Goal: Task Accomplishment & Management: Manage account settings

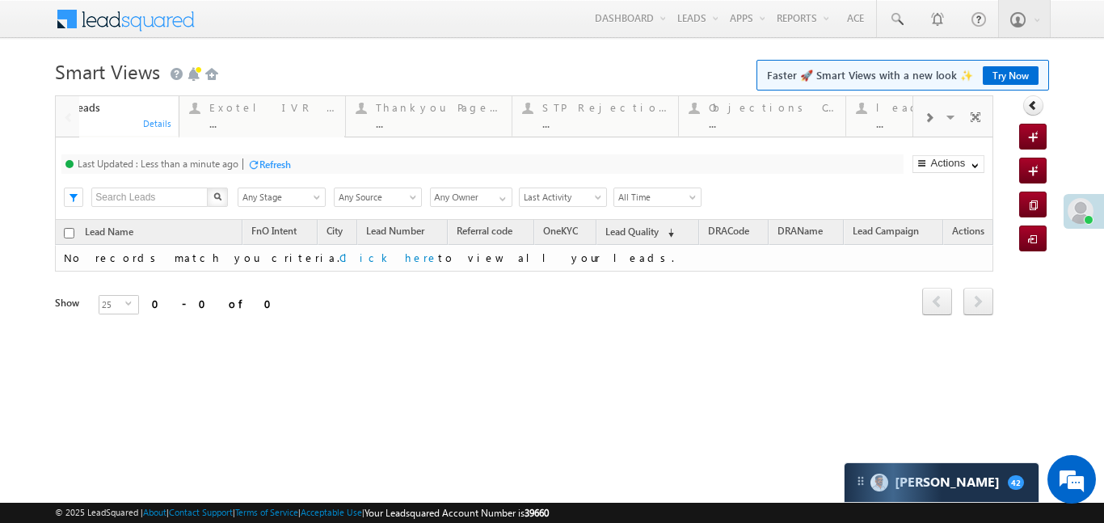
click at [939, 120] on div at bounding box center [928, 117] width 31 height 36
click at [930, 118] on span at bounding box center [929, 118] width 10 height 13
click at [871, 120] on div "..." at bounding box center [840, 123] width 126 height 12
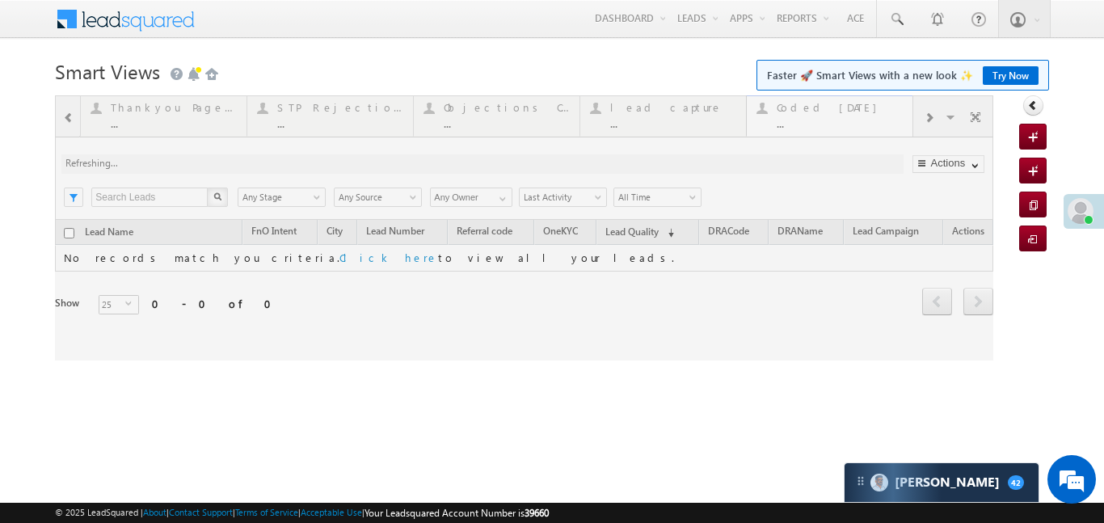
click at [871, 120] on div at bounding box center [524, 227] width 938 height 265
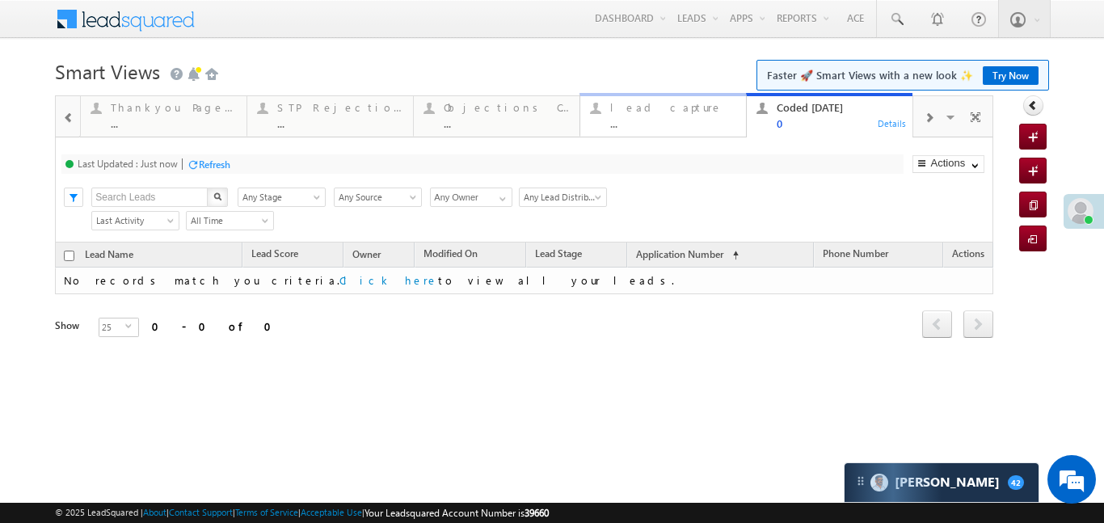
click at [642, 117] on div "..." at bounding box center [673, 123] width 126 height 12
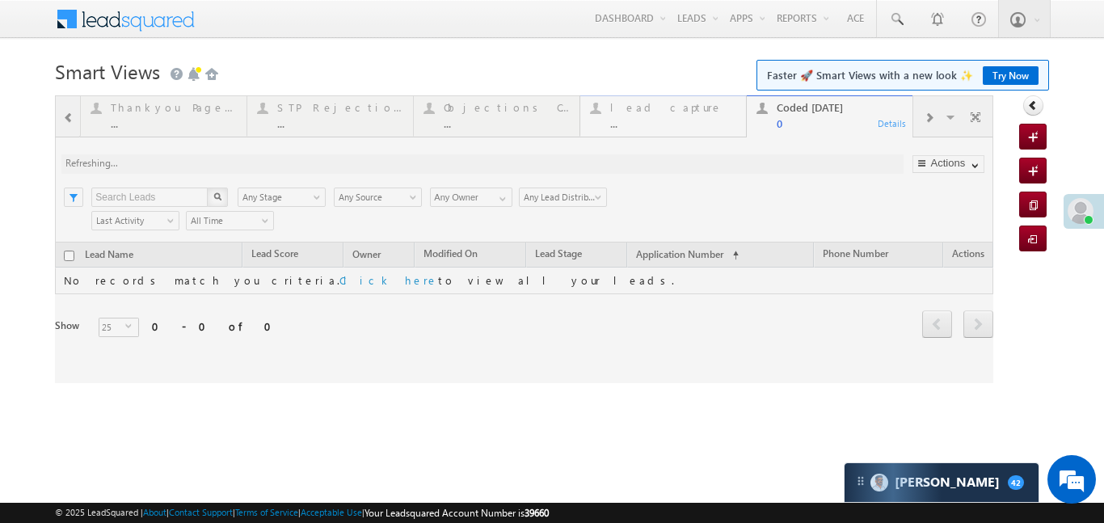
click at [642, 116] on div at bounding box center [524, 239] width 938 height 288
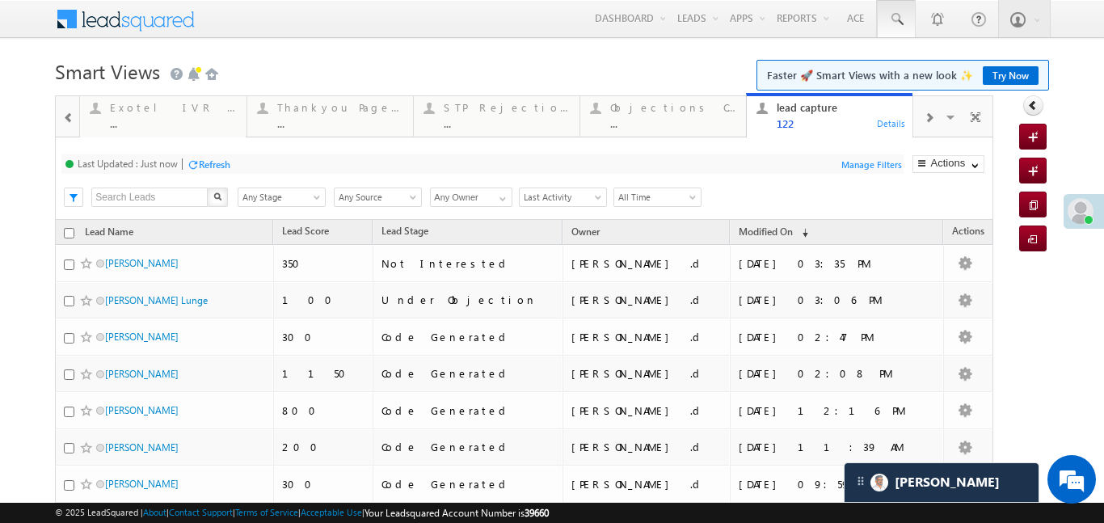
click at [900, 18] on span at bounding box center [896, 19] width 16 height 16
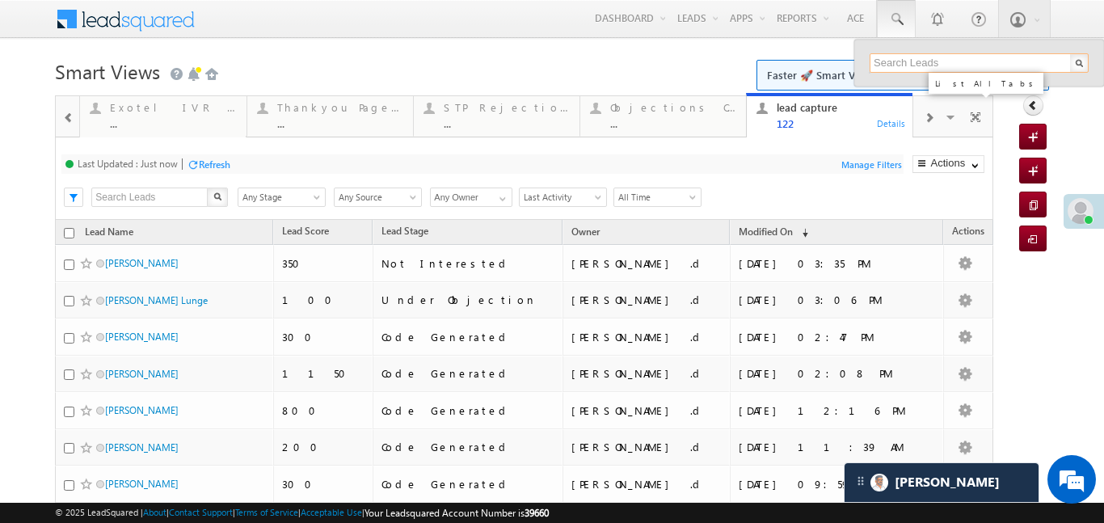
paste input "EQ27969781"
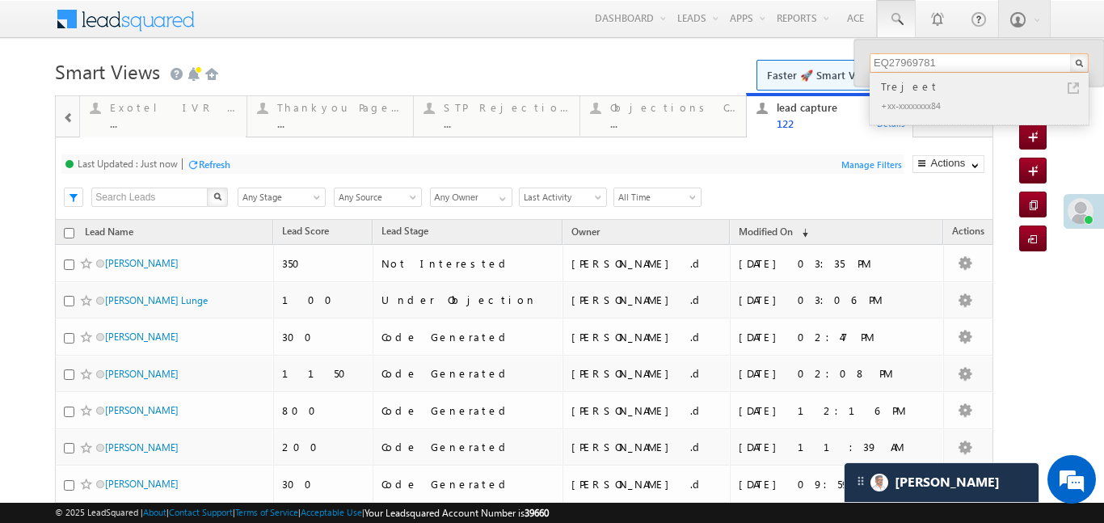
type input "EQ27969781"
click at [893, 90] on div "Trejeet" at bounding box center [986, 87] width 217 height 18
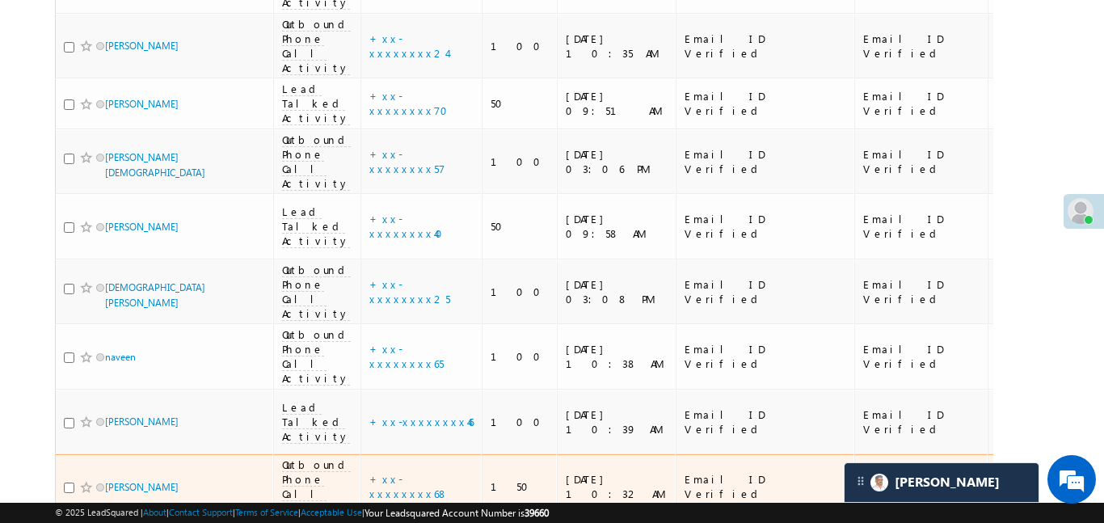
scroll to position [1083, 0]
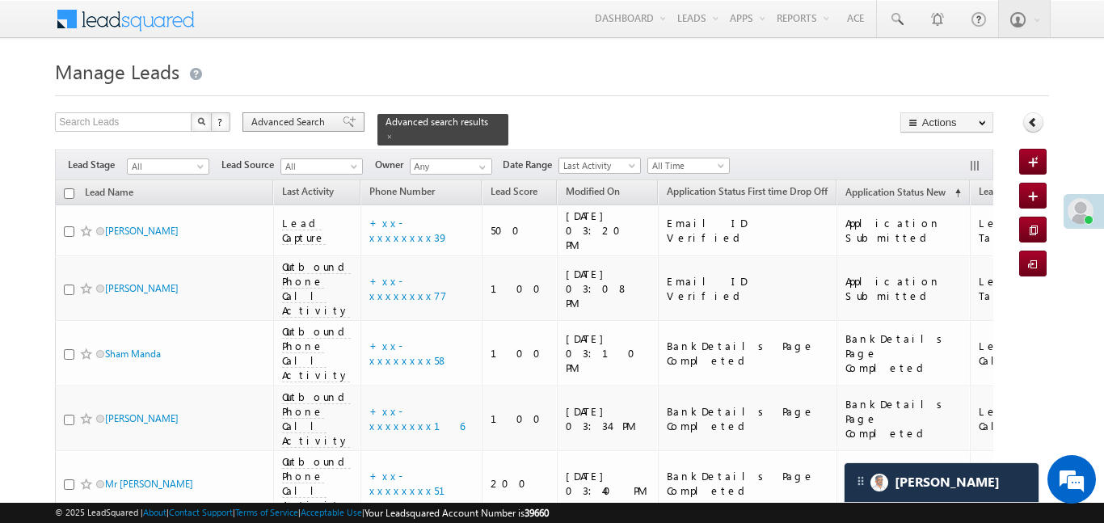
click at [295, 119] on span "Advanced Search" at bounding box center [290, 122] width 78 height 15
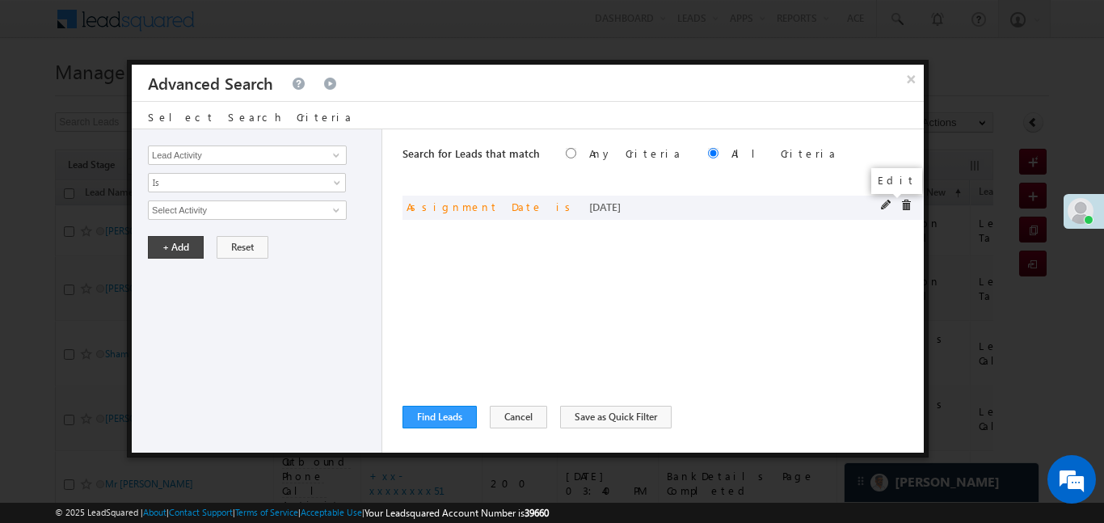
click at [886, 202] on span at bounding box center [886, 205] width 11 height 11
click at [232, 162] on input "Assignment Date" at bounding box center [247, 154] width 199 height 19
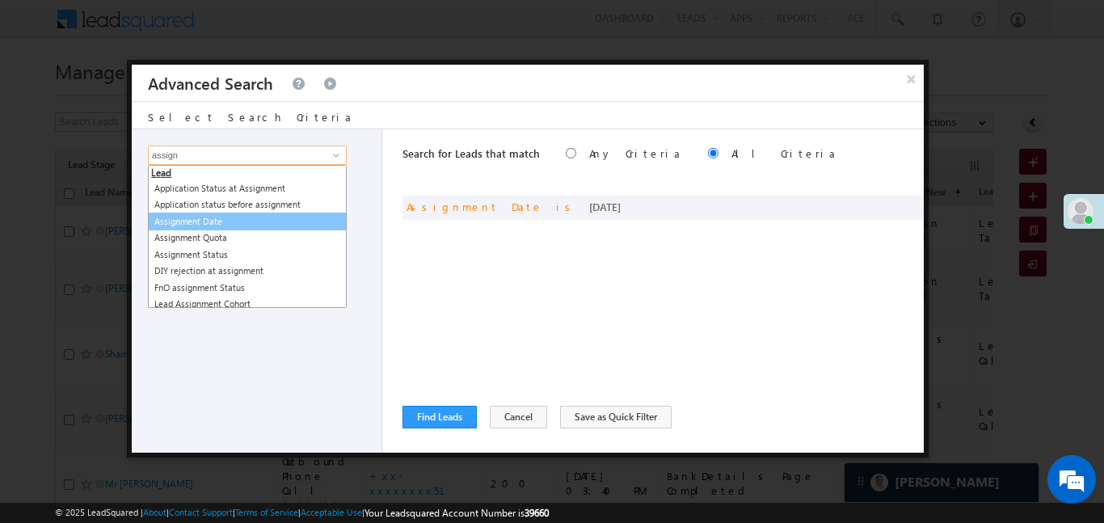
click at [230, 220] on link "Assignment Date" at bounding box center [247, 222] width 199 height 19
type input "Assignment Date"
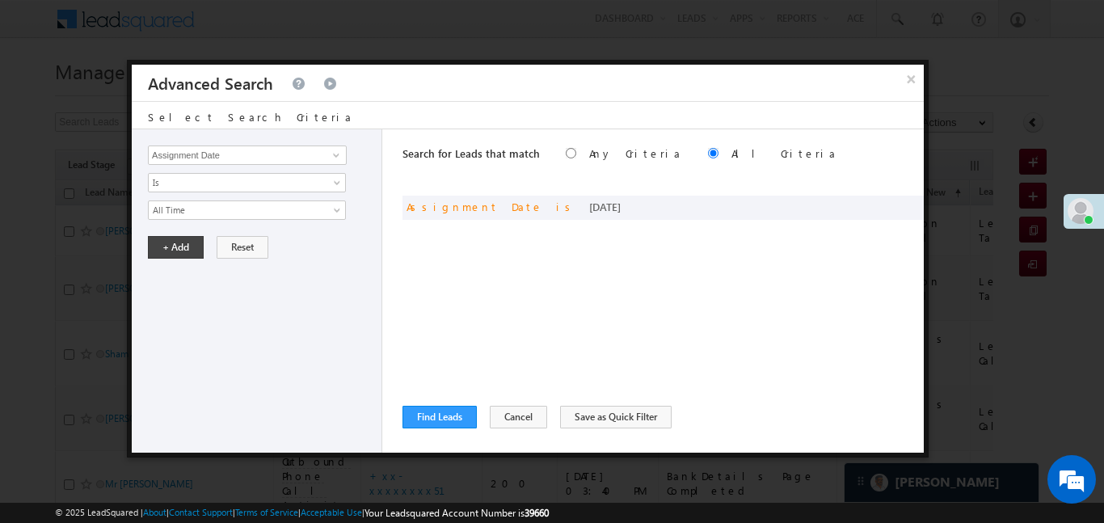
click at [193, 193] on div "Lead Activity Task Sales Group Prospect Id WA Last Message Timestamp 4th Day Di…" at bounding box center [257, 290] width 251 height 323
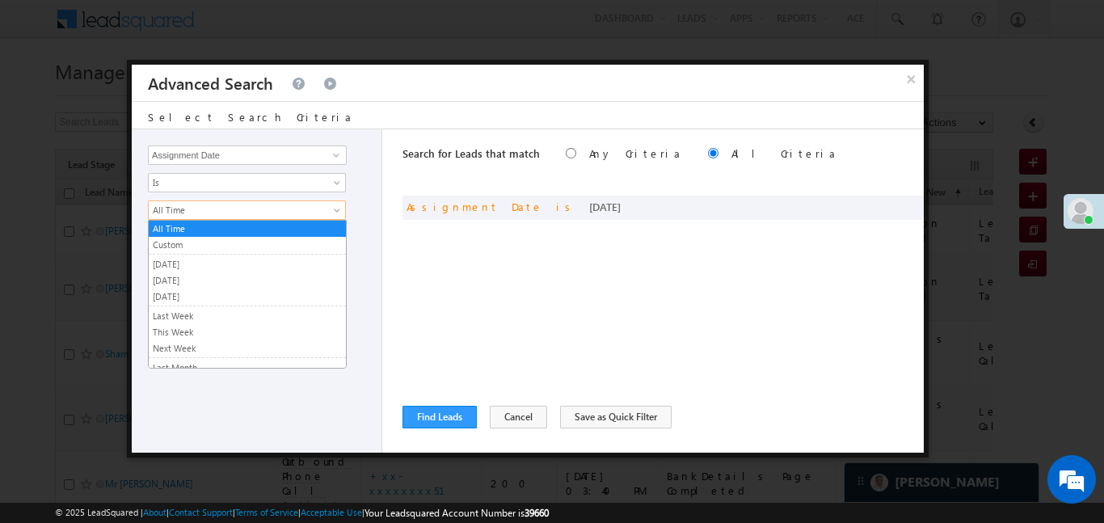
click at [191, 217] on span "All Time" at bounding box center [236, 210] width 175 height 15
click at [187, 242] on link "Custom" at bounding box center [247, 245] width 197 height 15
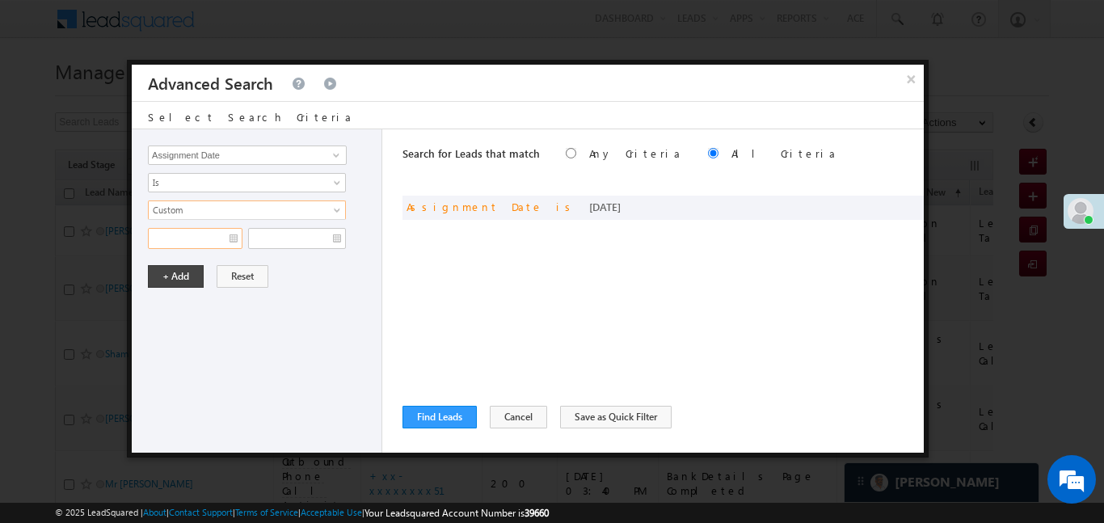
click at [185, 235] on input "text" at bounding box center [195, 238] width 95 height 21
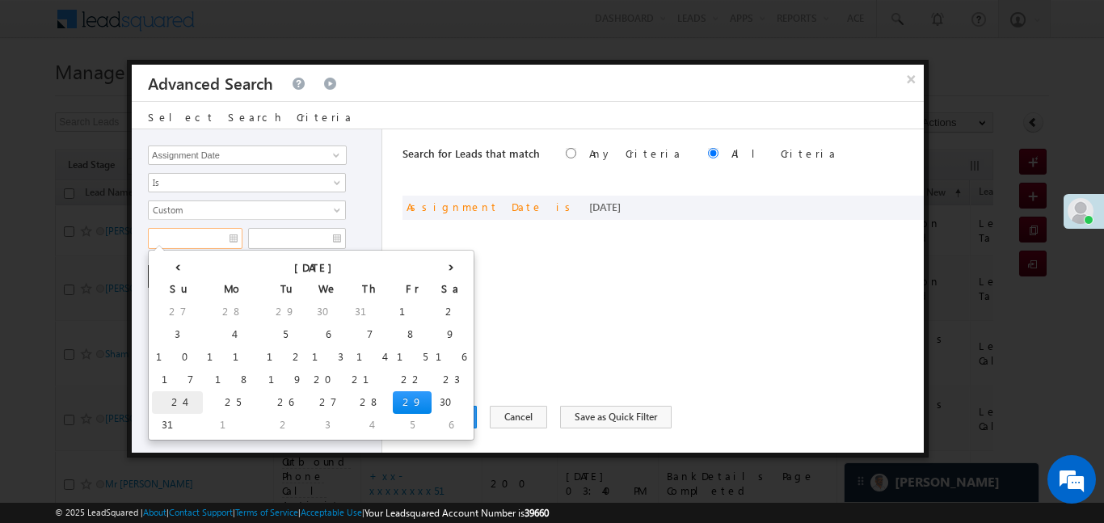
click at [162, 399] on td "24" at bounding box center [177, 402] width 51 height 23
type input "24/08/25"
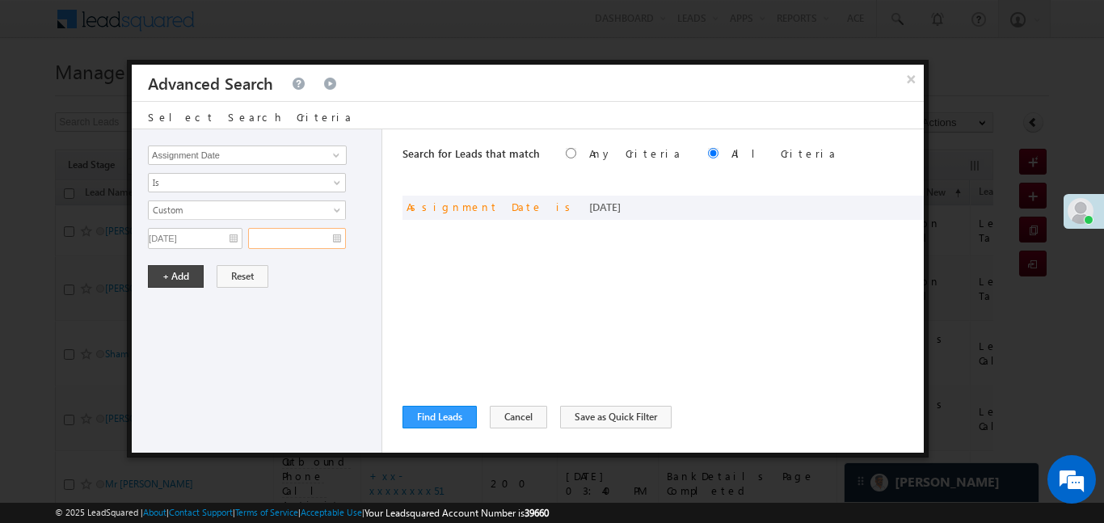
click at [314, 238] on input "text" at bounding box center [297, 238] width 98 height 21
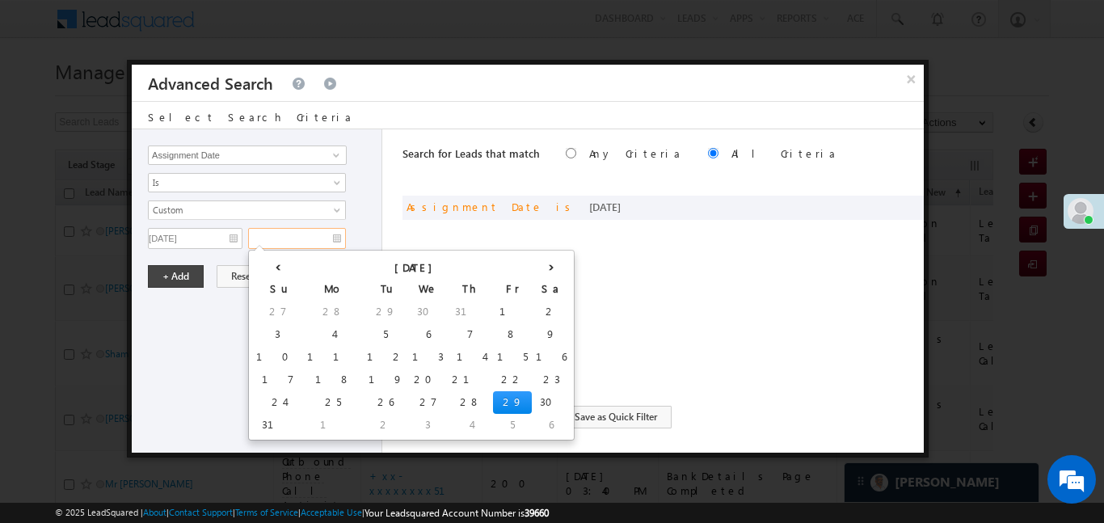
drag, startPoint x: 391, startPoint y: 398, endPoint x: 248, endPoint y: 321, distance: 162.7
click at [493, 398] on td "29" at bounding box center [512, 402] width 39 height 23
type input "29/08/25"
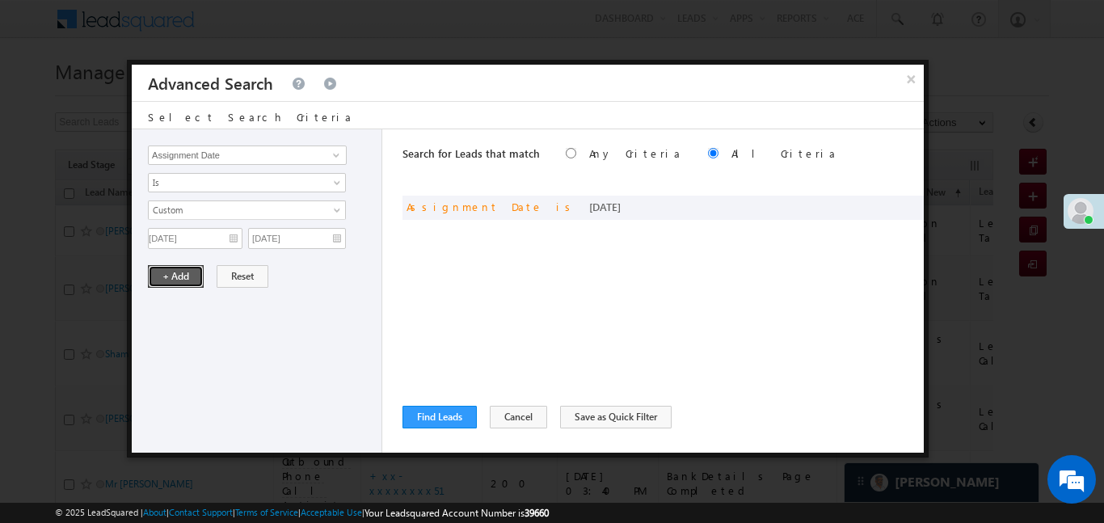
click at [166, 284] on button "+ Add" at bounding box center [176, 276] width 56 height 23
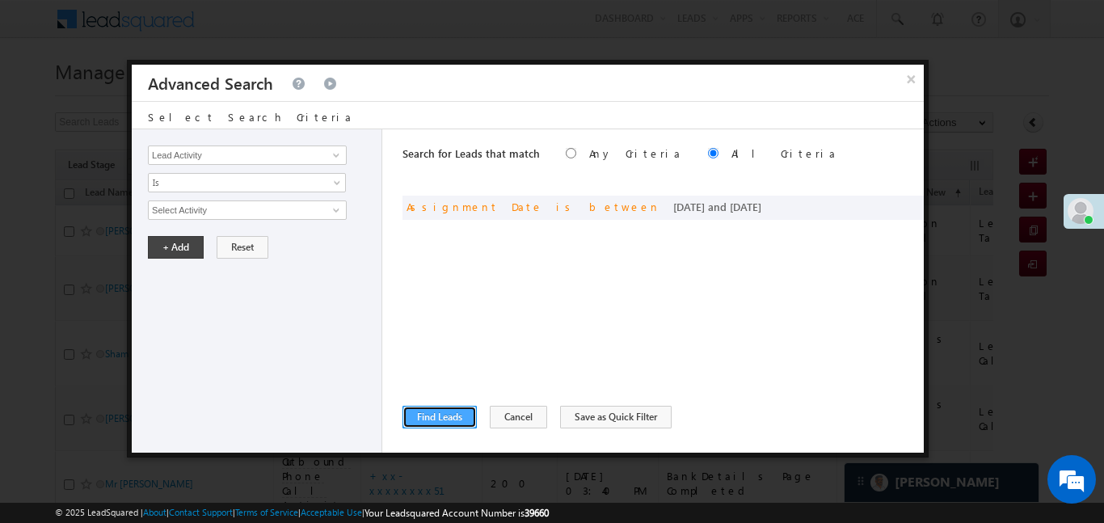
click at [458, 414] on button "Find Leads" at bounding box center [439, 417] width 74 height 23
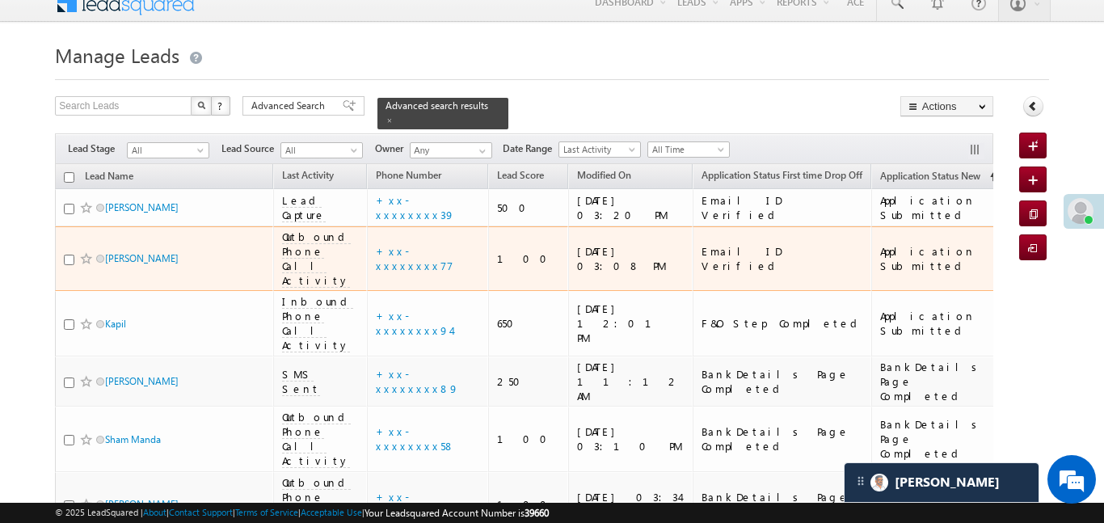
scroll to position [94, 0]
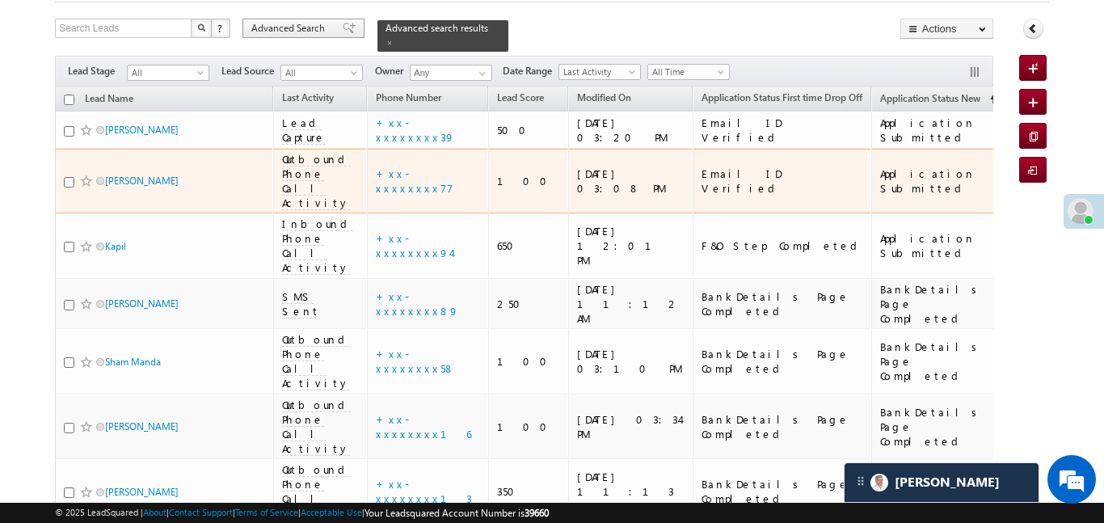
click at [283, 31] on span "Advanced Search" at bounding box center [290, 28] width 78 height 15
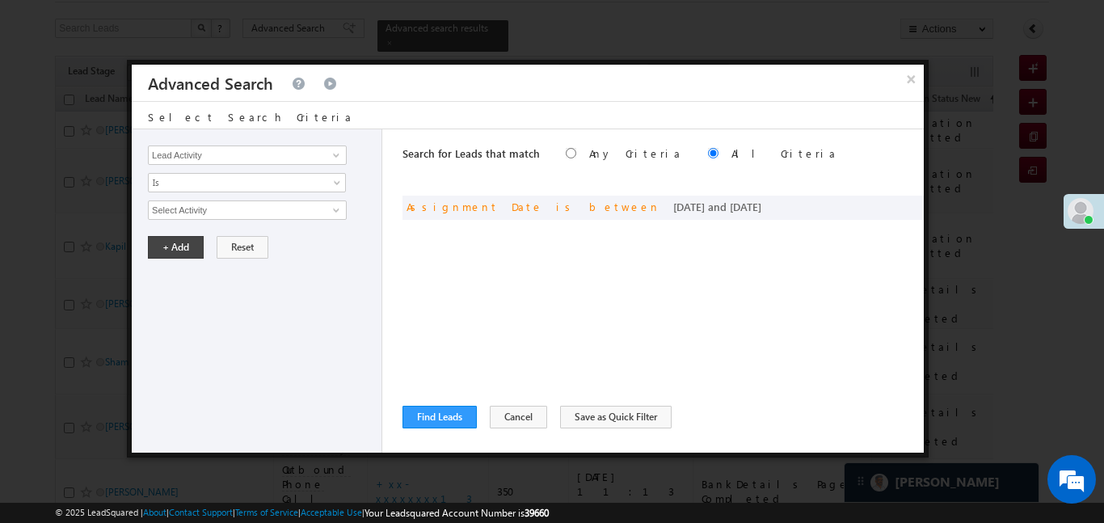
drag, startPoint x: 910, startPoint y: 75, endPoint x: 915, endPoint y: 67, distance: 9.4
click at [911, 75] on button "×" at bounding box center [911, 79] width 26 height 28
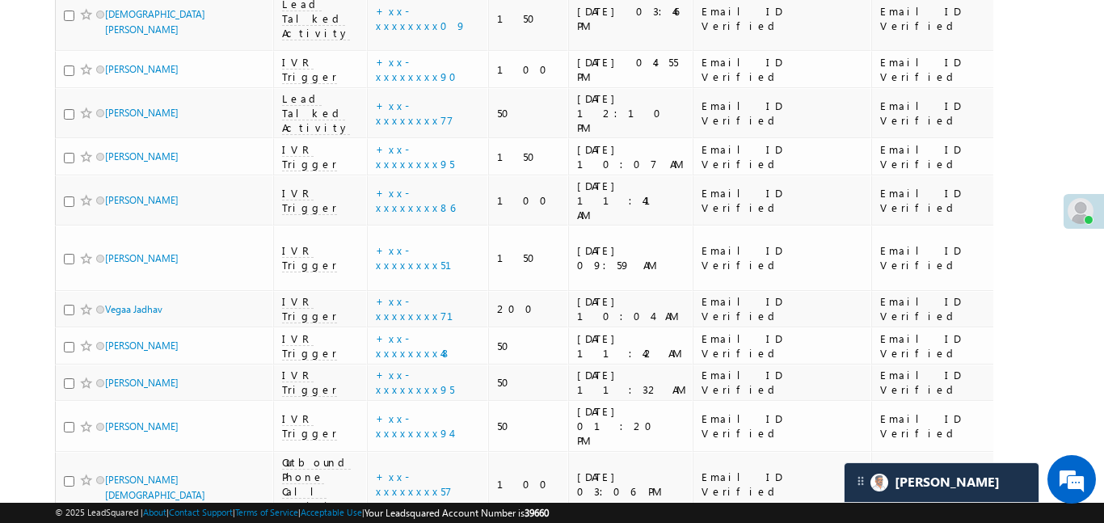
scroll to position [5466, 0]
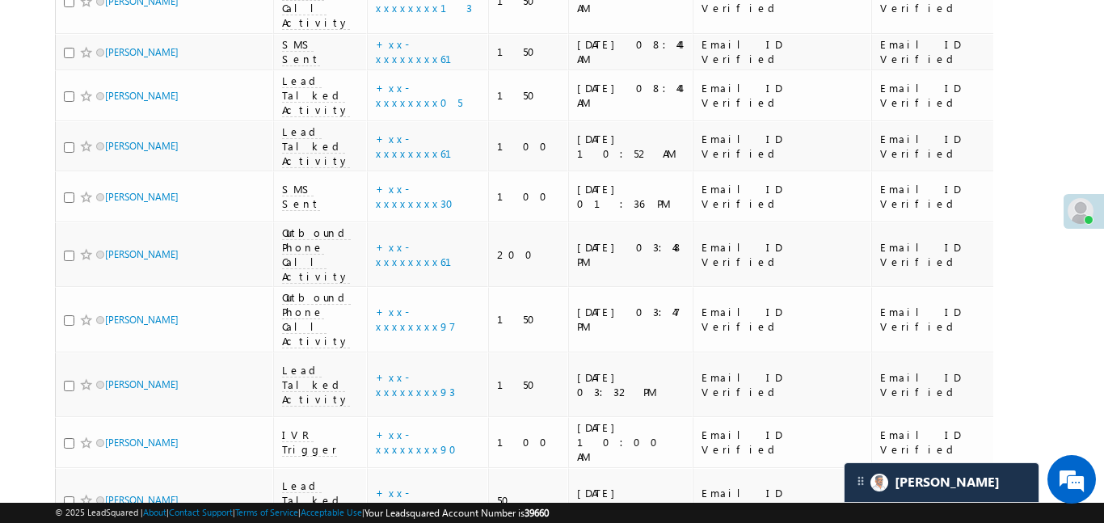
drag, startPoint x: 831, startPoint y: 154, endPoint x: 874, endPoint y: 220, distance: 79.3
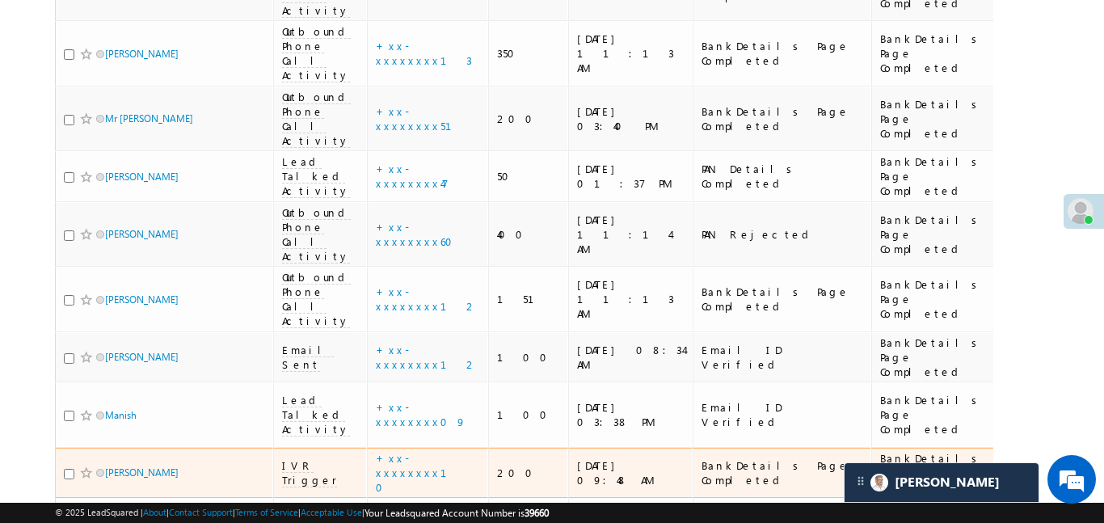
scroll to position [398, 0]
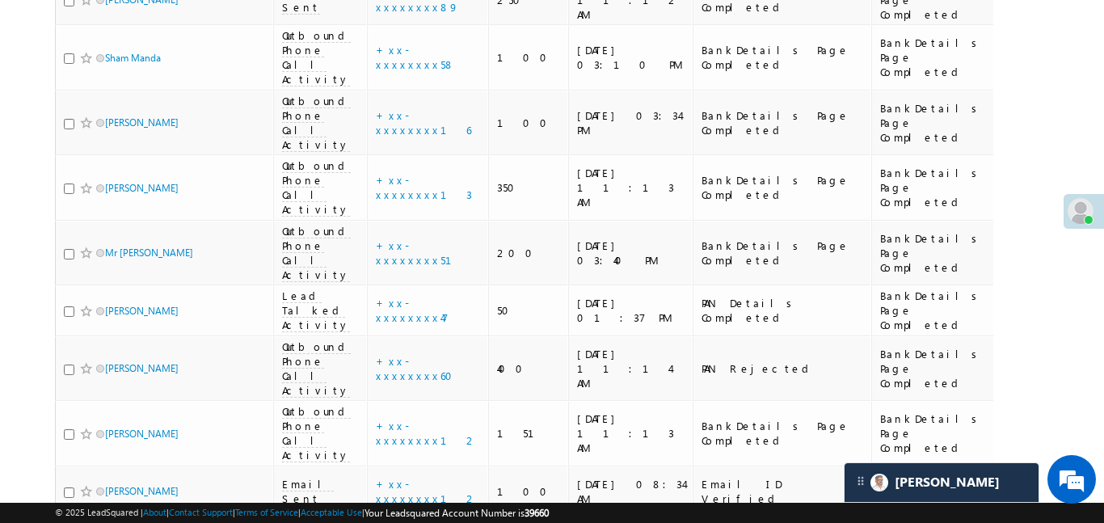
drag, startPoint x: 824, startPoint y: 142, endPoint x: 1103, endPoint y: 174, distance: 281.4
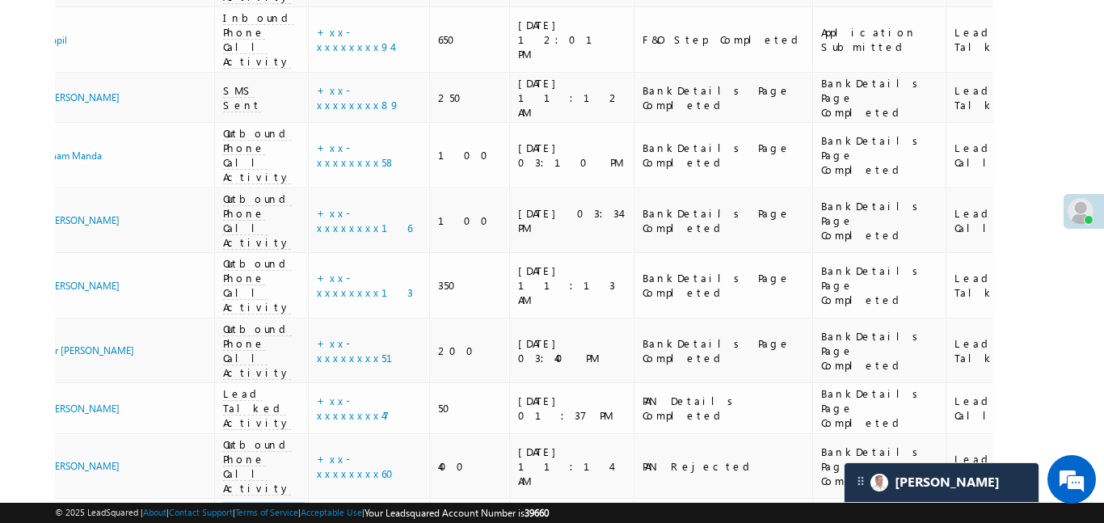
scroll to position [0, 0]
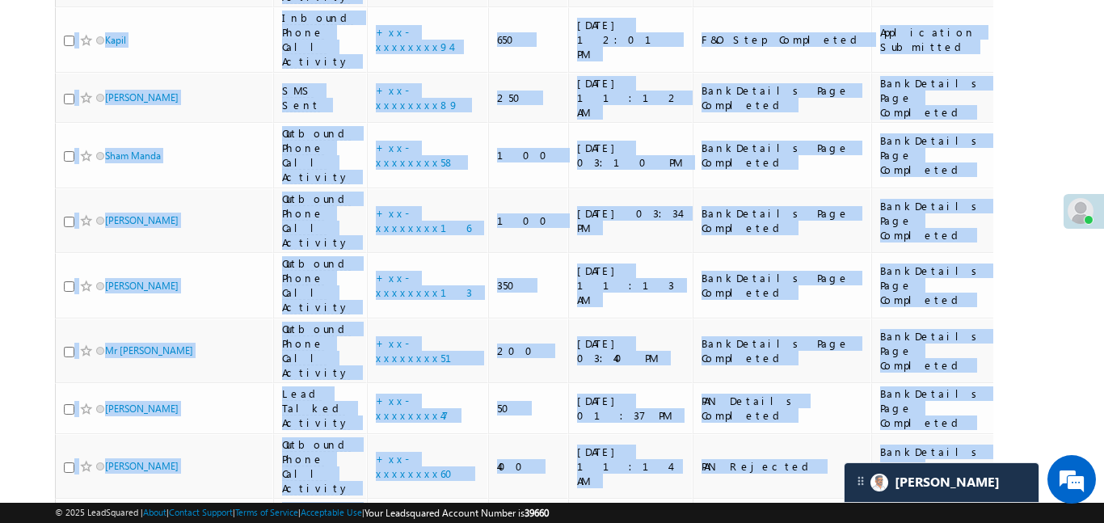
drag, startPoint x: 686, startPoint y: 389, endPoint x: 1, endPoint y: 402, distance: 685.5
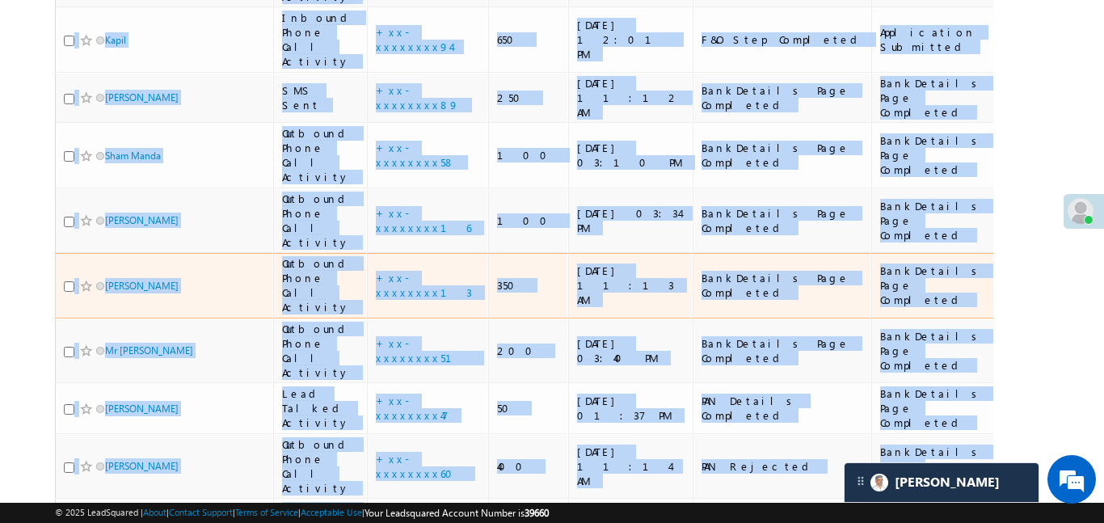
click at [1005, 253] on td "Lead Talked" at bounding box center [1058, 285] width 107 height 65
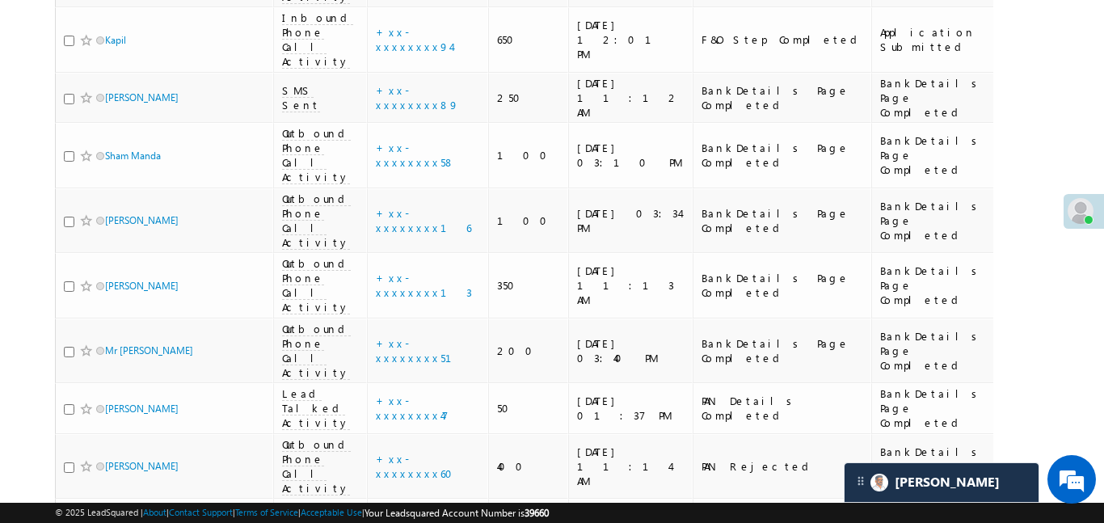
drag, startPoint x: 945, startPoint y: 191, endPoint x: 1079, endPoint y: 206, distance: 135.0
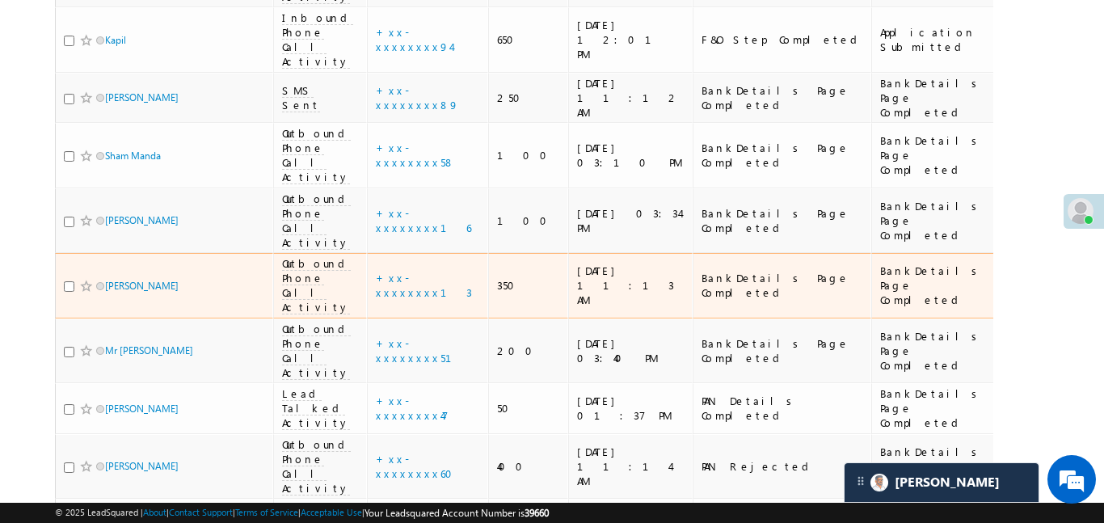
drag, startPoint x: 719, startPoint y: 194, endPoint x: 625, endPoint y: 187, distance: 94.8
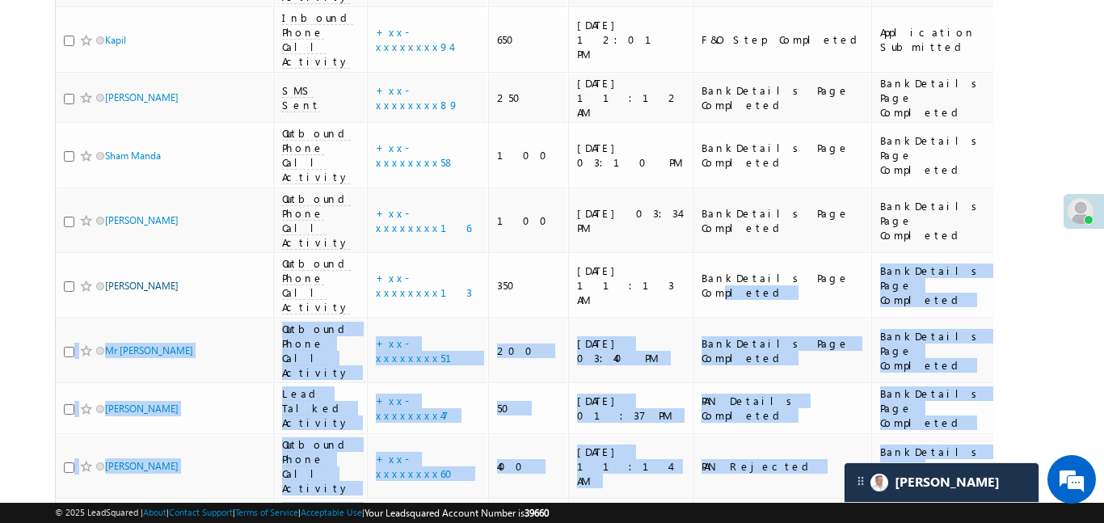
click at [184, 213] on div "Shivam kumar" at bounding box center [165, 224] width 202 height 23
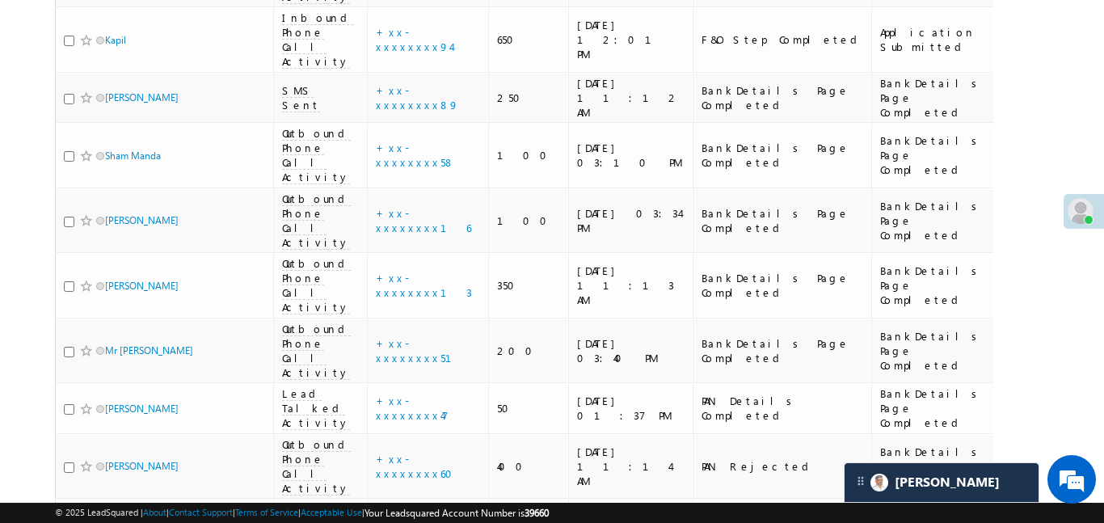
drag, startPoint x: 634, startPoint y: 149, endPoint x: 1103, endPoint y: 140, distance: 469.6
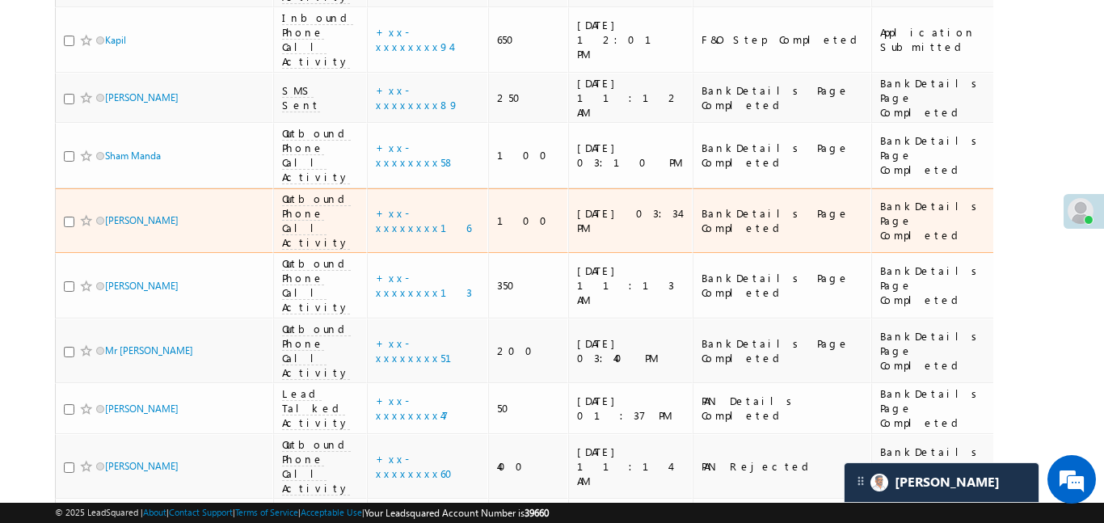
scroll to position [0, 508]
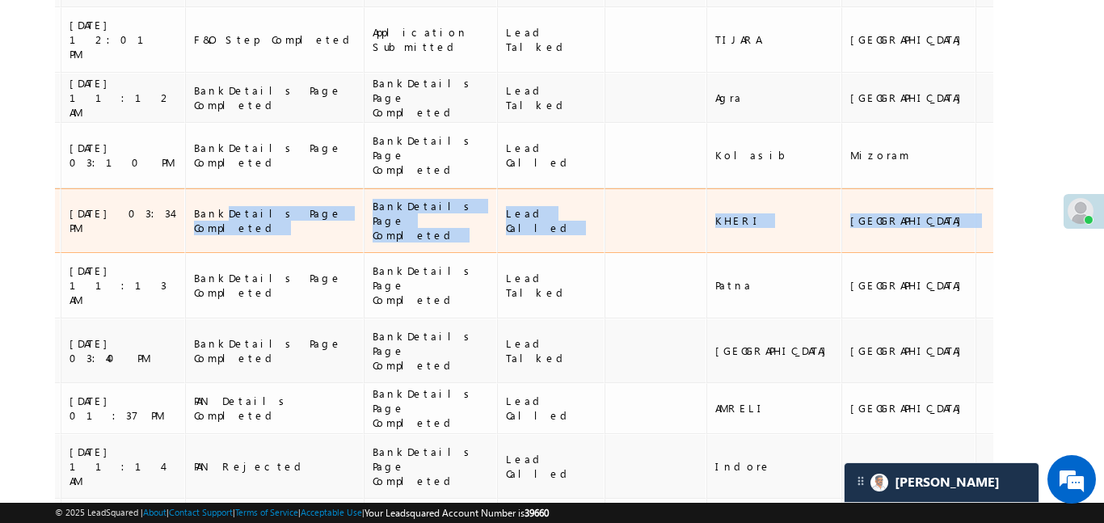
click at [975, 188] on td at bounding box center [1023, 220] width 96 height 65
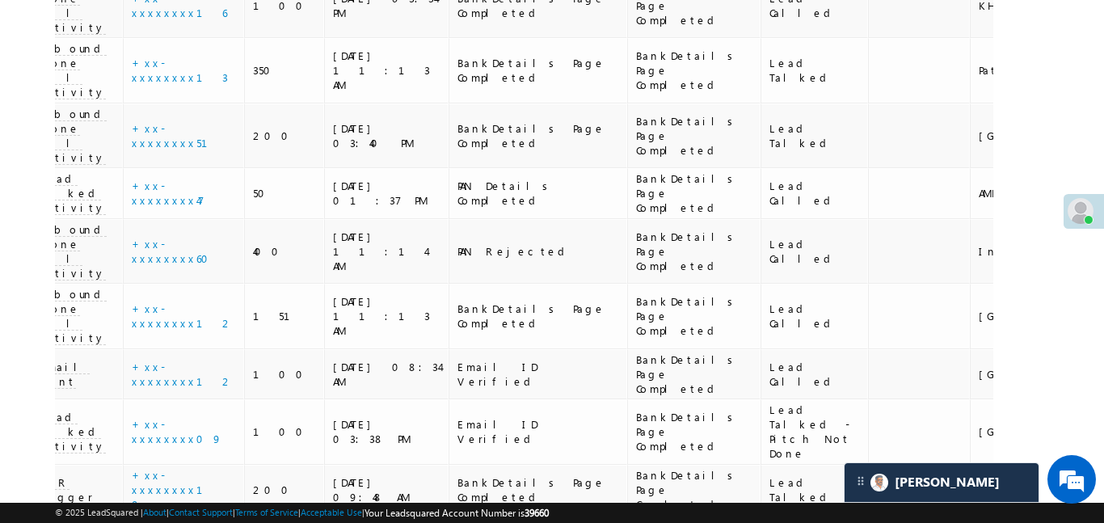
scroll to position [0, 0]
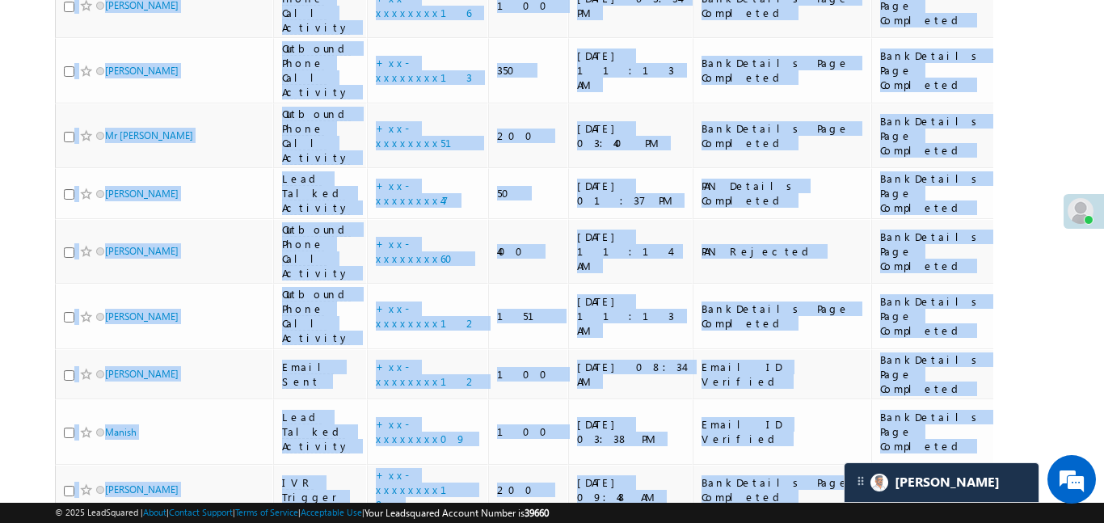
drag, startPoint x: 693, startPoint y: 362, endPoint x: 0, endPoint y: 350, distance: 692.7
click at [764, 399] on td "Email ID Verified" at bounding box center [782, 431] width 179 height 65
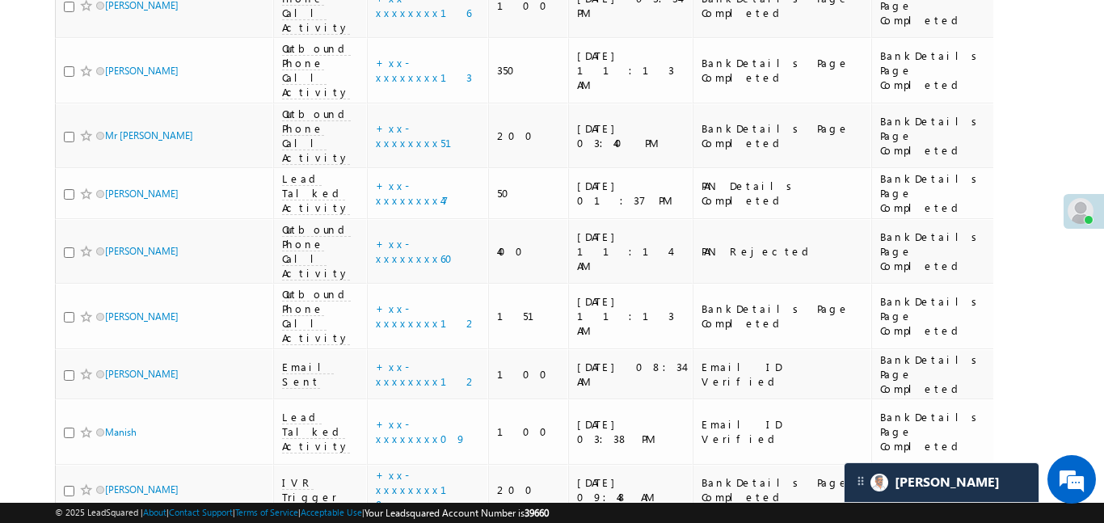
drag, startPoint x: 831, startPoint y: 318, endPoint x: 1103, endPoint y: 330, distance: 272.6
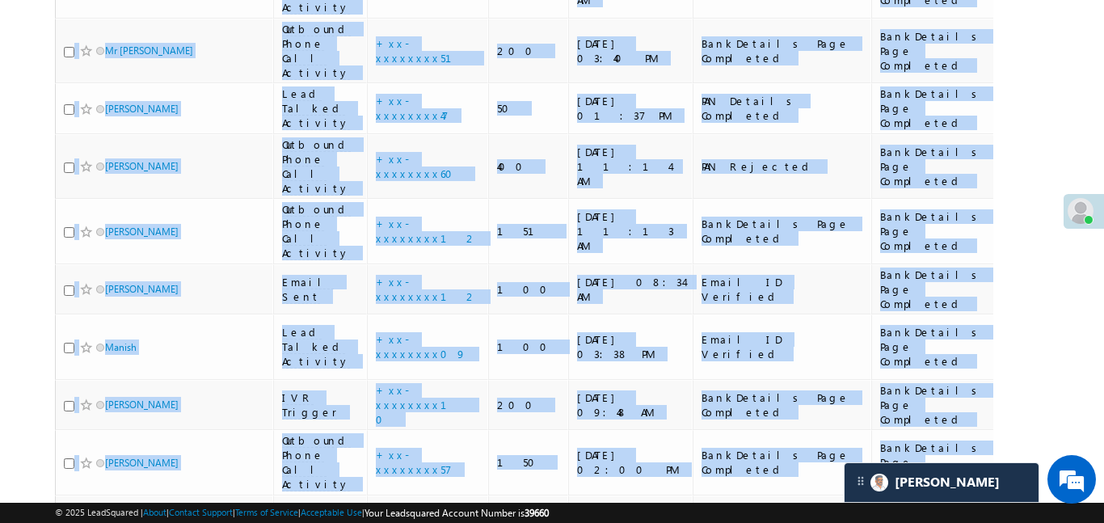
drag, startPoint x: 658, startPoint y: 360, endPoint x: 61, endPoint y: 368, distance: 596.5
click at [1013, 318] on div "Lead Talked - Pitch Not Done" at bounding box center [1058, 347] width 91 height 58
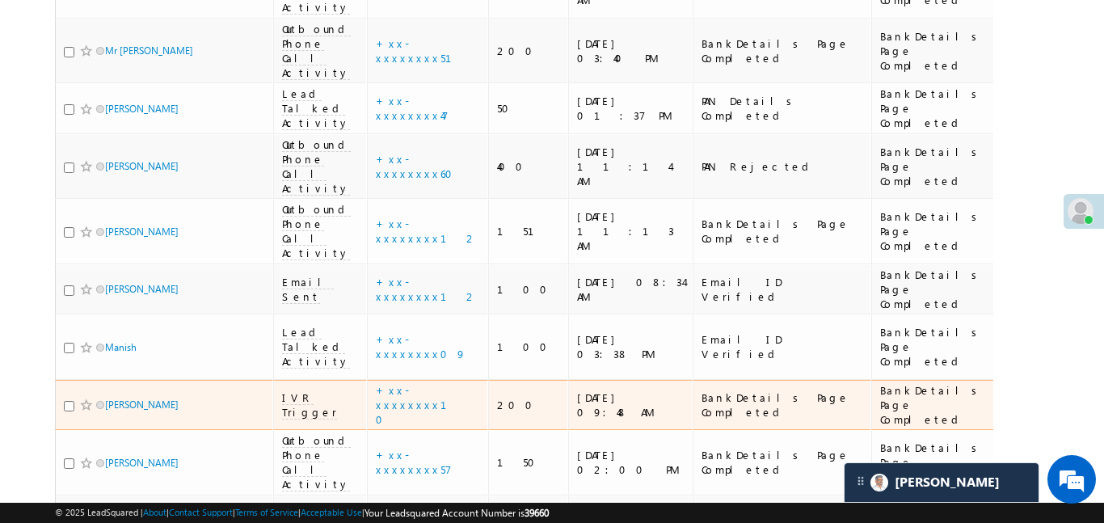
click at [909, 380] on td "BankDetails Page Completed" at bounding box center [937, 405] width 133 height 51
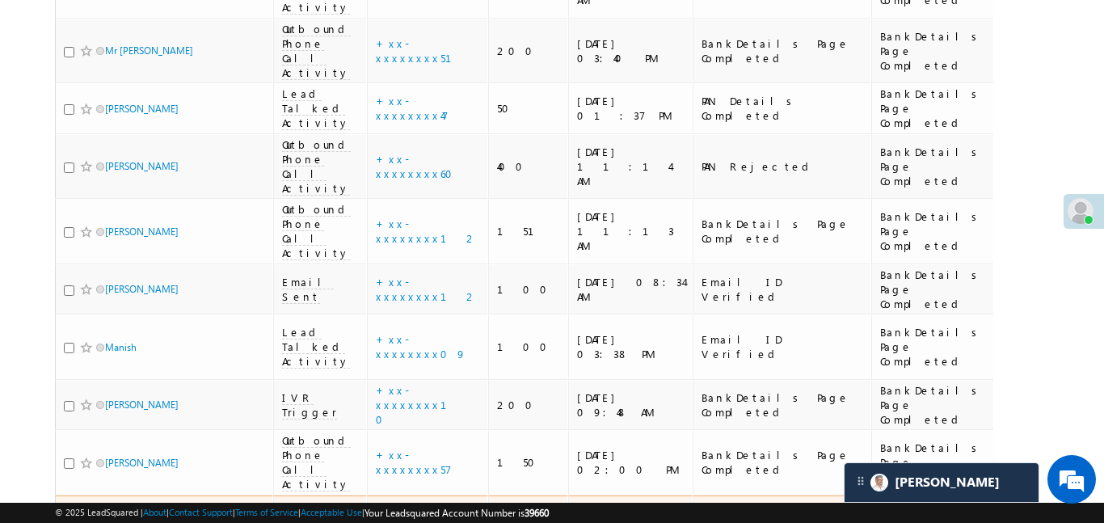
click at [289, 506] on span "Lead Capture" at bounding box center [304, 520] width 44 height 29
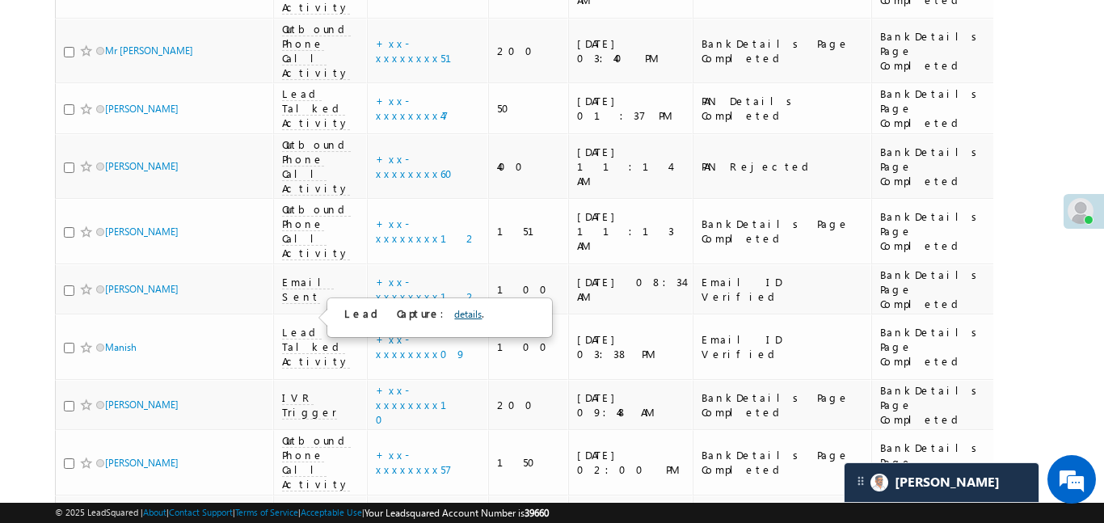
click at [454, 316] on link "details" at bounding box center [467, 314] width 27 height 12
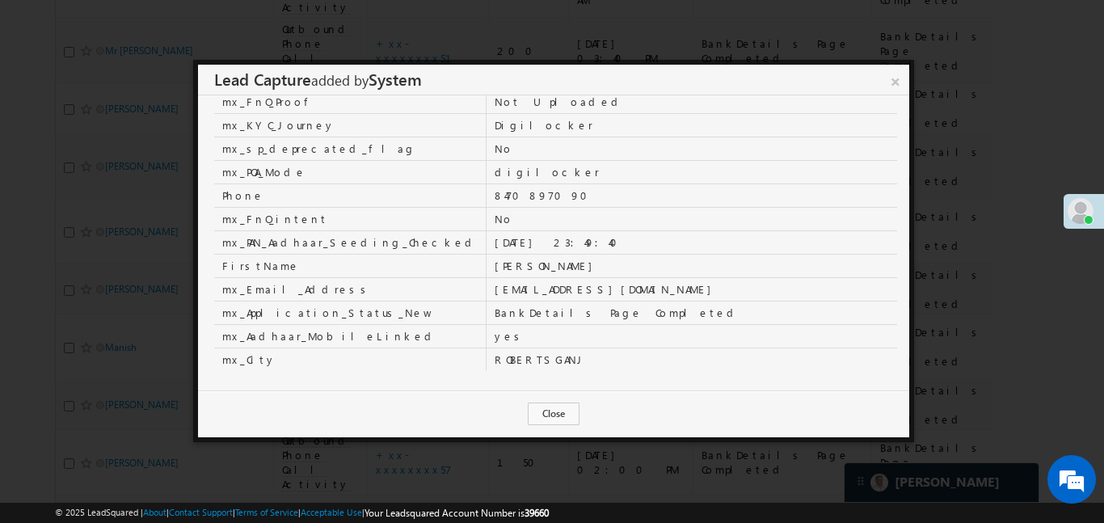
scroll to position [561, 0]
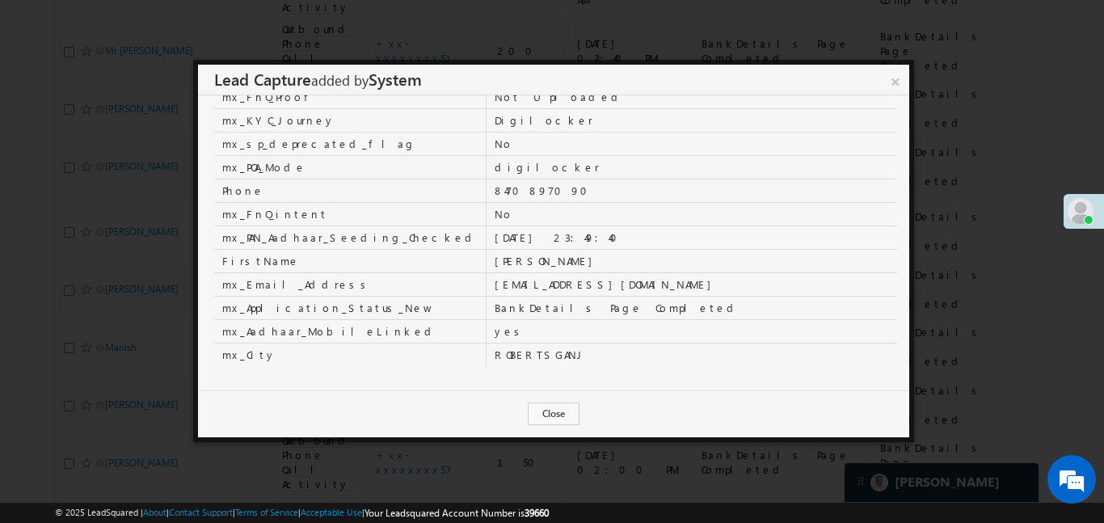
click at [890, 77] on link "×" at bounding box center [895, 79] width 27 height 28
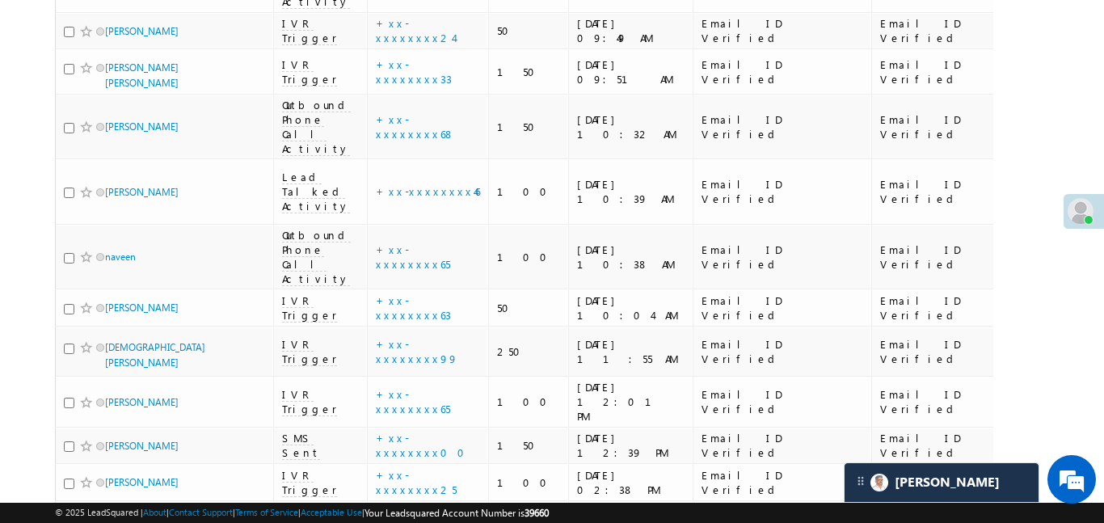
scroll to position [6835, 0]
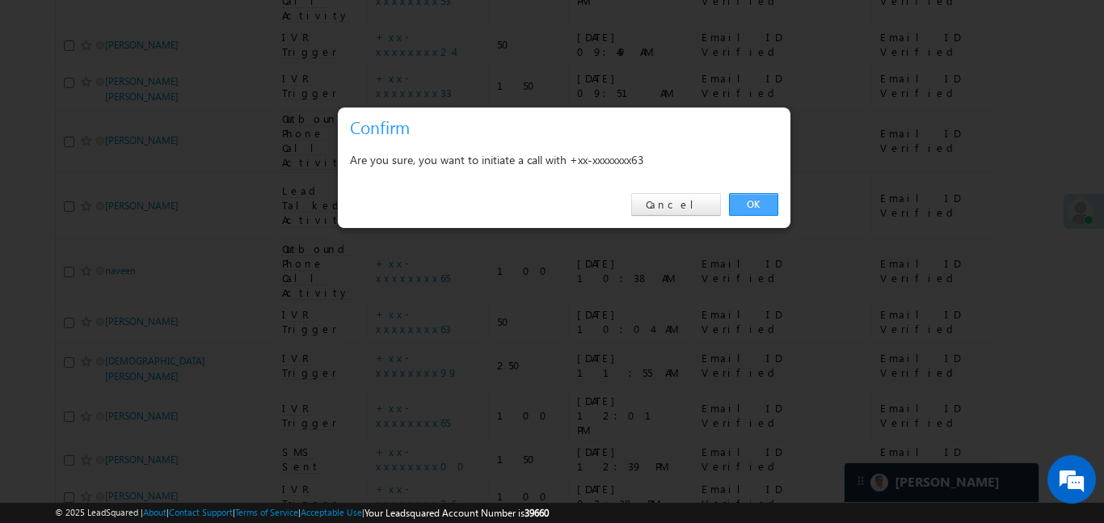
click at [751, 212] on link "OK" at bounding box center [753, 204] width 49 height 23
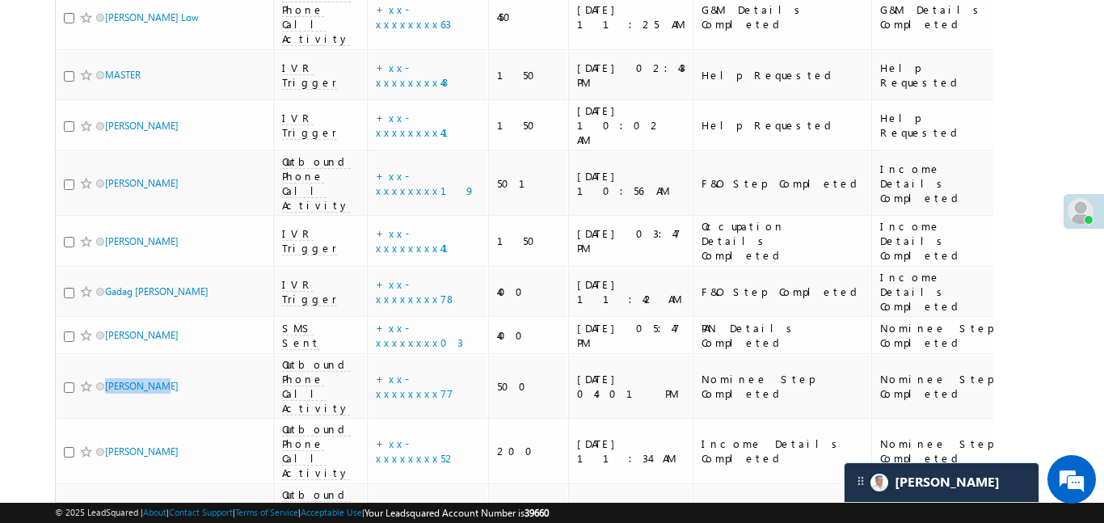
scroll to position [8090, 0]
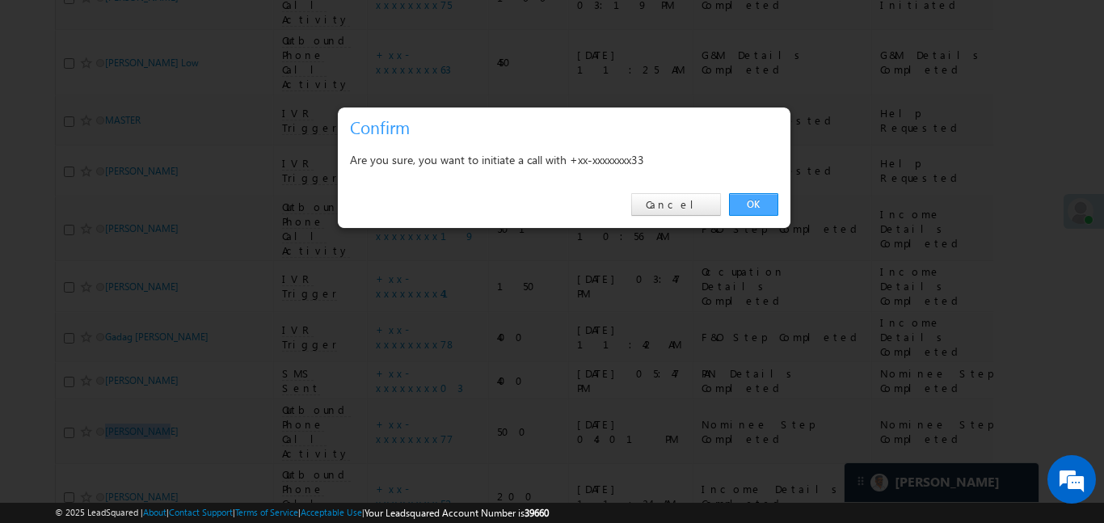
click at [748, 198] on link "OK" at bounding box center [753, 204] width 49 height 23
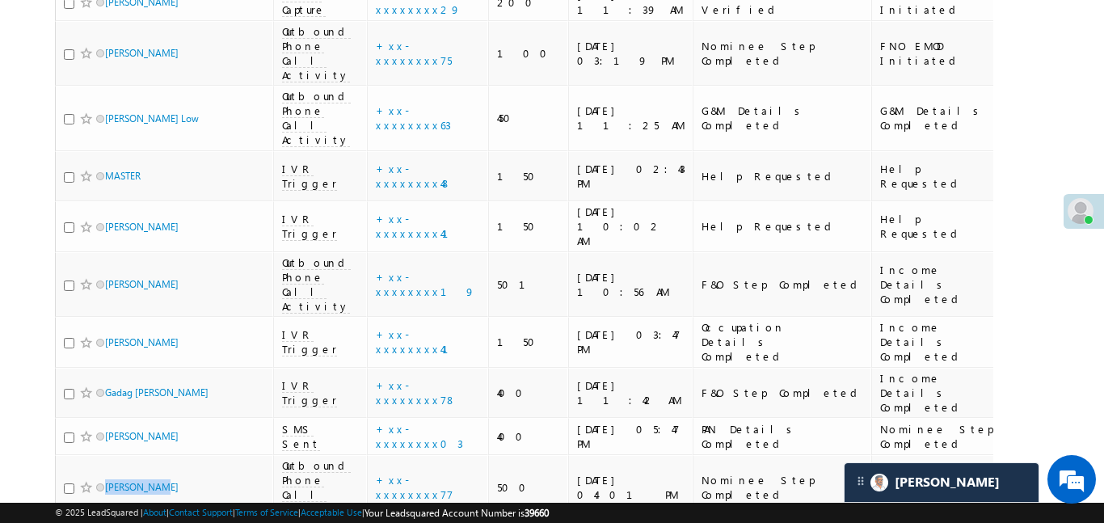
scroll to position [8023, 0]
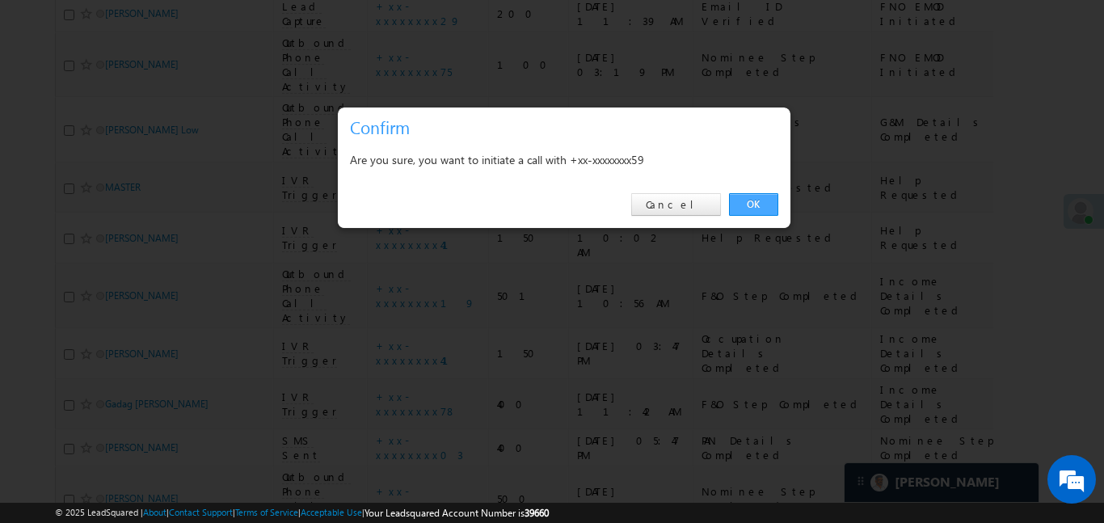
click at [763, 193] on link "OK" at bounding box center [753, 204] width 49 height 23
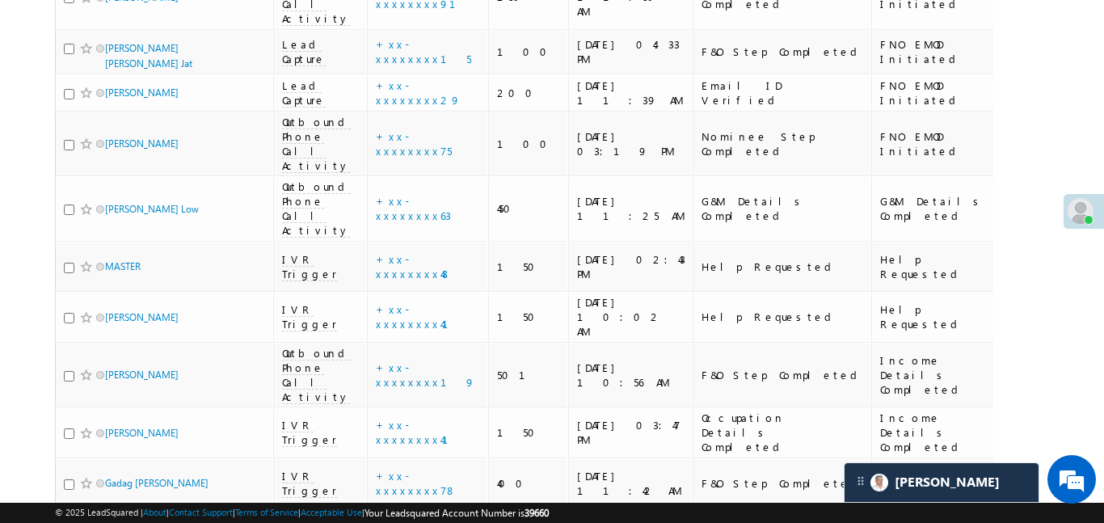
scroll to position [7932, 0]
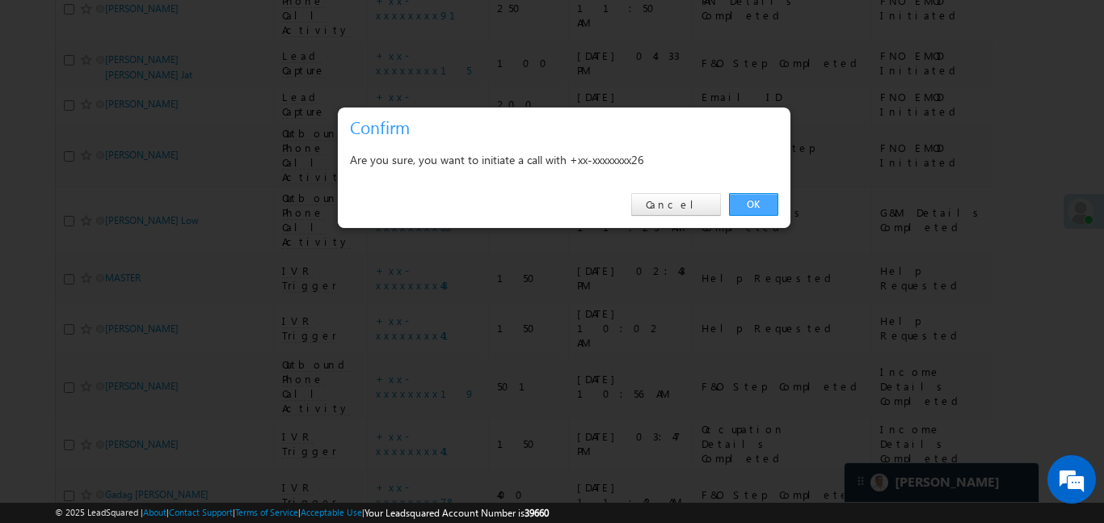
click at [759, 204] on link "OK" at bounding box center [753, 204] width 49 height 23
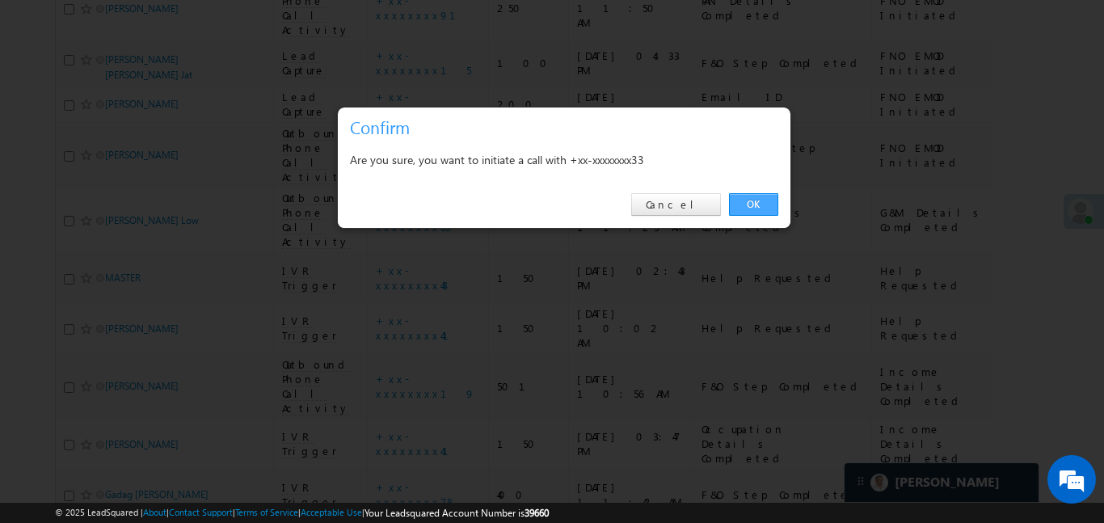
click at [753, 213] on link "OK" at bounding box center [753, 204] width 49 height 23
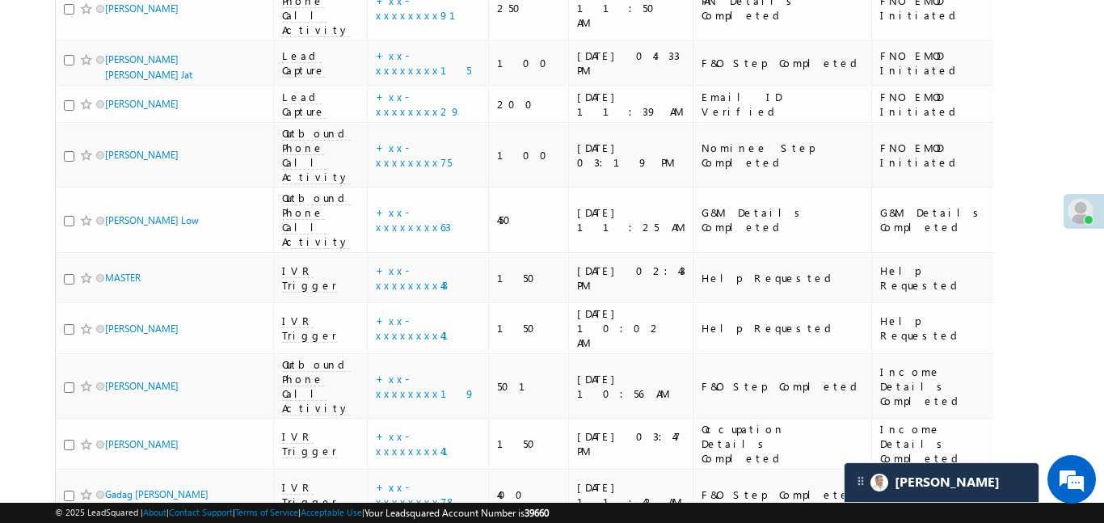
scroll to position [8780, 0]
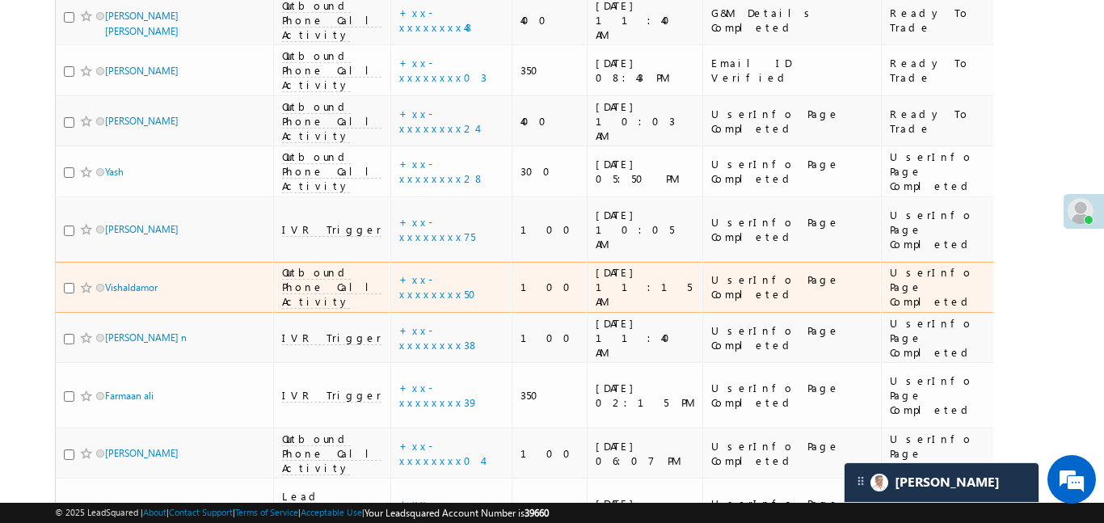
scroll to position [958, 0]
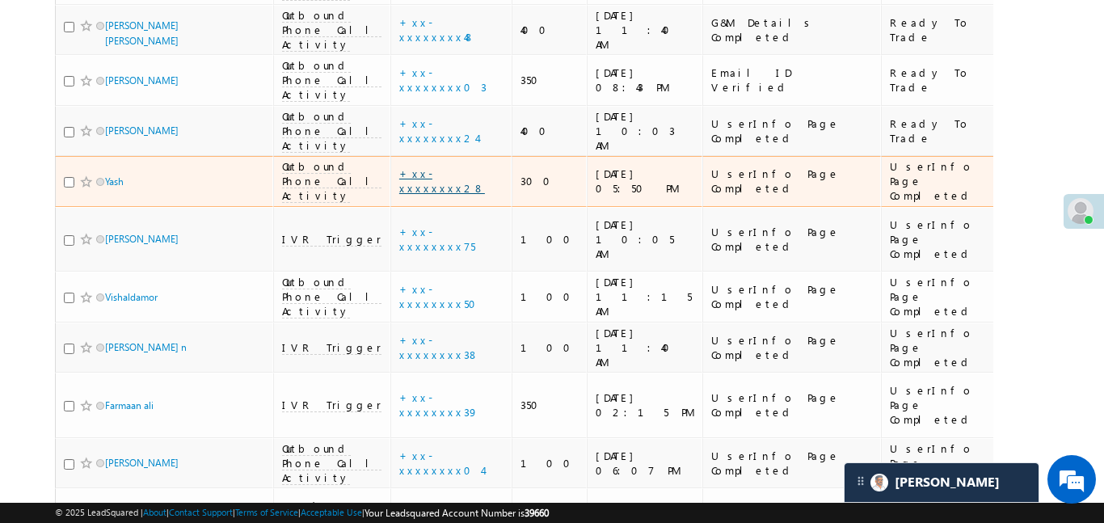
click at [399, 166] on link "+xx-xxxxxxxx28" at bounding box center [442, 180] width 86 height 28
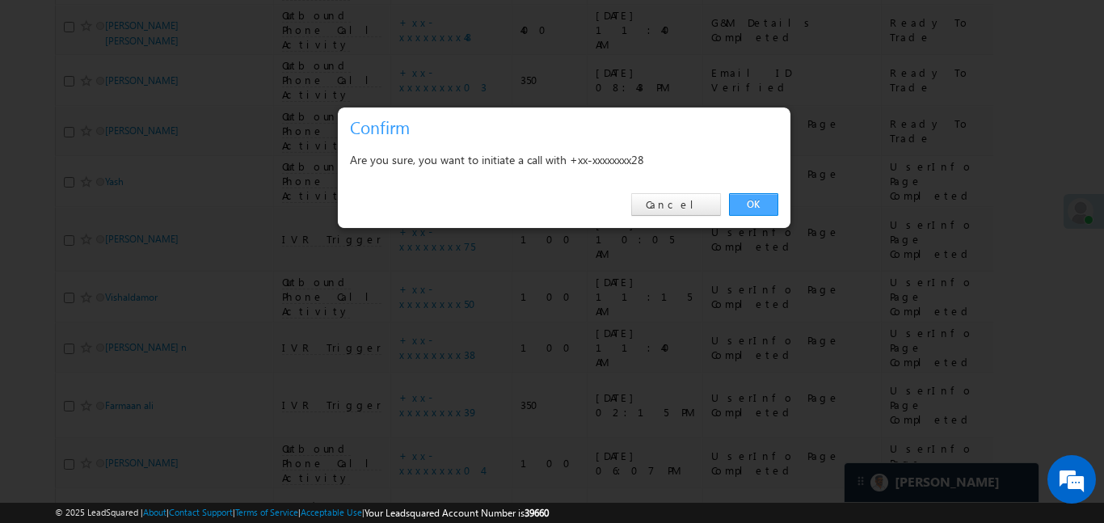
click at [772, 212] on link "OK" at bounding box center [753, 204] width 49 height 23
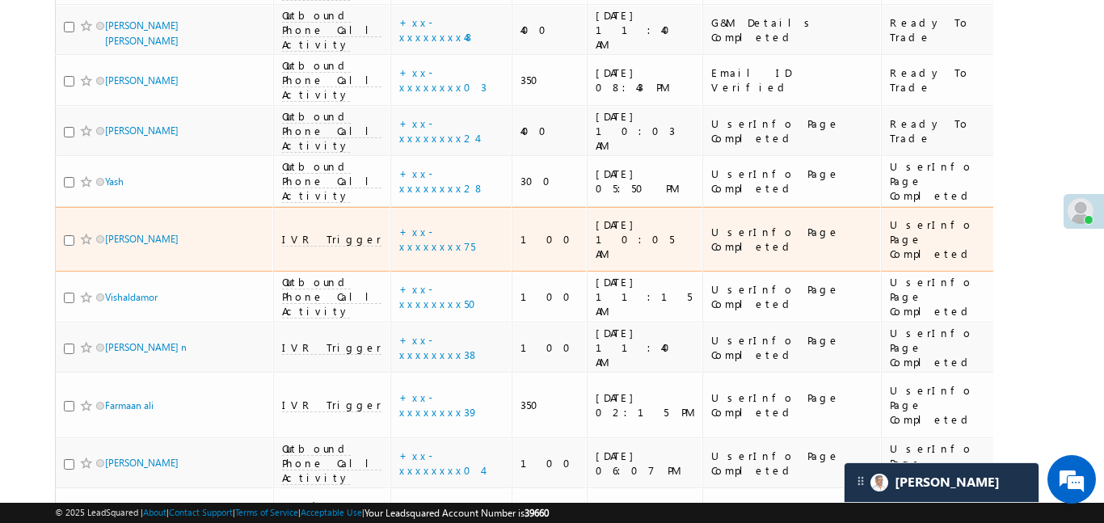
scroll to position [1027, 0]
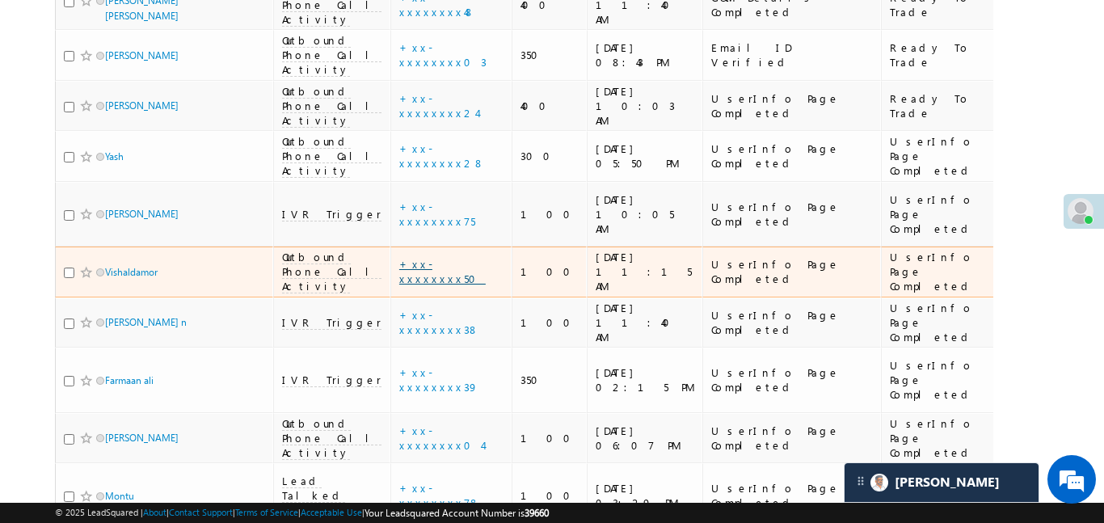
click at [405, 257] on link "+xx-xxxxxxxx50" at bounding box center [442, 271] width 86 height 28
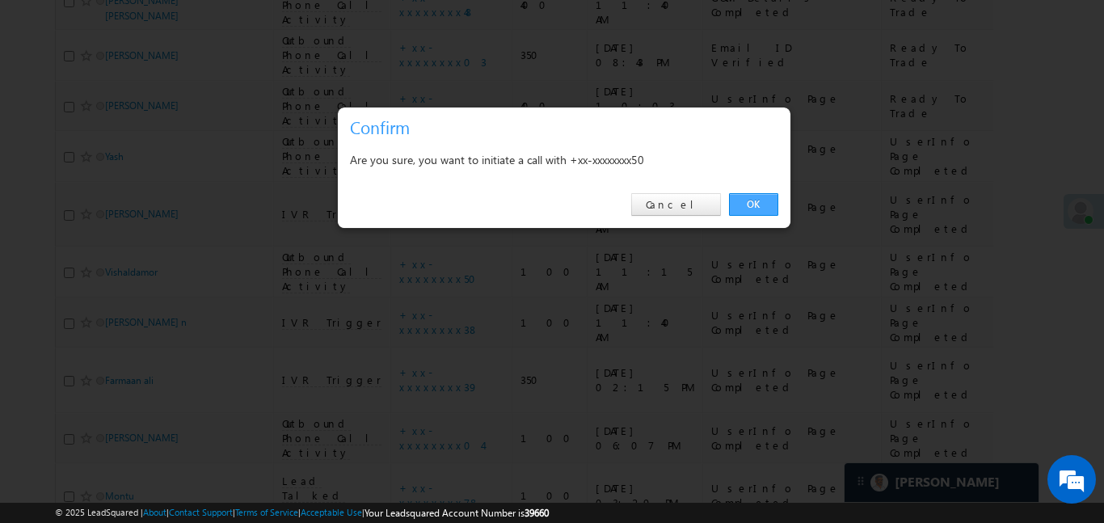
click at [754, 211] on link "OK" at bounding box center [753, 204] width 49 height 23
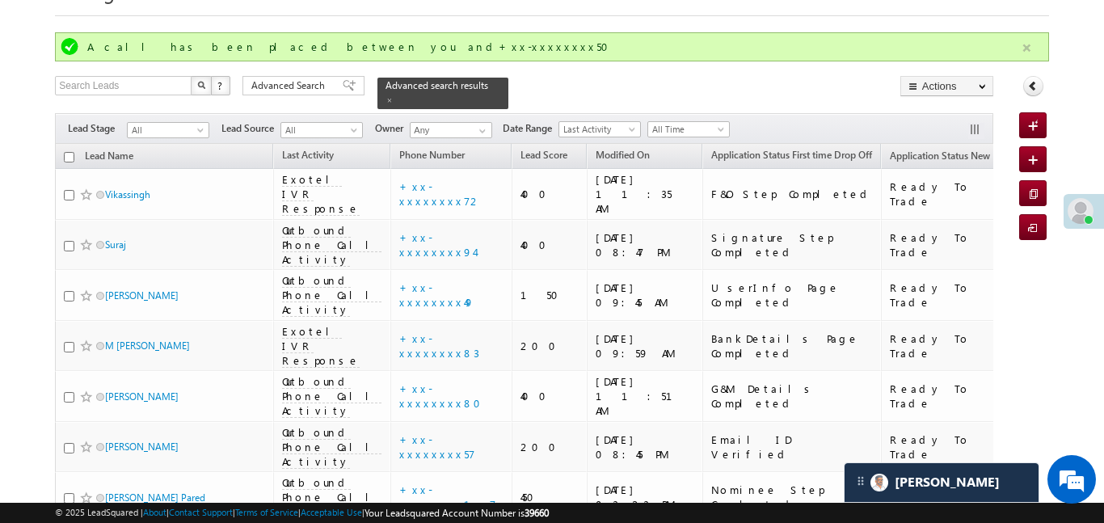
scroll to position [105, 0]
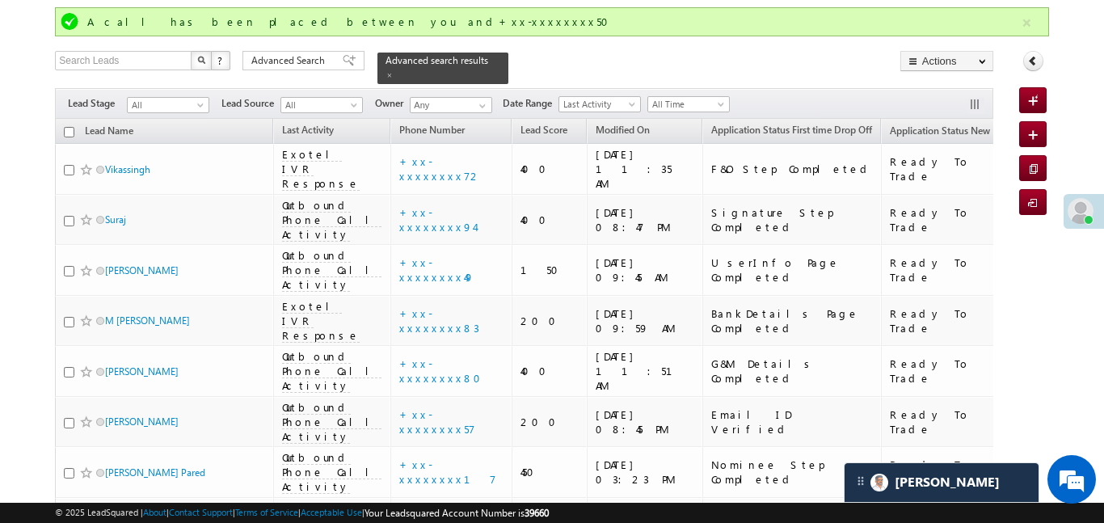
click at [1021, 28] on button "button" at bounding box center [1027, 23] width 20 height 20
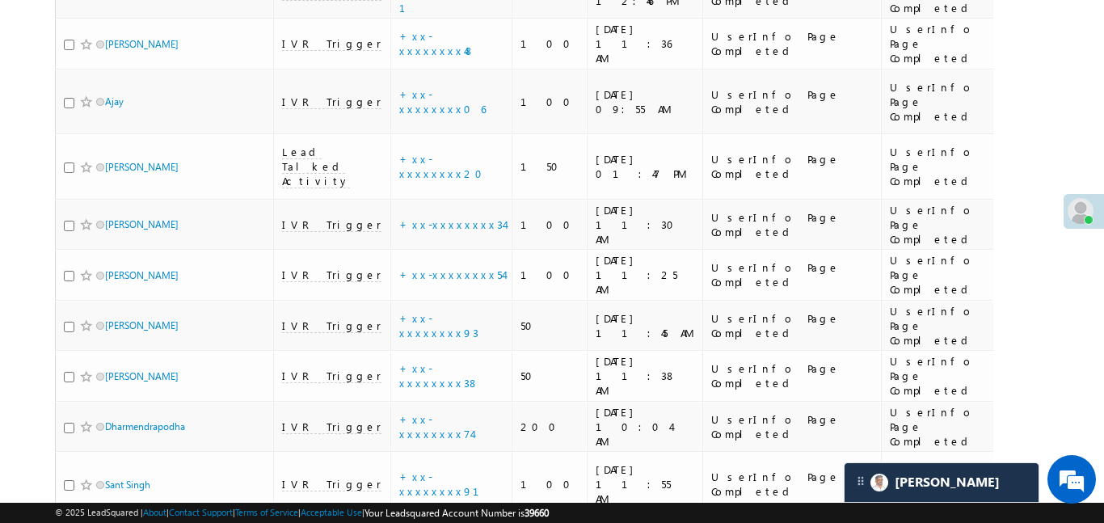
scroll to position [3583, 0]
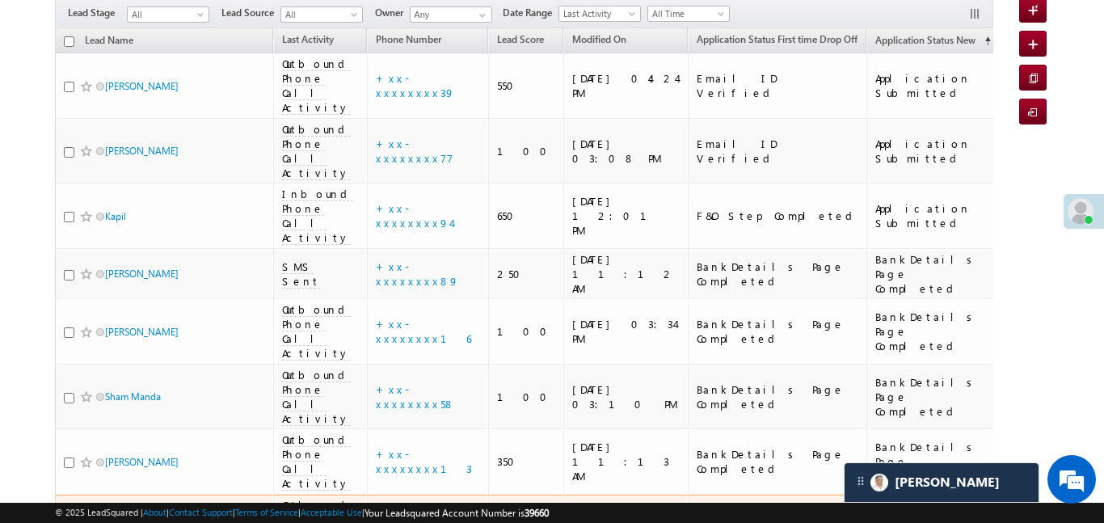
scroll to position [145, 0]
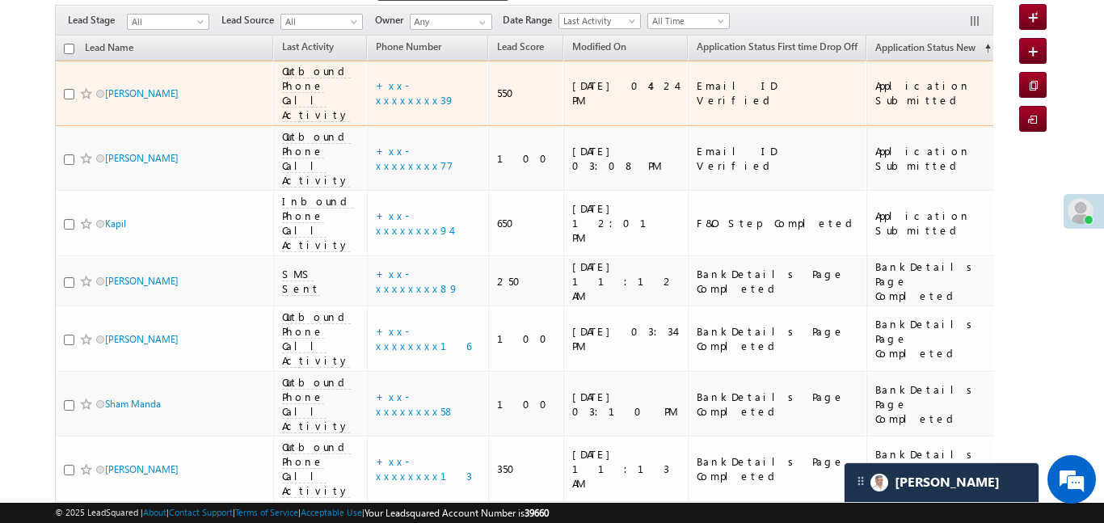
click at [709, 14] on span "All Time" at bounding box center [686, 21] width 77 height 15
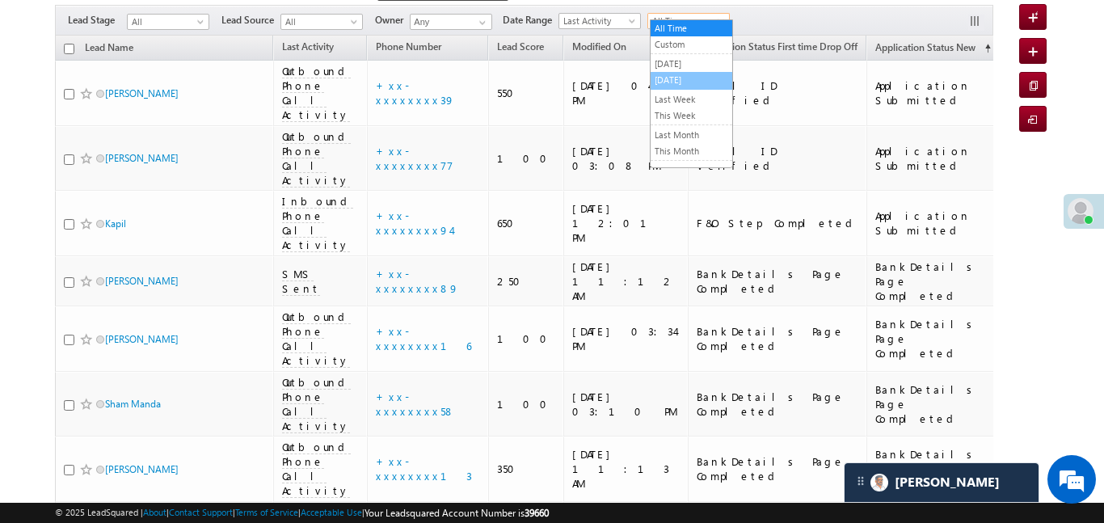
click at [686, 82] on link "[DATE]" at bounding box center [692, 80] width 82 height 15
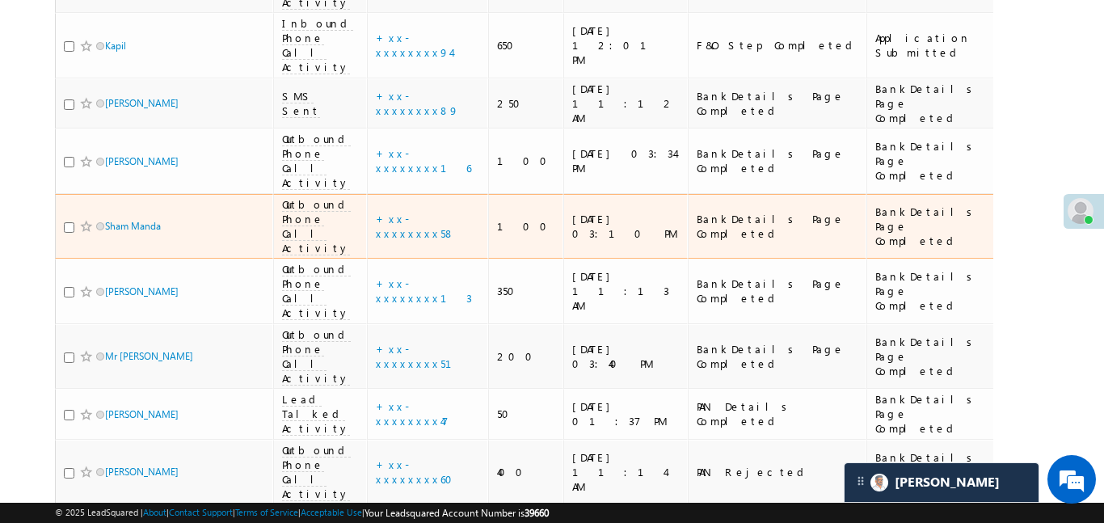
scroll to position [324, 0]
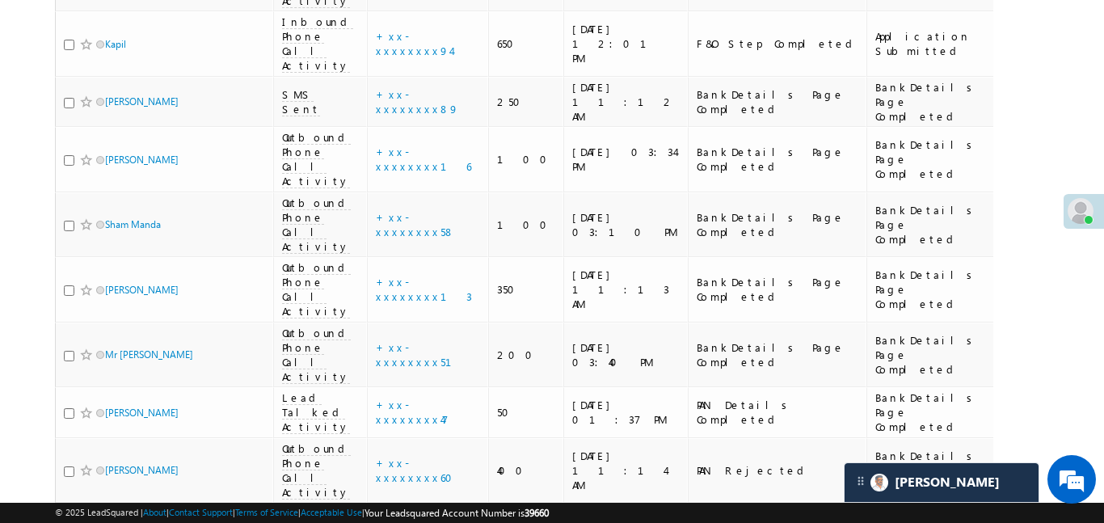
drag, startPoint x: 936, startPoint y: 129, endPoint x: 1068, endPoint y: 133, distance: 131.8
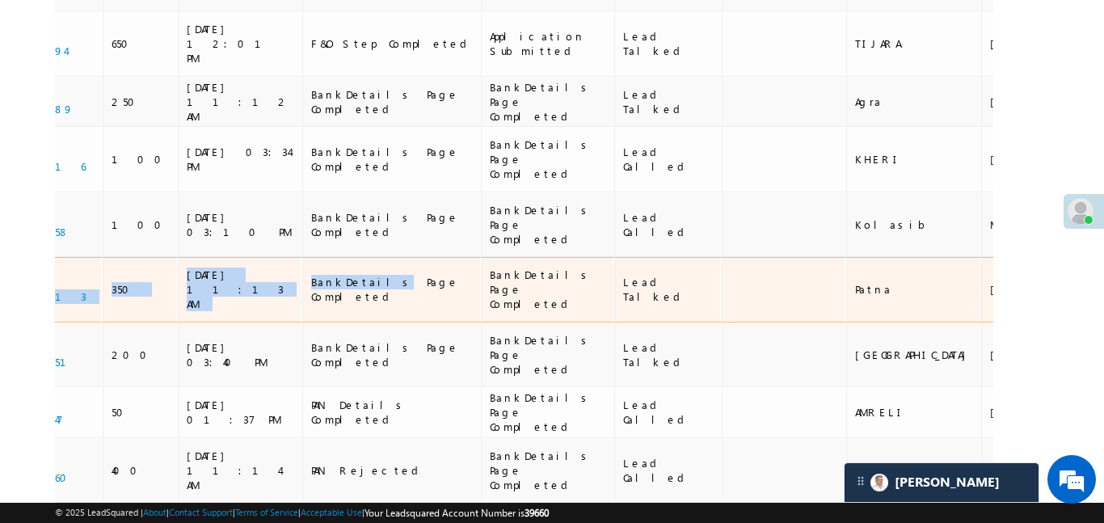
drag, startPoint x: 813, startPoint y: 137, endPoint x: 280, endPoint y: 162, distance: 533.1
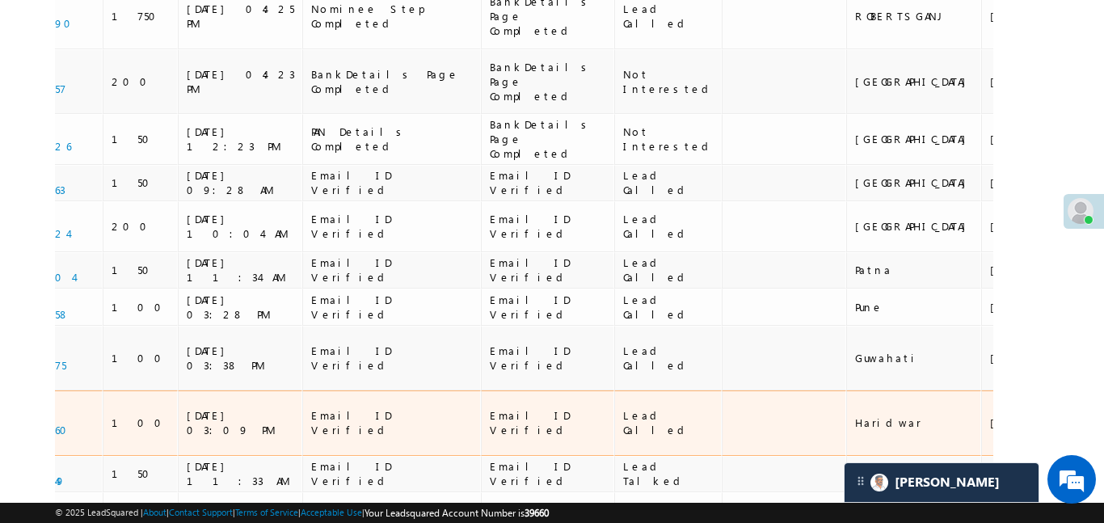
scroll to position [951, 0]
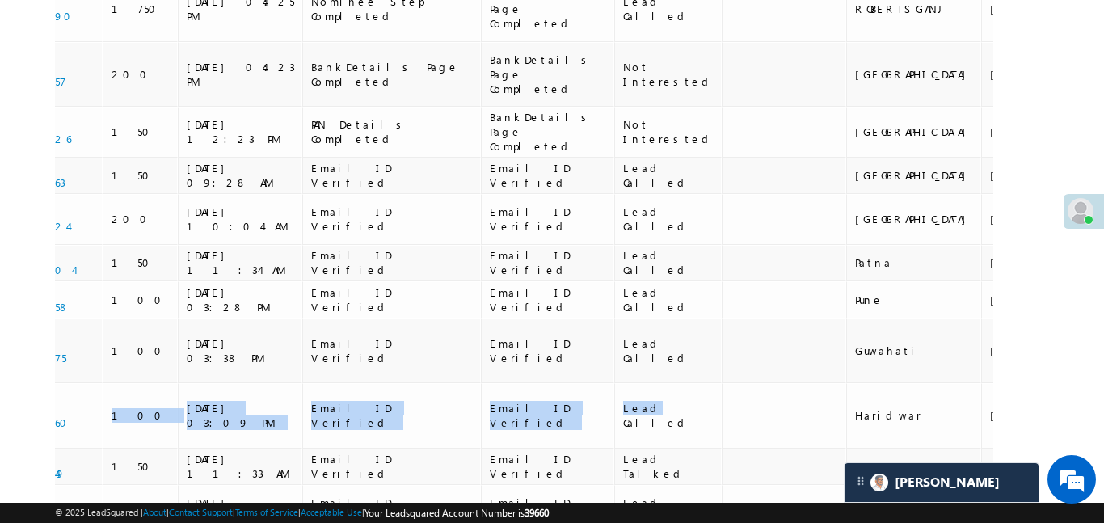
drag, startPoint x: 568, startPoint y: 155, endPoint x: 0, endPoint y: 360, distance: 604.1
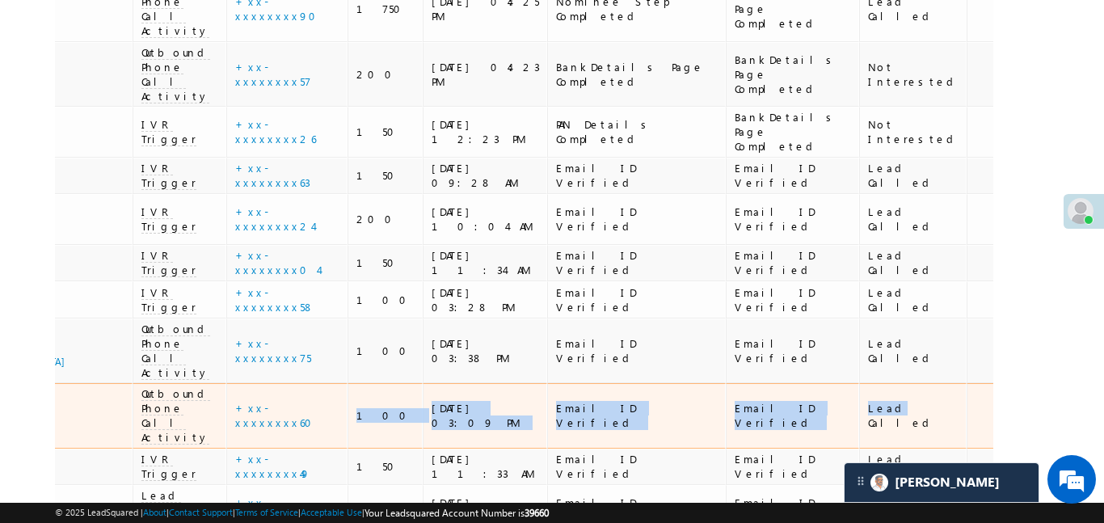
click at [567, 383] on td "Email ID Verified" at bounding box center [636, 415] width 179 height 65
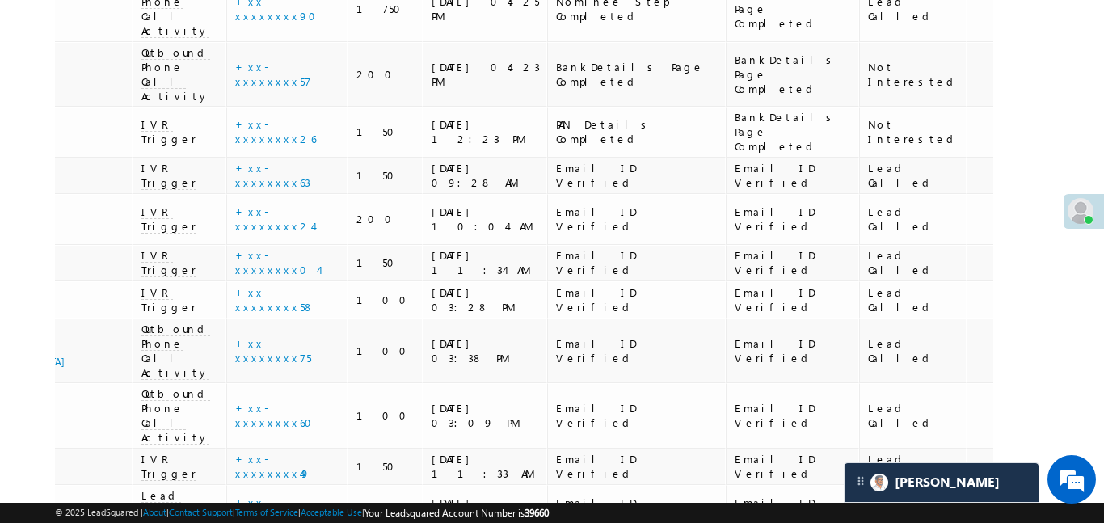
scroll to position [0, 0]
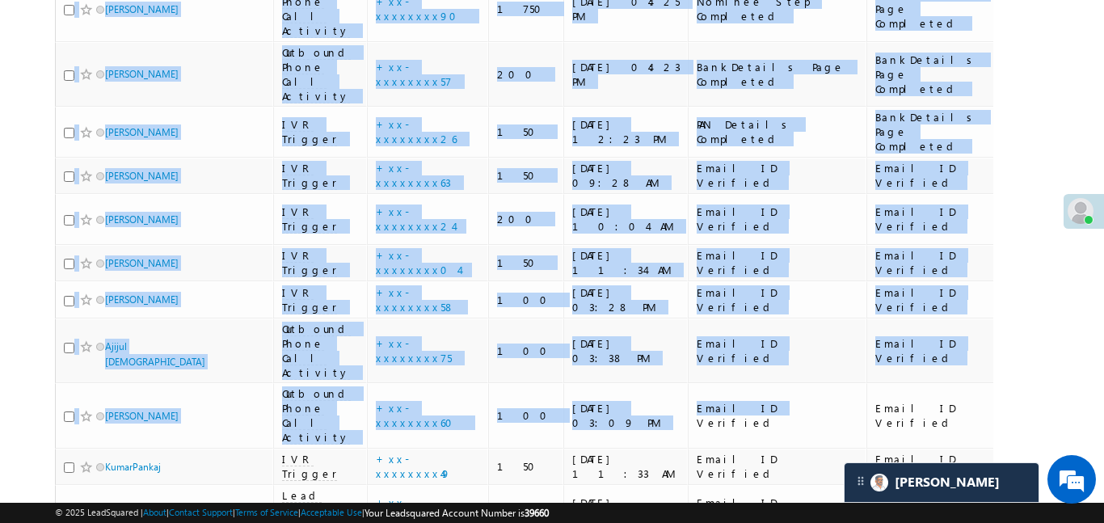
drag, startPoint x: 512, startPoint y: 159, endPoint x: 0, endPoint y: 136, distance: 512.9
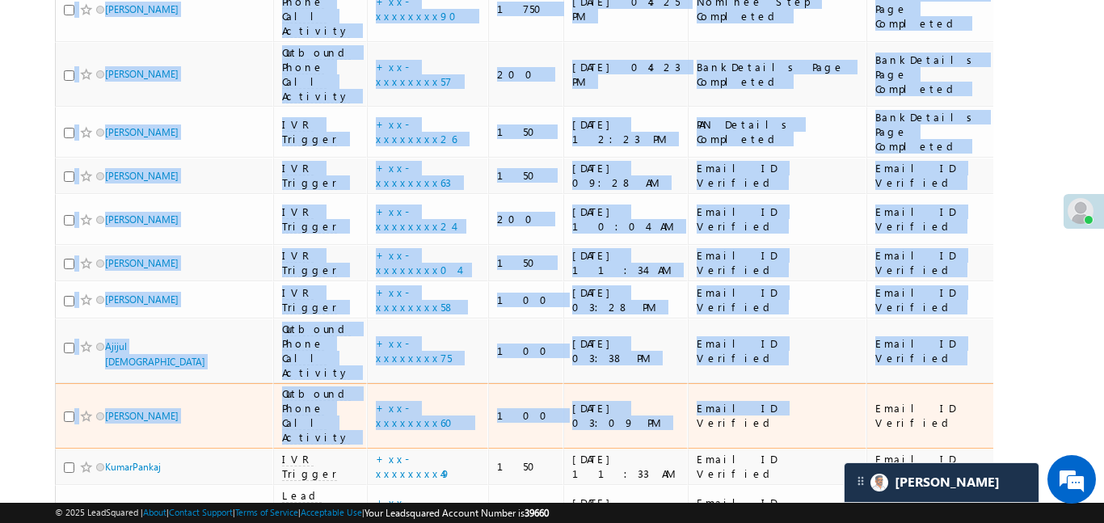
click at [204, 383] on td "Arshi naaz" at bounding box center [164, 415] width 218 height 65
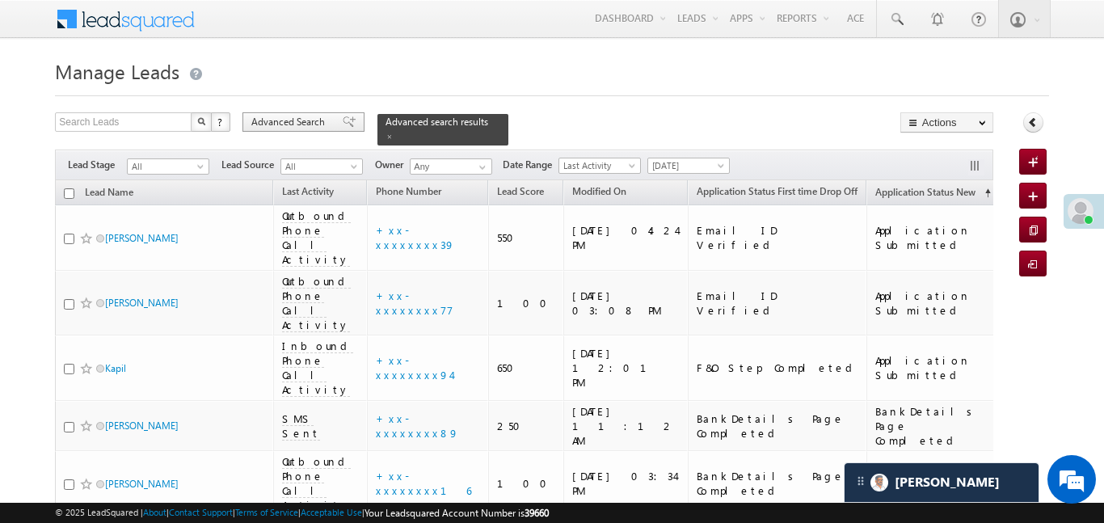
click at [346, 125] on div "Advanced Search" at bounding box center [303, 121] width 122 height 19
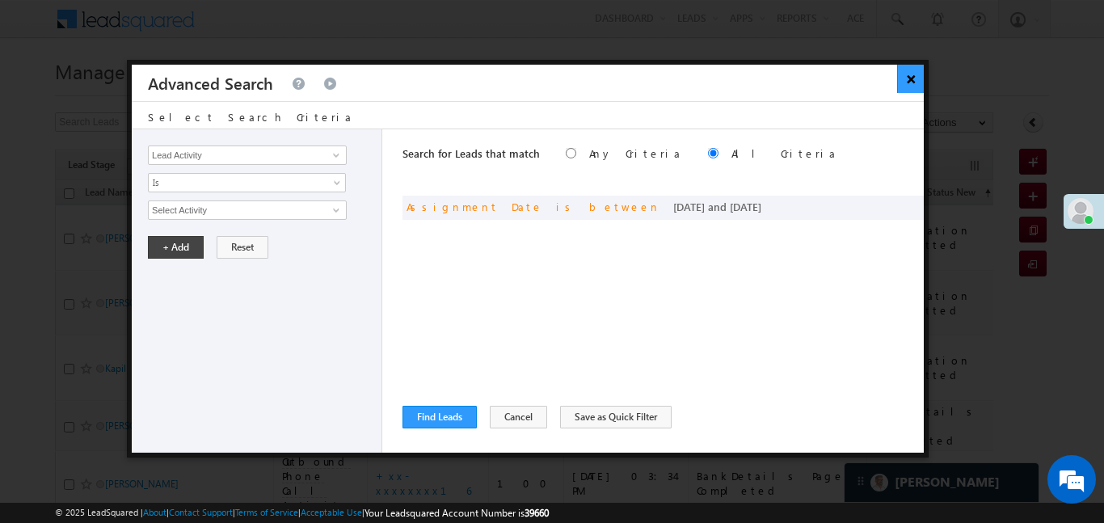
click at [911, 84] on button "×" at bounding box center [910, 79] width 27 height 28
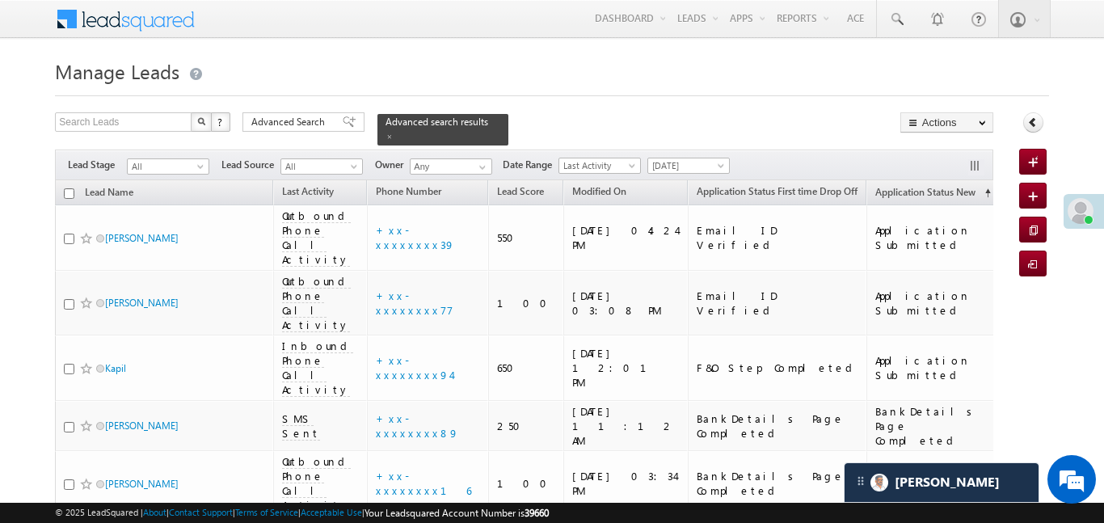
click at [694, 165] on div "Filters Lead Stage All All Lead Source All All Owner Any Any Date Range Go 29/0…" at bounding box center [523, 165] width 937 height 31
click at [689, 158] on span "[DATE]" at bounding box center [686, 165] width 77 height 15
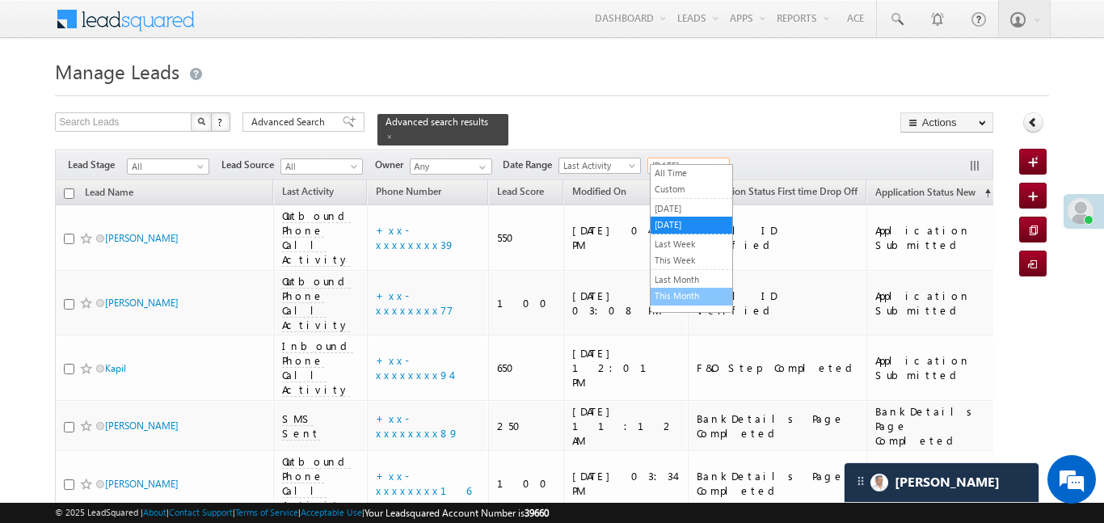
click at [691, 296] on link "This Month" at bounding box center [692, 296] width 82 height 15
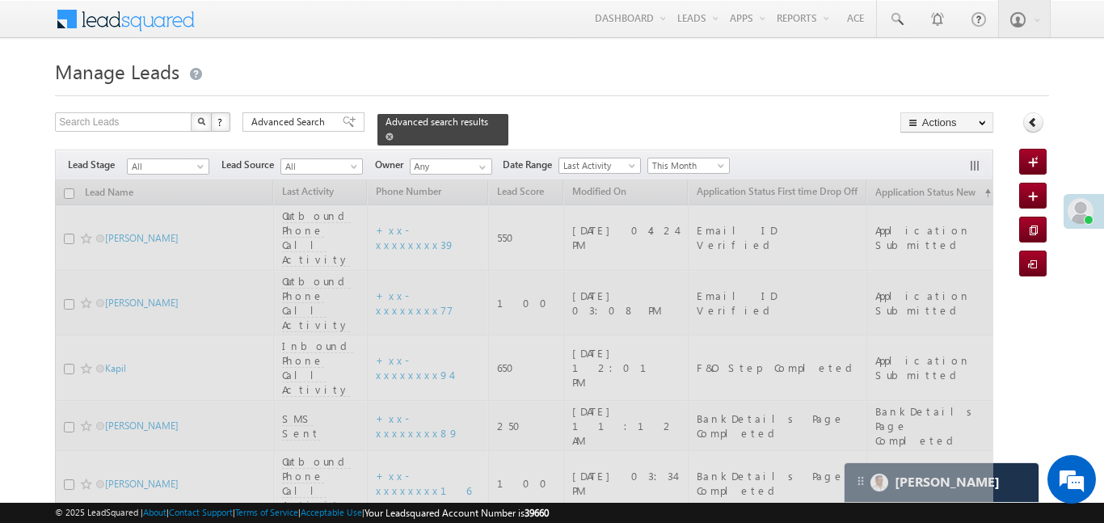
click at [394, 133] on span at bounding box center [389, 137] width 8 height 8
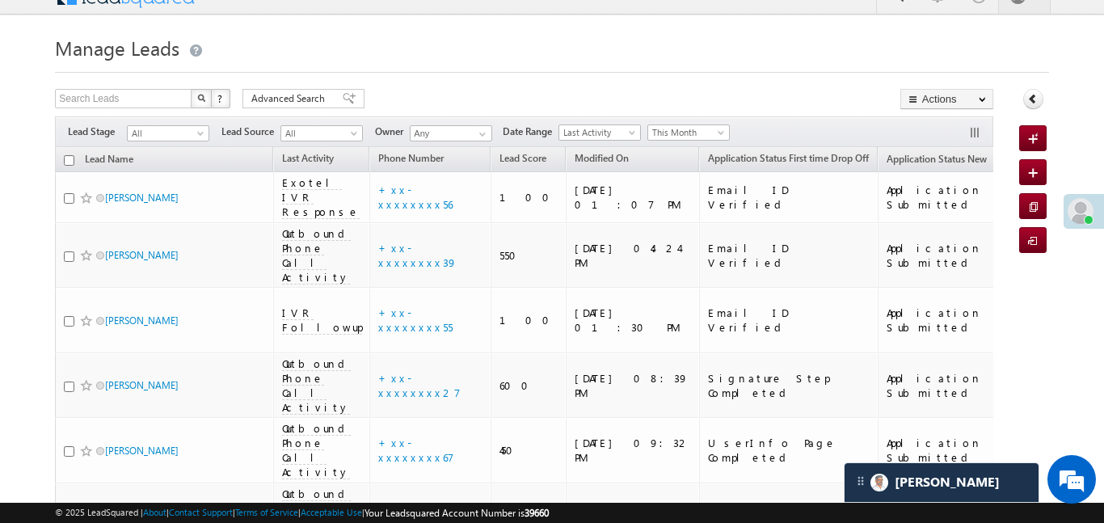
scroll to position [745, 0]
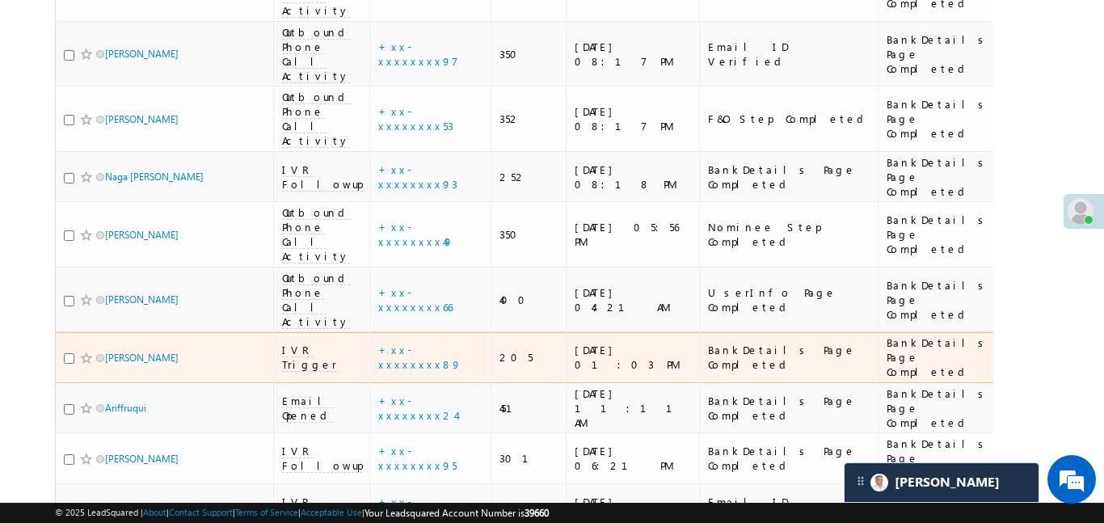
drag, startPoint x: 829, startPoint y: 146, endPoint x: 911, endPoint y: 137, distance: 82.1
click at [878, 332] on td "BankDetails Page Completed" at bounding box center [944, 357] width 133 height 51
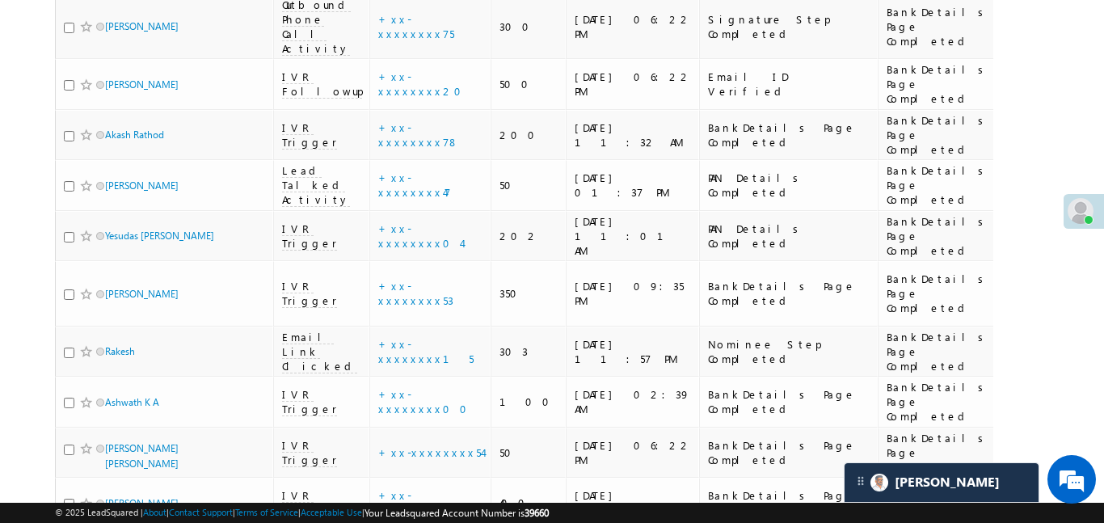
scroll to position [8920, 0]
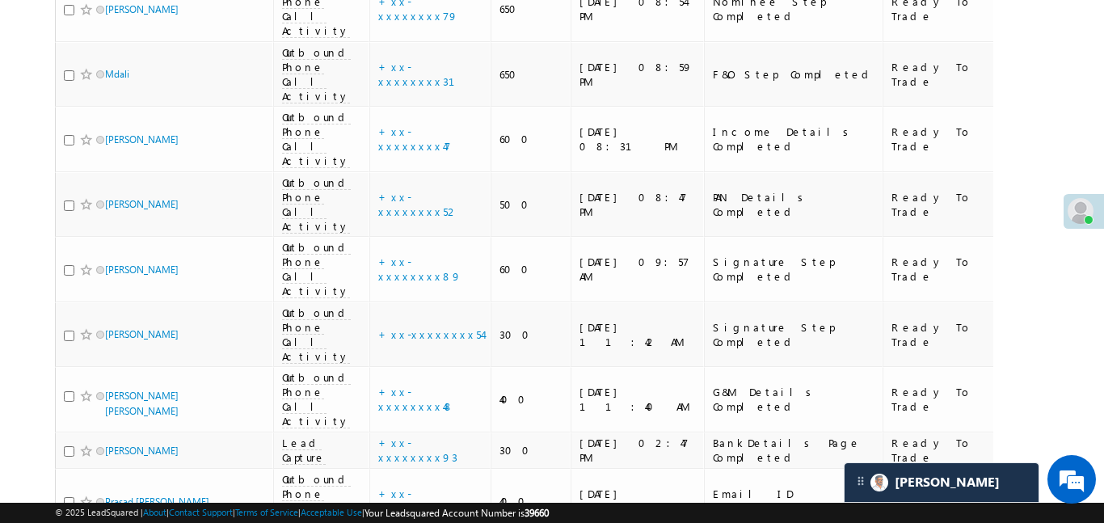
scroll to position [7953, 0]
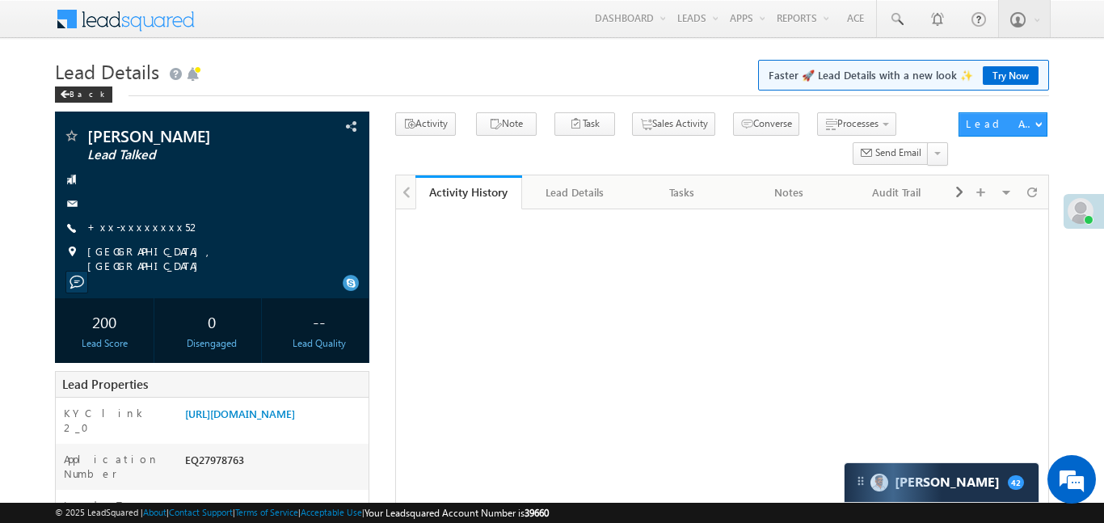
click at [140, 226] on link "+xx-xxxxxxxx52" at bounding box center [144, 227] width 114 height 14
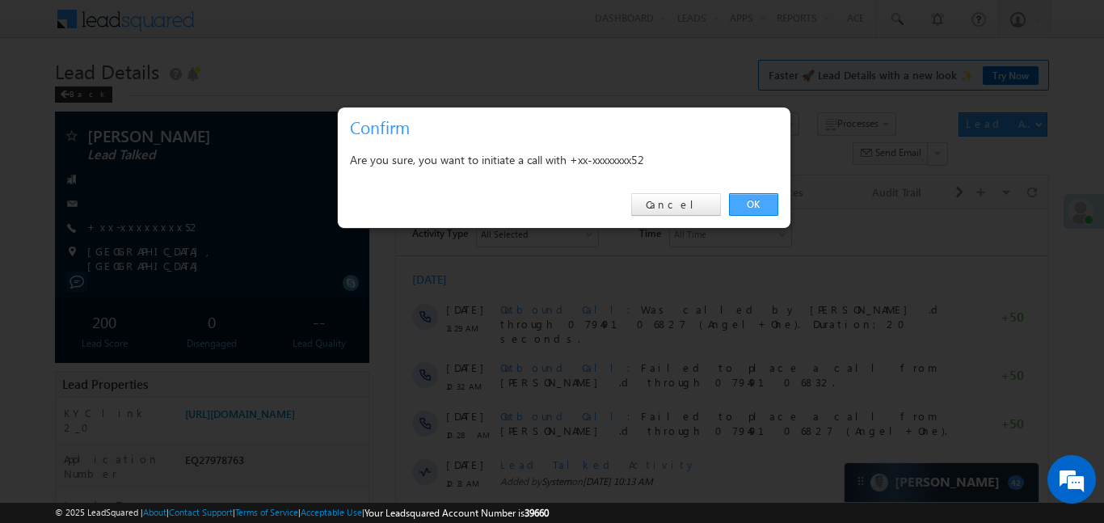
click at [752, 199] on link "OK" at bounding box center [753, 204] width 49 height 23
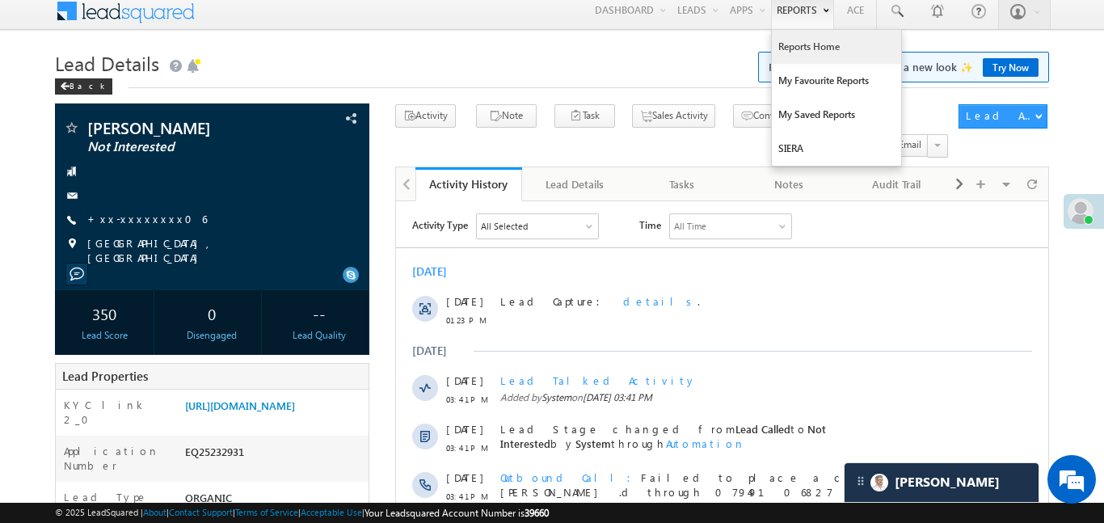
click at [822, 49] on link "Reports Home" at bounding box center [836, 47] width 129 height 34
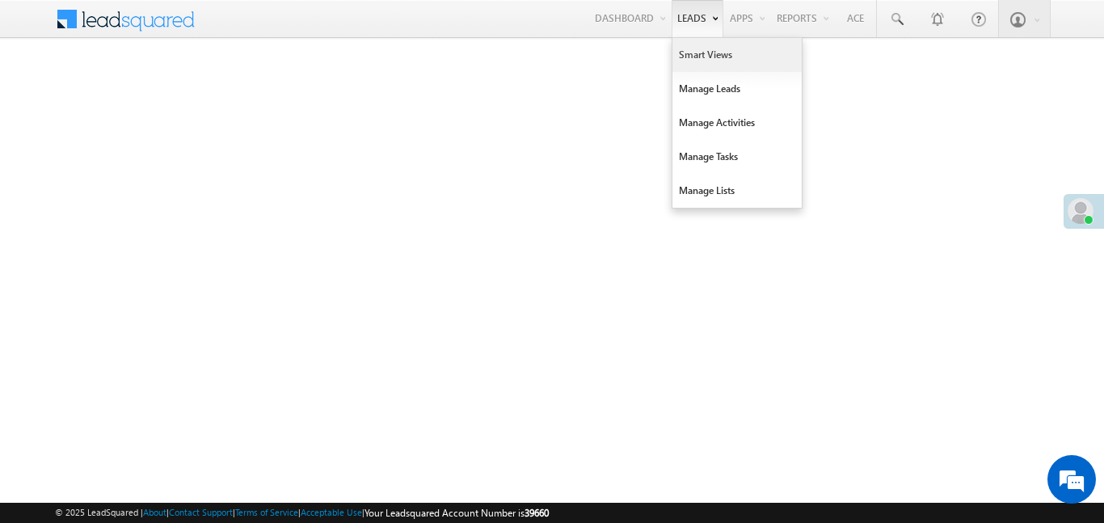
click at [699, 56] on link "Smart Views" at bounding box center [736, 55] width 129 height 34
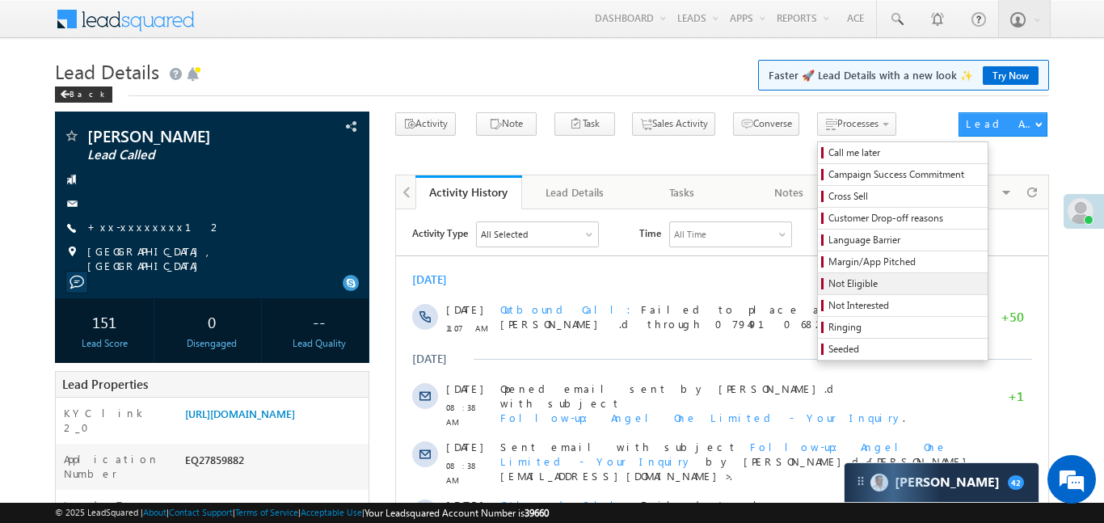
click at [828, 284] on span "Not Eligible" at bounding box center [905, 283] width 154 height 15
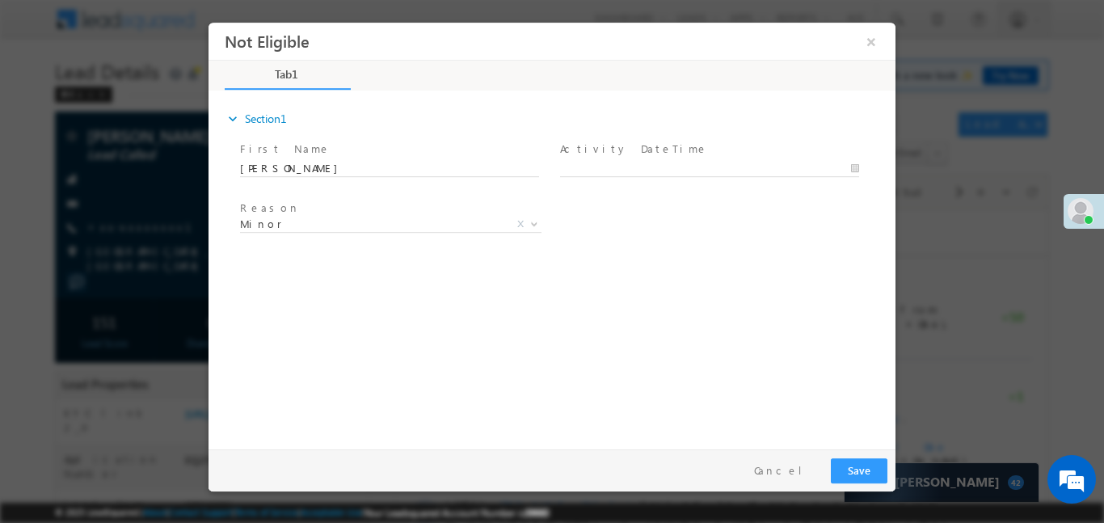
click at [626, 176] on span at bounding box center [709, 184] width 298 height 18
type input "[DATE] 4:22 PM"
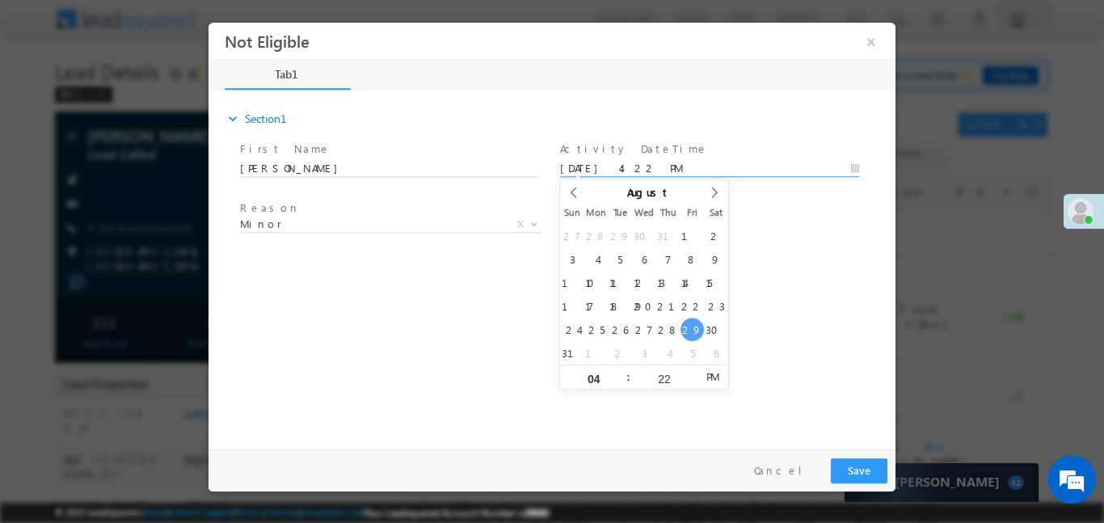
click at [626, 170] on body "Not Eligible ×" at bounding box center [552, 231] width 687 height 419
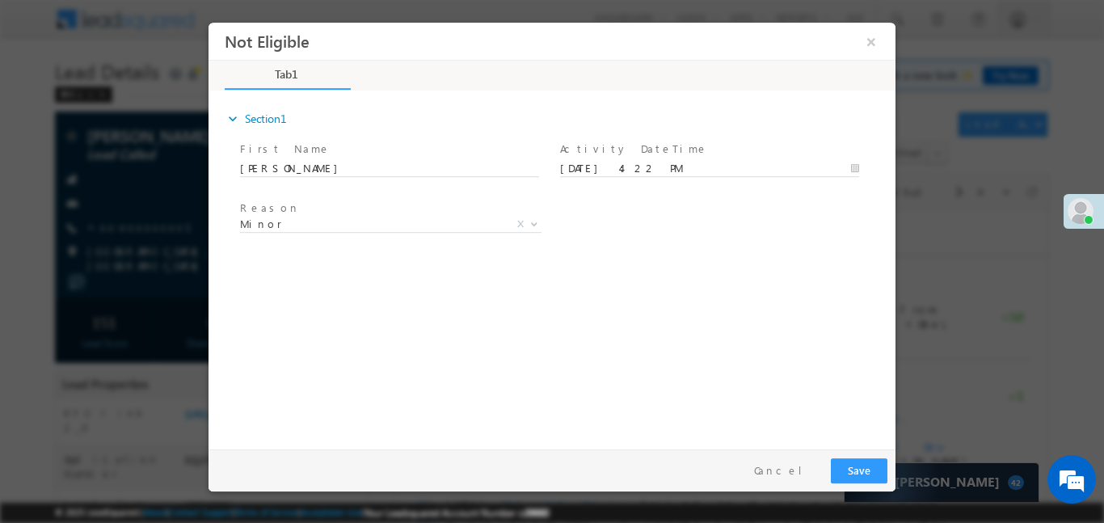
click at [466, 235] on span at bounding box center [389, 243] width 298 height 18
click at [464, 217] on span "Minor" at bounding box center [371, 223] width 263 height 15
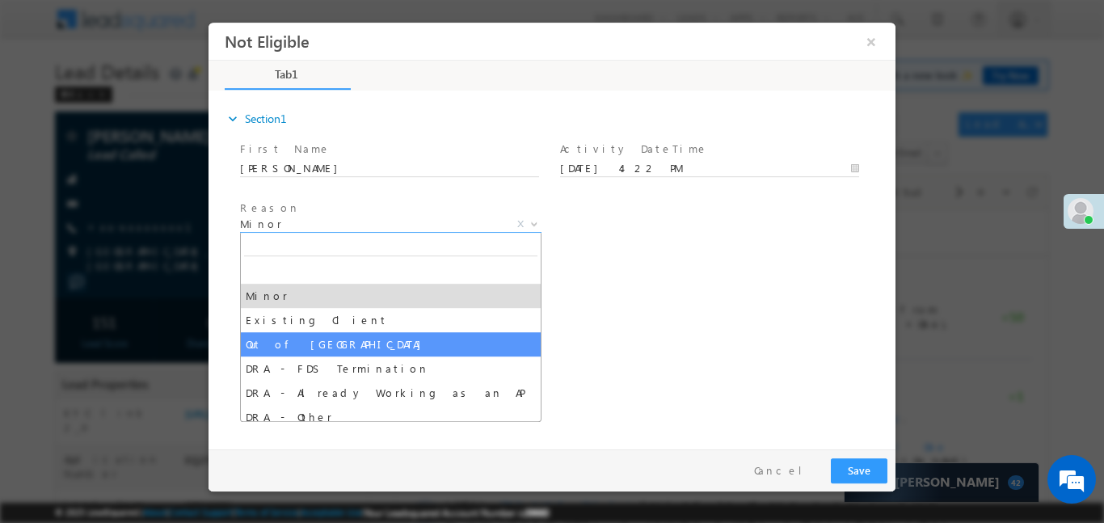
select select "Out of [GEOGRAPHIC_DATA]"
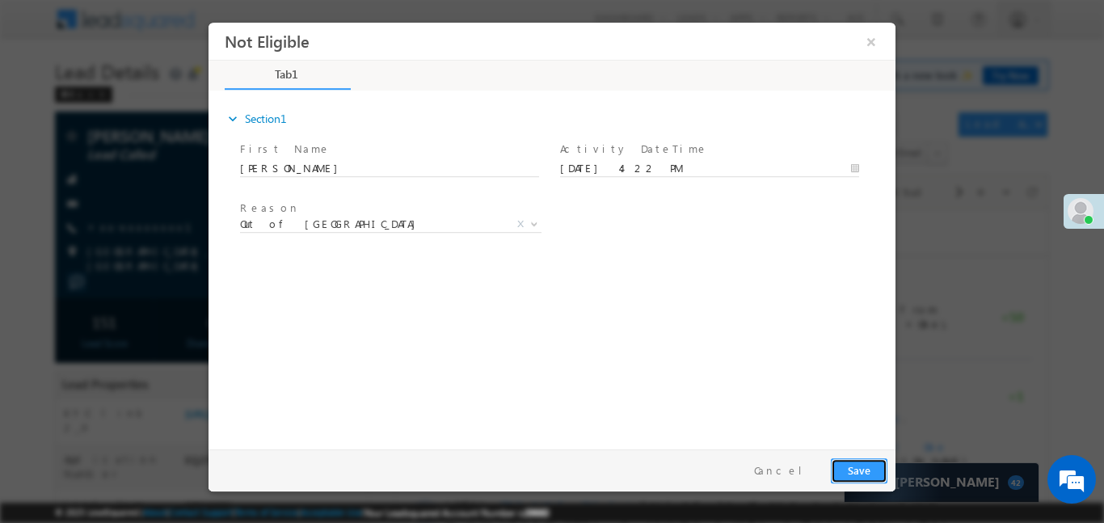
click at [862, 470] on button "Save" at bounding box center [859, 469] width 57 height 25
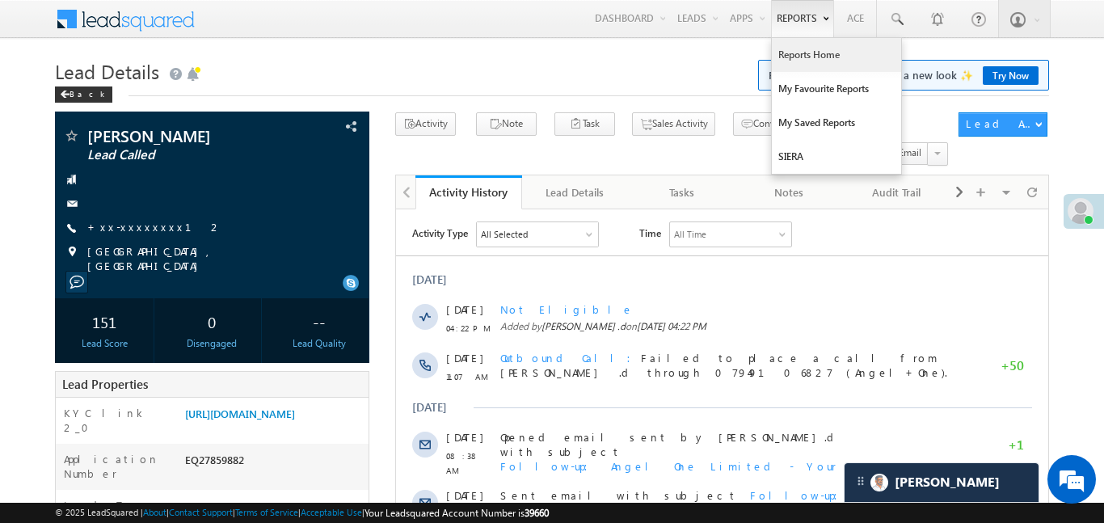
click at [819, 58] on link "Reports Home" at bounding box center [836, 55] width 129 height 34
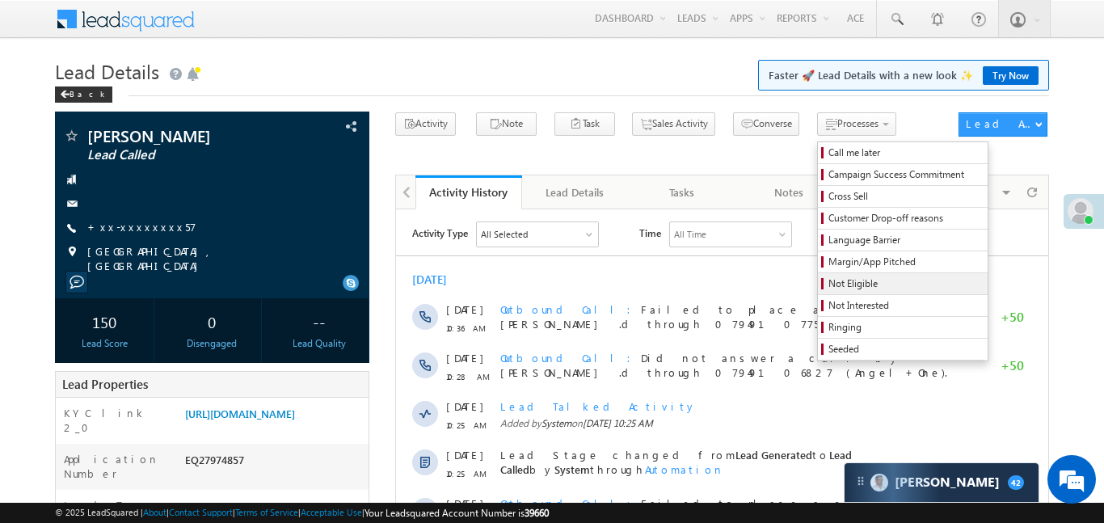
click at [847, 284] on span "Not Eligible" at bounding box center [905, 283] width 154 height 15
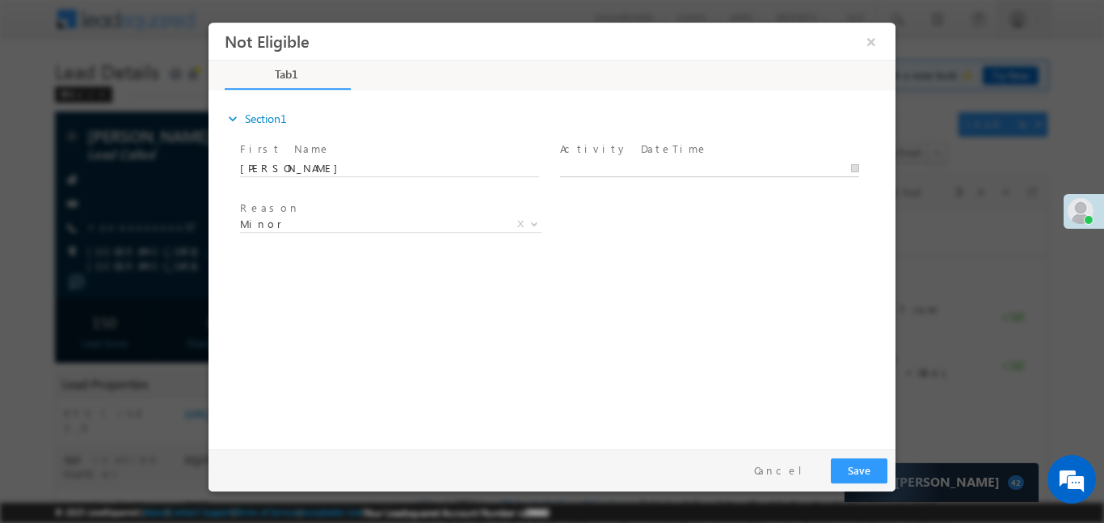
type input "[DATE] 4:22 PM"
click at [668, 163] on input "[DATE] 4:22 PM" at bounding box center [709, 168] width 299 height 16
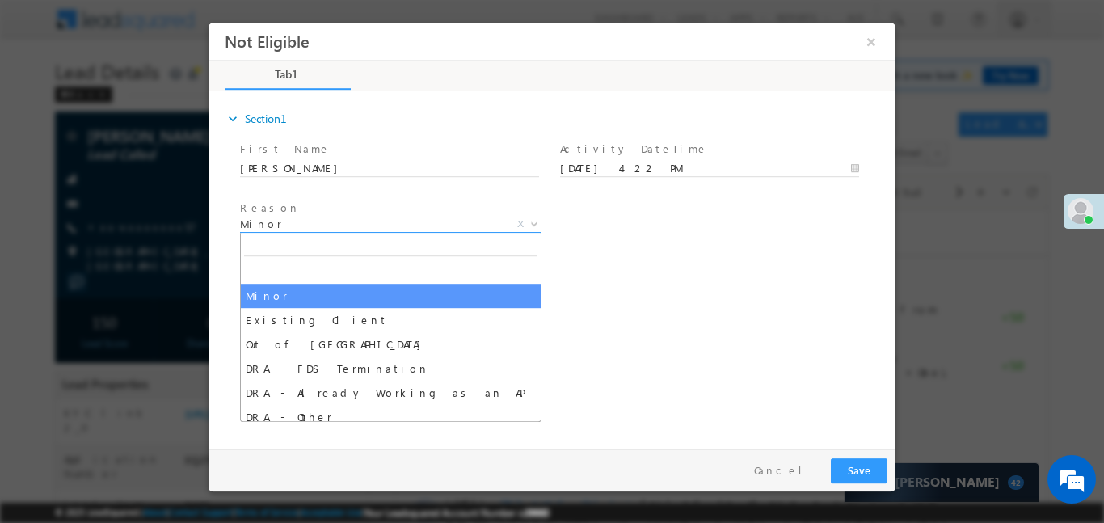
click at [487, 223] on span "Minor" at bounding box center [371, 223] width 263 height 15
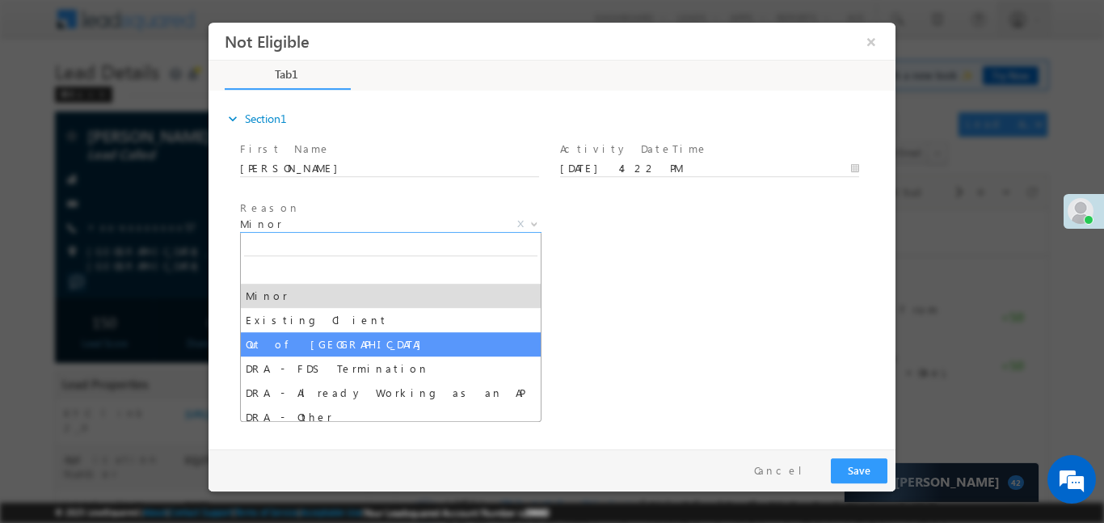
select select "Out of [GEOGRAPHIC_DATA]"
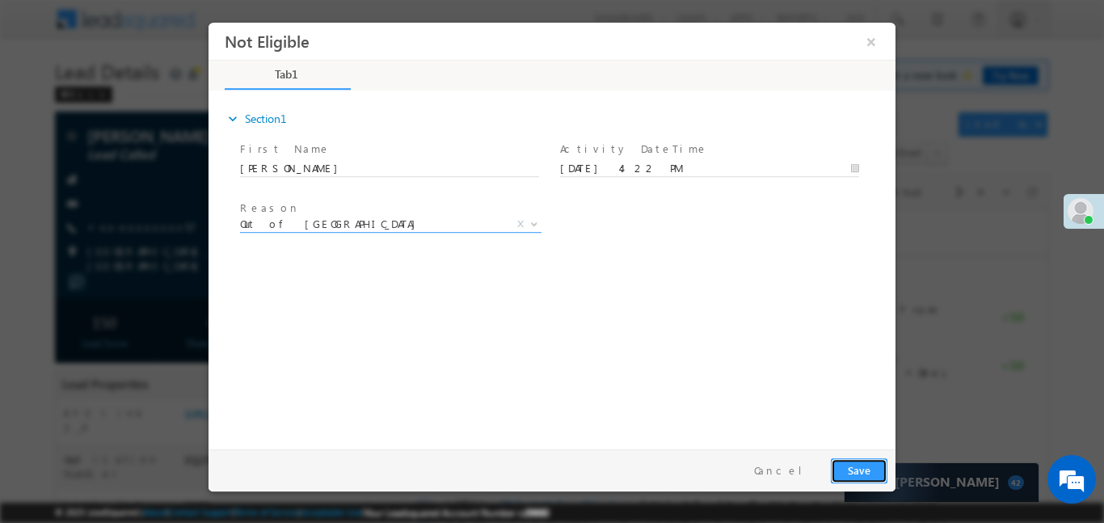
click at [857, 468] on button "Save" at bounding box center [859, 469] width 57 height 25
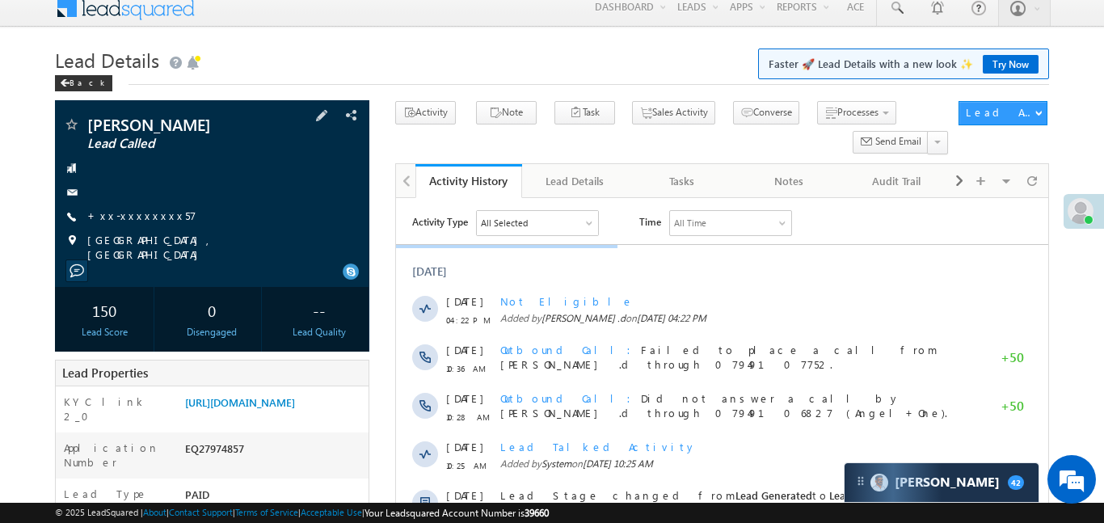
scroll to position [17, 0]
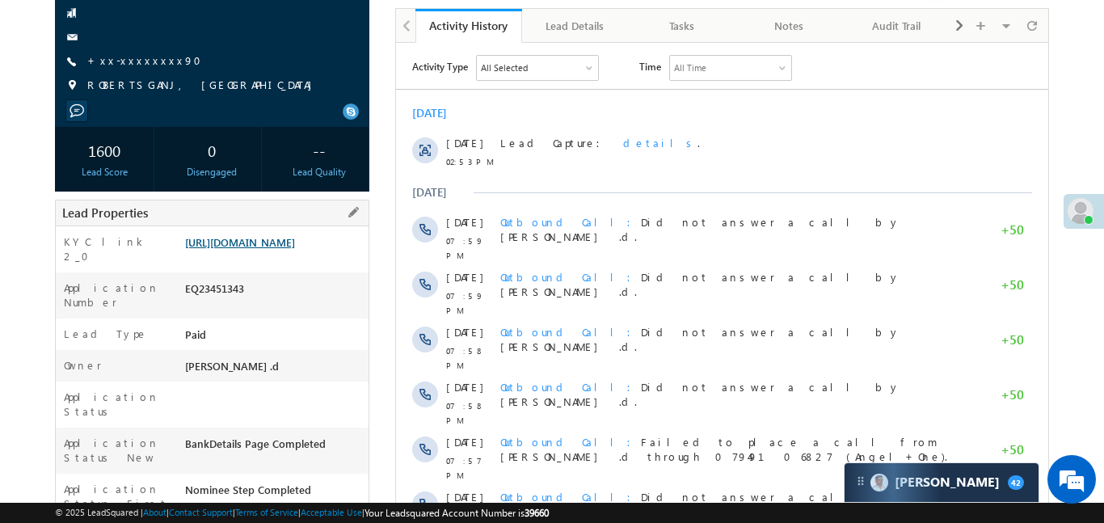
scroll to position [167, 0]
click at [277, 248] on link "https://angelbroking1-pk3em7sa.customui-test.leadsquared.com?leadId=353f7aec-cd…" at bounding box center [240, 241] width 110 height 14
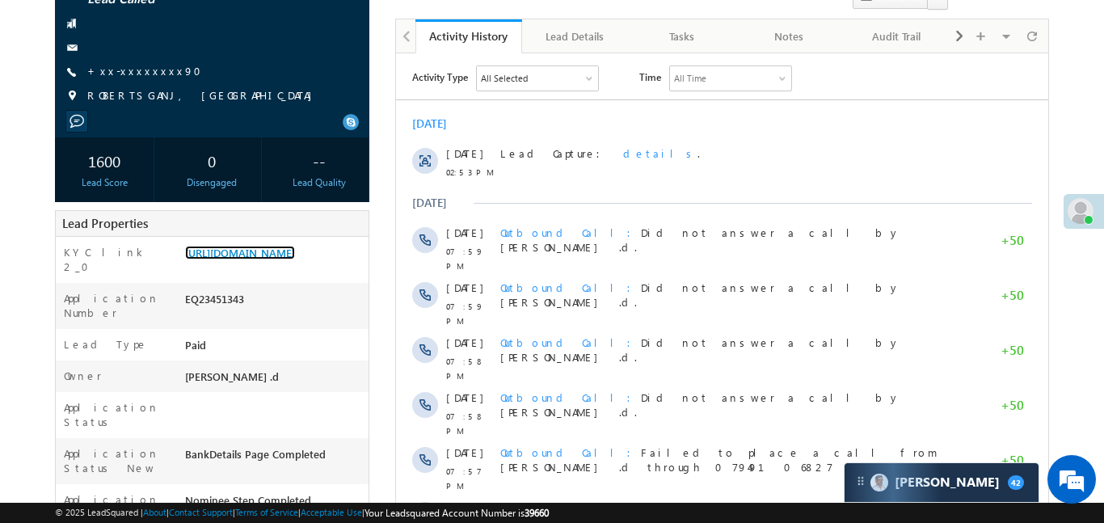
scroll to position [97, 0]
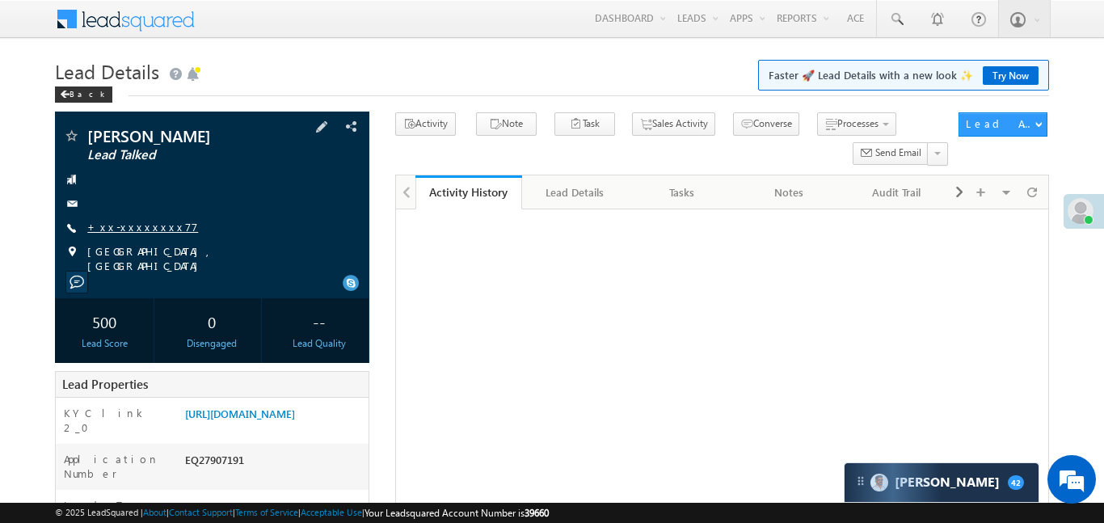
click at [130, 232] on link "+xx-xxxxxxxx77" at bounding box center [142, 227] width 111 height 14
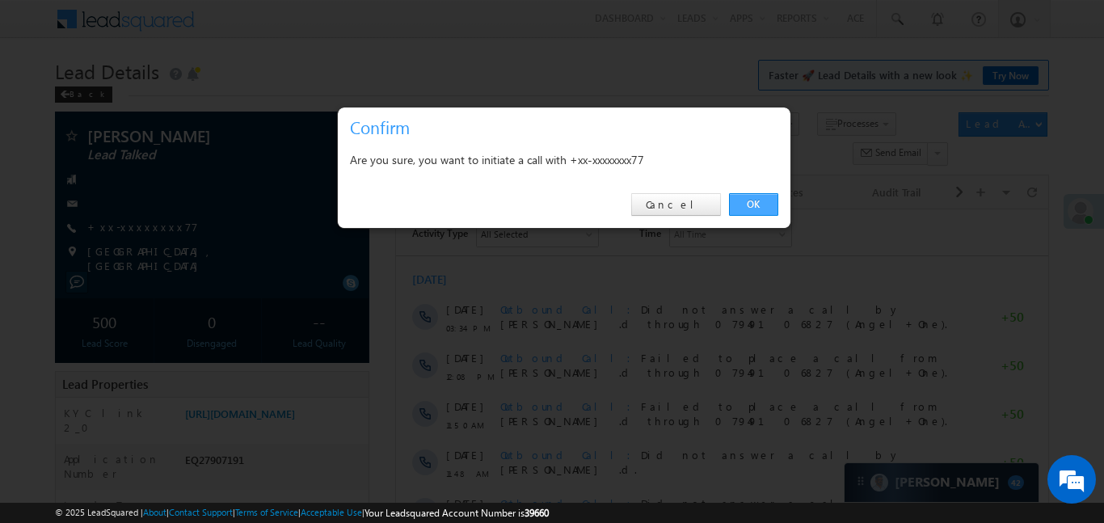
click at [749, 193] on link "OK" at bounding box center [753, 204] width 49 height 23
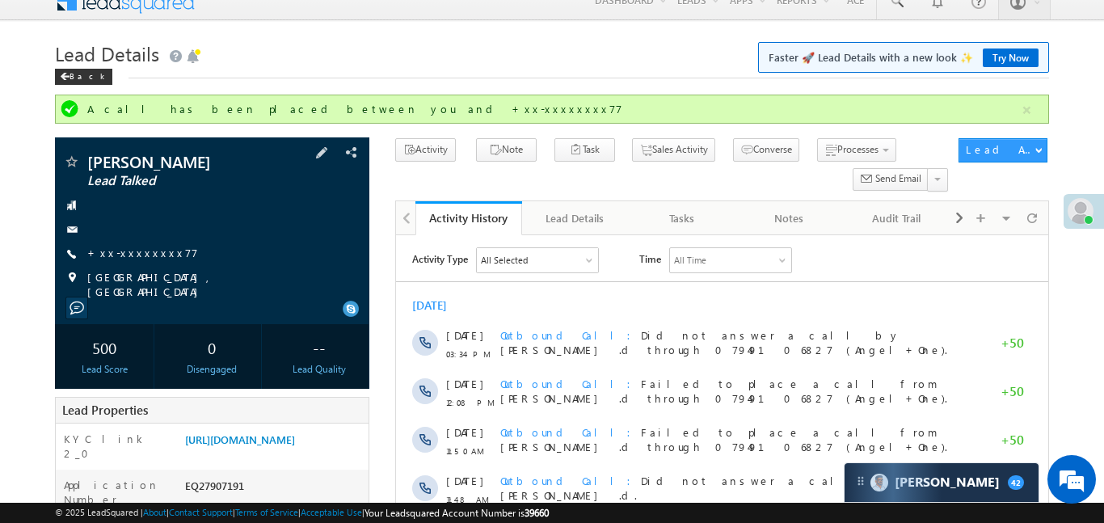
scroll to position [150, 0]
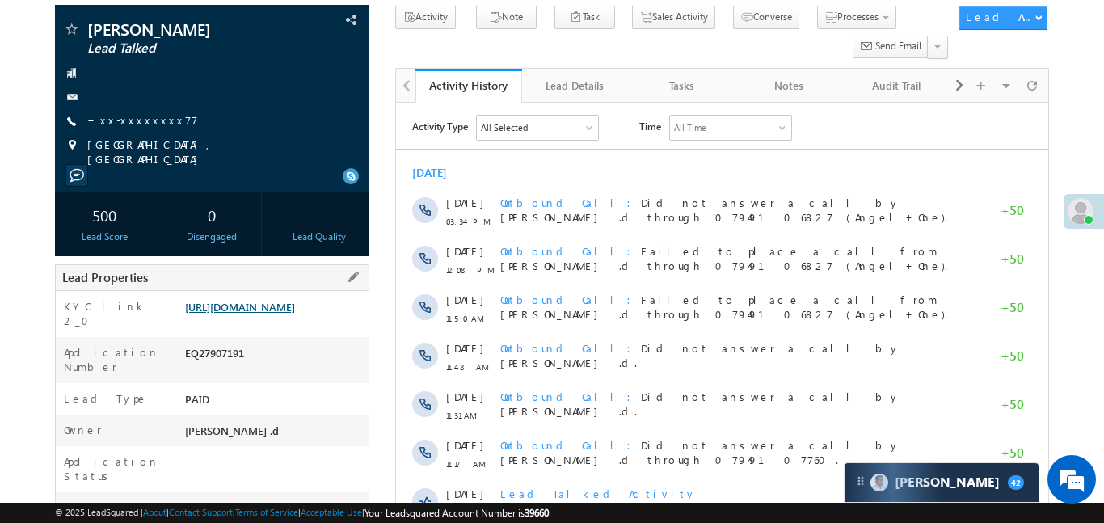
click at [295, 301] on link "https://angelbroking1-pk3em7sa.customui-test.leadsquared.com?leadId=7cb46c6c-5a…" at bounding box center [240, 307] width 110 height 14
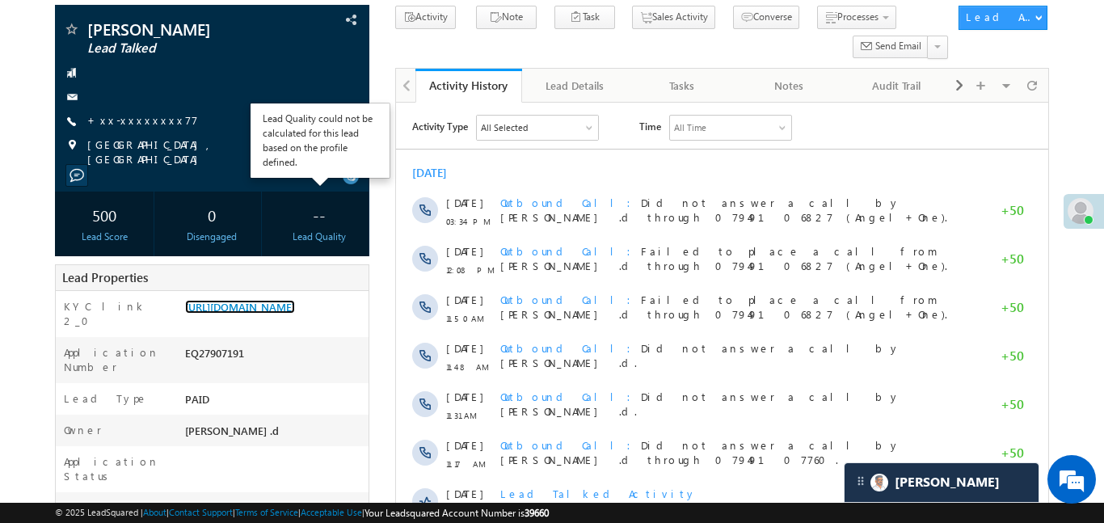
scroll to position [158, 0]
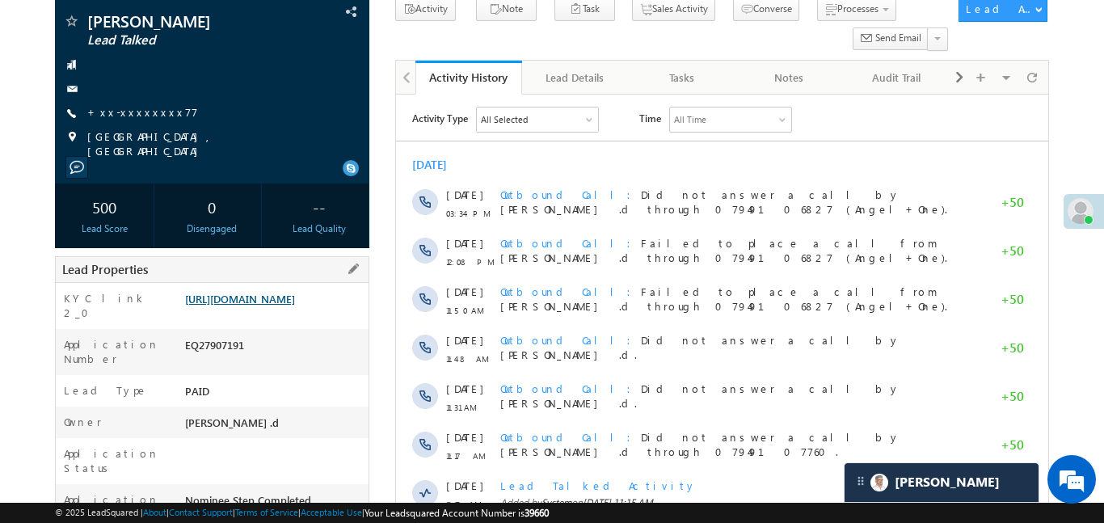
click at [243, 305] on link "https://angelbroking1-pk3em7sa.customui-test.leadsquared.com?leadId=7cb46c6c-5a…" at bounding box center [240, 299] width 110 height 14
click at [284, 305] on link "https://angelbroking1-pk3em7sa.customui-test.leadsquared.com?leadId=7cb46c6c-5a…" at bounding box center [240, 299] width 110 height 14
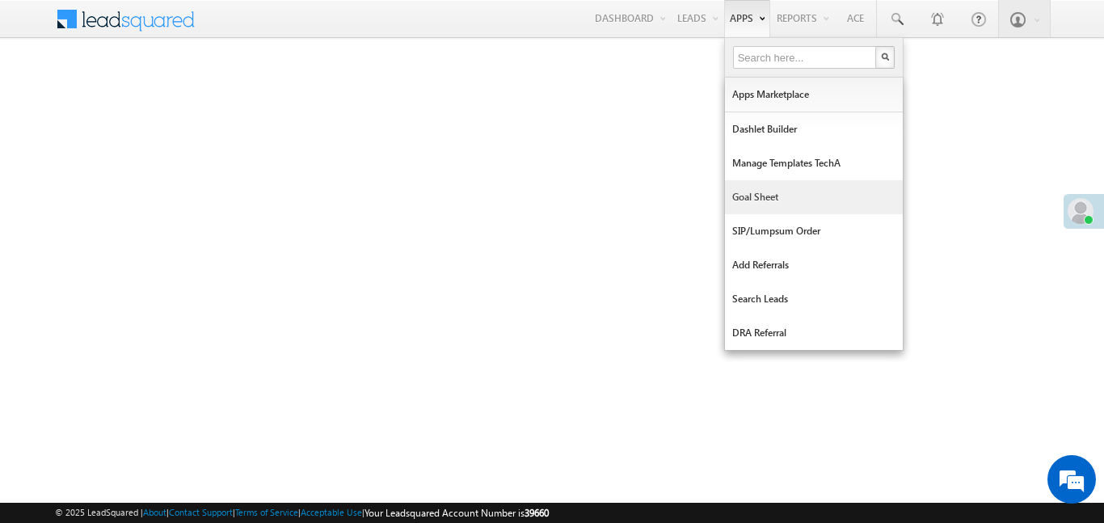
click at [770, 197] on link "Goal Sheet" at bounding box center [814, 197] width 178 height 34
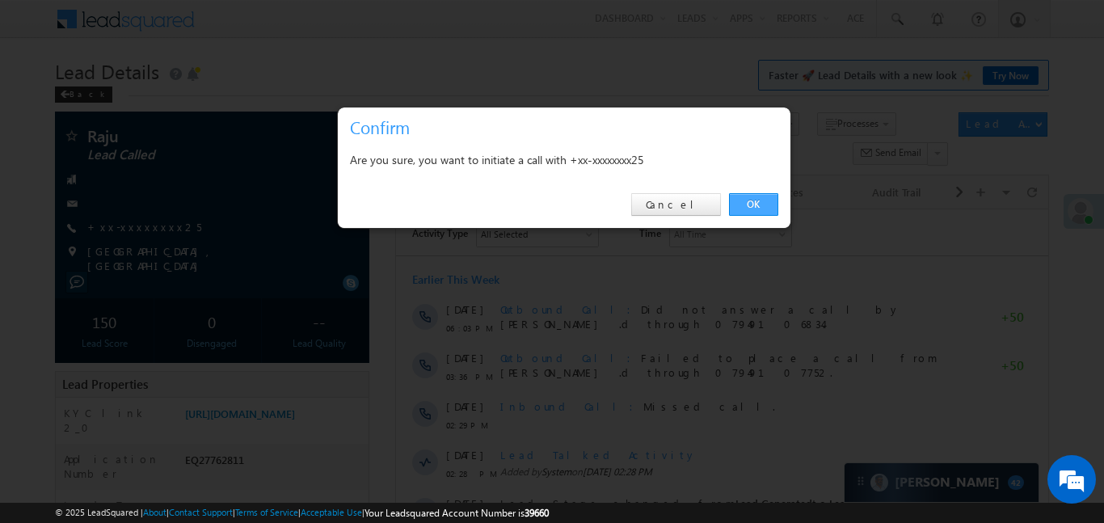
click at [759, 200] on link "OK" at bounding box center [753, 204] width 49 height 23
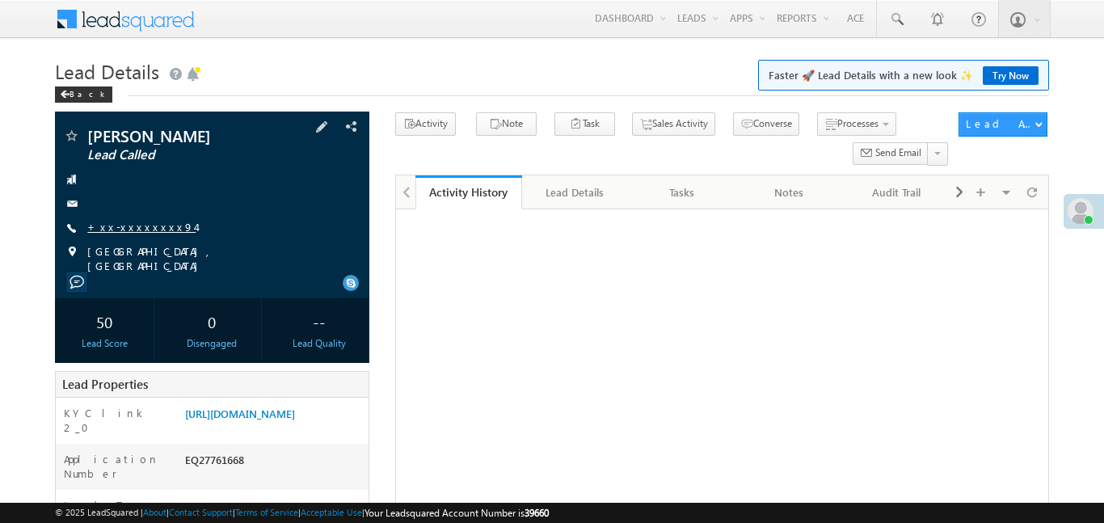
click at [141, 225] on link "+xx-xxxxxxxx94" at bounding box center [141, 227] width 108 height 14
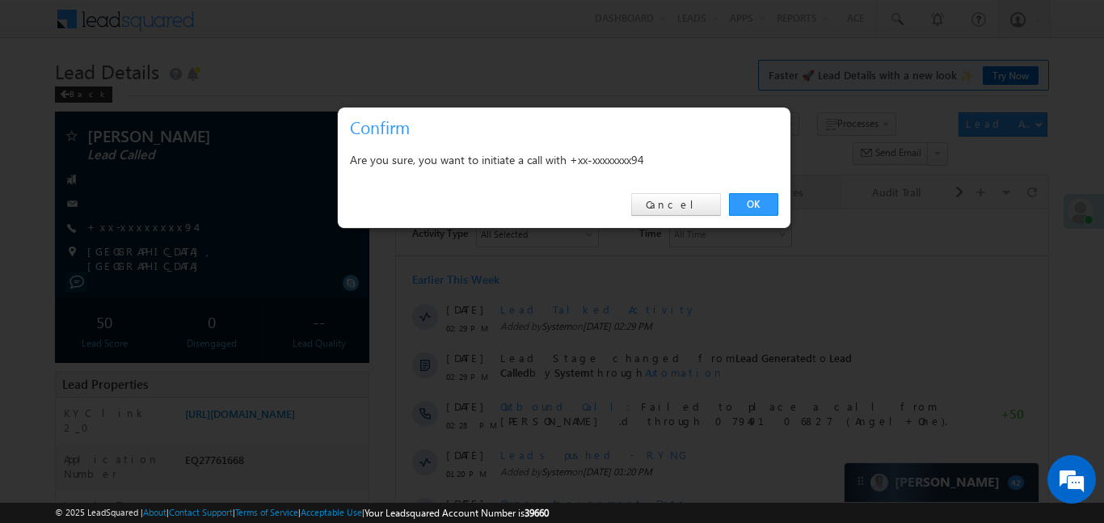
click at [769, 205] on link "OK" at bounding box center [753, 204] width 49 height 23
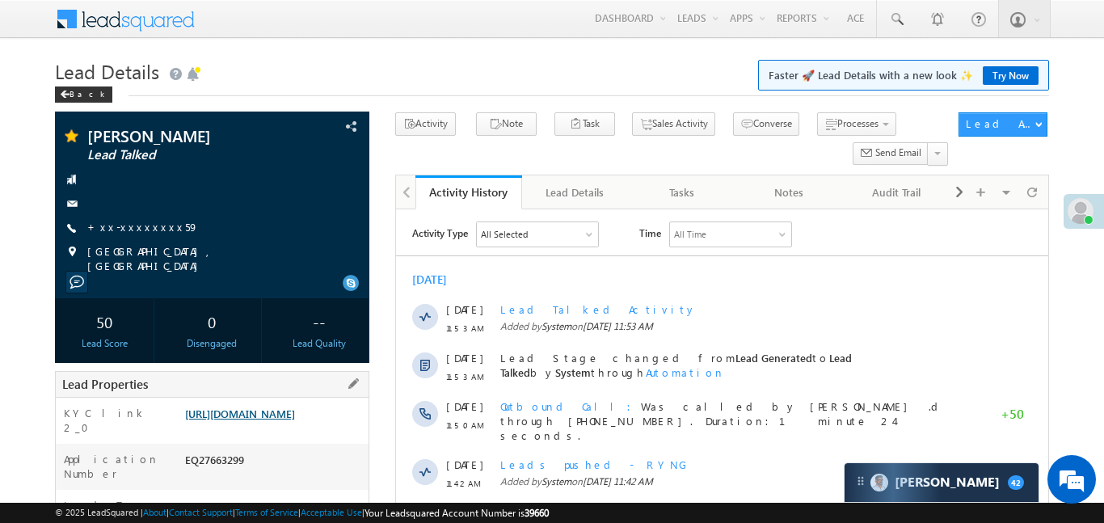
click at [294, 420] on link "[URL][DOMAIN_NAME]" at bounding box center [240, 414] width 110 height 14
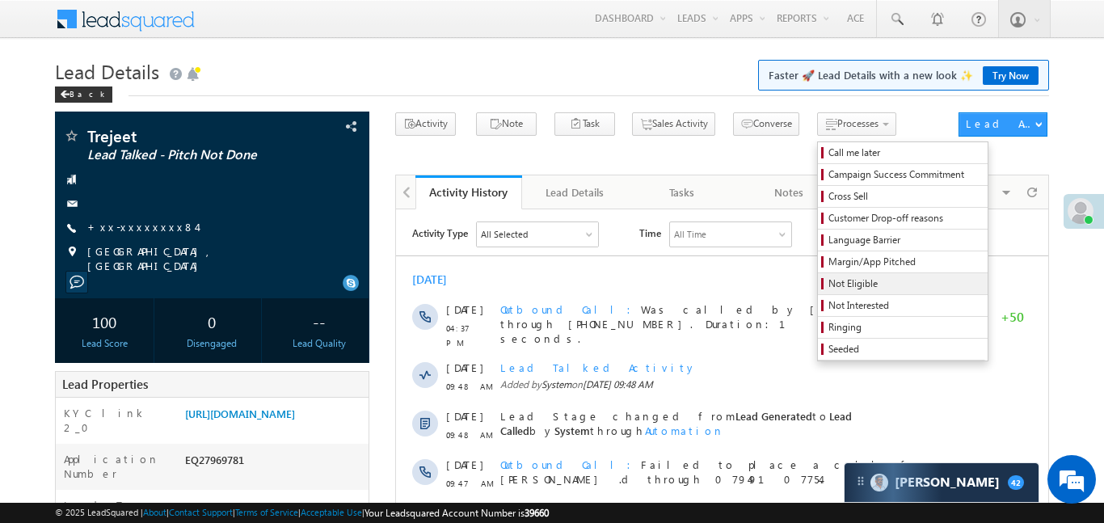
click at [818, 293] on link "Not Eligible" at bounding box center [903, 283] width 170 height 21
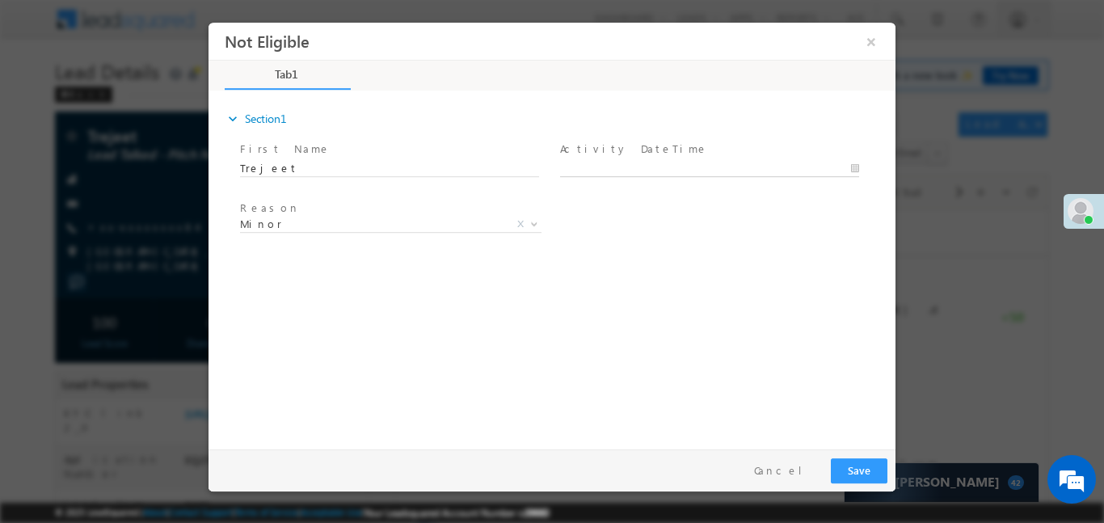
type input "29/08/25 4:39 PM"
click at [643, 169] on input "29/08/25 4:39 PM" at bounding box center [709, 168] width 299 height 16
click at [857, 478] on button "Save" at bounding box center [859, 469] width 57 height 25
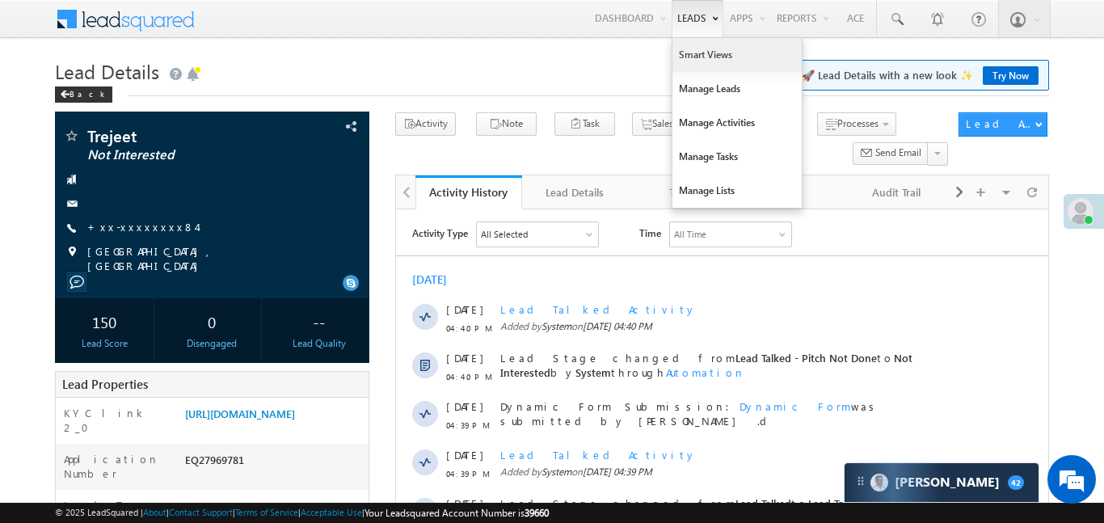
click at [704, 61] on link "Smart Views" at bounding box center [736, 55] width 129 height 34
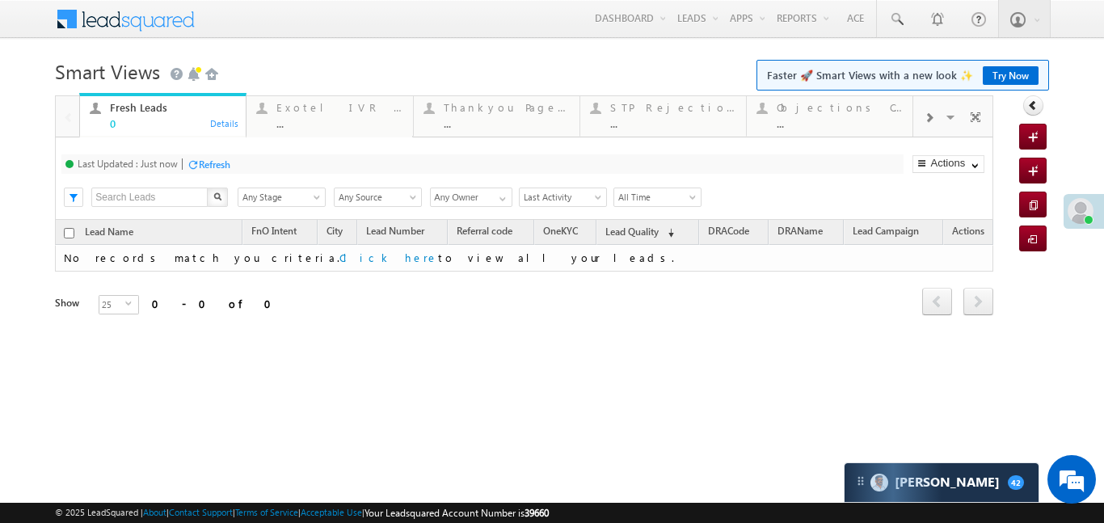
click at [936, 113] on div at bounding box center [928, 117] width 31 height 36
click at [936, 114] on div at bounding box center [928, 117] width 31 height 36
click at [874, 112] on div "Coded [DATE]" at bounding box center [840, 107] width 126 height 13
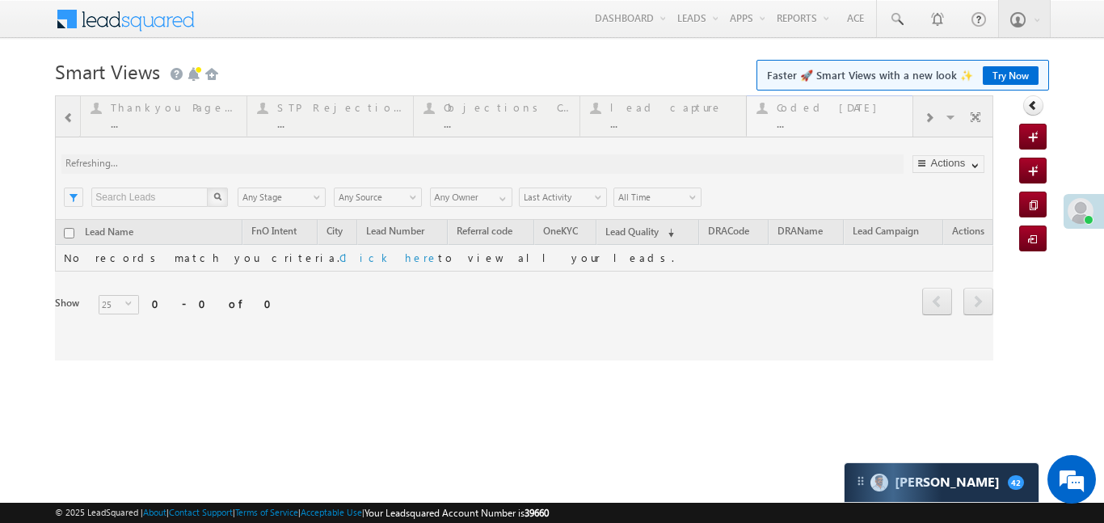
click at [874, 112] on div at bounding box center [524, 227] width 938 height 265
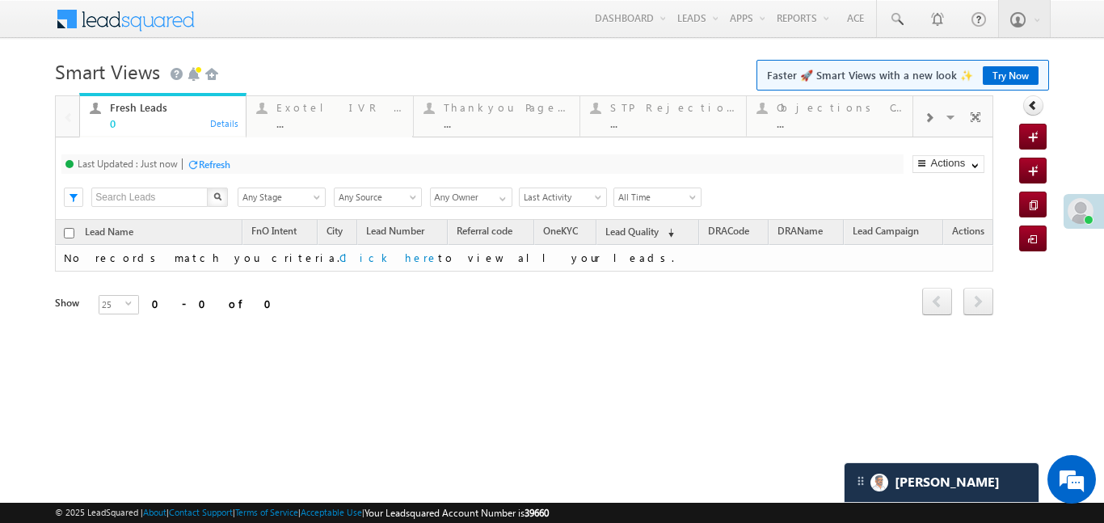
click at [940, 112] on div at bounding box center [928, 117] width 31 height 36
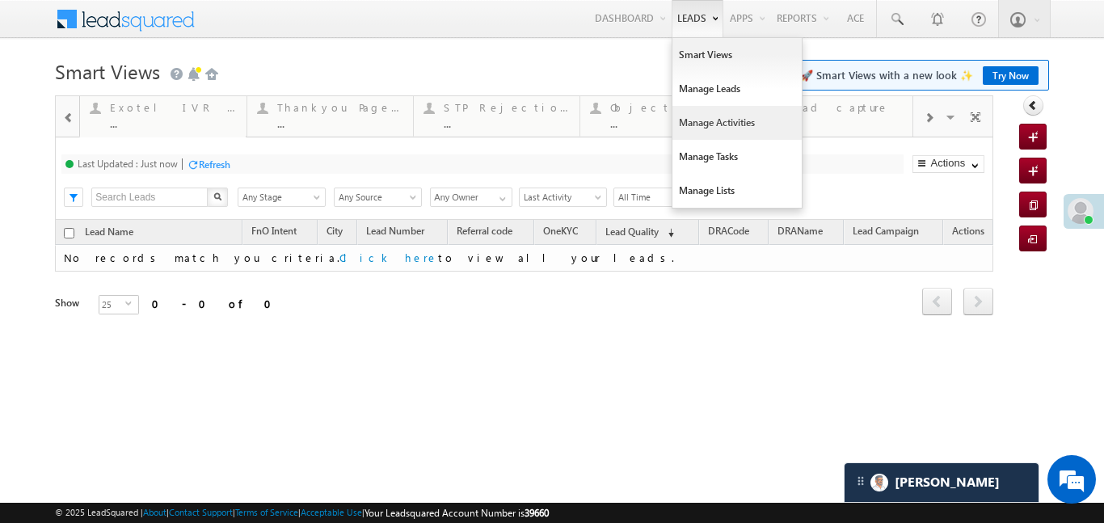
click at [727, 130] on link "Manage Activities" at bounding box center [736, 123] width 129 height 34
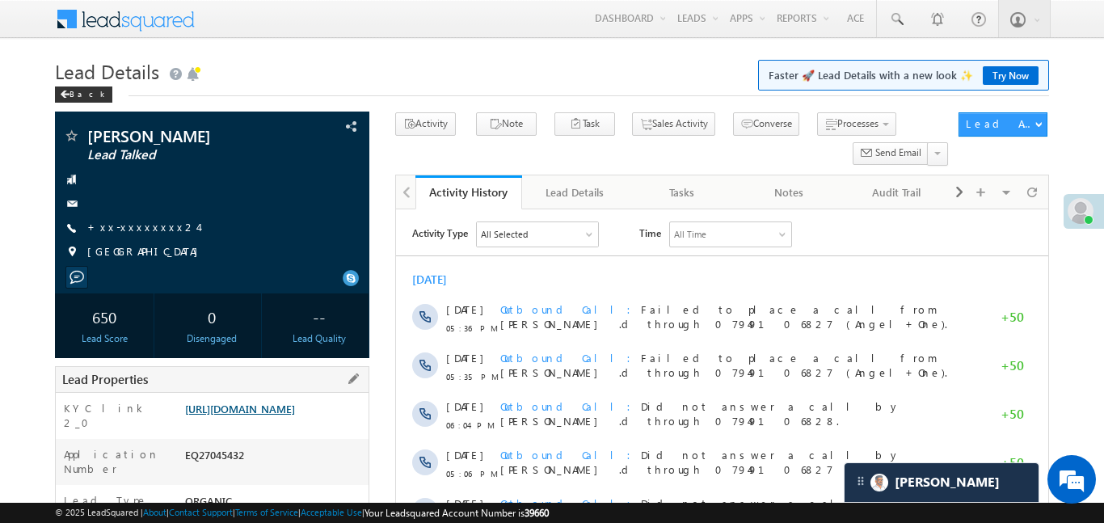
click at [295, 407] on link "[URL][DOMAIN_NAME]" at bounding box center [240, 409] width 110 height 14
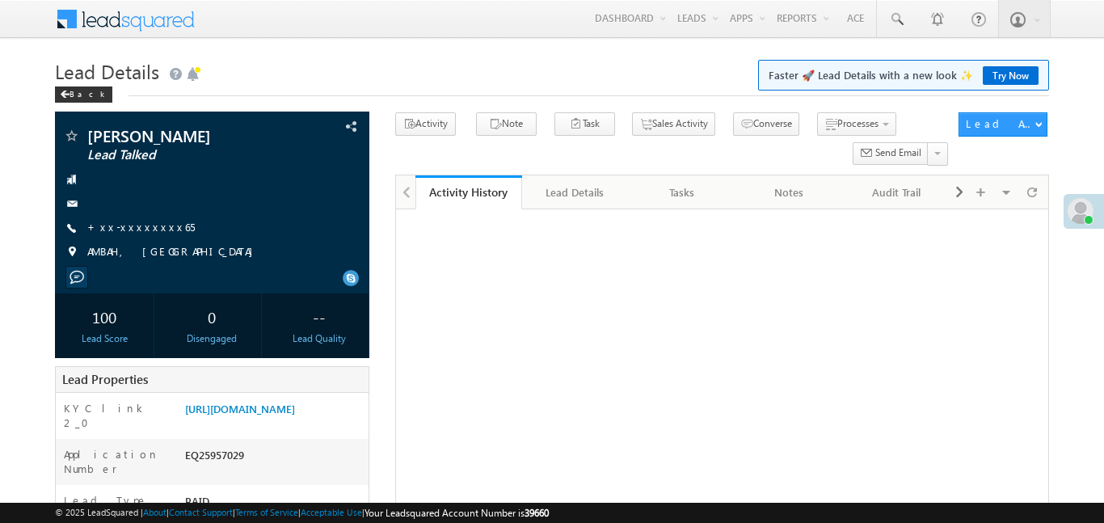
click at [295, 402] on link "[URL][DOMAIN_NAME]" at bounding box center [240, 409] width 110 height 14
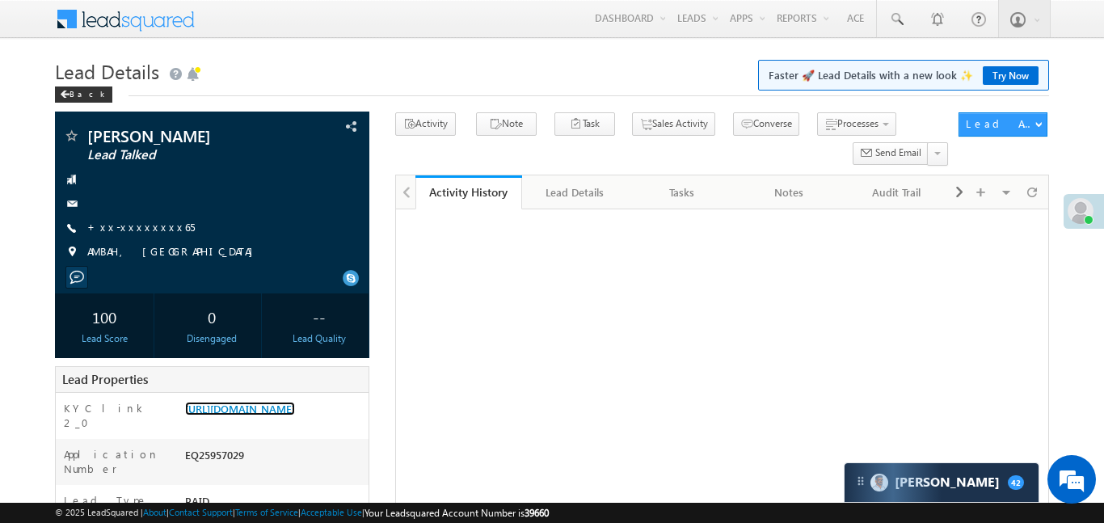
scroll to position [141, 0]
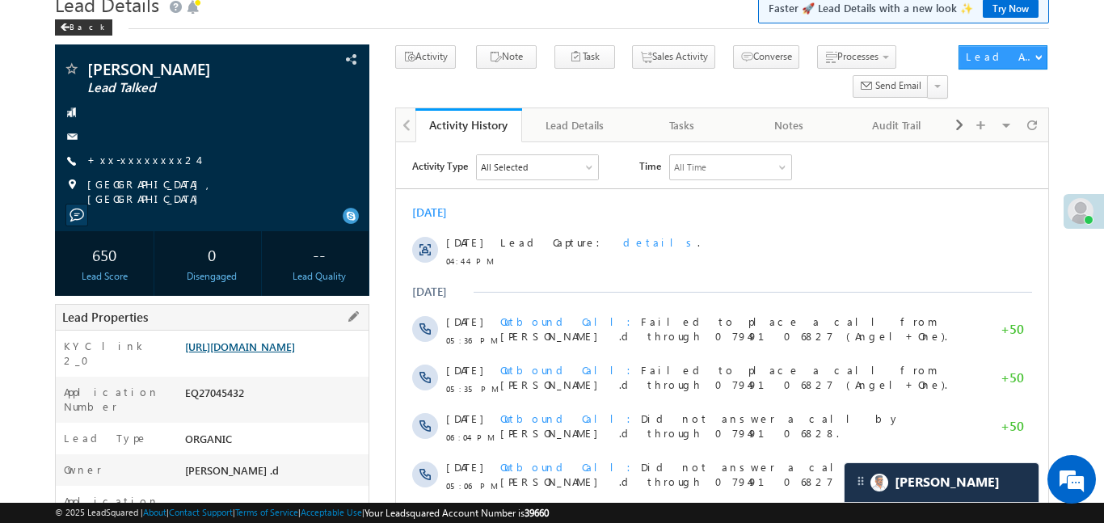
scroll to position [77, 0]
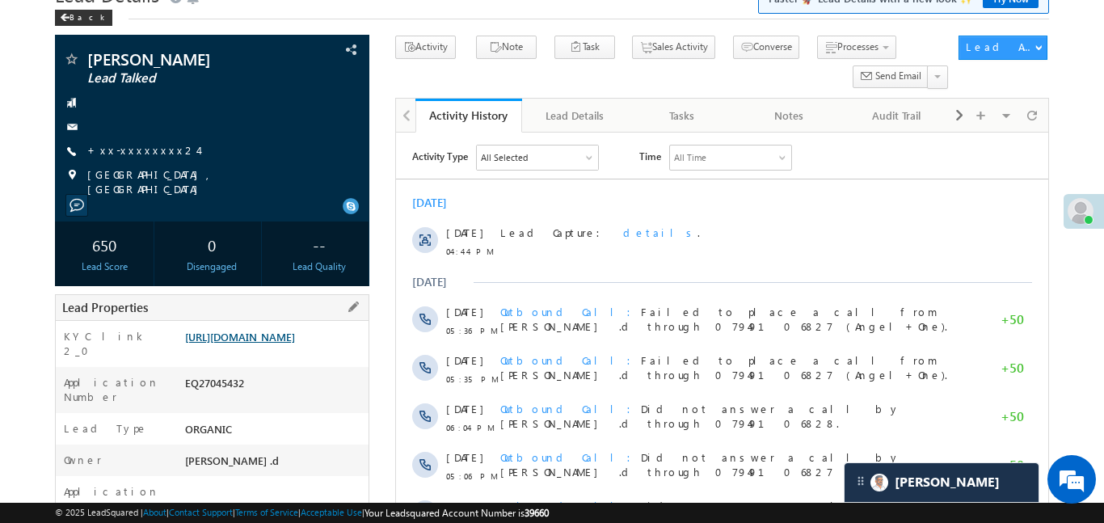
click at [259, 343] on link "https://angelbroking1-pk3em7sa.customui-test.leadsquared.com?leadId=3002e00f-6d…" at bounding box center [240, 337] width 110 height 14
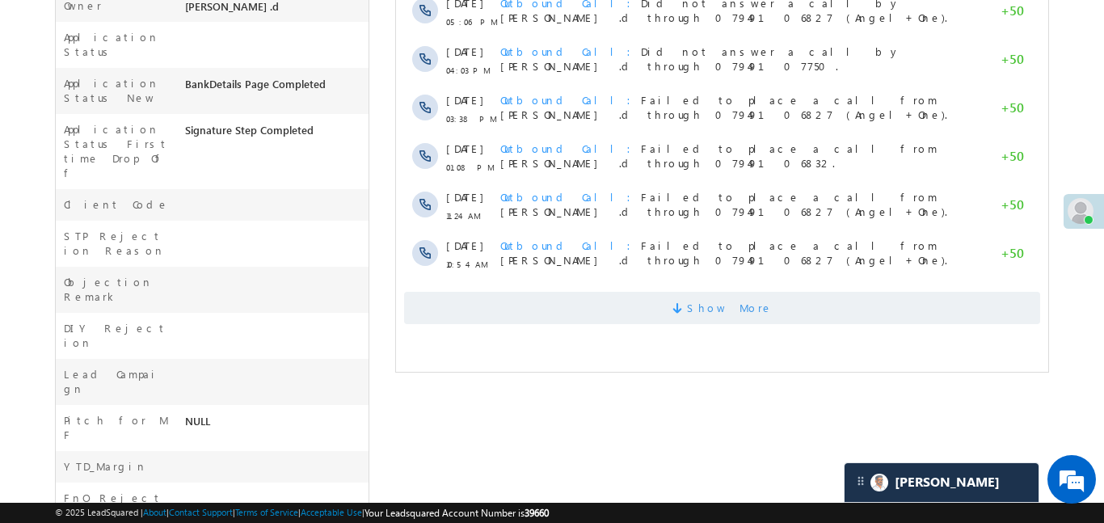
scroll to position [542, 0]
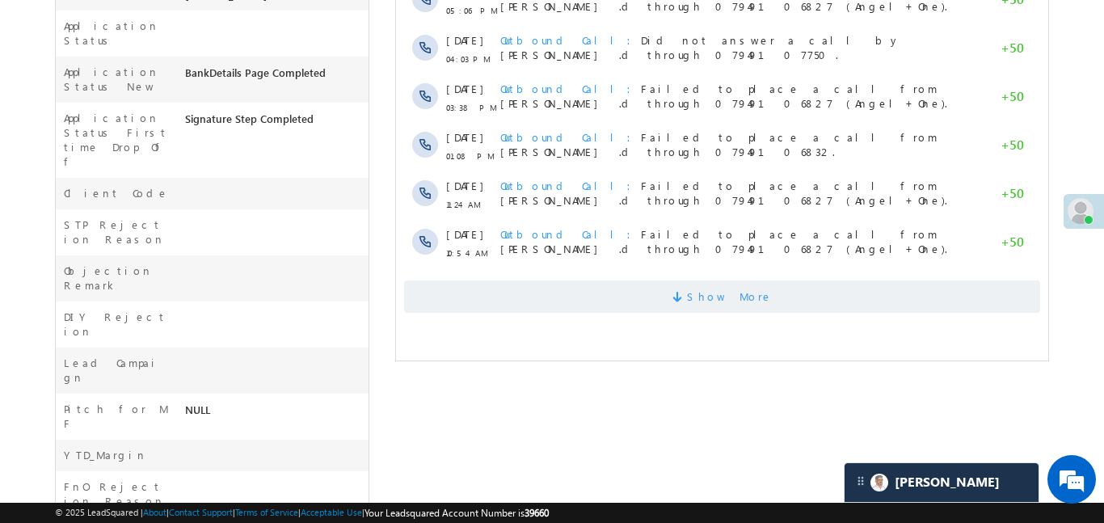
click at [637, 304] on span "Show More" at bounding box center [721, 296] width 636 height 32
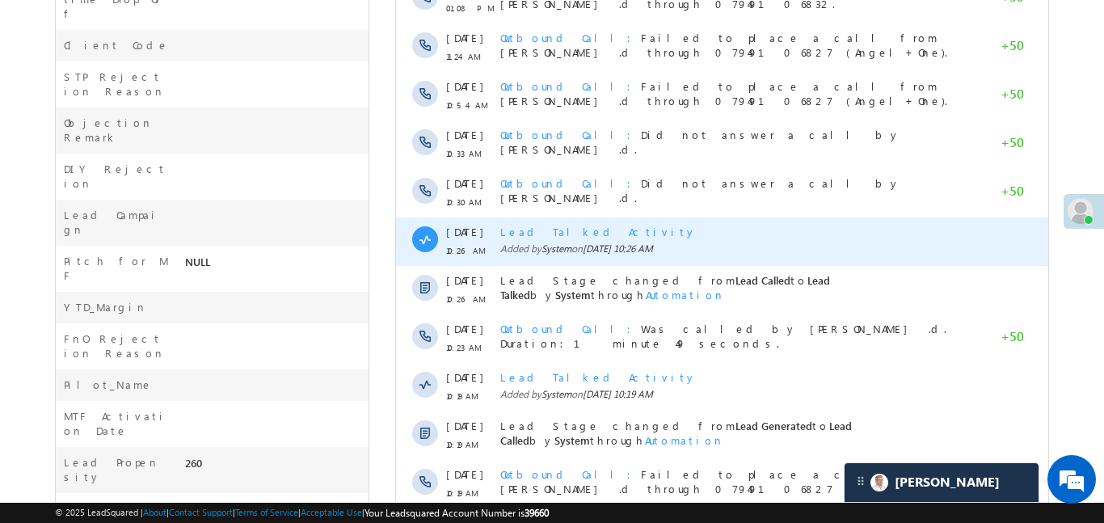
scroll to position [885, 0]
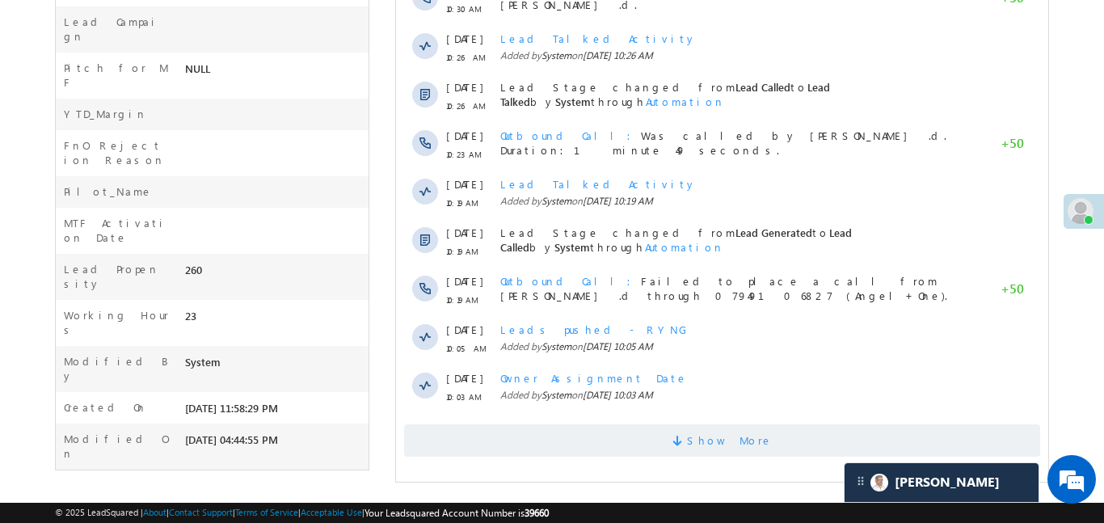
click at [658, 443] on span "Show More" at bounding box center [721, 440] width 636 height 32
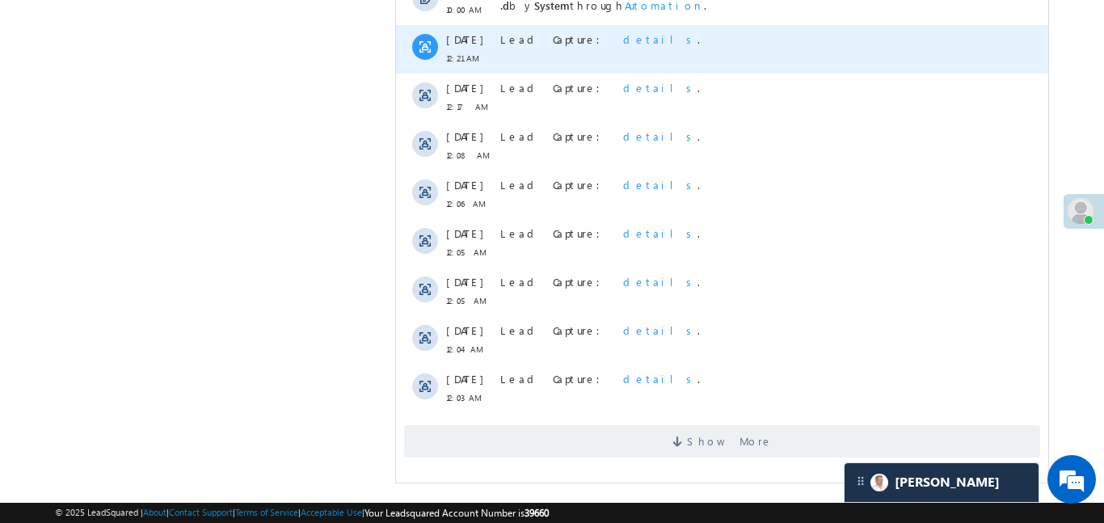
scroll to position [1370, 0]
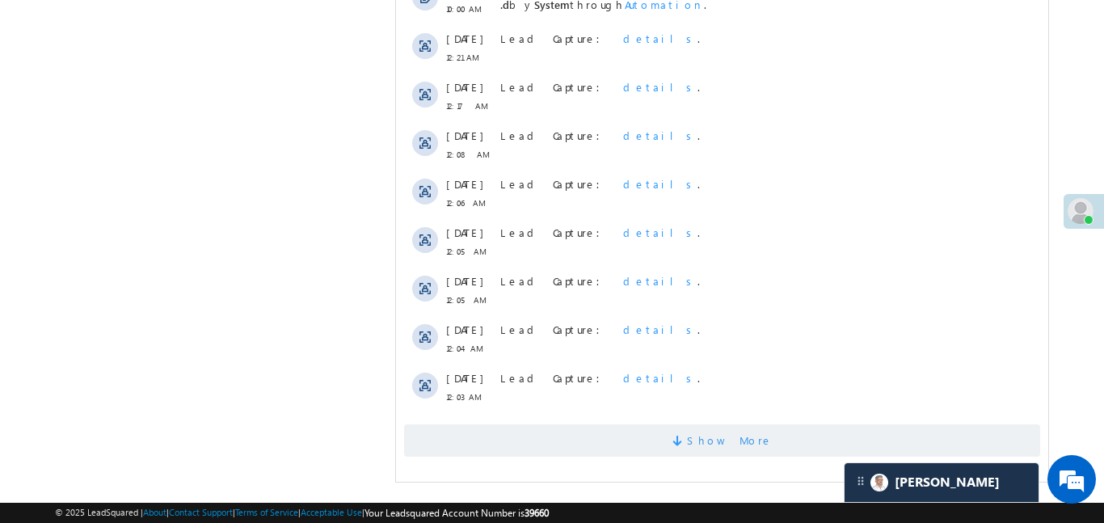
click at [629, 447] on span "Show More" at bounding box center [721, 440] width 636 height 32
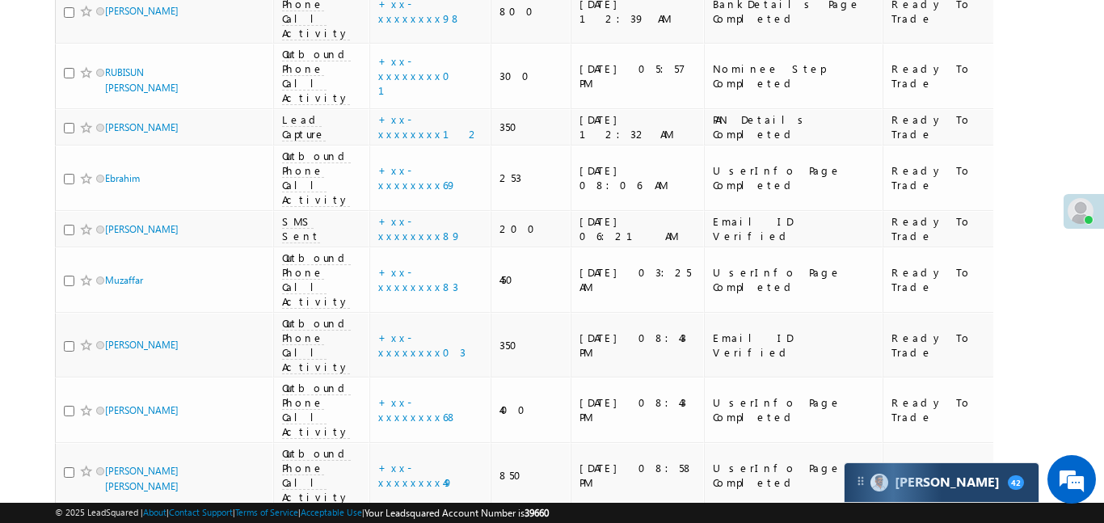
scroll to position [9234, 0]
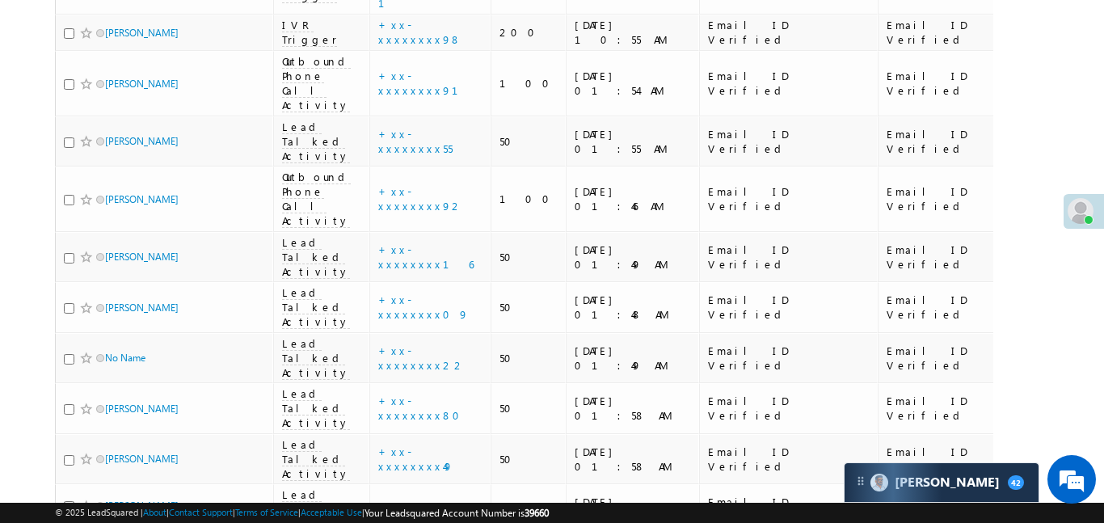
scroll to position [2083, 0]
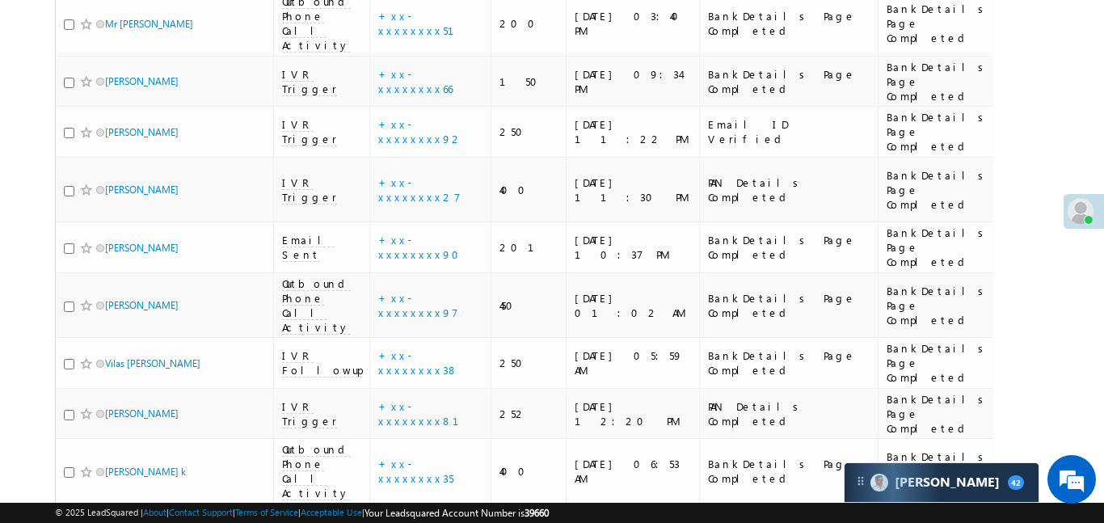
click at [454, 257] on link "details" at bounding box center [467, 258] width 27 height 12
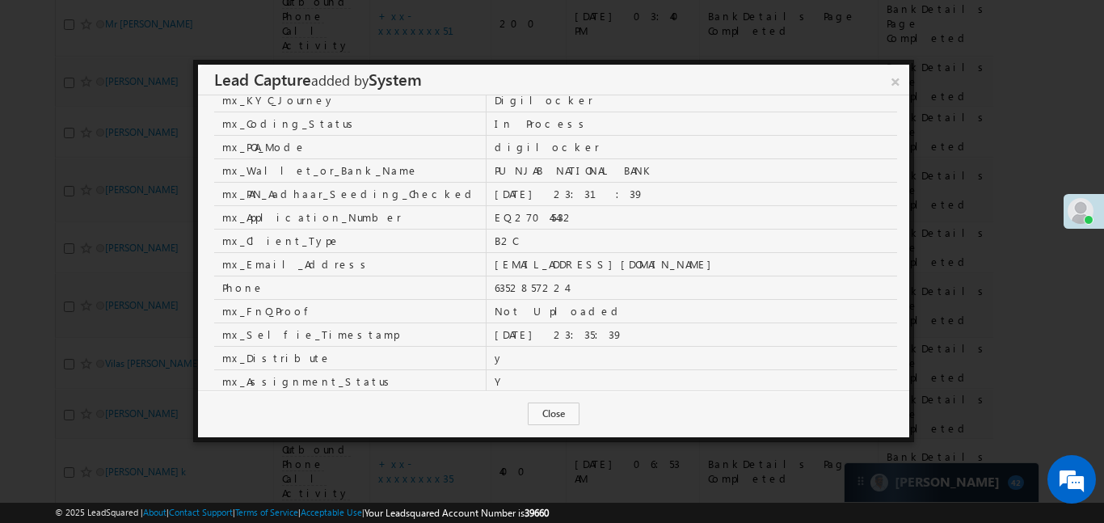
scroll to position [561, 0]
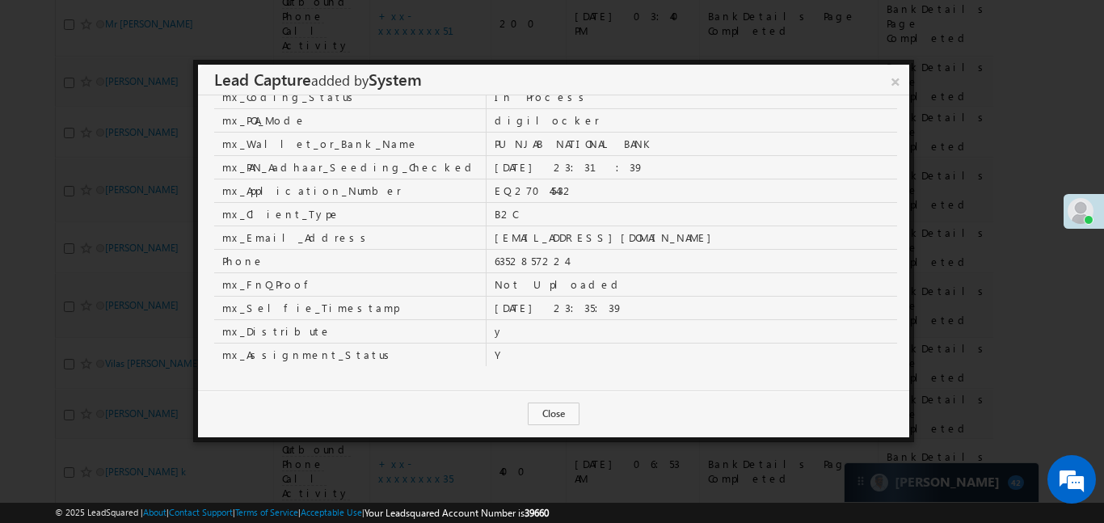
click at [888, 78] on link "×" at bounding box center [895, 79] width 27 height 28
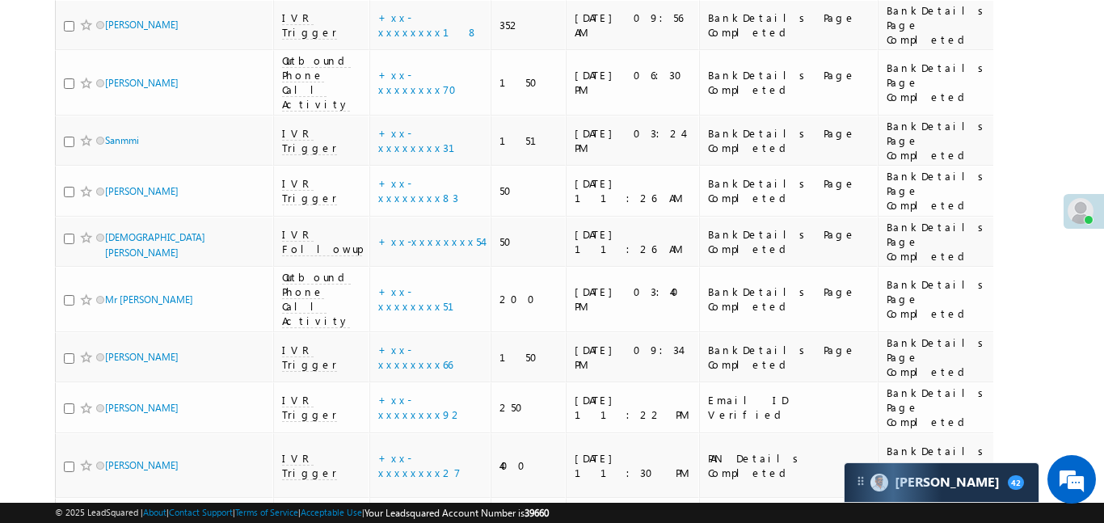
scroll to position [1794, 0]
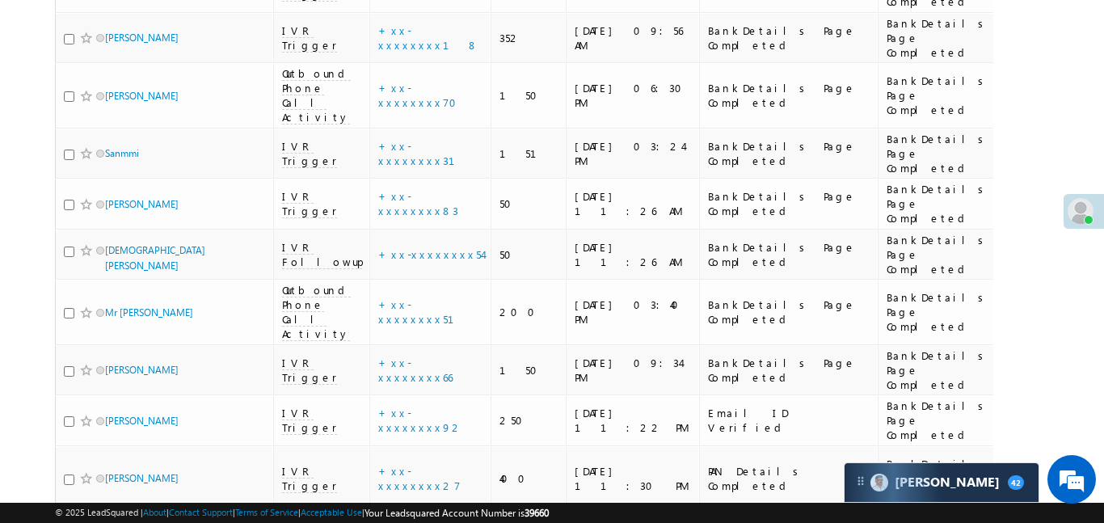
click at [454, 284] on link "details" at bounding box center [467, 284] width 27 height 12
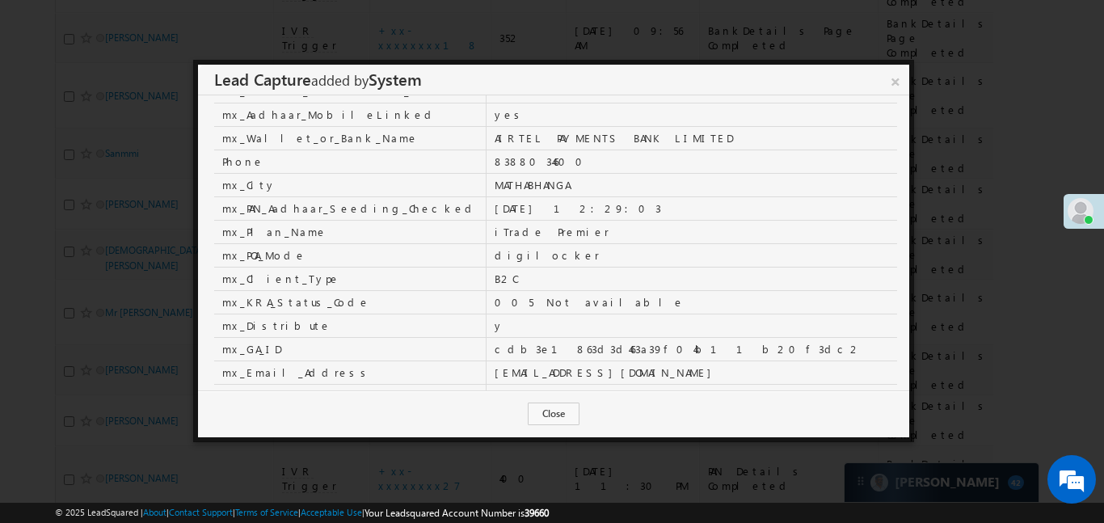
scroll to position [209, 0]
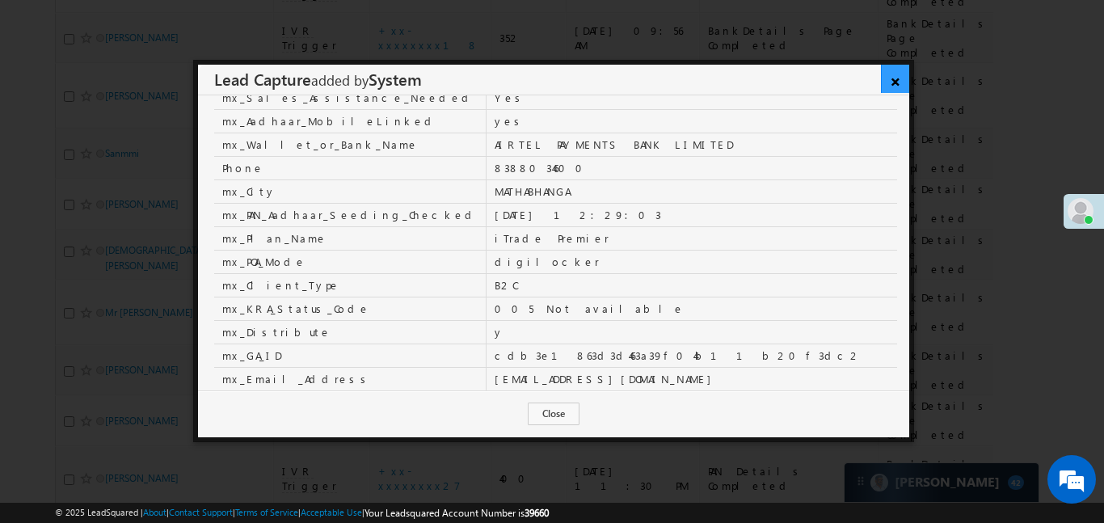
click at [897, 74] on link "×" at bounding box center [895, 79] width 28 height 28
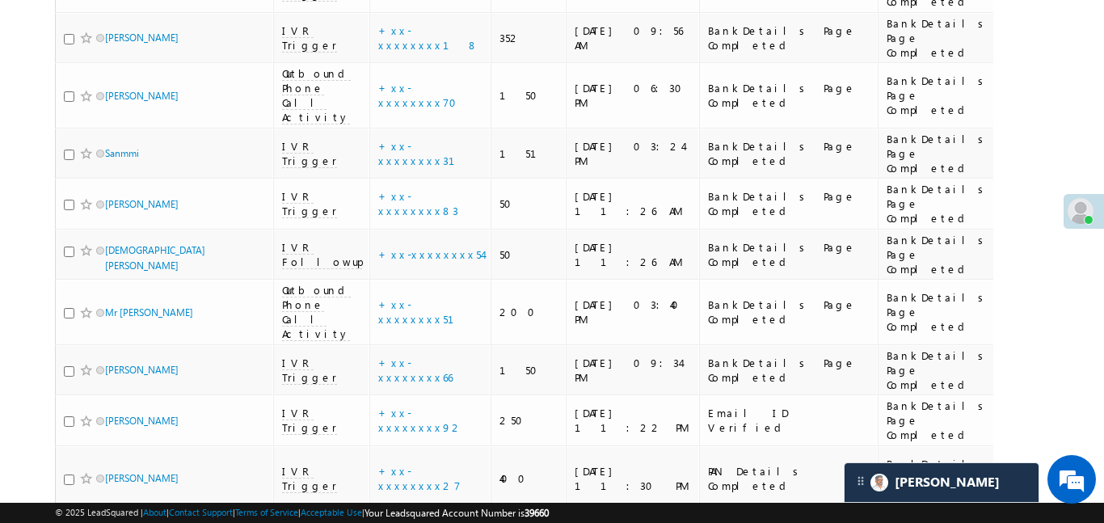
click at [454, 278] on link "details" at bounding box center [467, 284] width 27 height 12
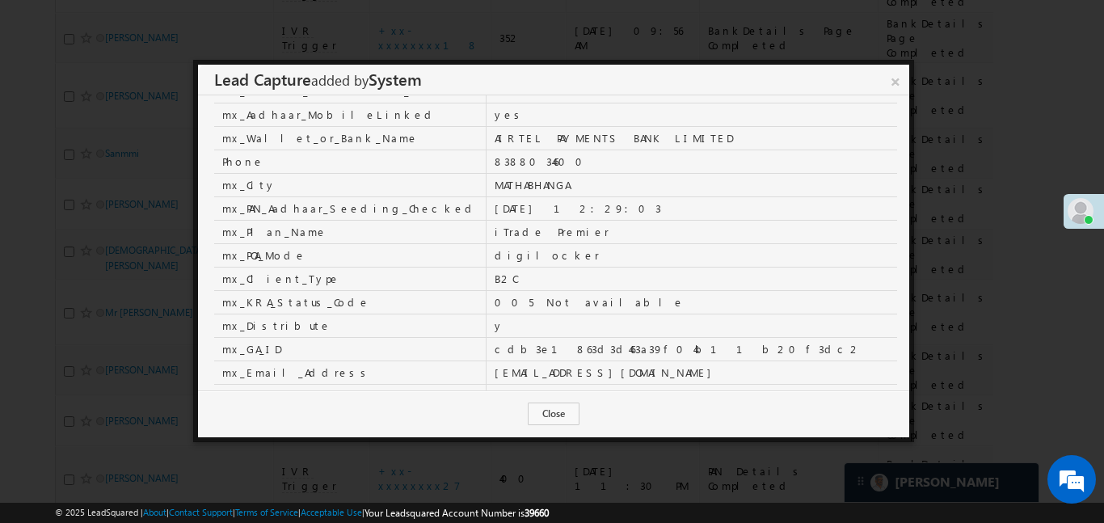
scroll to position [217, 0]
drag, startPoint x: 903, startPoint y: 81, endPoint x: 444, endPoint y: 213, distance: 477.0
click at [903, 81] on link "×" at bounding box center [895, 79] width 27 height 28
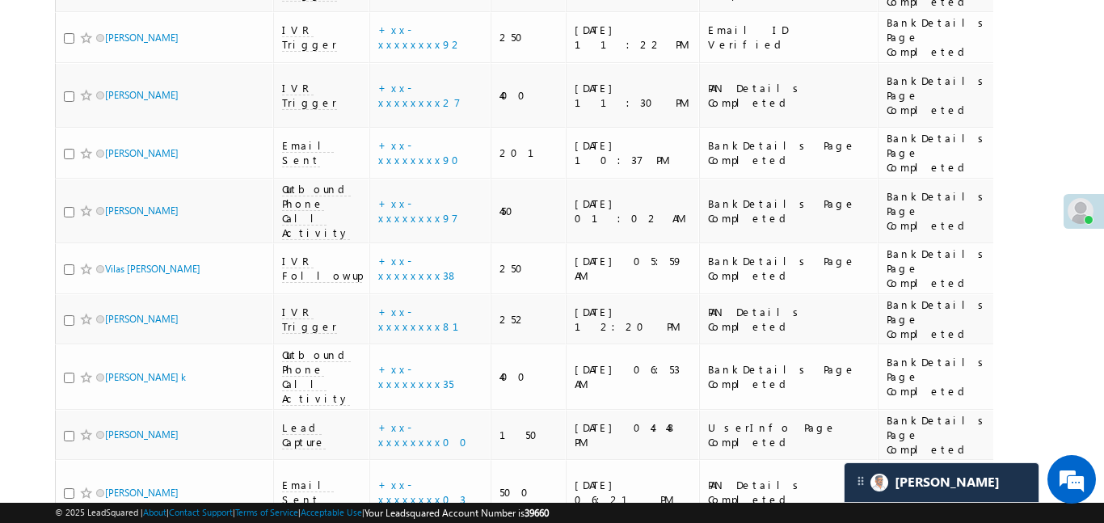
scroll to position [2195, 0]
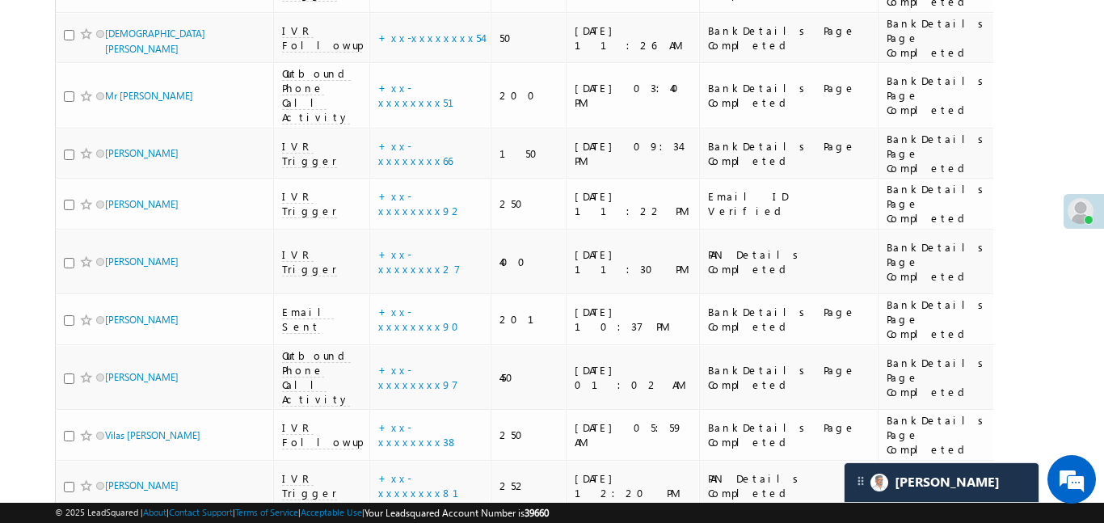
scroll to position [1962, 0]
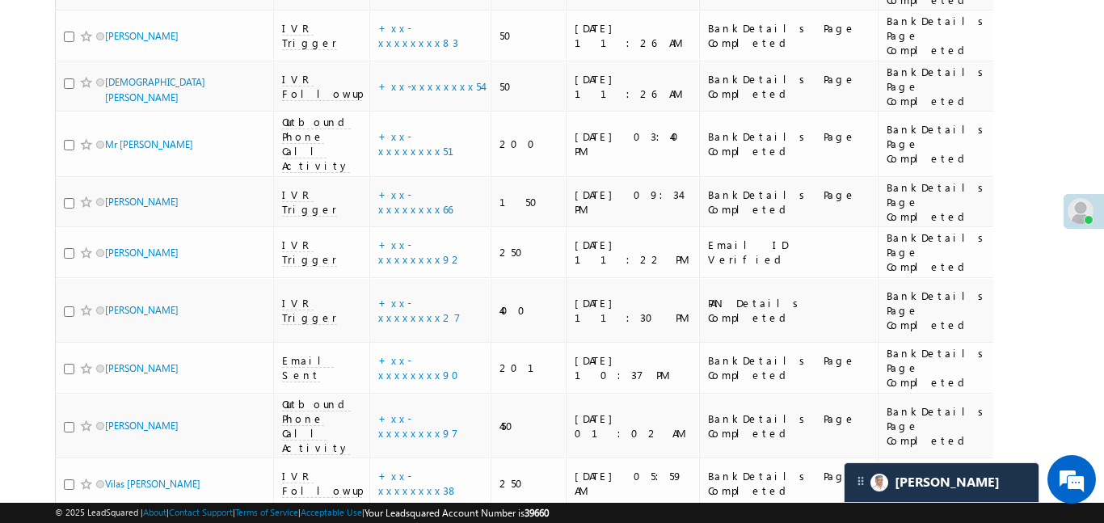
click at [364, 158] on div "Lead Capture : details ." at bounding box center [391, 162] width 183 height 23
click at [410, 153] on link "details" at bounding box center [423, 159] width 27 height 12
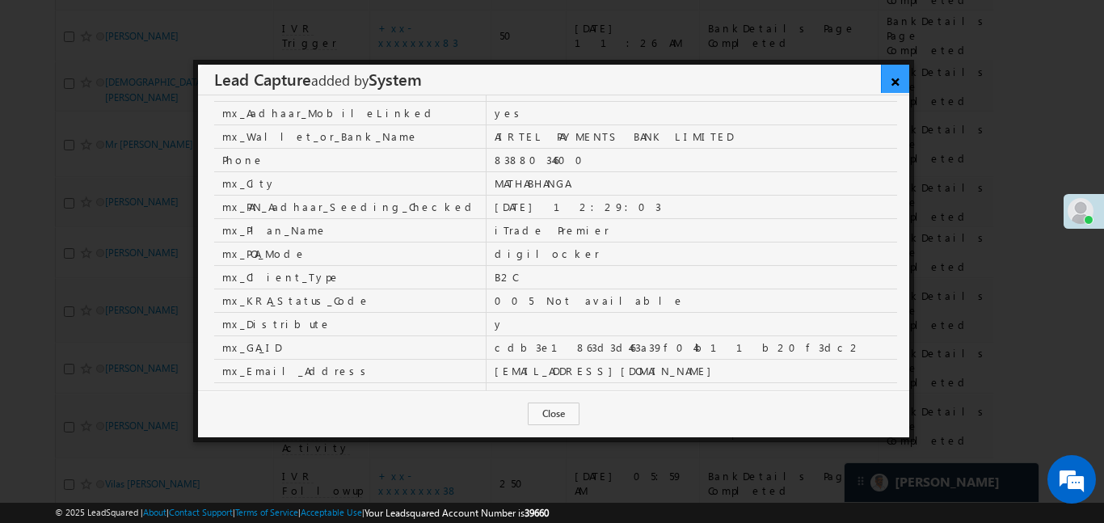
click at [895, 82] on link "×" at bounding box center [895, 79] width 28 height 28
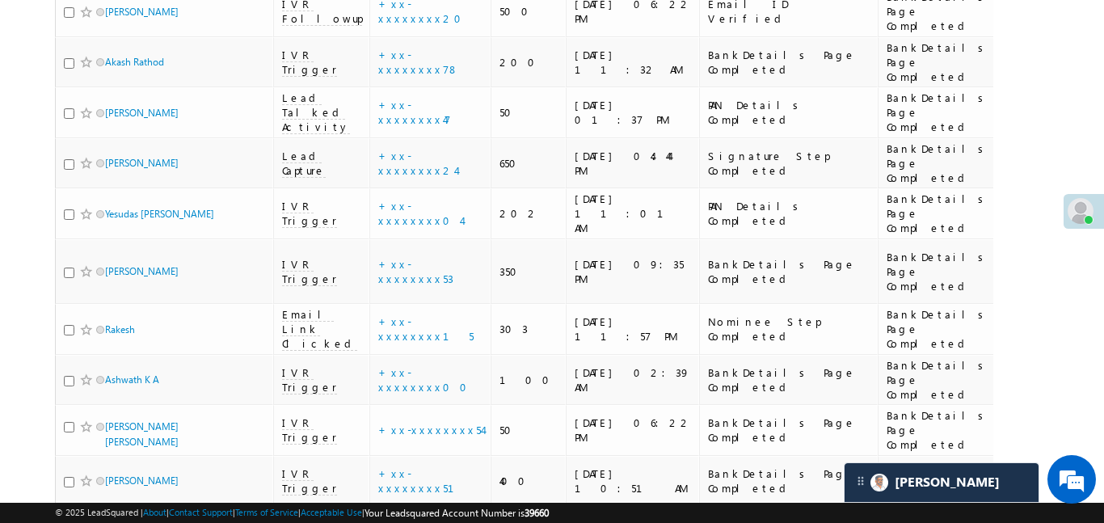
scroll to position [2841, 0]
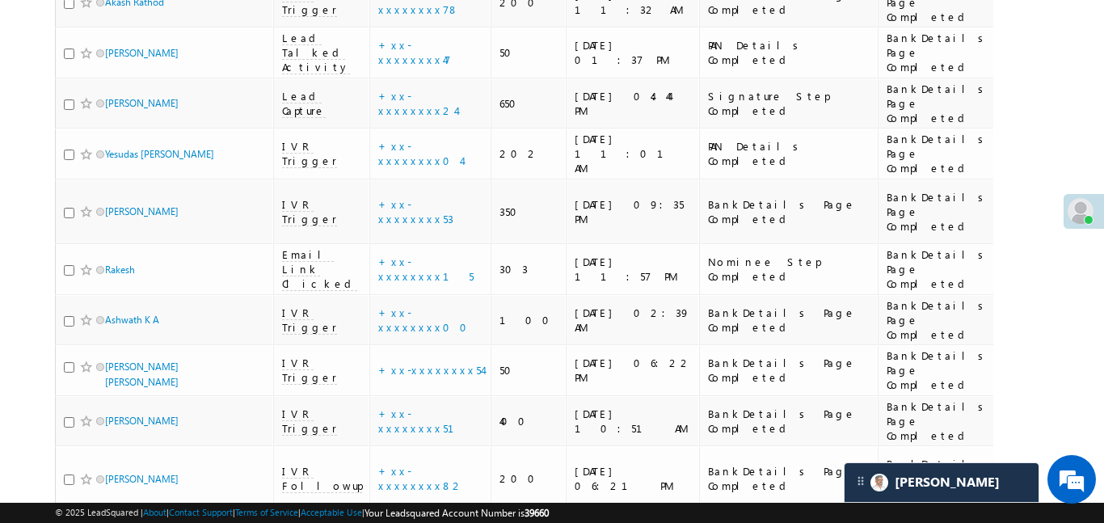
click at [410, 328] on link "details" at bounding box center [423, 324] width 27 height 12
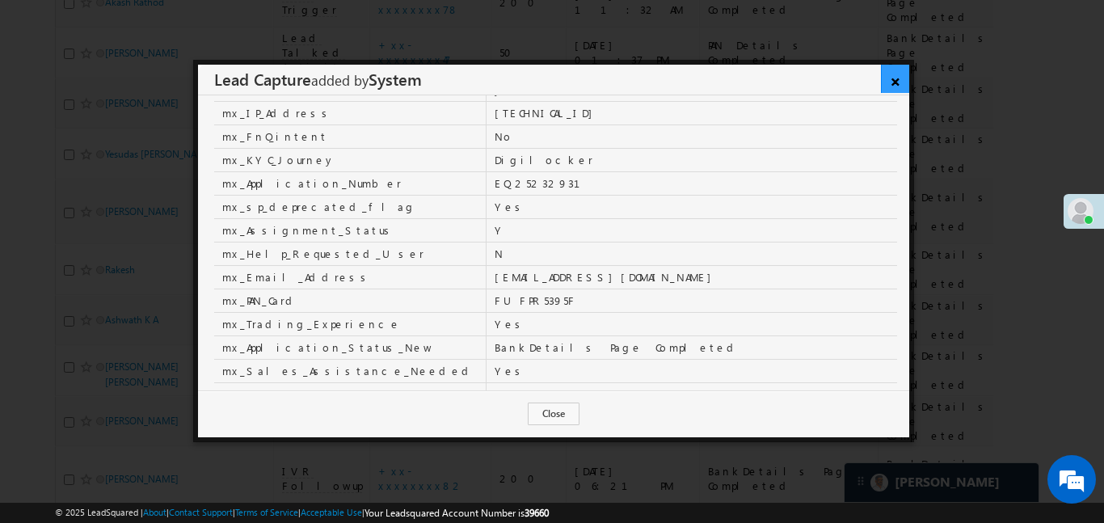
click at [891, 72] on link "×" at bounding box center [895, 79] width 28 height 28
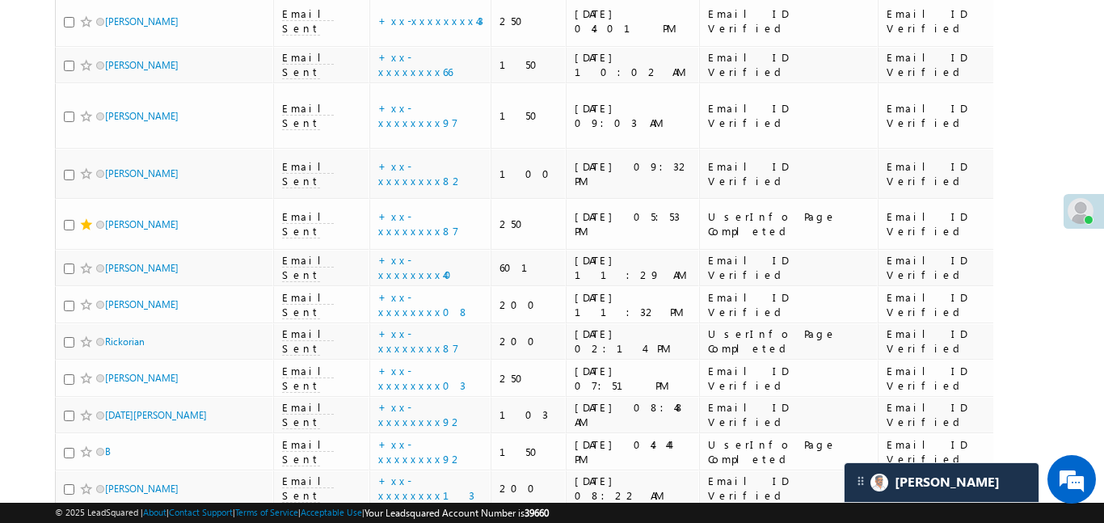
scroll to position [8892, 0]
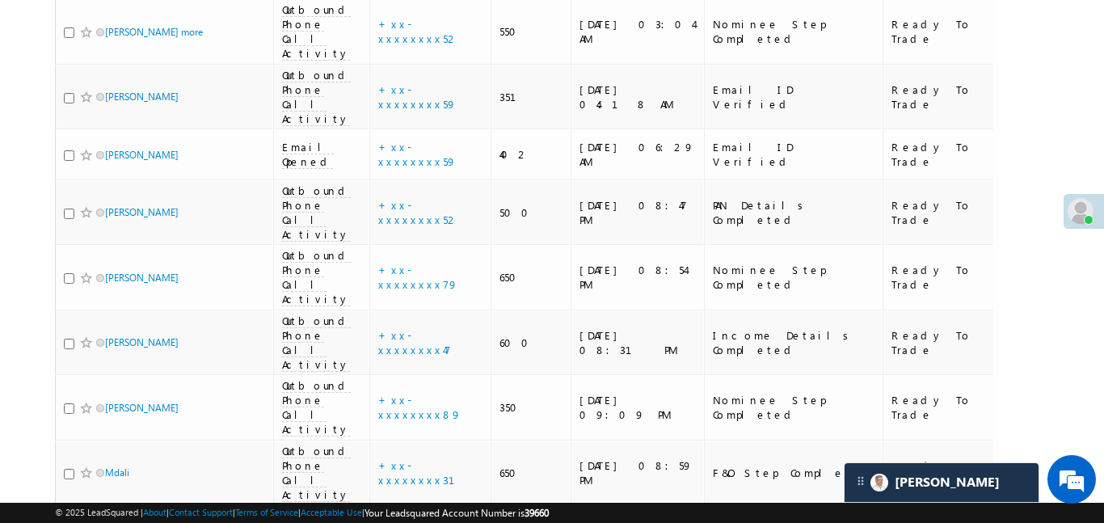
scroll to position [7927, 0]
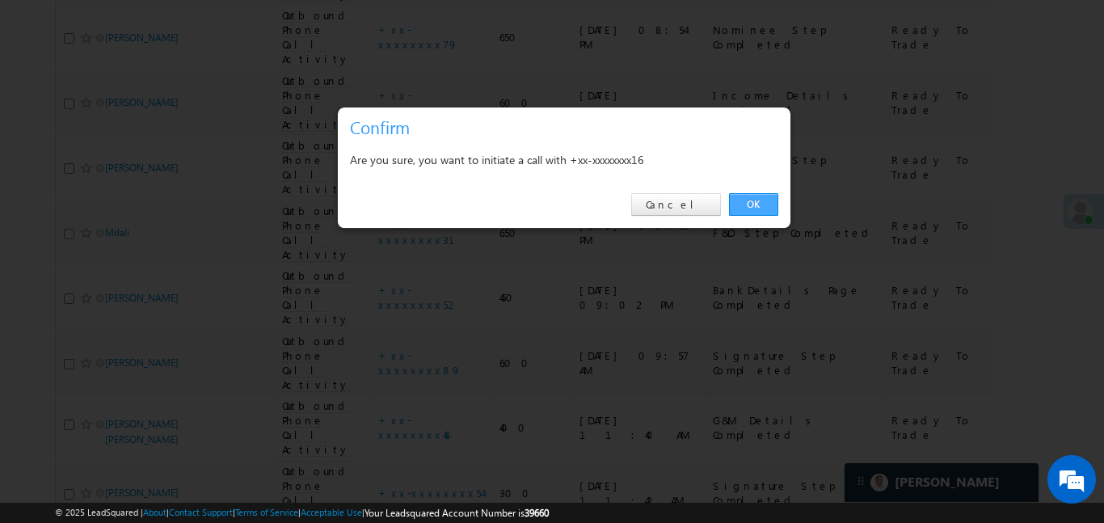
click at [753, 194] on link "OK" at bounding box center [753, 204] width 49 height 23
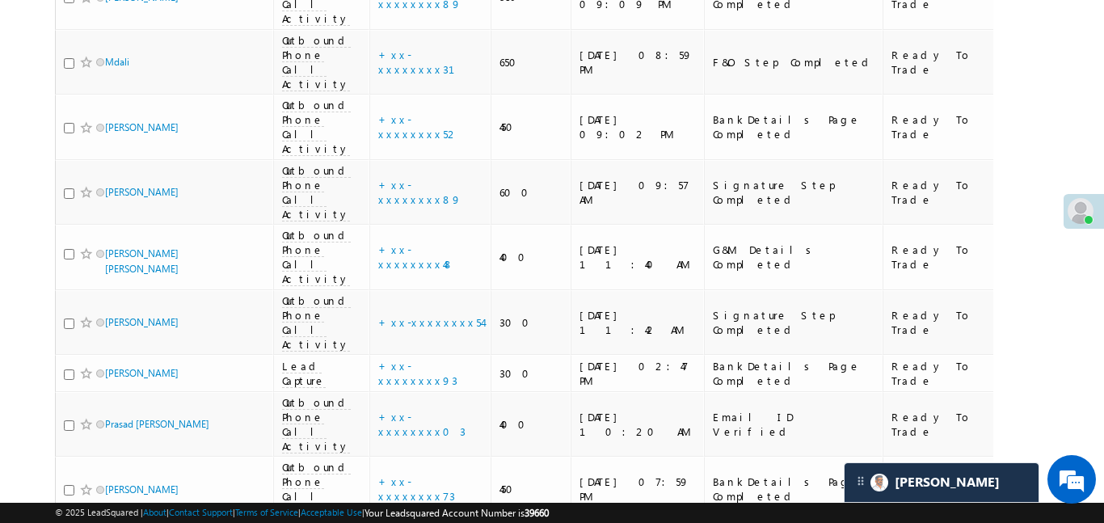
scroll to position [7734, 0]
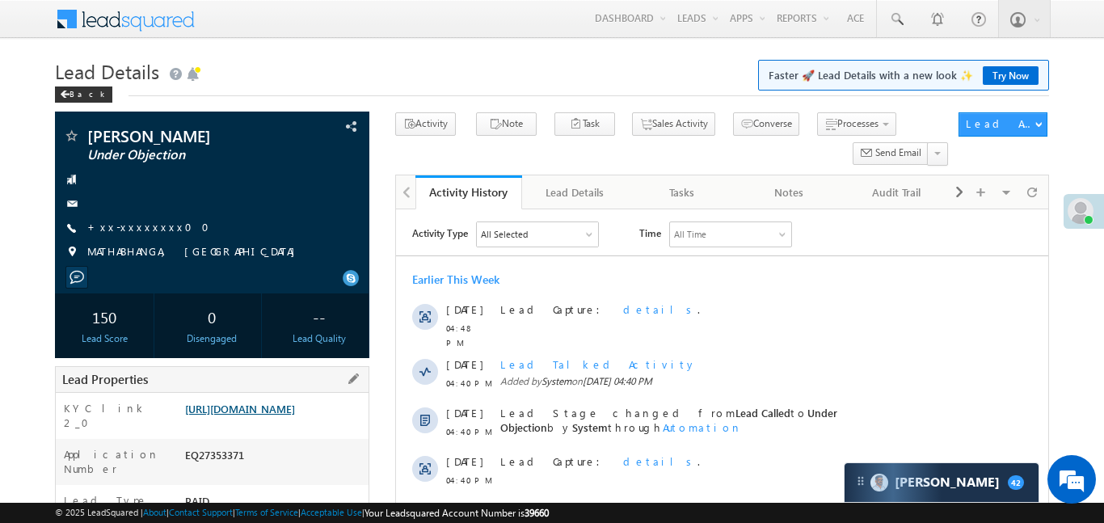
click at [292, 415] on link "https://angelbroking1-pk3em7sa.customui-test.leadsquared.com?leadId=d9c9718f-58…" at bounding box center [240, 409] width 110 height 14
click at [295, 415] on link "https://angelbroking1-pk3em7sa.customui-test.leadsquared.com?leadId=d9c9718f-58…" at bounding box center [240, 409] width 110 height 14
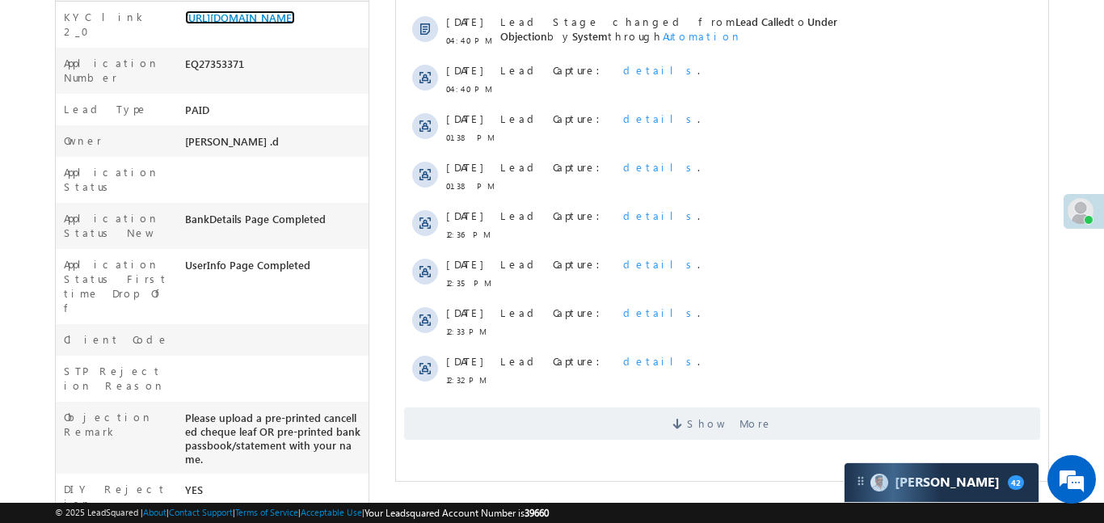
scroll to position [638, 0]
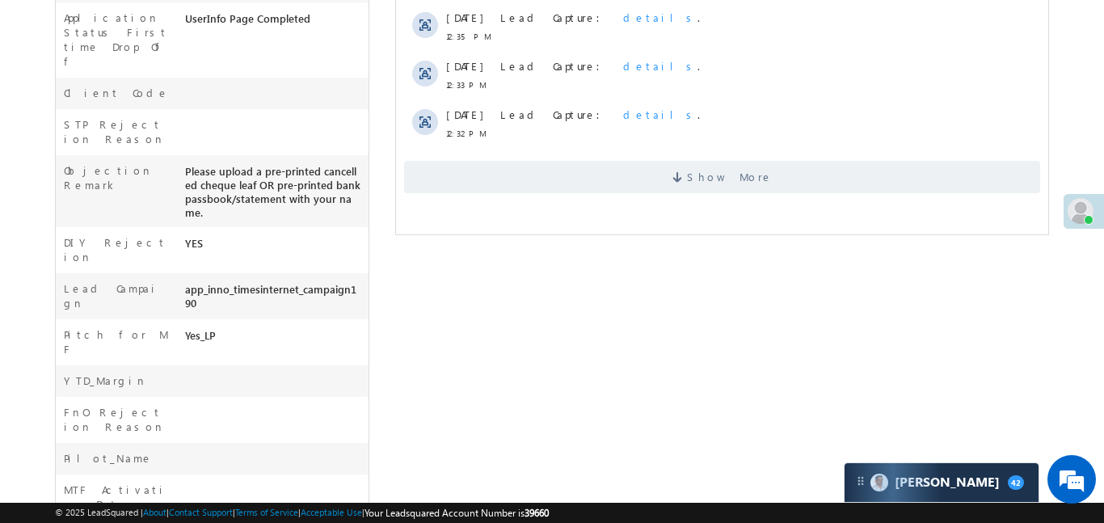
click at [714, 177] on span "Show More" at bounding box center [729, 177] width 86 height 32
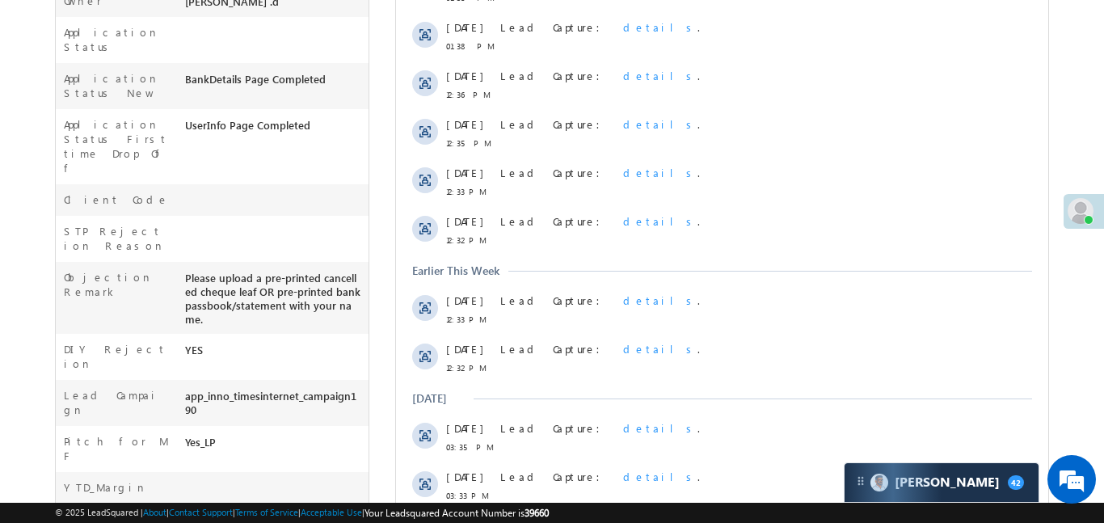
scroll to position [16, 0]
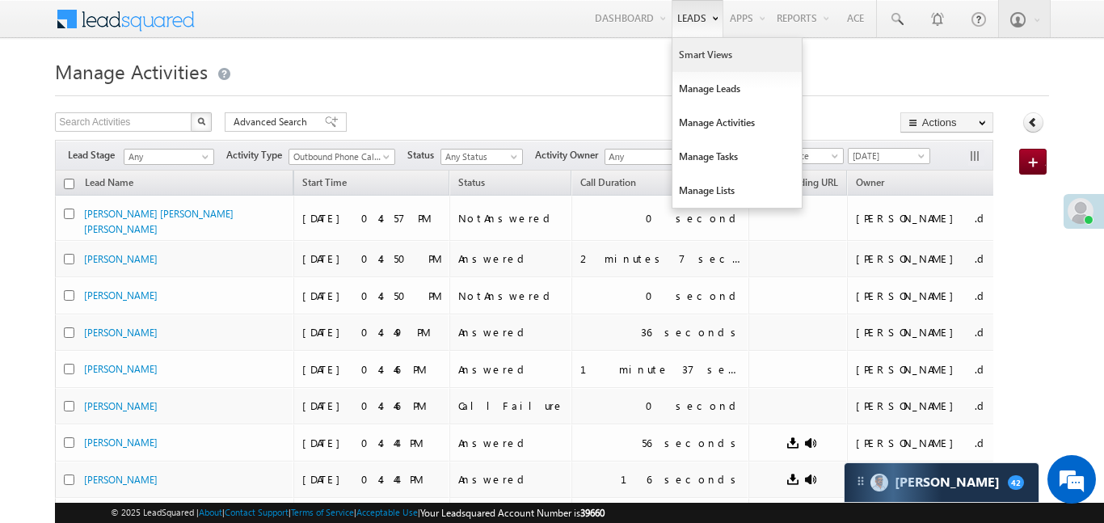
click at [707, 53] on link "Smart Views" at bounding box center [736, 55] width 129 height 34
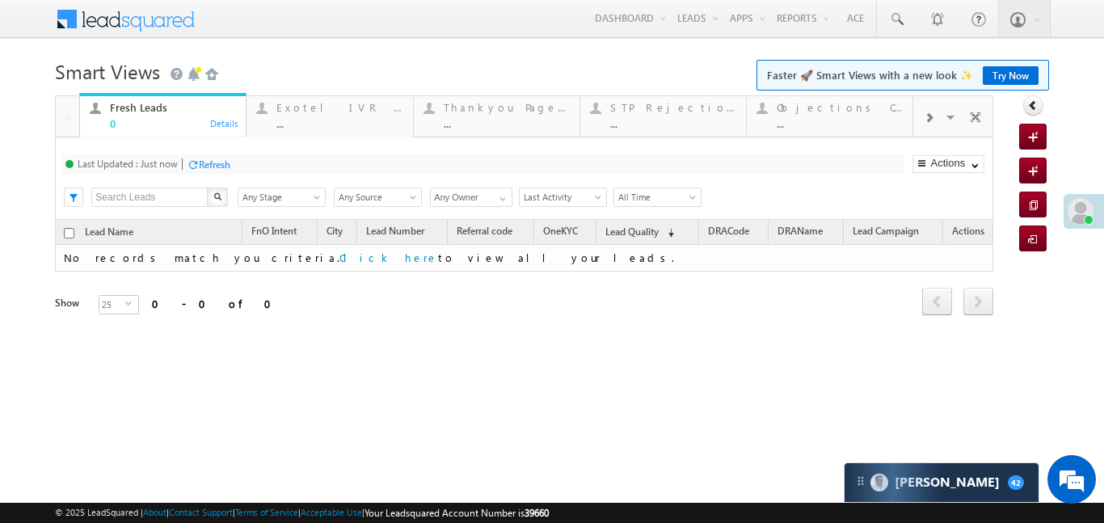
click at [924, 118] on span at bounding box center [929, 118] width 10 height 13
click at [926, 117] on span at bounding box center [929, 118] width 10 height 13
click at [844, 124] on div "..." at bounding box center [840, 123] width 126 height 12
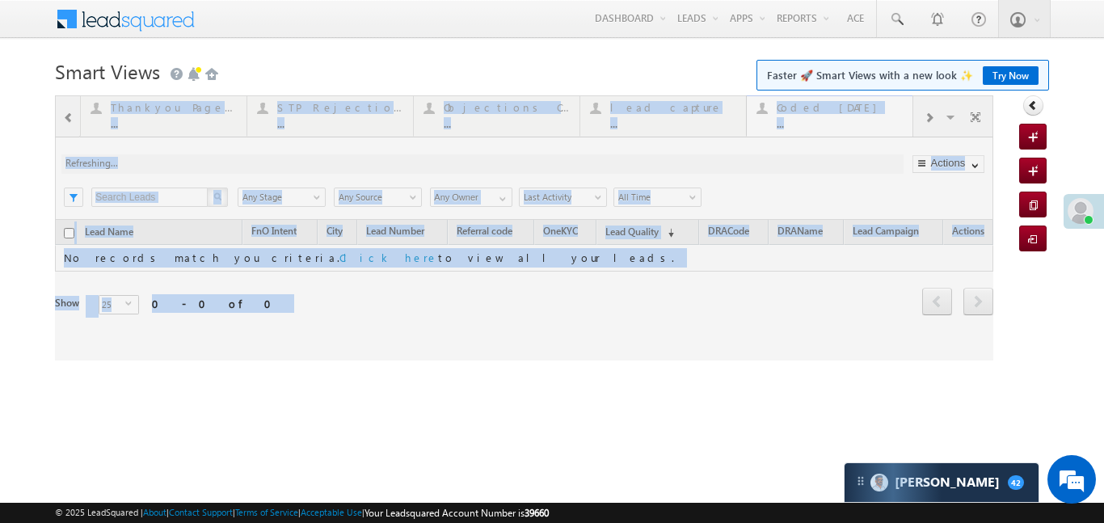
click at [844, 124] on div at bounding box center [524, 227] width 938 height 265
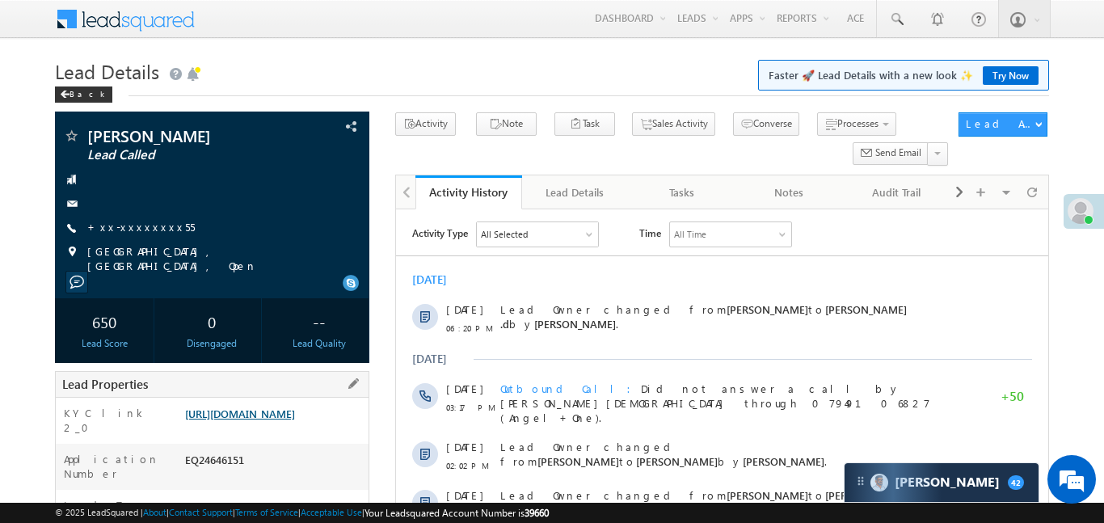
click at [263, 420] on link "[URL][DOMAIN_NAME]" at bounding box center [240, 414] width 110 height 14
click at [133, 227] on link "+xx-xxxxxxxx55" at bounding box center [140, 227] width 107 height 14
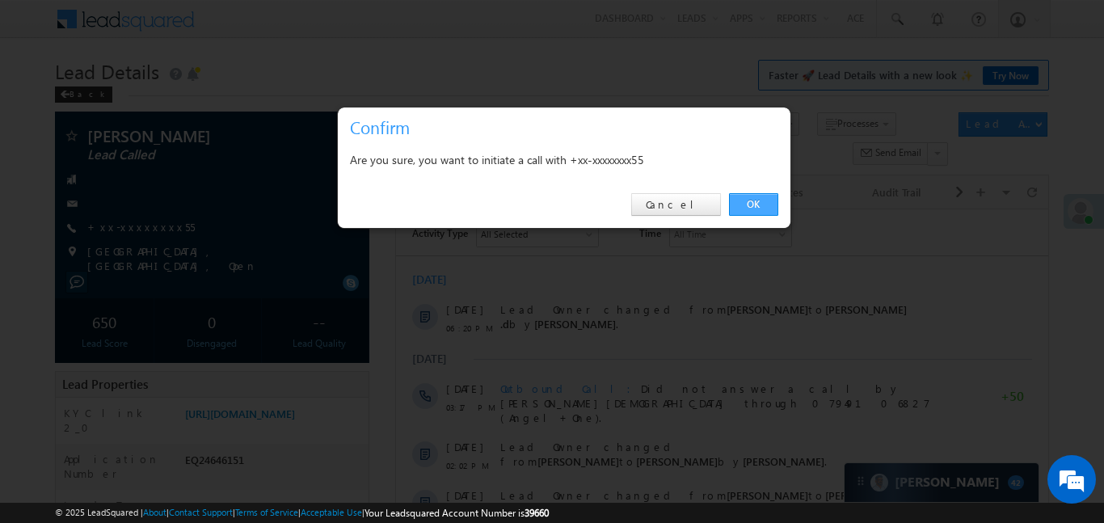
click at [753, 201] on link "OK" at bounding box center [753, 204] width 49 height 23
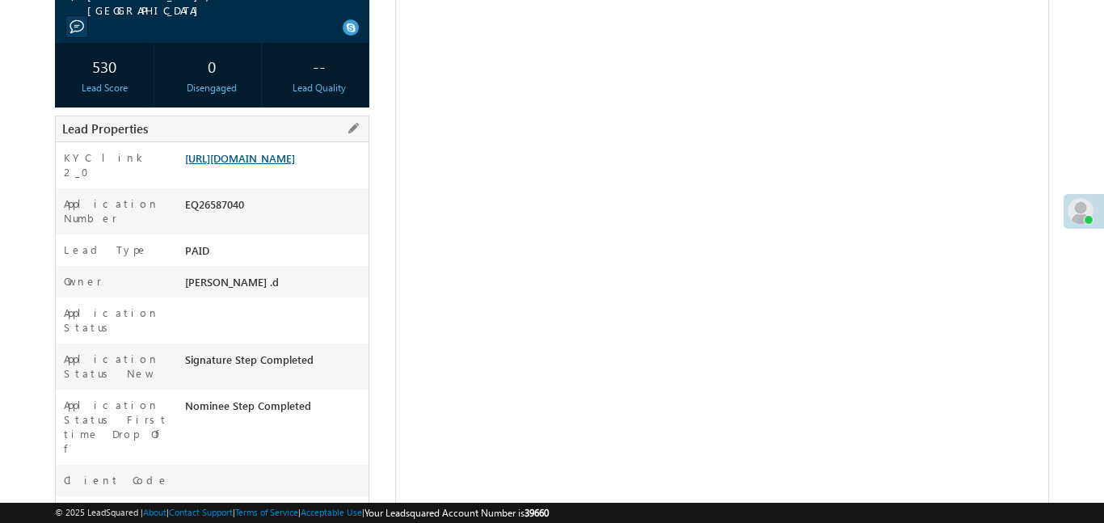
scroll to position [255, 0]
click at [295, 164] on link "[URL][DOMAIN_NAME]" at bounding box center [240, 158] width 110 height 14
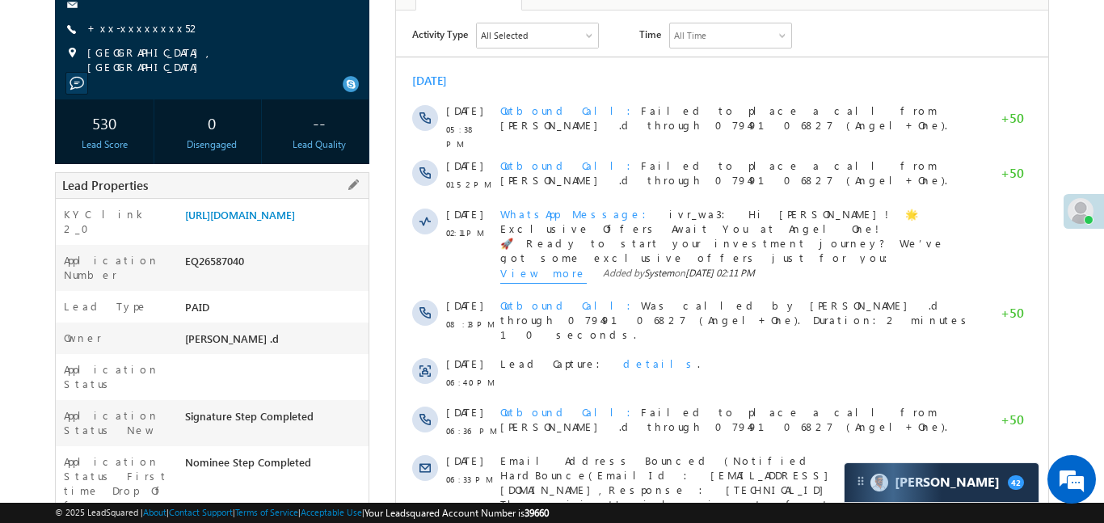
scroll to position [0, 0]
click at [293, 213] on link "https://angelbroking1-pk3em7sa.customui-test.leadsquared.com?leadId=c4c282b6-f3…" at bounding box center [240, 215] width 110 height 14
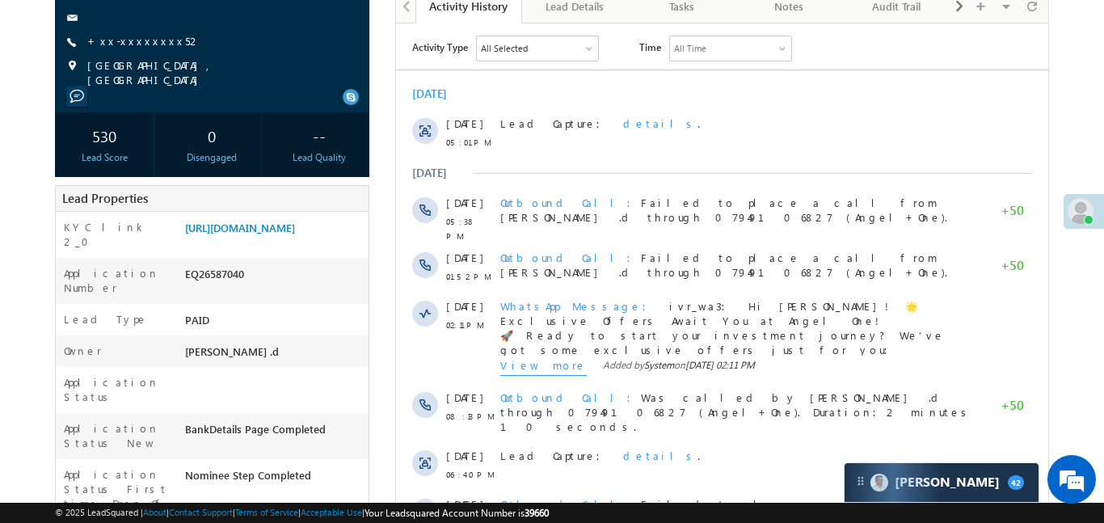
scroll to position [174, 0]
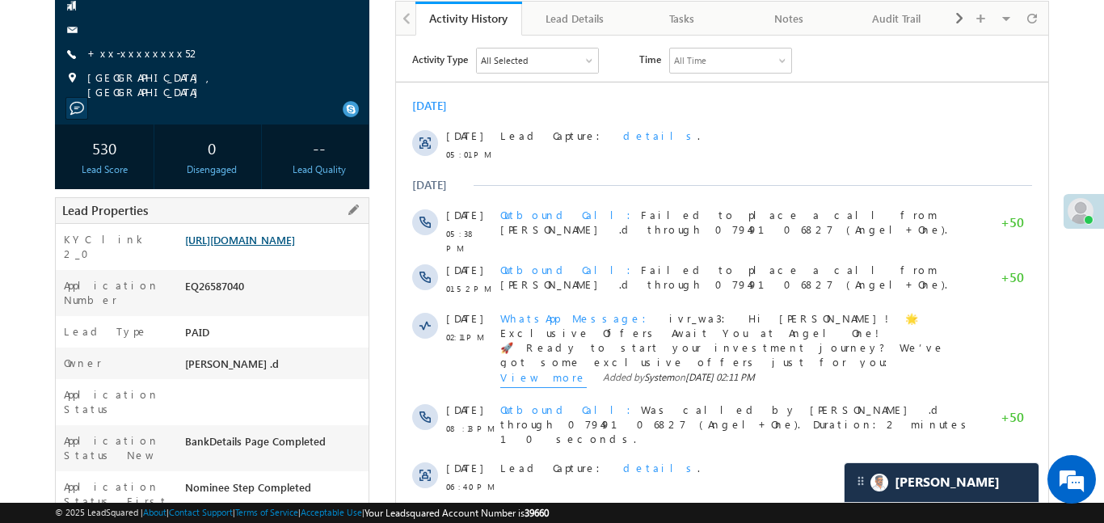
click at [295, 246] on link "https://angelbroking1-pk3em7sa.customui-test.leadsquared.com?leadId=c4c282b6-f3…" at bounding box center [240, 240] width 110 height 14
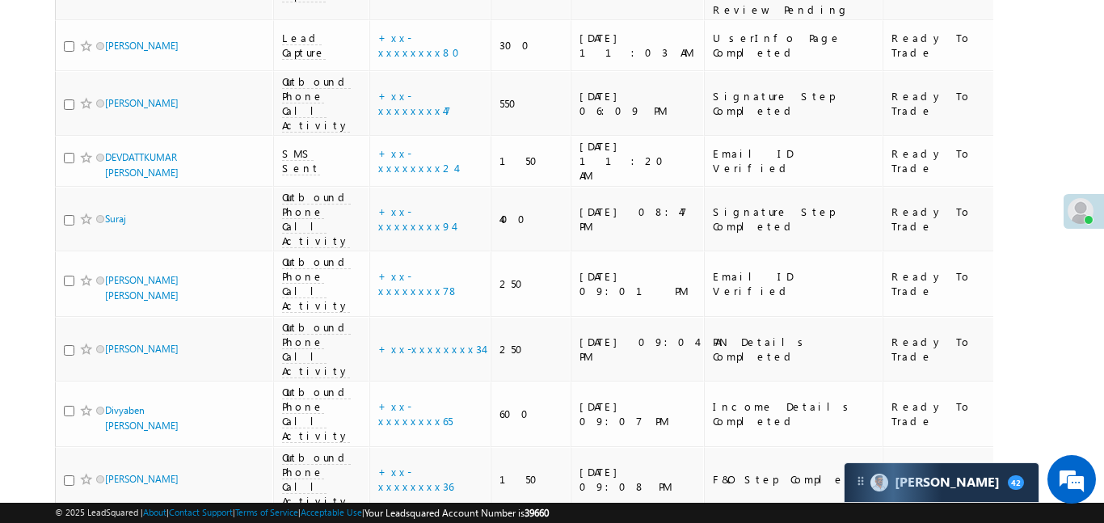
scroll to position [9248, 0]
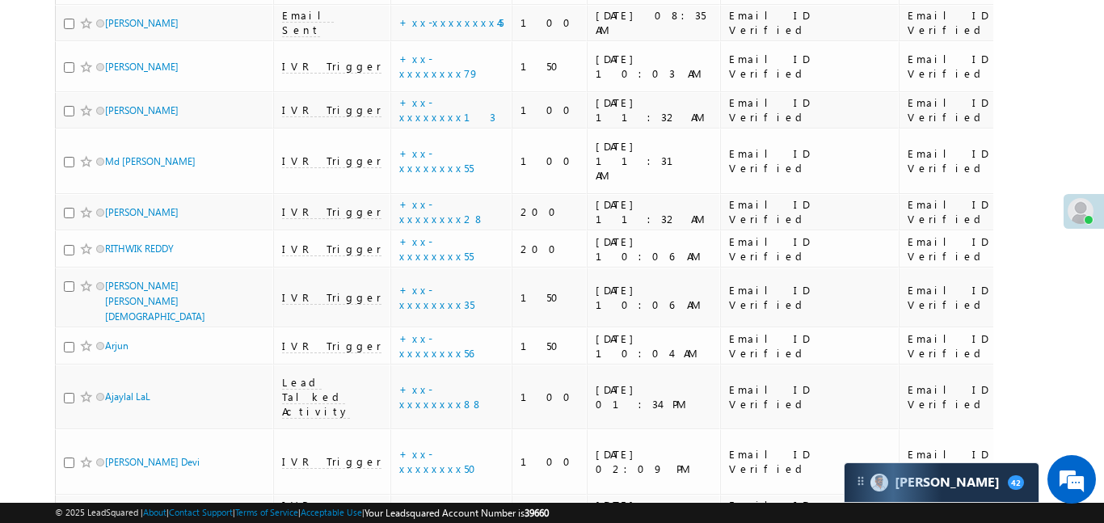
scroll to position [2120, 0]
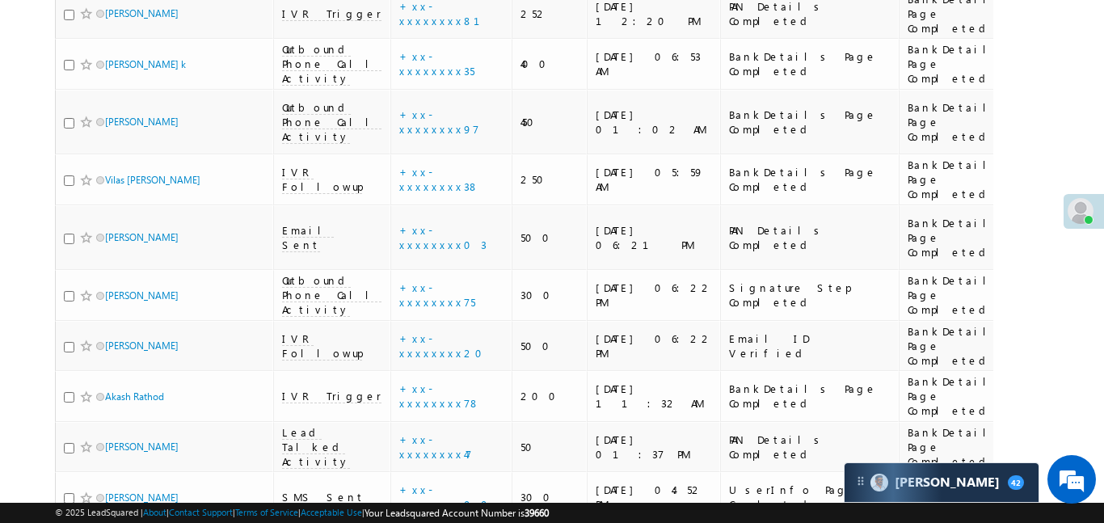
click at [454, 260] on link "details" at bounding box center [467, 258] width 27 height 12
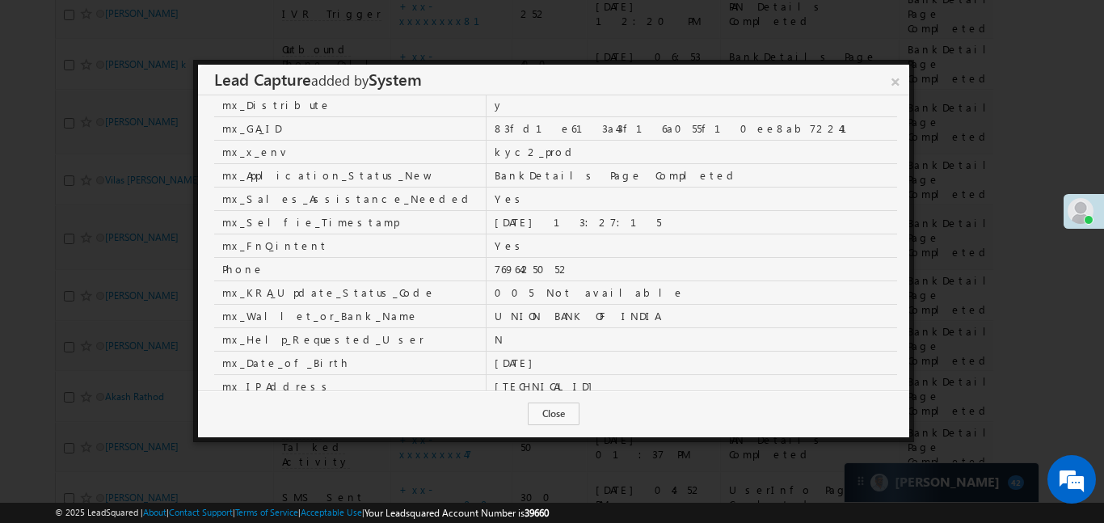
scroll to position [344, 0]
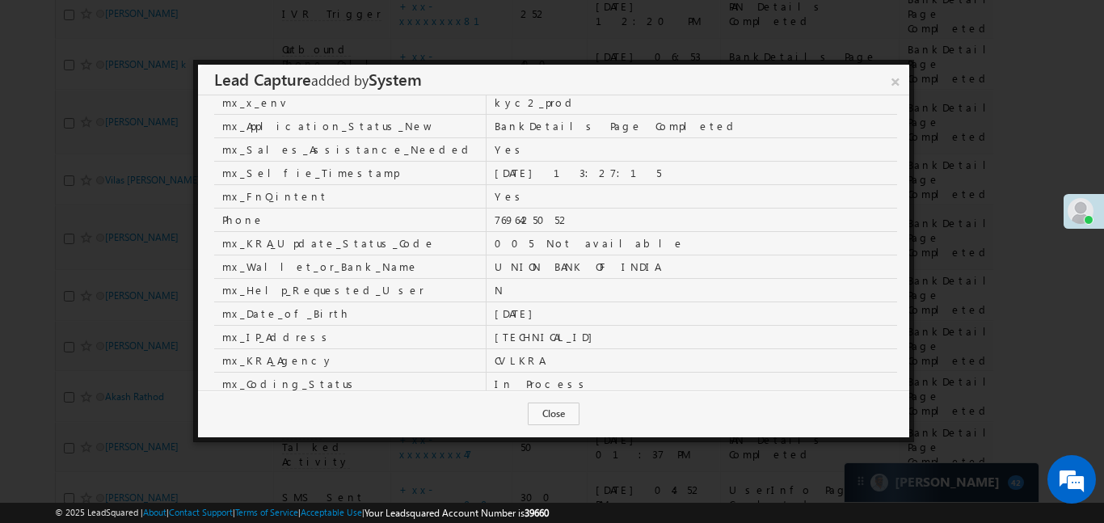
click at [906, 83] on link "×" at bounding box center [895, 79] width 27 height 28
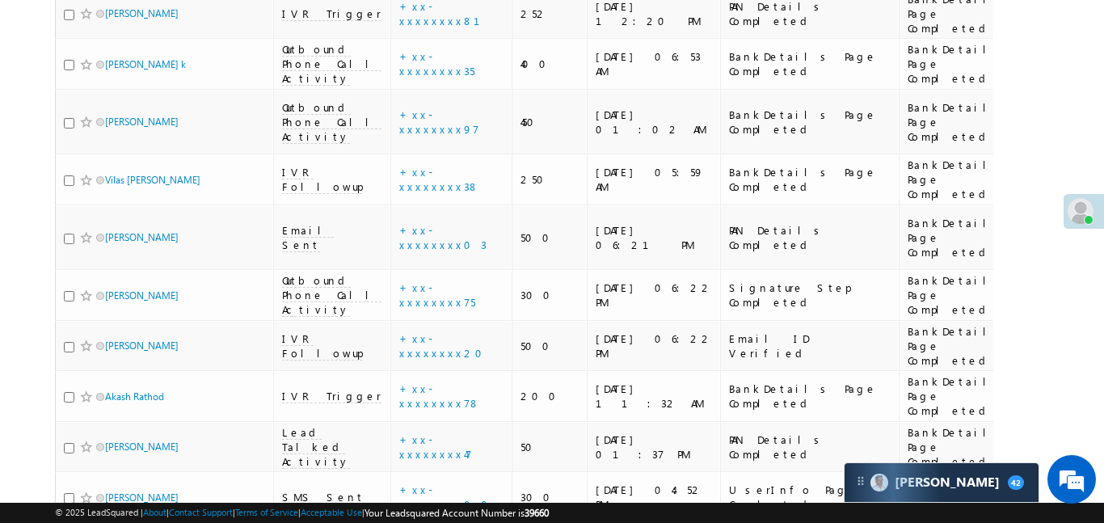
click at [454, 259] on link "details" at bounding box center [467, 258] width 27 height 12
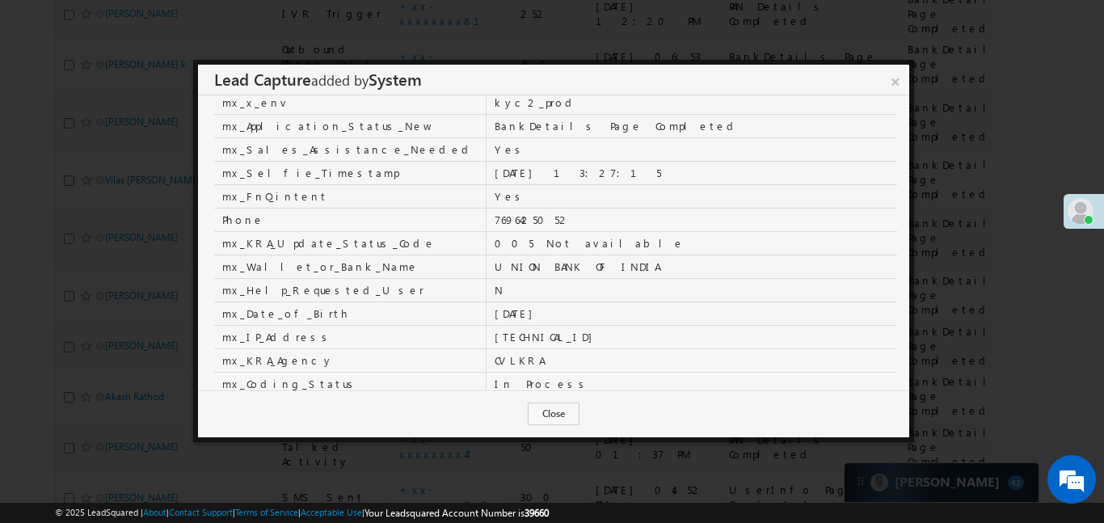
scroll to position [360, 0]
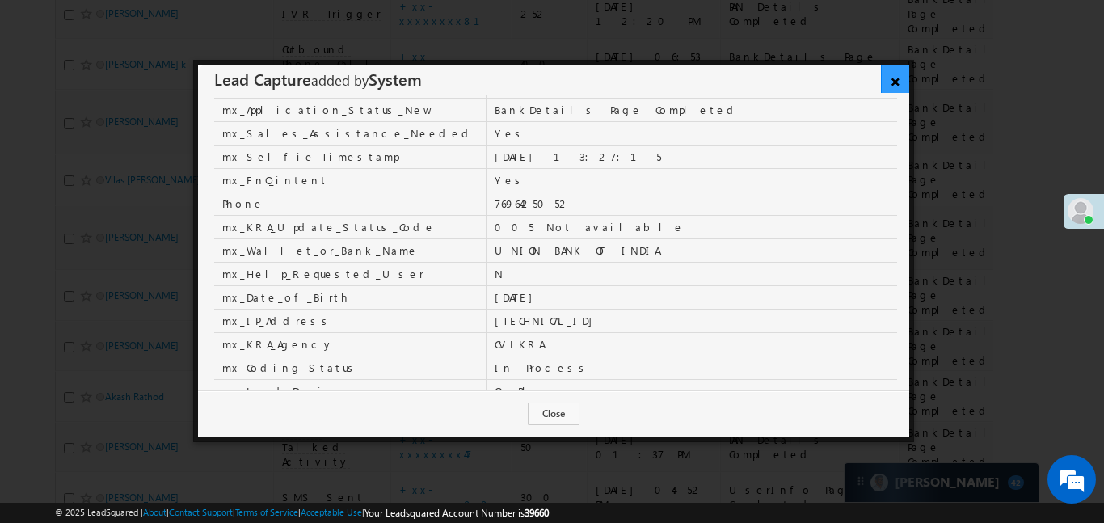
click at [899, 79] on link "×" at bounding box center [895, 79] width 28 height 28
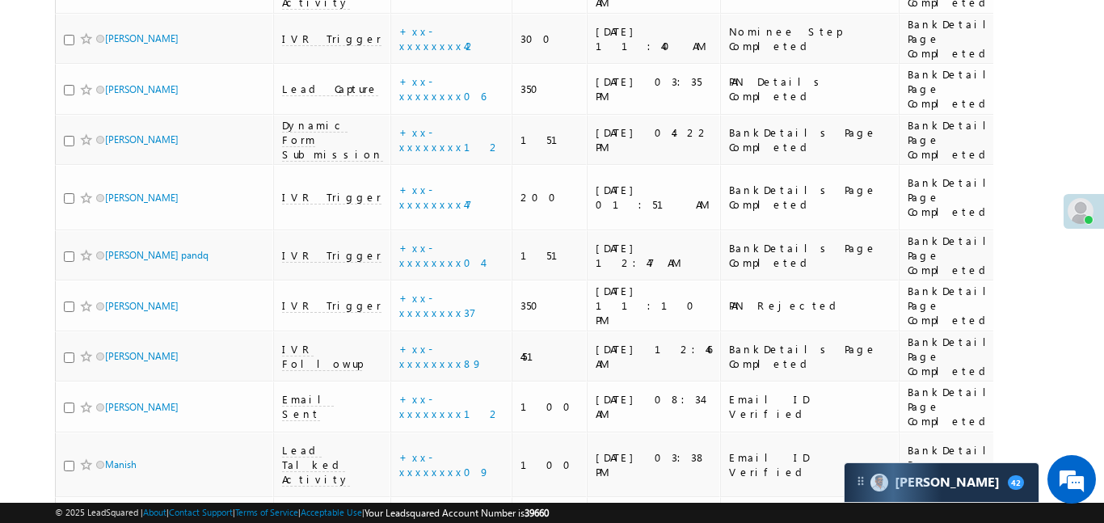
scroll to position [8892, 0]
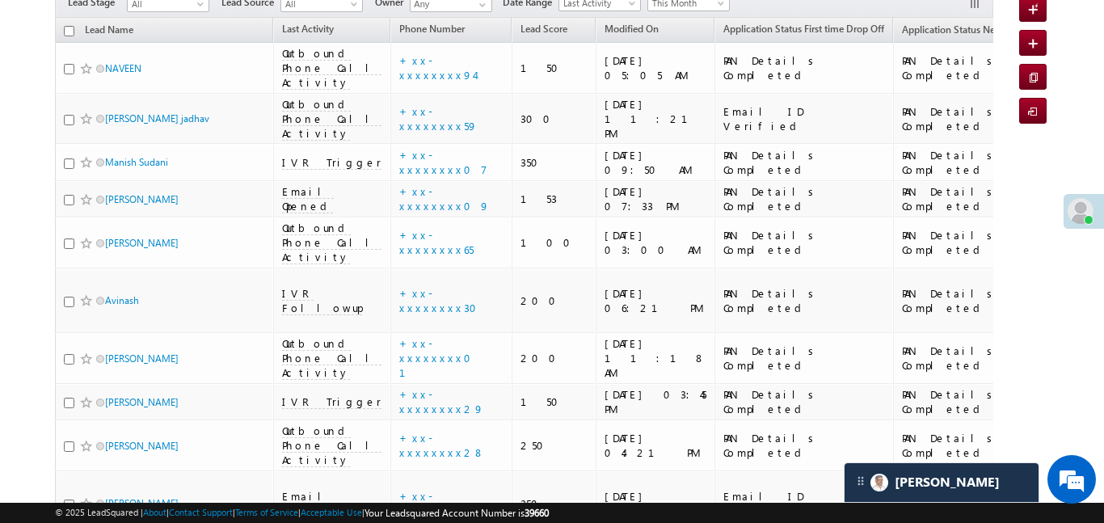
scroll to position [8777, 0]
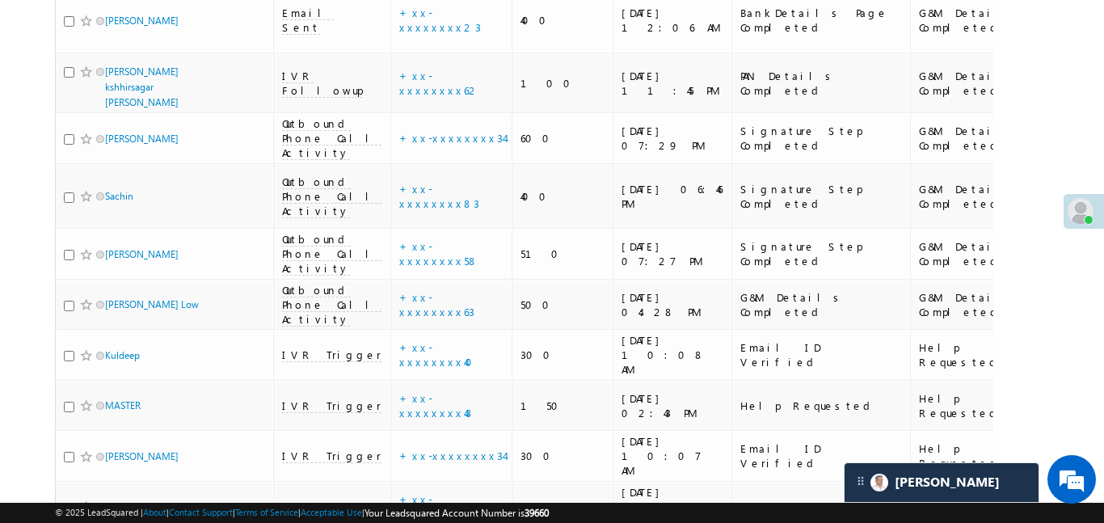
scroll to position [4196, 0]
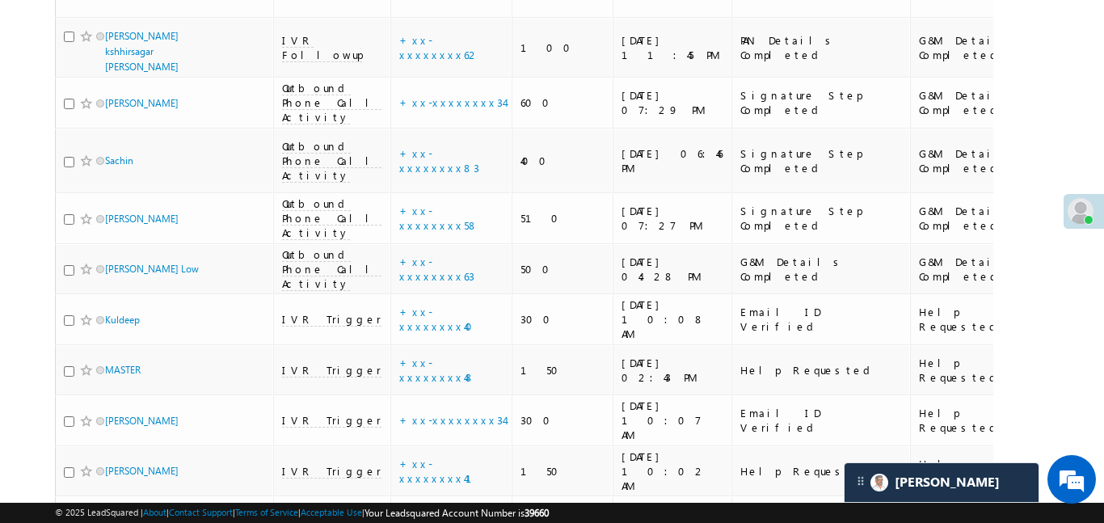
scroll to position [4316, 0]
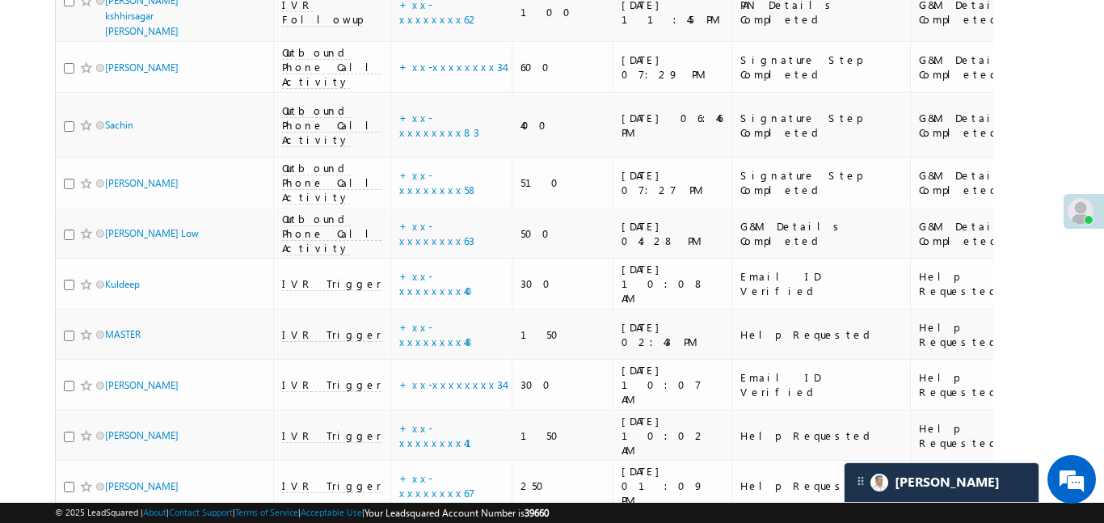
click at [454, 314] on link "details" at bounding box center [467, 317] width 27 height 12
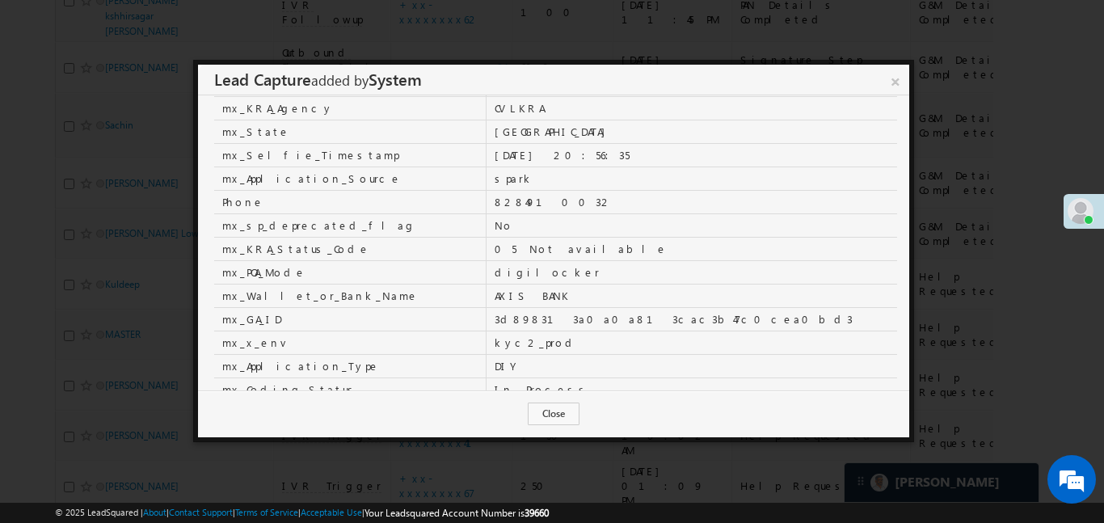
scroll to position [12, 0]
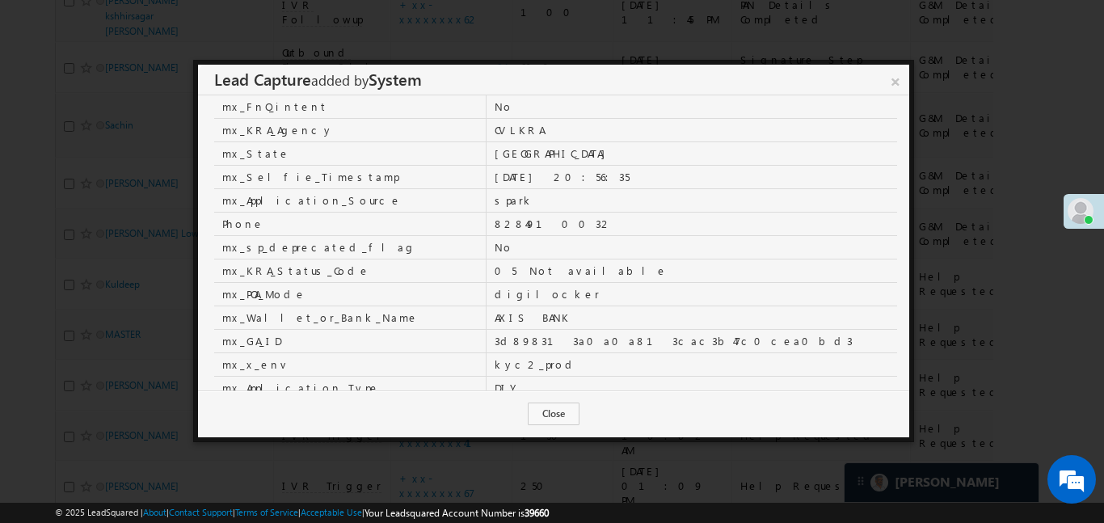
click at [676, 44] on div at bounding box center [552, 261] width 1104 height 523
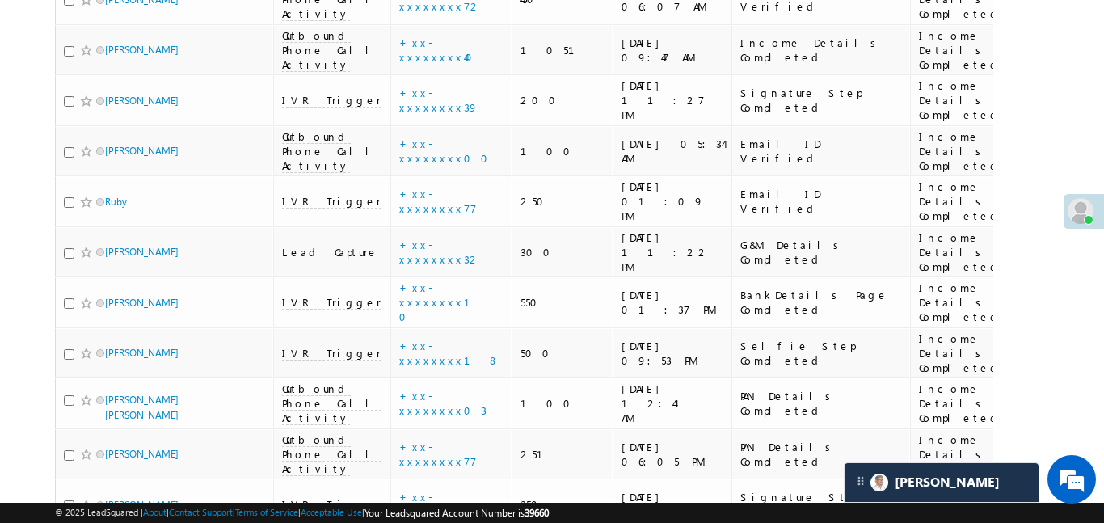
scroll to position [4906, 0]
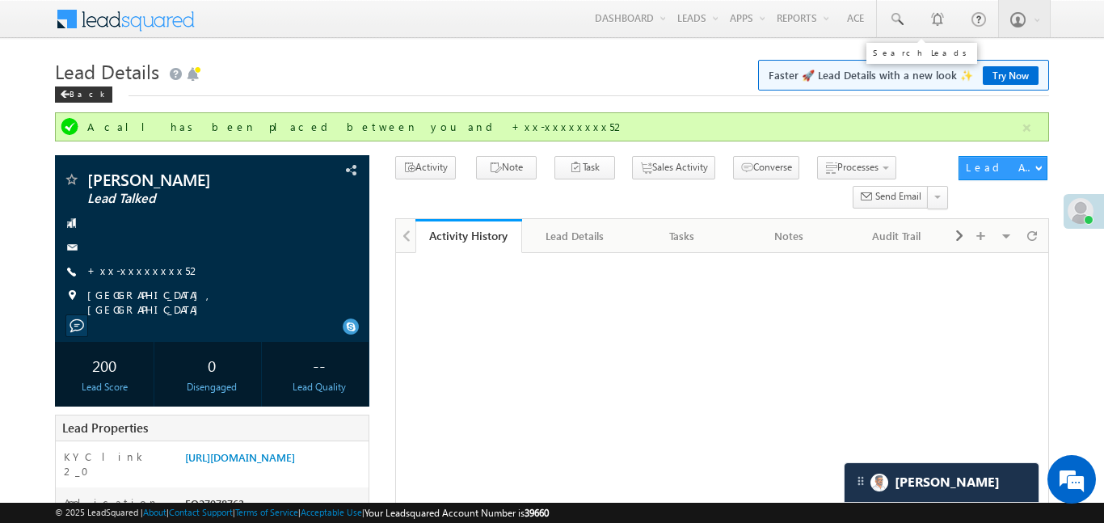
click at [900, 15] on span at bounding box center [896, 19] width 16 height 16
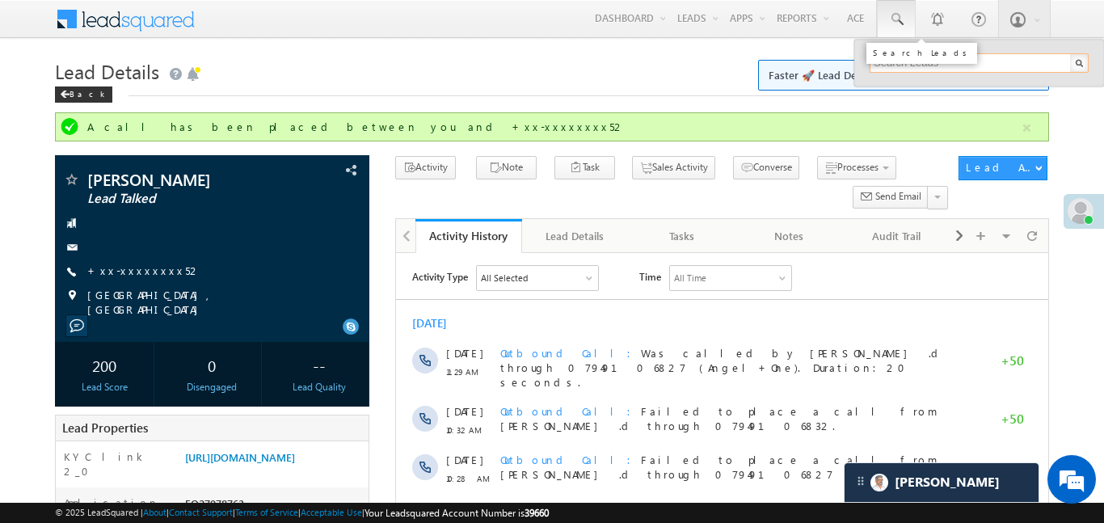
paste input "EQ27944549"
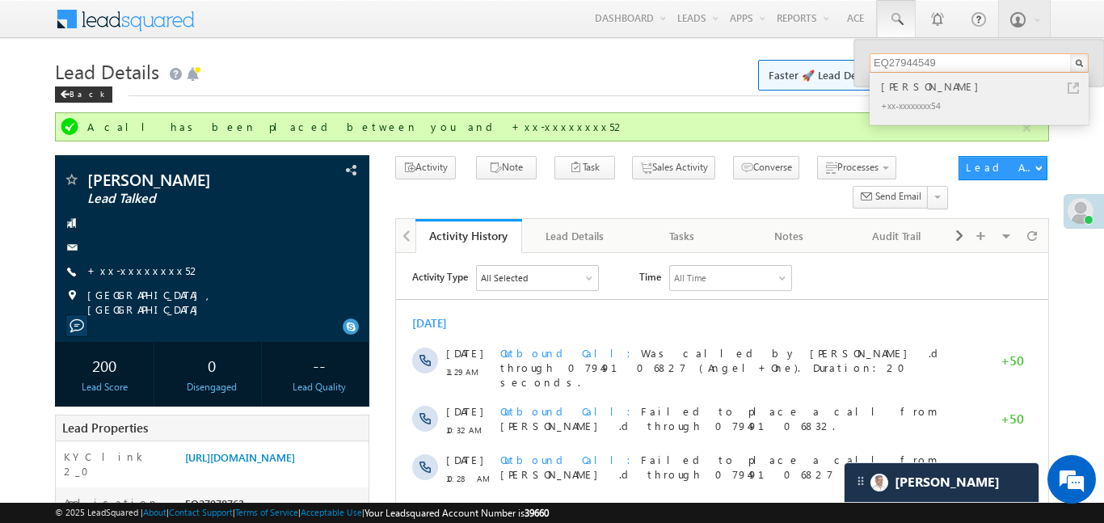
type input "EQ27944549"
click at [904, 90] on div "[PERSON_NAME]" at bounding box center [986, 87] width 217 height 18
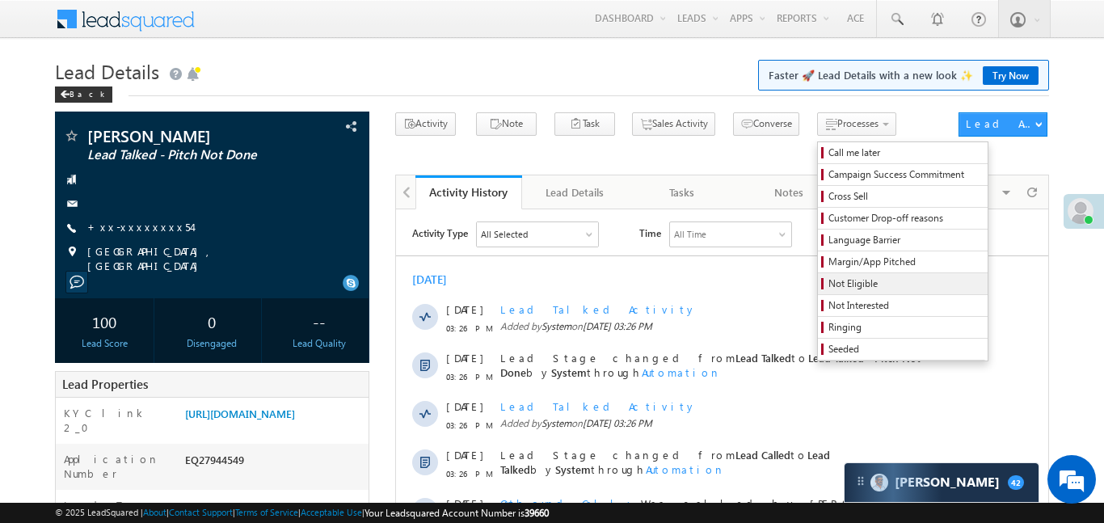
click at [830, 289] on span "Not Eligible" at bounding box center [905, 283] width 154 height 15
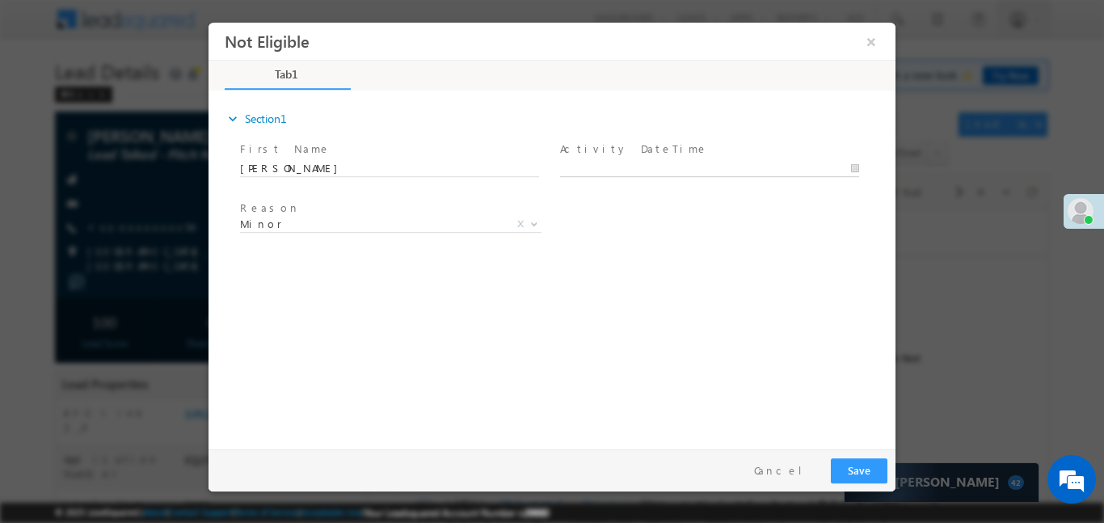
type input "[DATE] 5:11 PM"
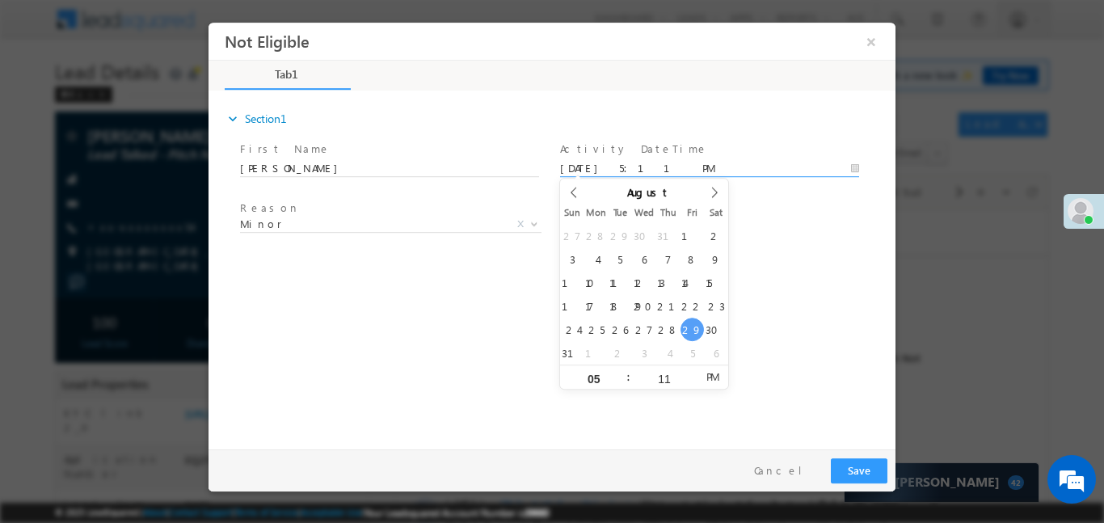
click at [689, 165] on input "[DATE] 5:11 PM" at bounding box center [709, 168] width 299 height 16
click at [862, 477] on button "Save" at bounding box center [859, 469] width 57 height 25
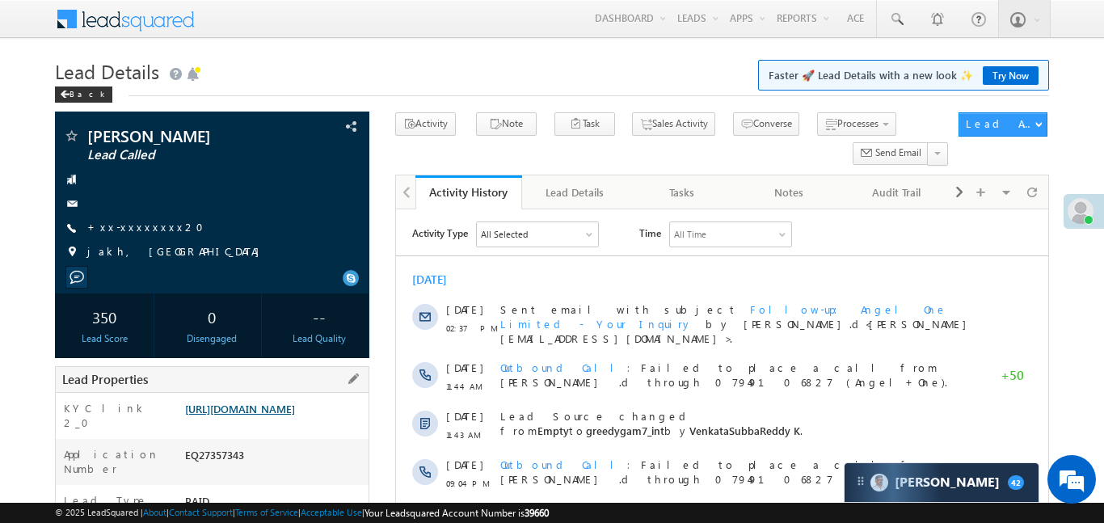
click at [255, 415] on link "[URL][DOMAIN_NAME]" at bounding box center [240, 409] width 110 height 14
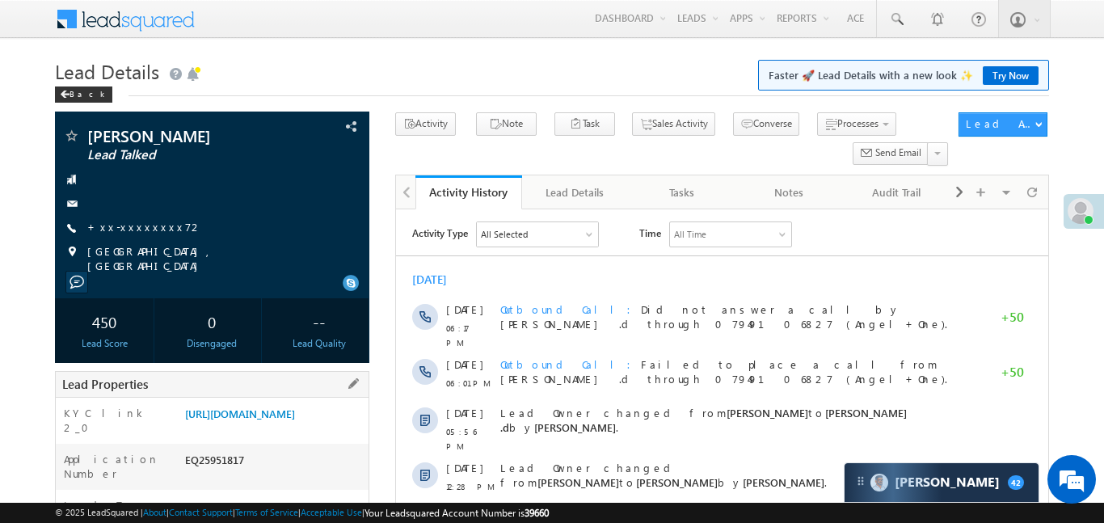
scroll to position [117, 0]
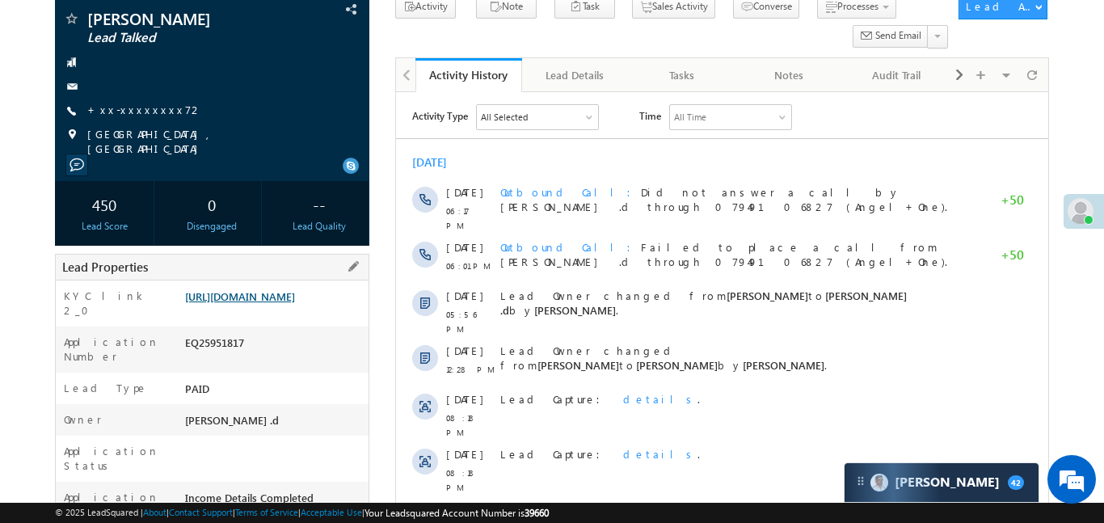
click at [295, 297] on link "[URL][DOMAIN_NAME]" at bounding box center [240, 296] width 110 height 14
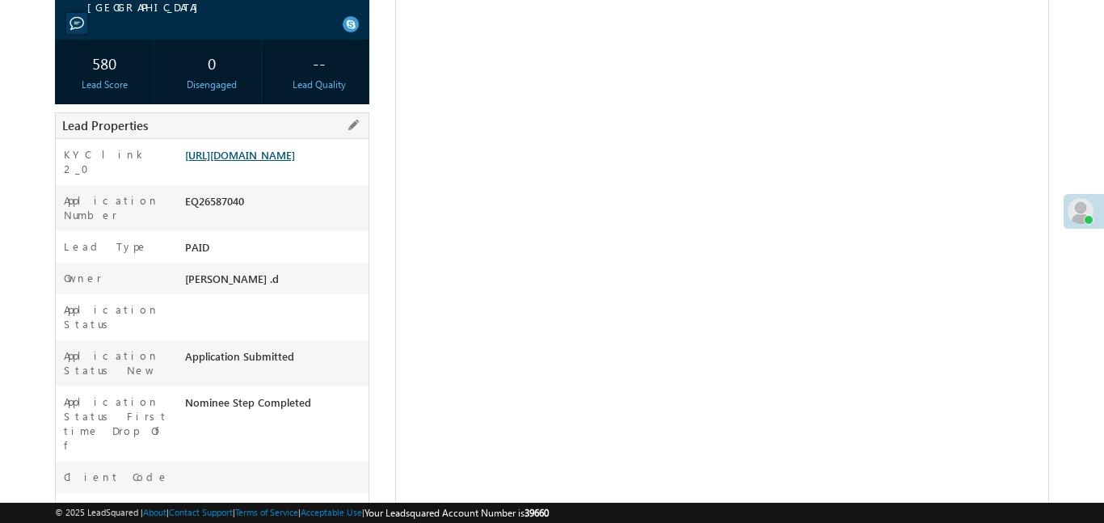
scroll to position [357, 0]
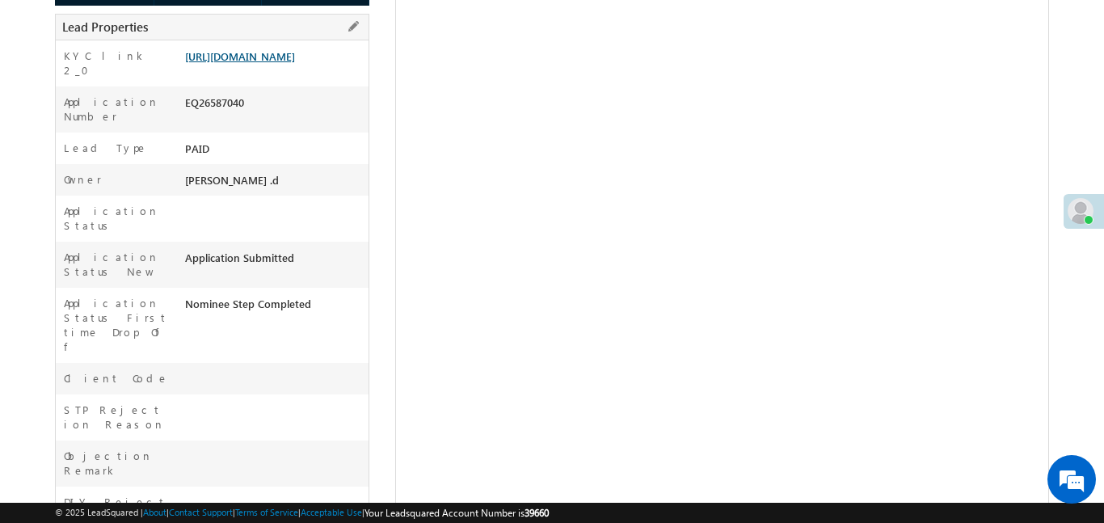
click at [295, 51] on link "[URL][DOMAIN_NAME]" at bounding box center [240, 56] width 110 height 14
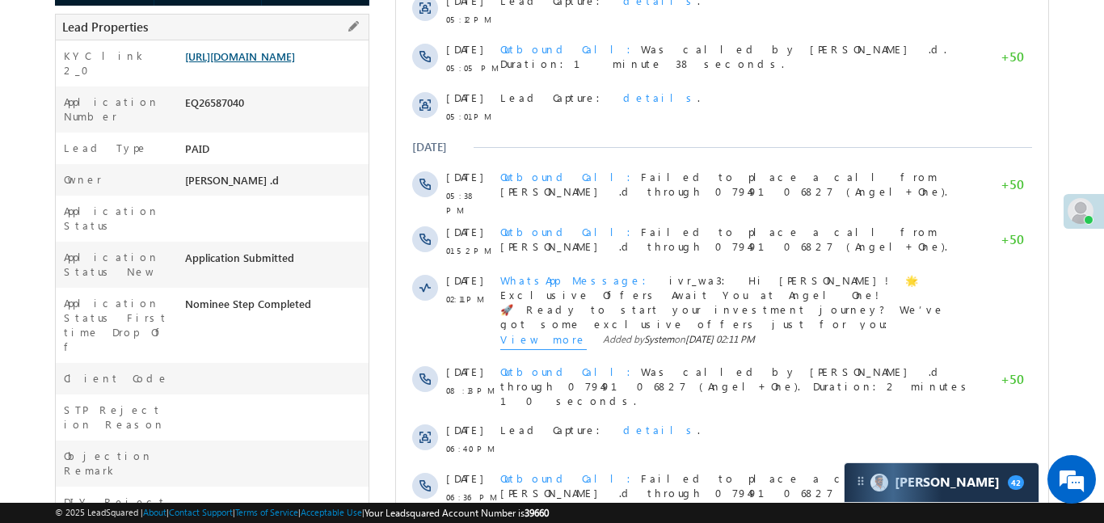
scroll to position [0, 0]
click at [295, 63] on link "[URL][DOMAIN_NAME]" at bounding box center [240, 56] width 110 height 14
click at [291, 63] on link "[URL][DOMAIN_NAME]" at bounding box center [240, 56] width 110 height 14
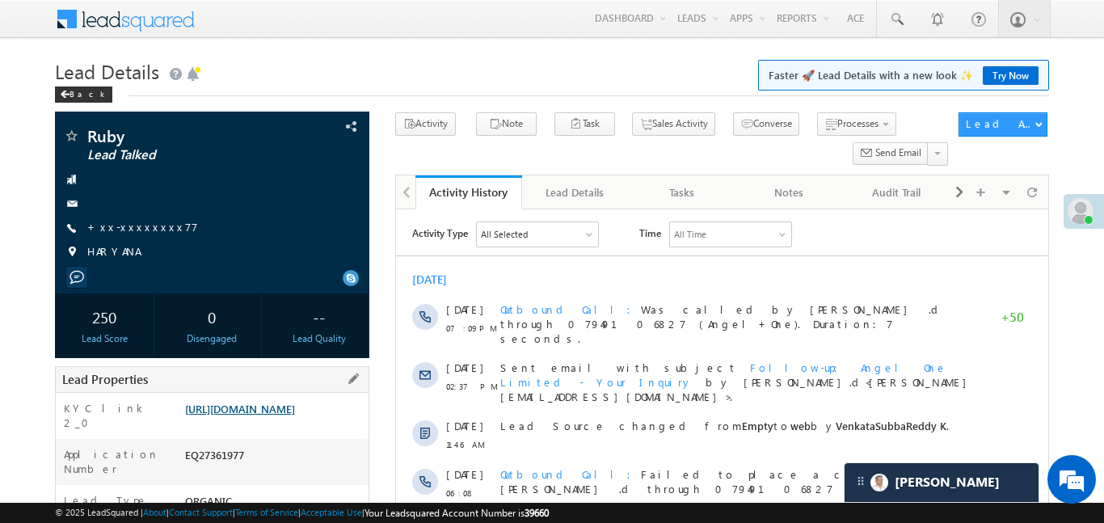
click at [295, 415] on link "[URL][DOMAIN_NAME]" at bounding box center [240, 409] width 110 height 14
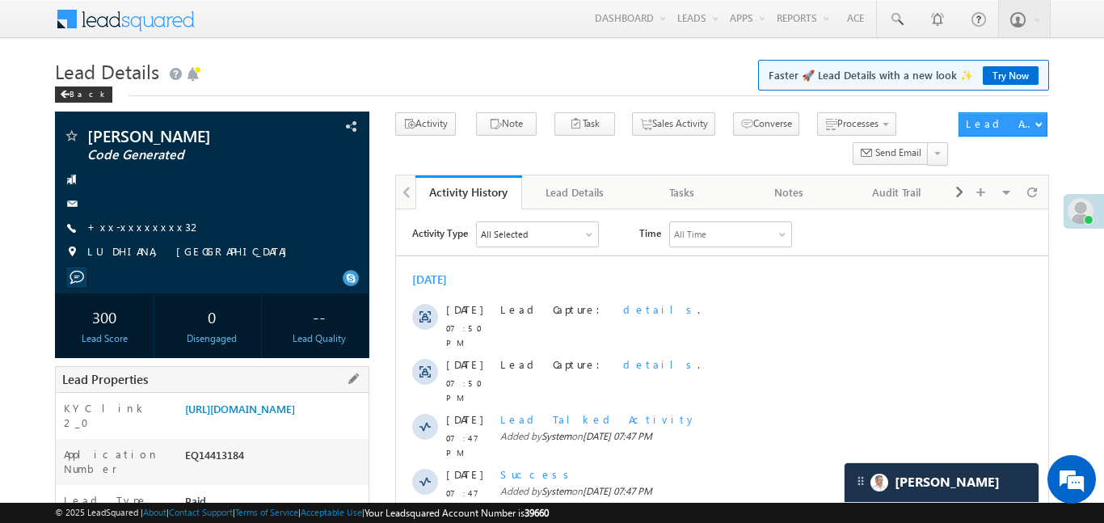
click at [293, 423] on div "[URL][DOMAIN_NAME]" at bounding box center [274, 412] width 187 height 23
drag, startPoint x: 295, startPoint y: 436, endPoint x: 305, endPoint y: 433, distance: 10.8
click at [295, 415] on link "[URL][DOMAIN_NAME]" at bounding box center [240, 409] width 110 height 14
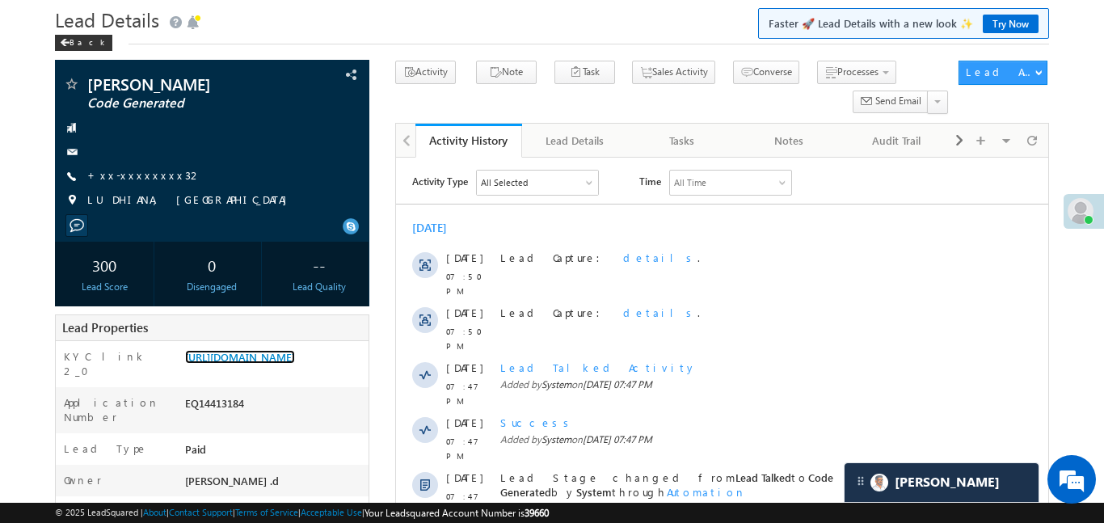
scroll to position [61, 0]
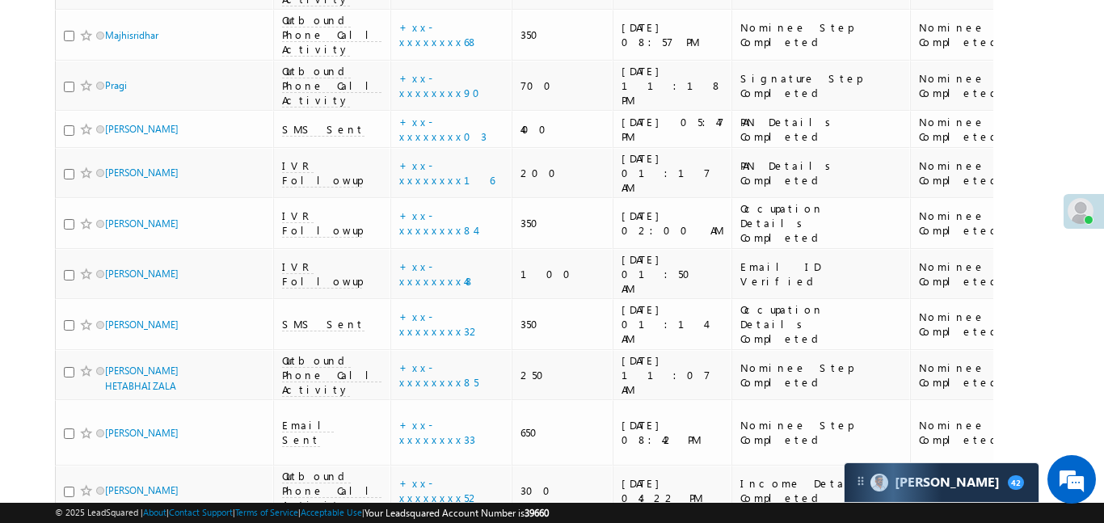
scroll to position [5897, 0]
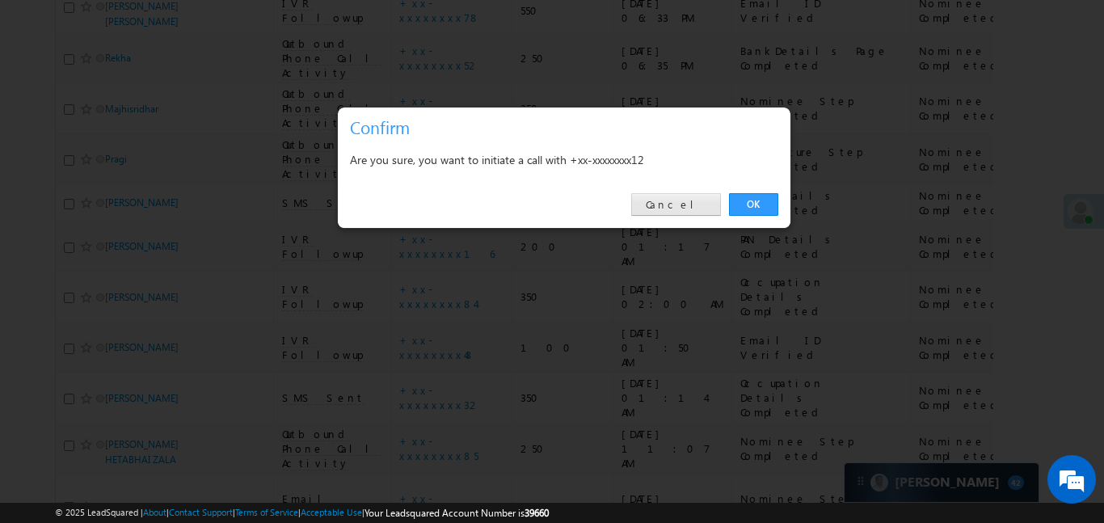
drag, startPoint x: 672, startPoint y: 192, endPoint x: 677, endPoint y: 213, distance: 21.6
click at [673, 195] on div "OK Cancel" at bounding box center [564, 205] width 453 height 46
click at [684, 218] on div "OK Cancel" at bounding box center [564, 205] width 453 height 46
click at [710, 206] on link "Cancel" at bounding box center [676, 204] width 90 height 23
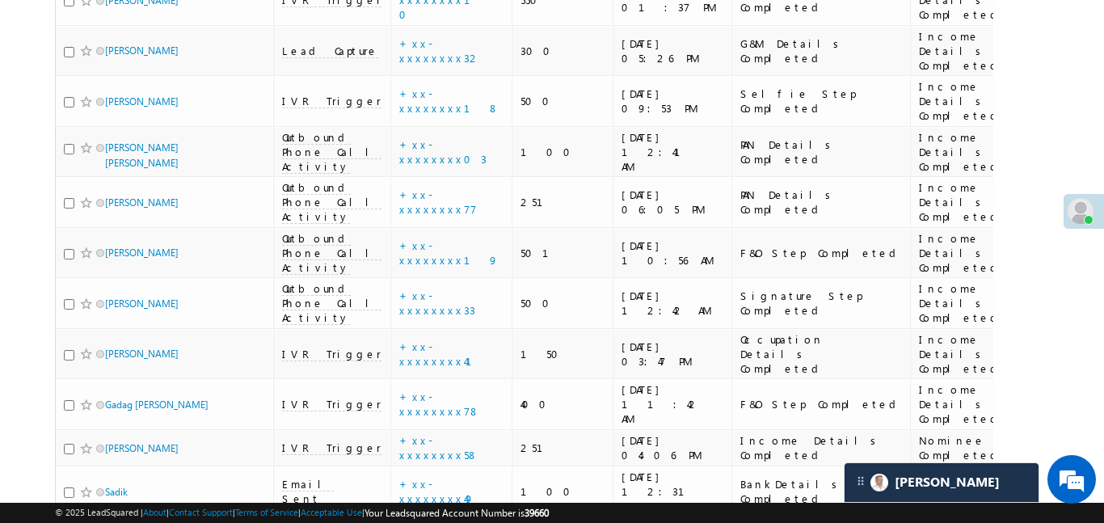
scroll to position [8622, 0]
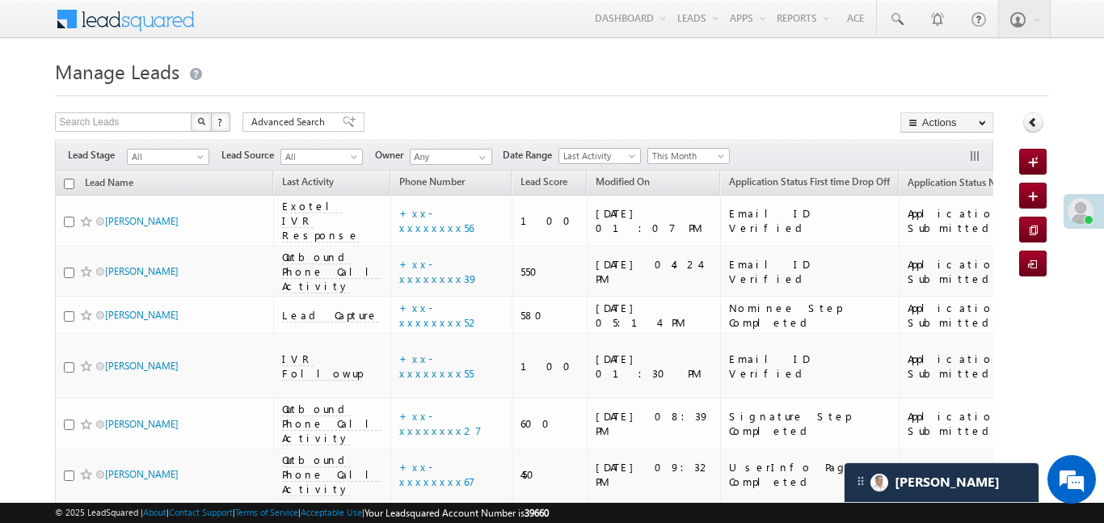
scroll to position [1493, 0]
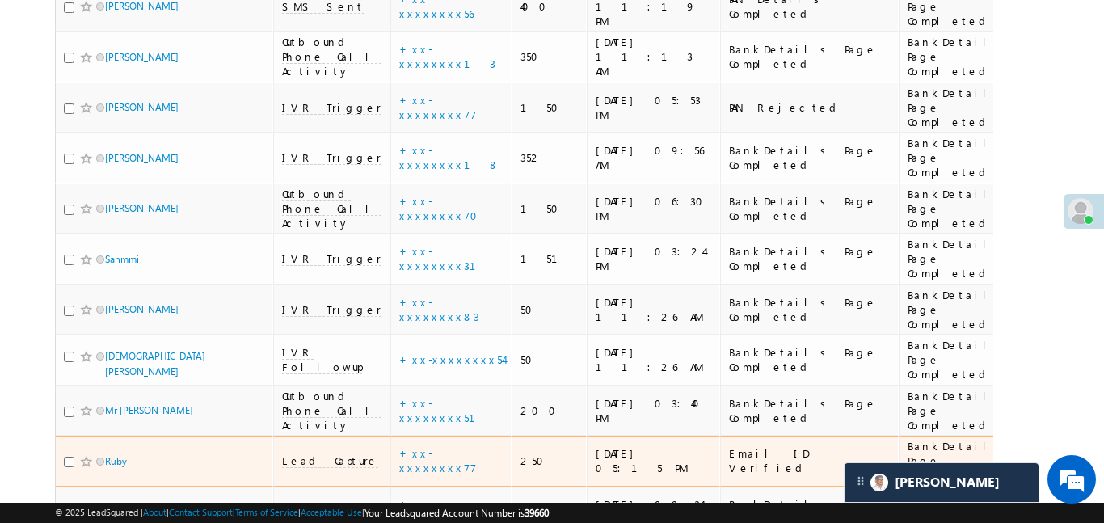
click at [297, 453] on span "Lead Capture" at bounding box center [330, 460] width 96 height 15
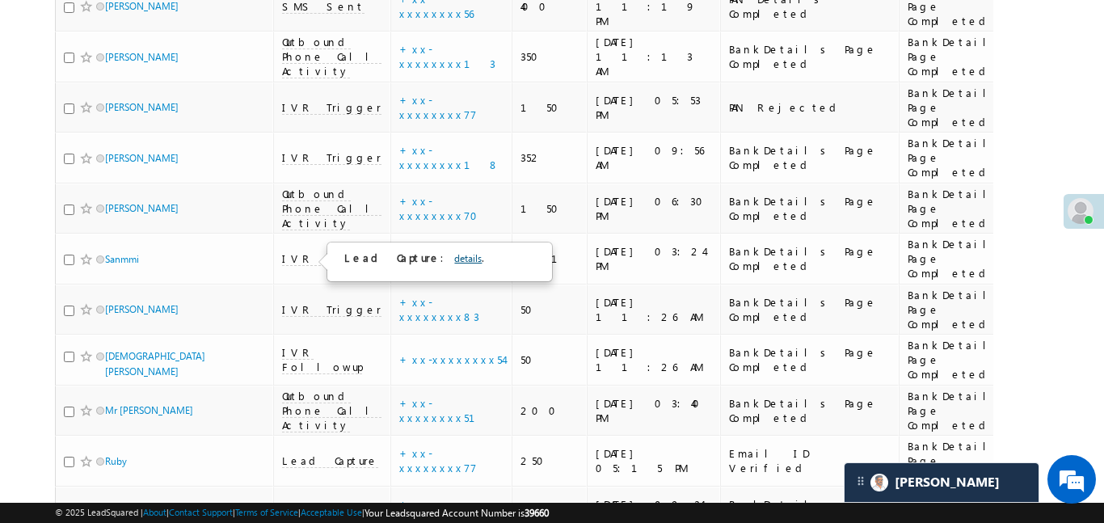
click at [454, 255] on link "details" at bounding box center [467, 258] width 27 height 12
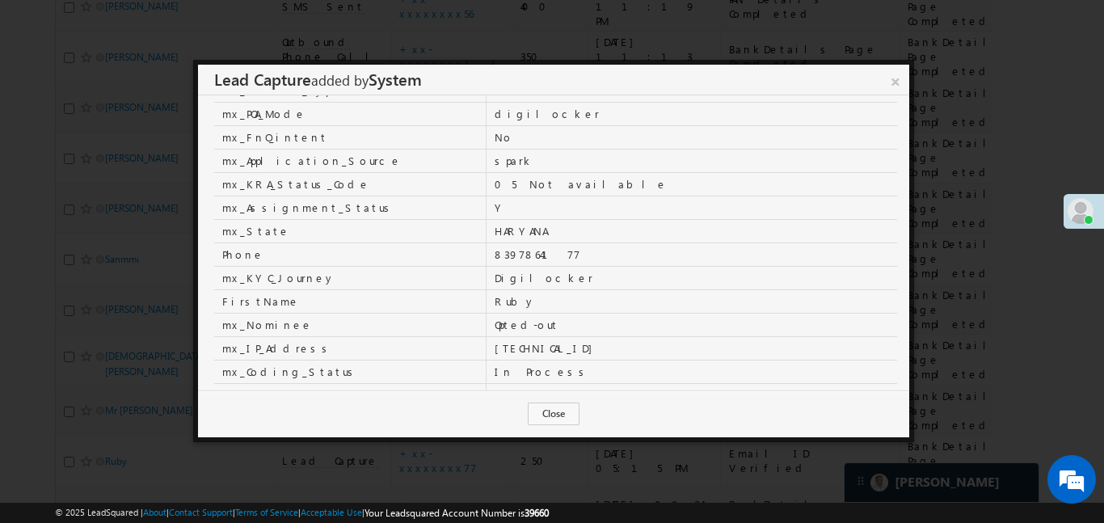
scroll to position [140, 0]
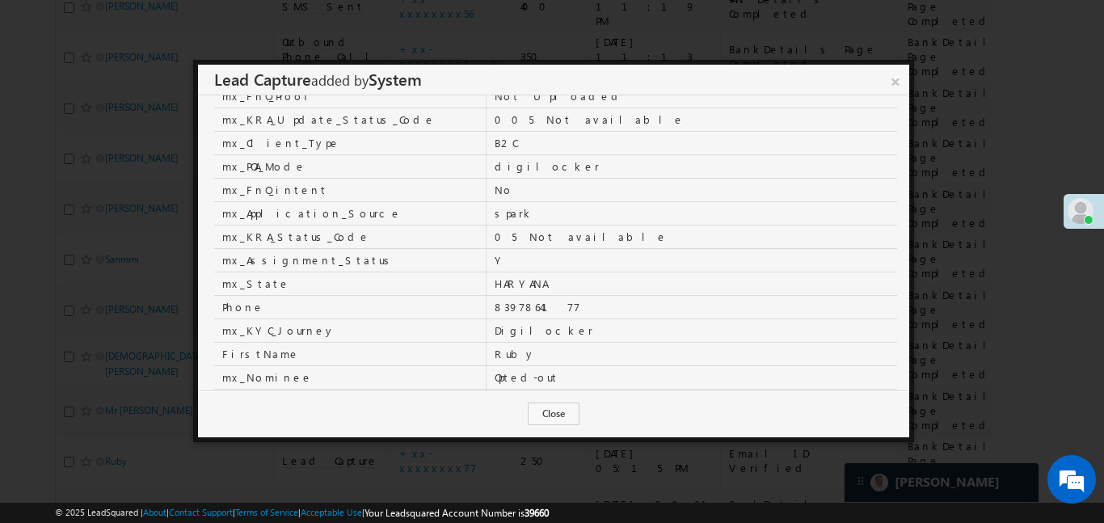
click at [552, 307] on td "8397864177" at bounding box center [692, 306] width 411 height 23
click at [562, 312] on td "8397864177" at bounding box center [692, 306] width 411 height 23
click at [898, 79] on link "×" at bounding box center [895, 79] width 28 height 28
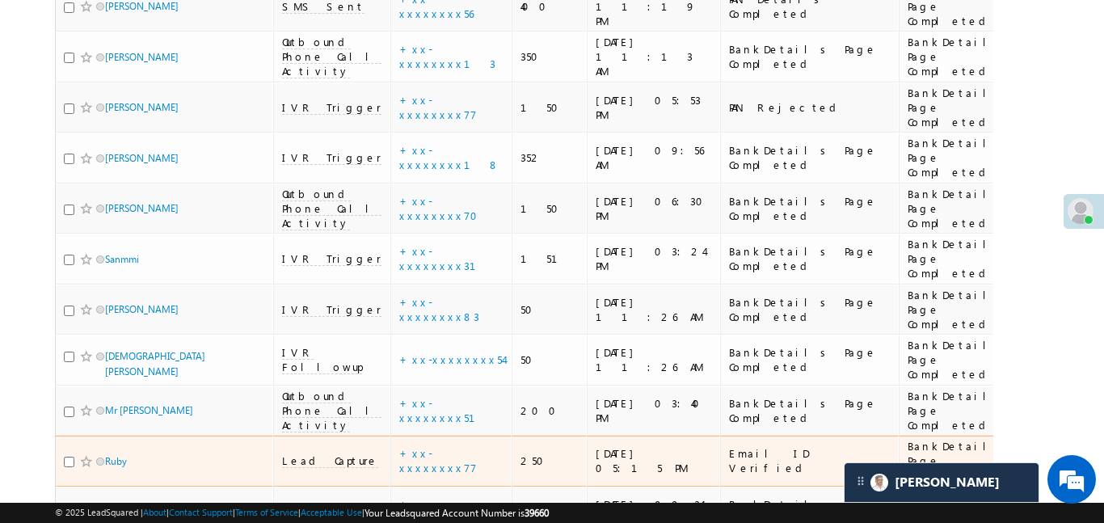
click at [293, 453] on span "Lead Capture" at bounding box center [330, 460] width 96 height 15
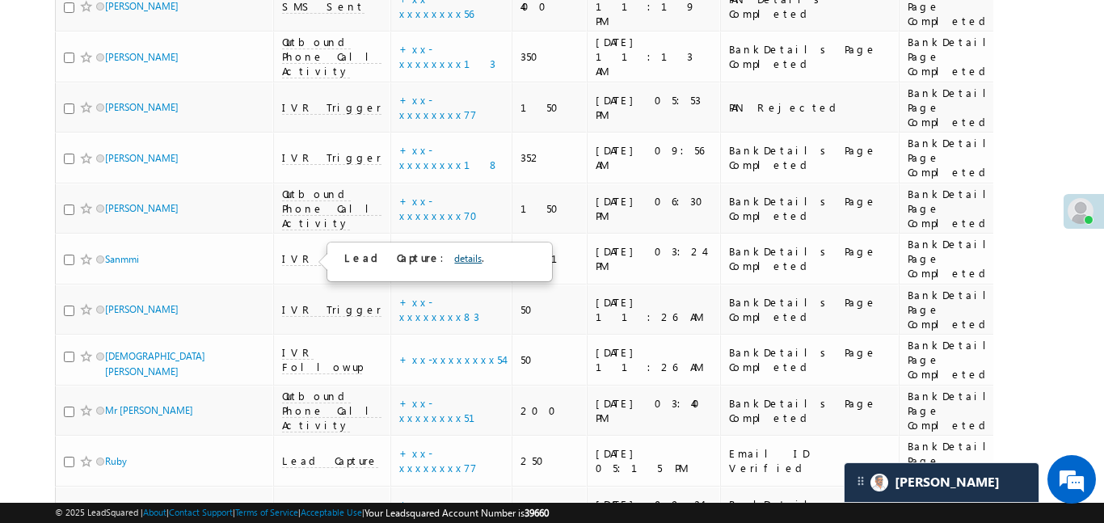
click at [454, 255] on link "details" at bounding box center [467, 258] width 27 height 12
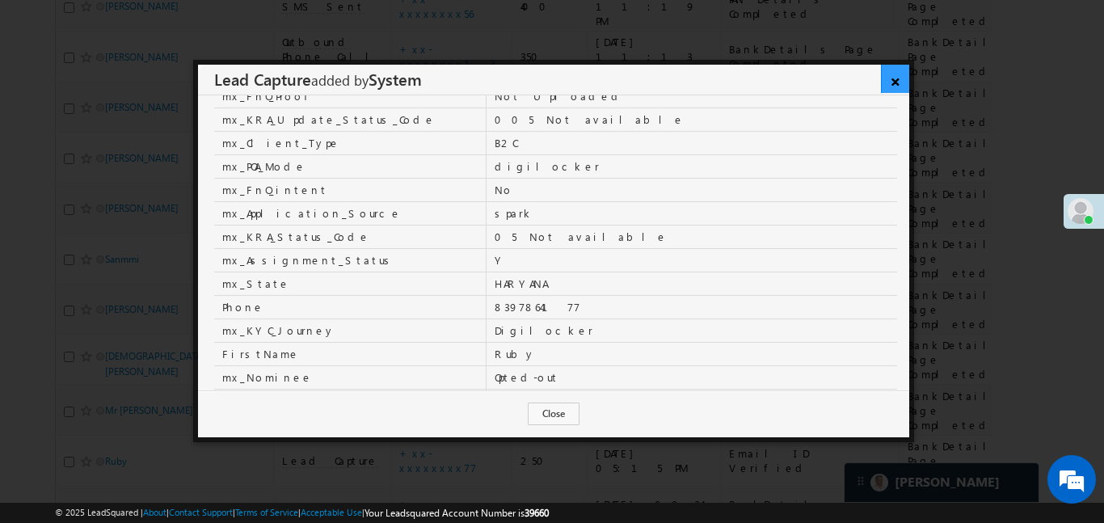
click at [900, 72] on link "×" at bounding box center [895, 79] width 28 height 28
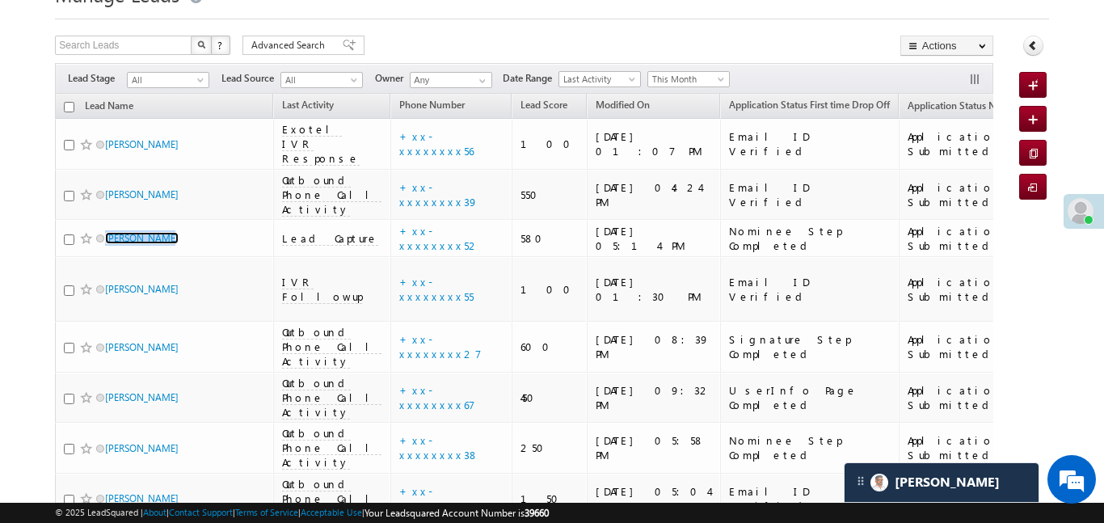
scroll to position [8878, 0]
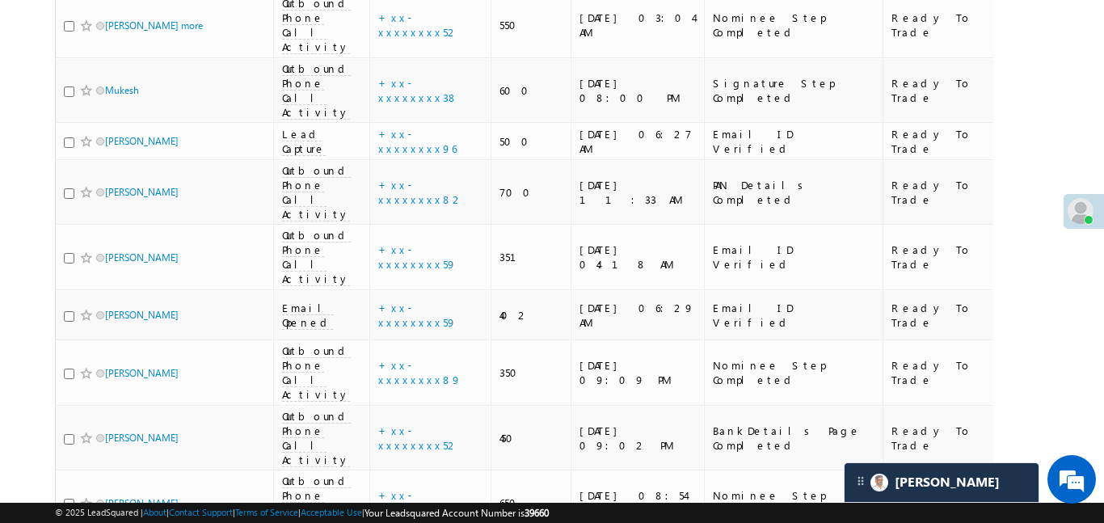
scroll to position [7970, 0]
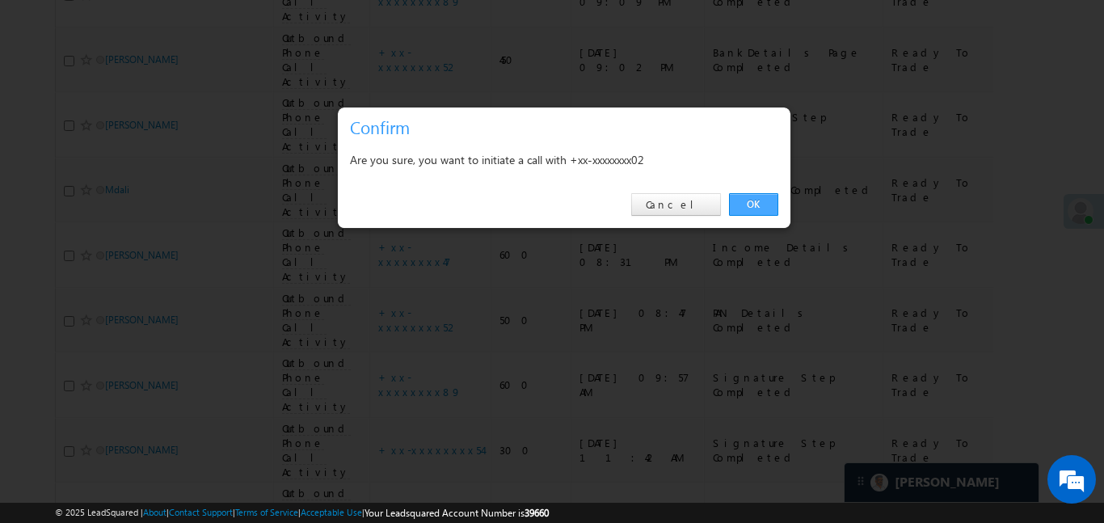
click at [753, 204] on link "OK" at bounding box center [753, 204] width 49 height 23
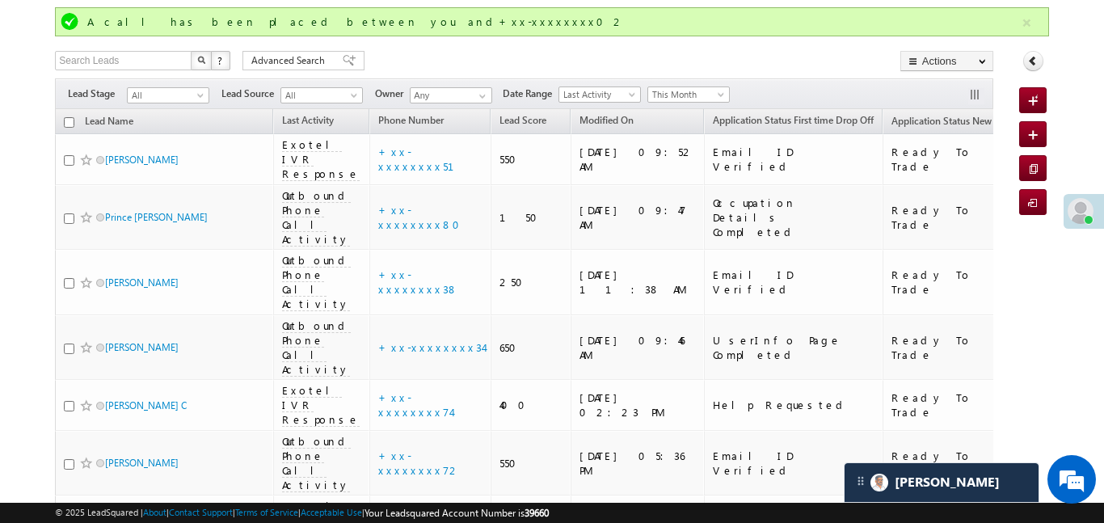
scroll to position [0, 0]
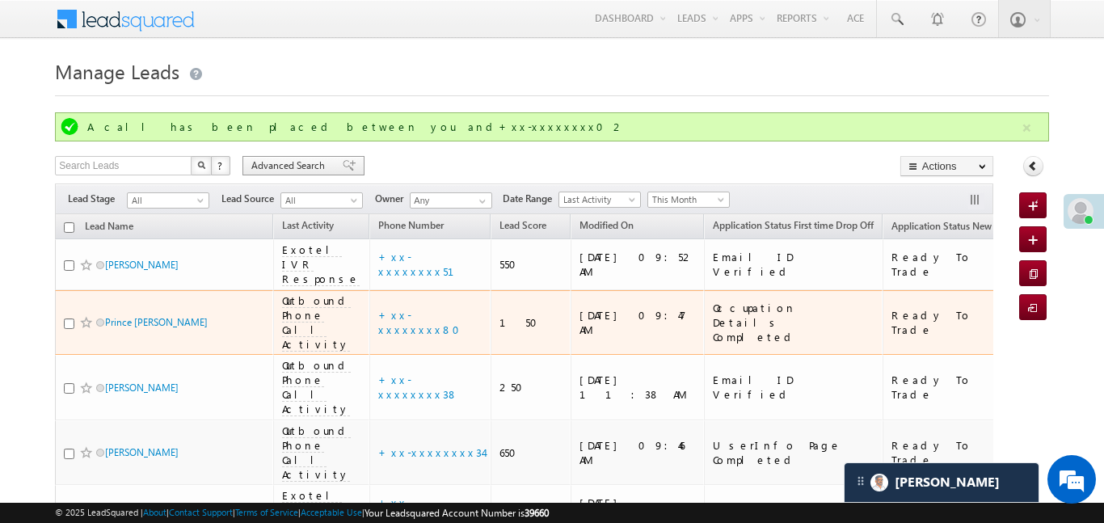
click at [311, 175] on div "Advanced Search" at bounding box center [303, 165] width 122 height 19
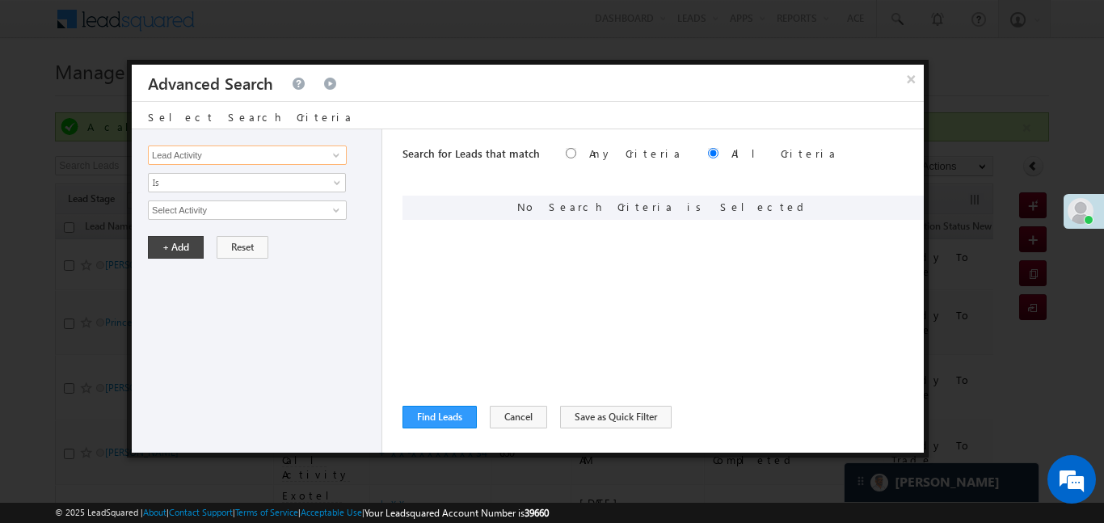
click at [283, 159] on input "Lead Activity" at bounding box center [247, 154] width 199 height 19
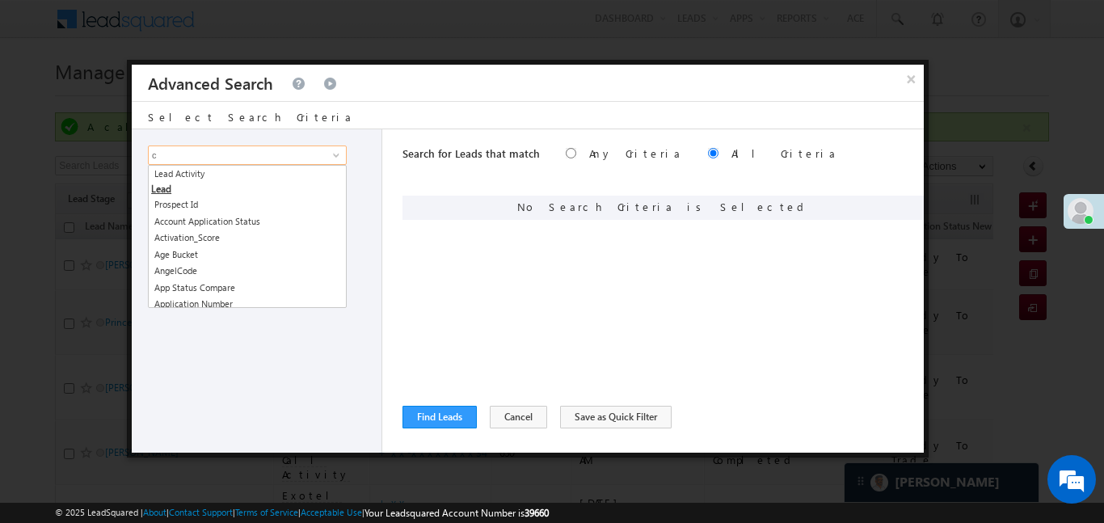
type input "c"
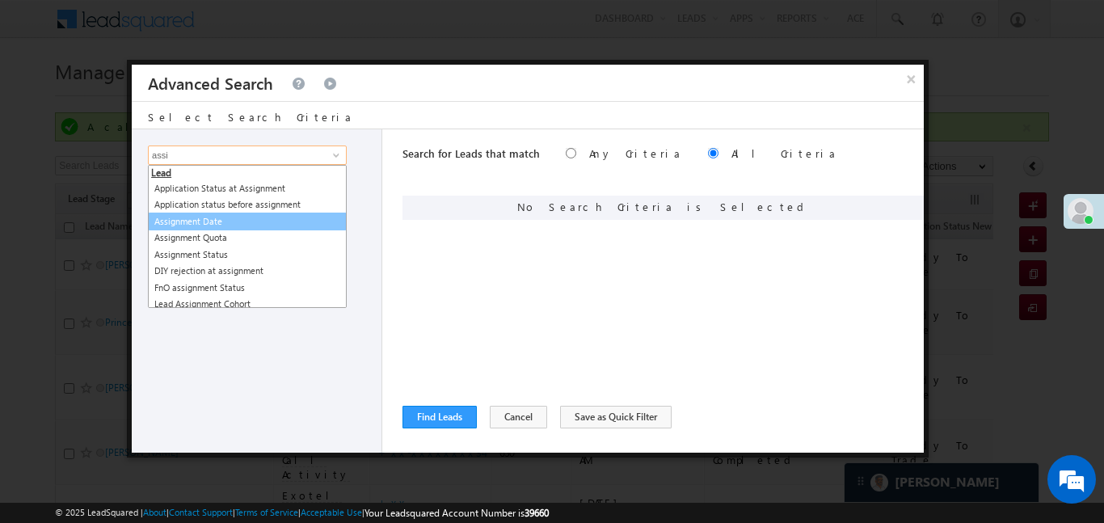
click at [258, 224] on link "Assignment Date" at bounding box center [247, 222] width 199 height 19
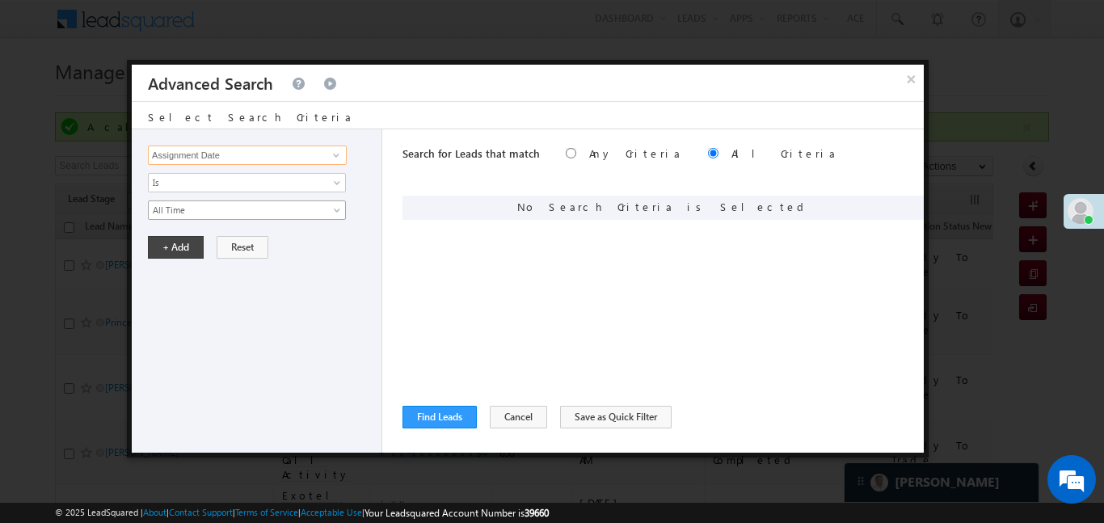
type input "Assignment Date"
click at [179, 217] on link "All Time" at bounding box center [247, 209] width 198 height 19
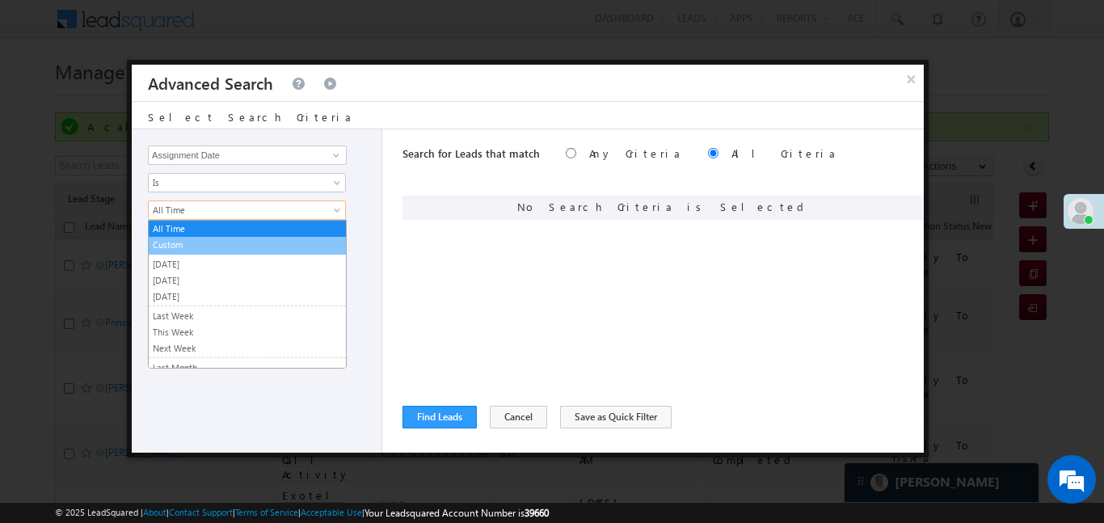
click at [187, 250] on link "Custom" at bounding box center [247, 245] width 197 height 15
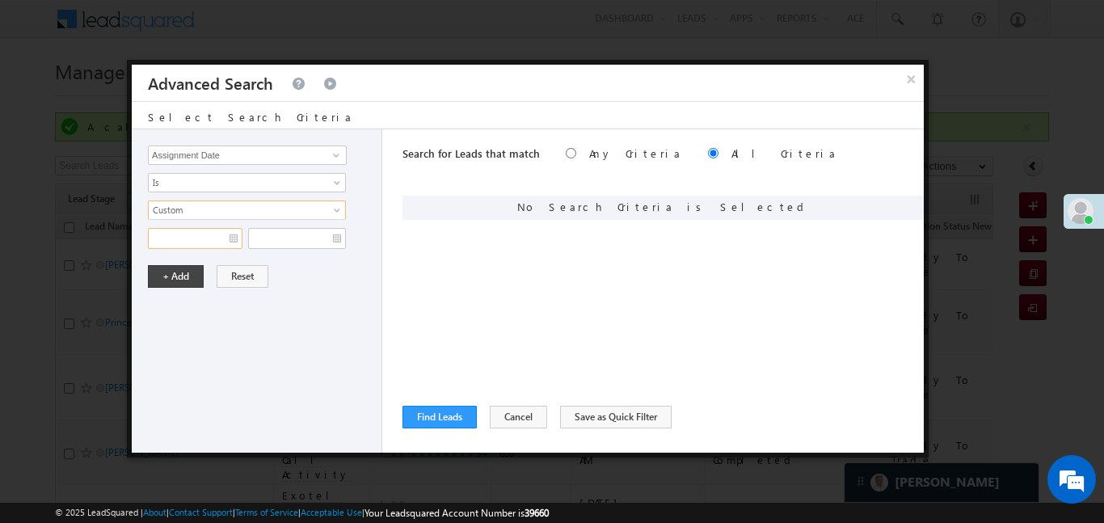
click at [182, 245] on input "text" at bounding box center [195, 238] width 95 height 21
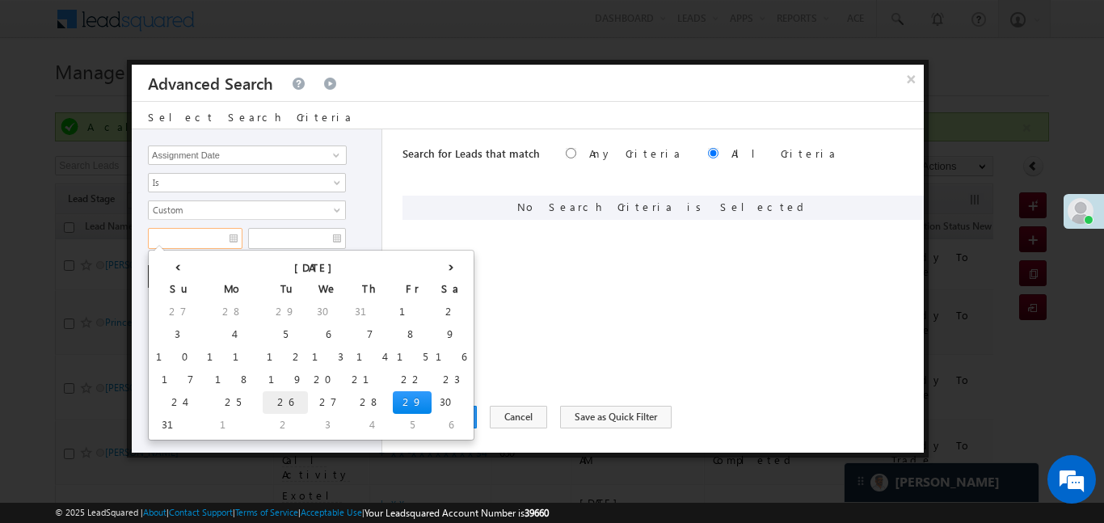
click at [263, 403] on td "26" at bounding box center [285, 402] width 45 height 23
type input "[DATE]"
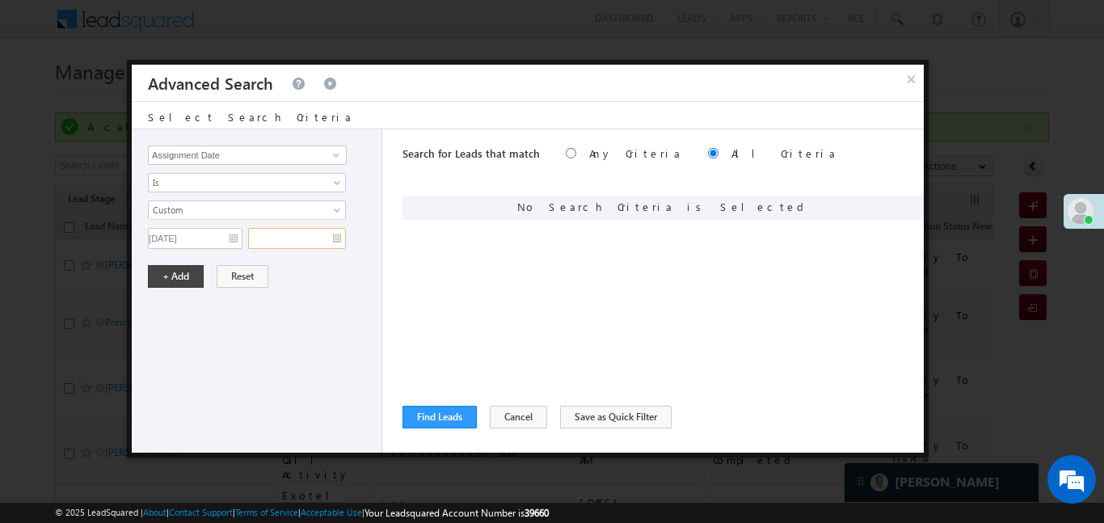
click at [304, 238] on input "text" at bounding box center [297, 238] width 98 height 21
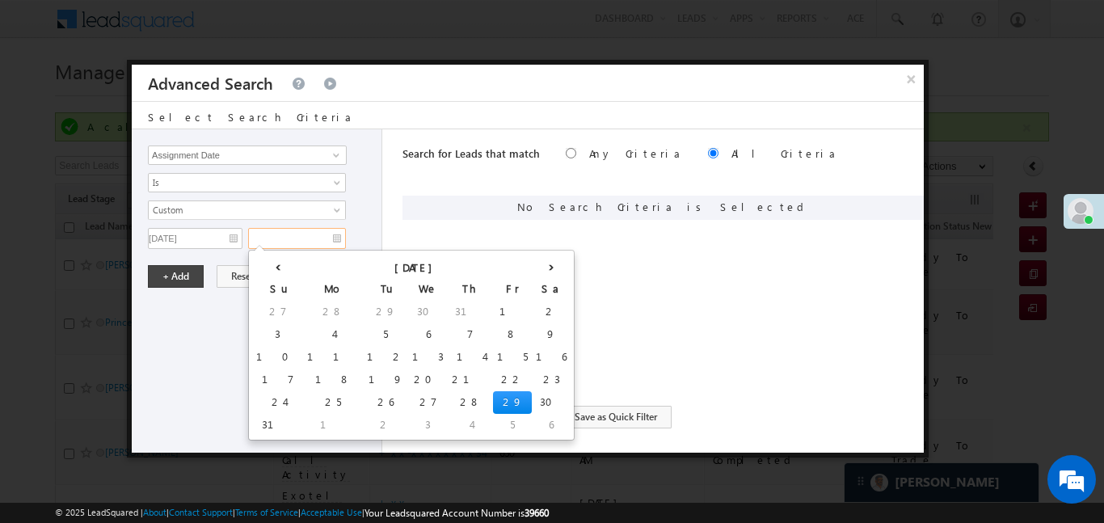
click at [493, 399] on td "29" at bounding box center [512, 402] width 39 height 23
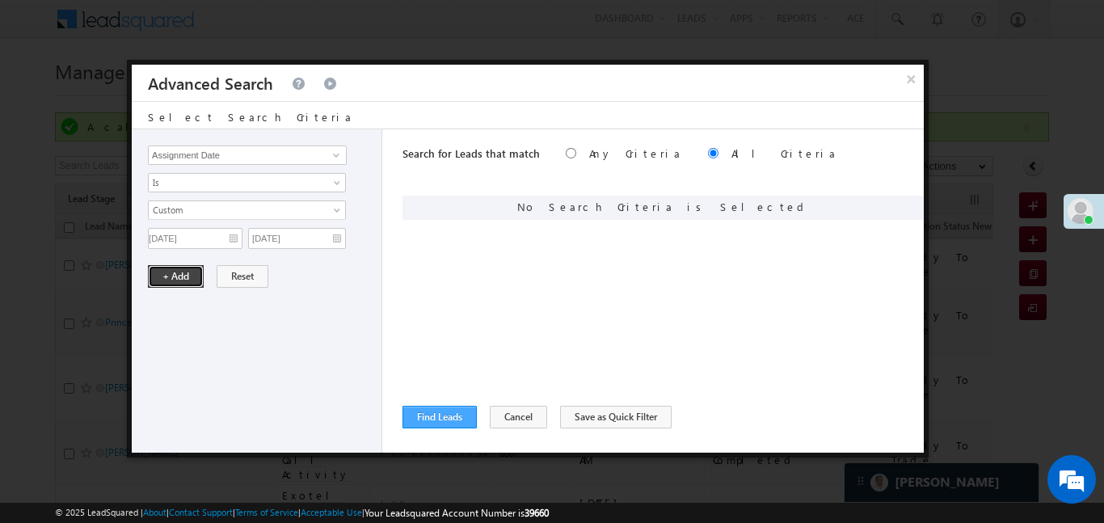
click at [168, 268] on button "+ Add" at bounding box center [176, 276] width 56 height 23
click at [176, 280] on div "Lead Activity Task Sales Group Prospect Id WA Last Message Timestamp 4th Day Di…" at bounding box center [257, 290] width 251 height 323
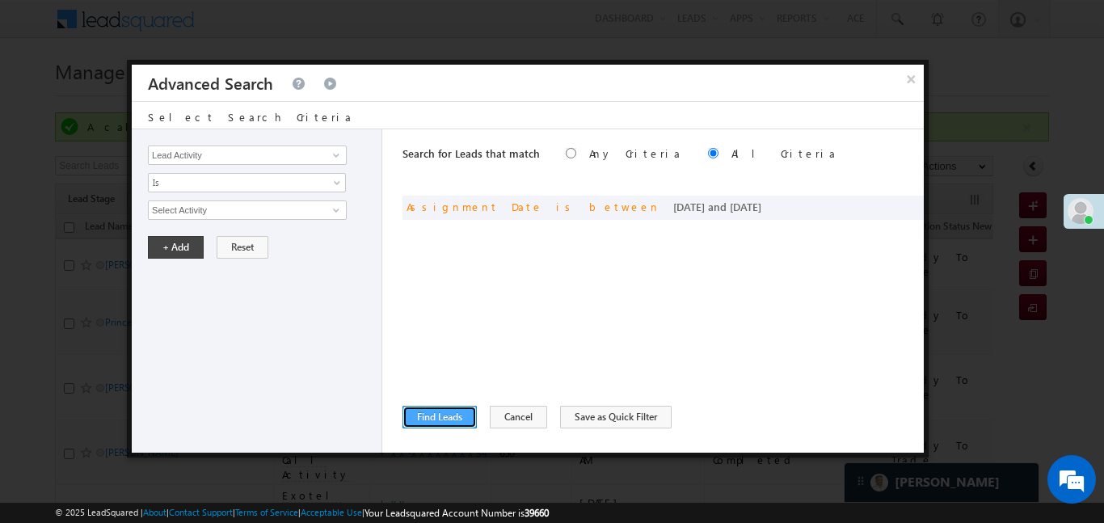
click at [447, 410] on button "Find Leads" at bounding box center [439, 417] width 74 height 23
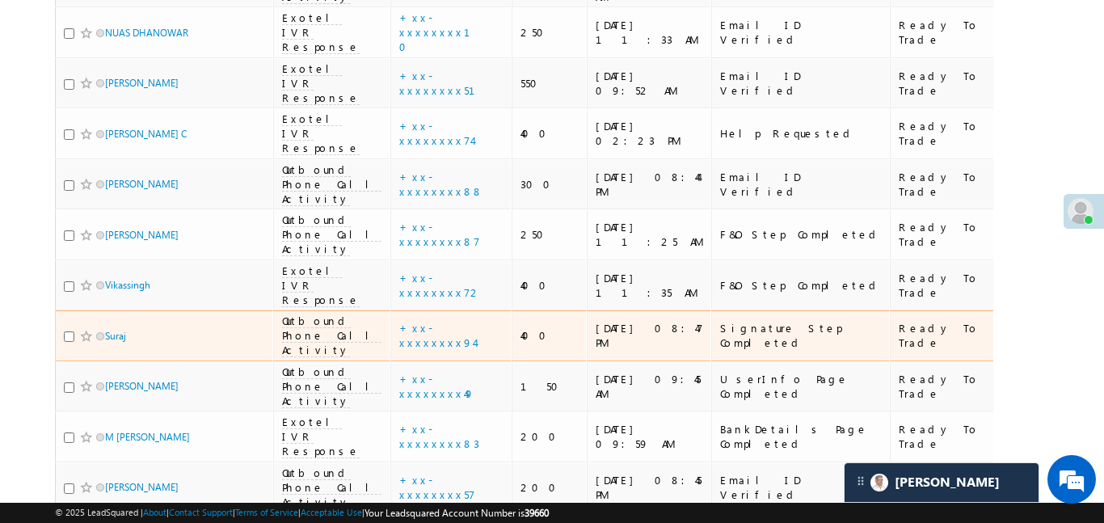
scroll to position [6561, 0]
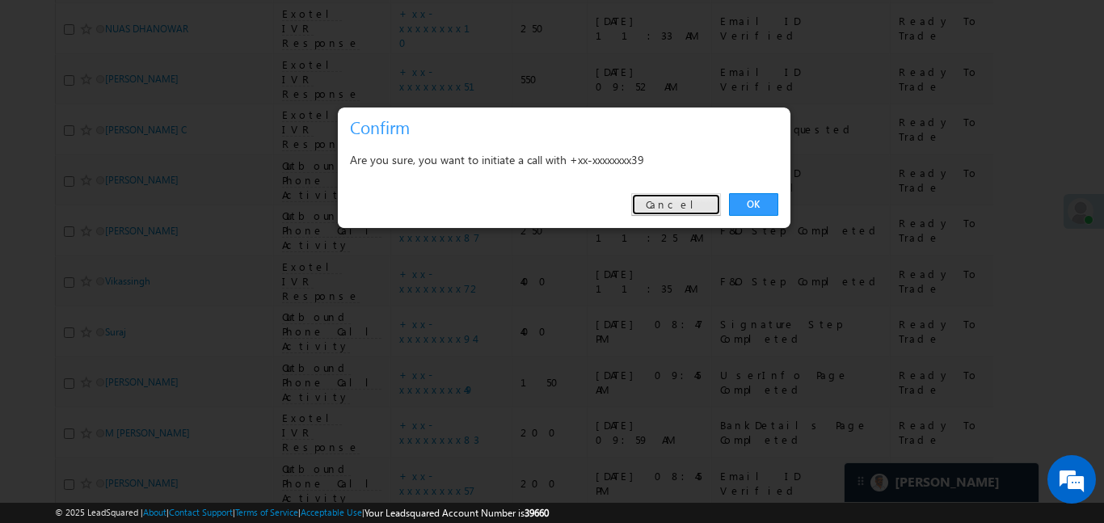
click at [678, 196] on link "Cancel" at bounding box center [676, 204] width 90 height 23
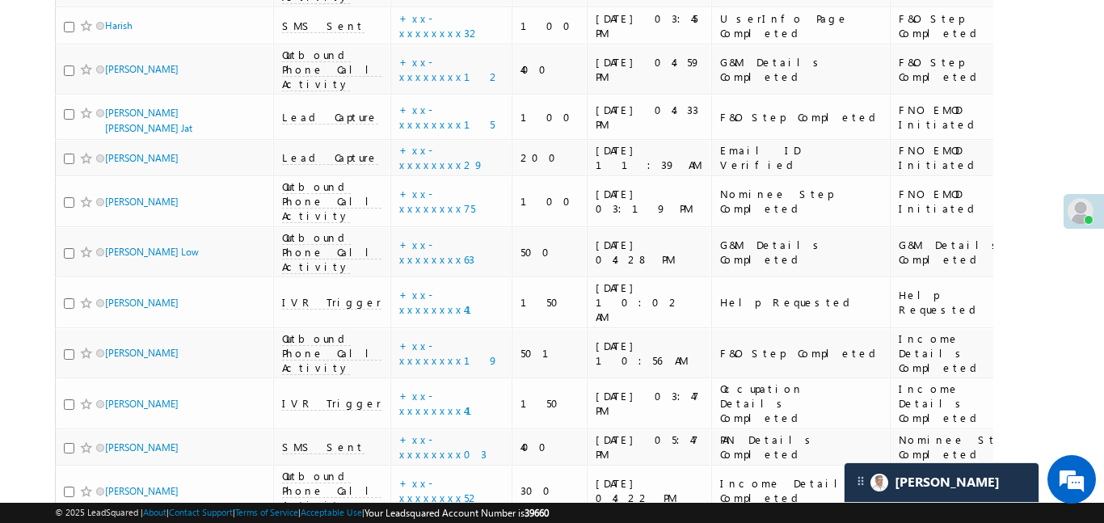
scroll to position [5065, 0]
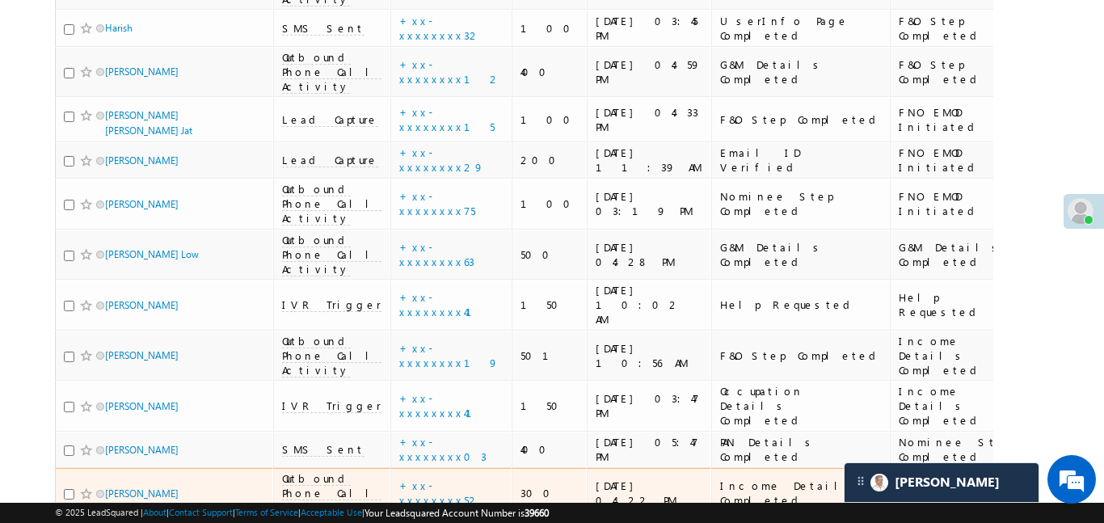
click at [405, 468] on td "+xx-xxxxxxxx52" at bounding box center [450, 493] width 121 height 51
click at [402, 478] on link "+xx-xxxxxxxx52" at bounding box center [439, 492] width 81 height 28
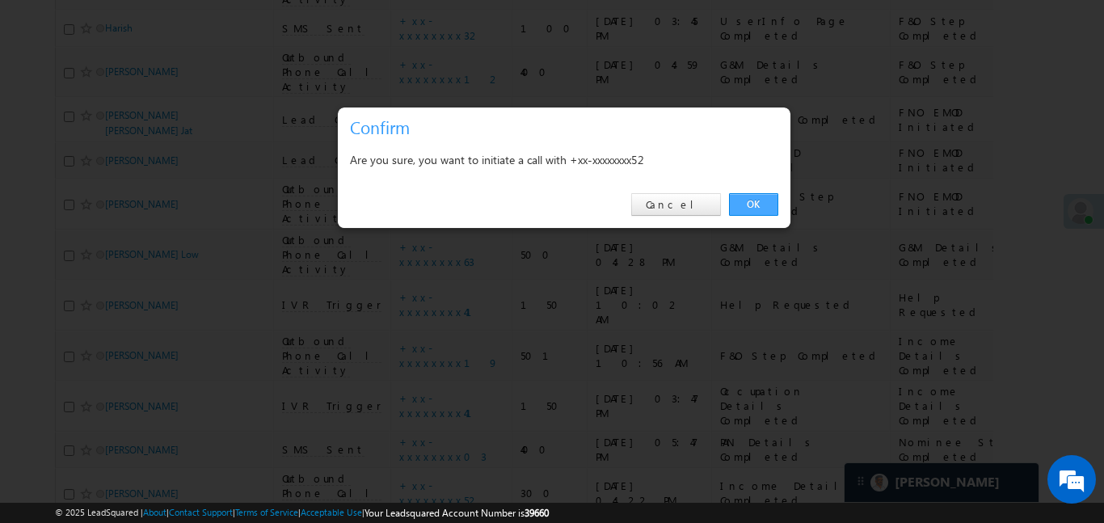
click at [750, 200] on link "OK" at bounding box center [753, 204] width 49 height 23
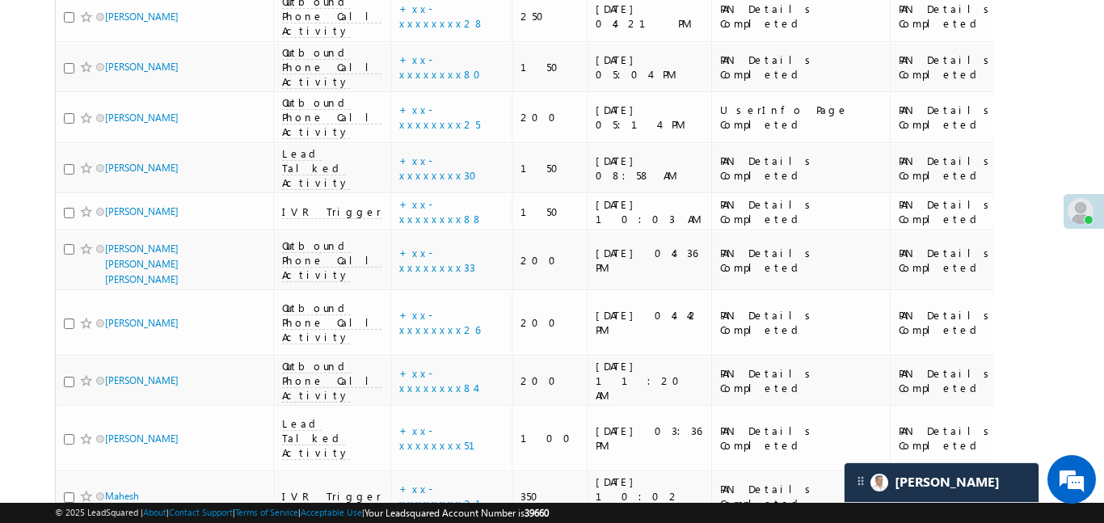
scroll to position [5885, 0]
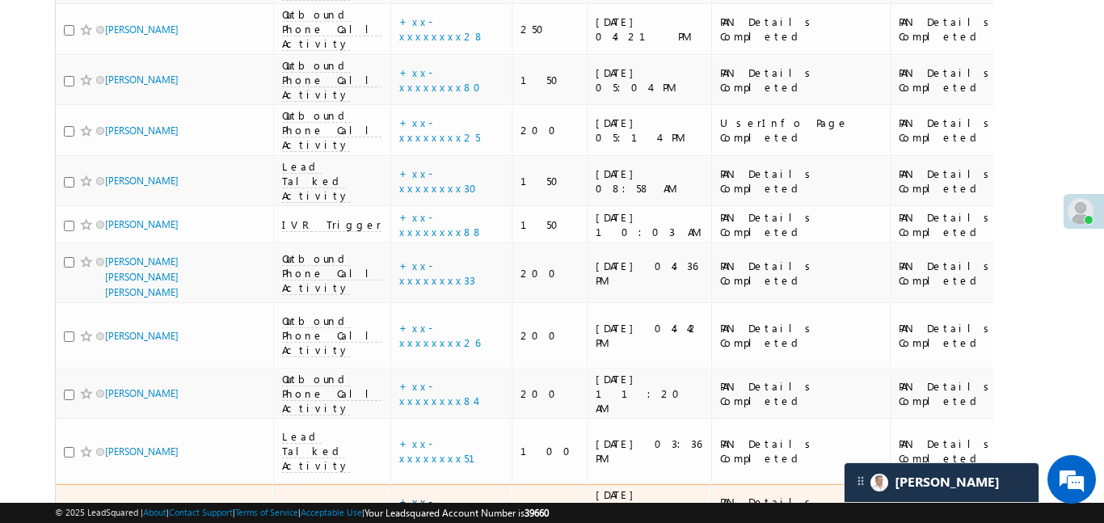
click at [399, 495] on link "+xx-xxxxxxxx21" at bounding box center [450, 509] width 102 height 28
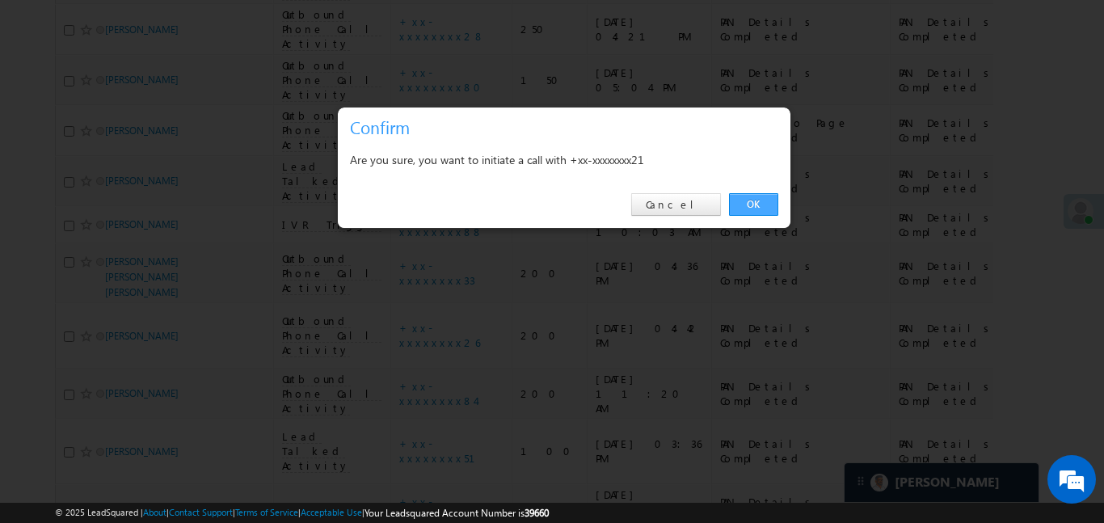
click at [765, 198] on link "OK" at bounding box center [753, 204] width 49 height 23
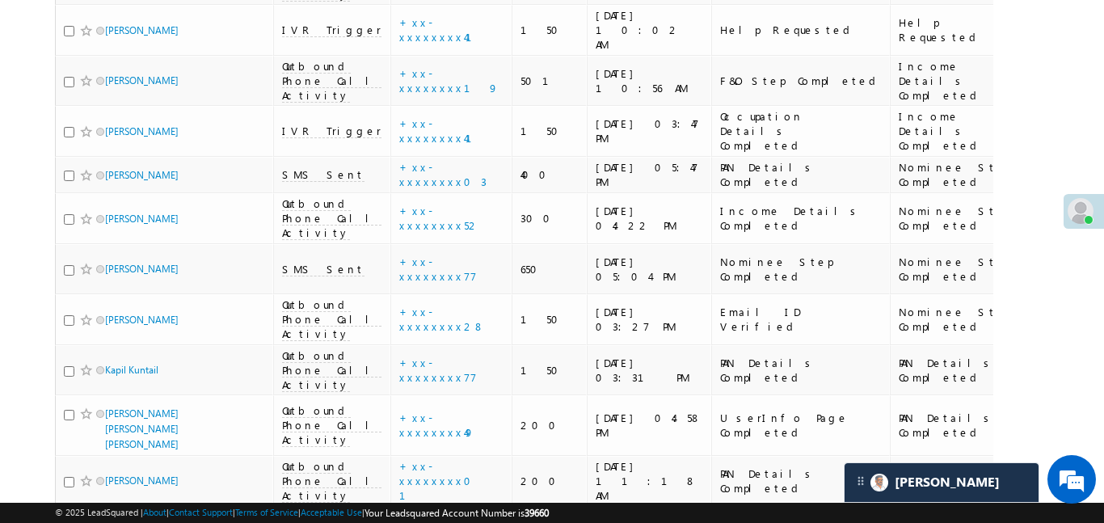
scroll to position [5374, 0]
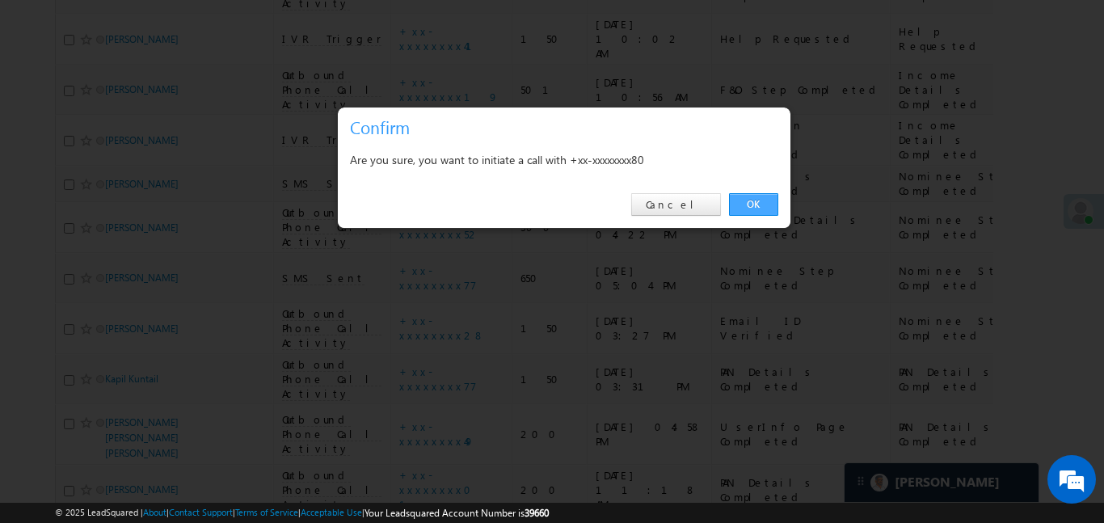
click at [767, 193] on div "OK Cancel" at bounding box center [564, 205] width 453 height 46
click at [758, 200] on link "OK" at bounding box center [753, 204] width 49 height 23
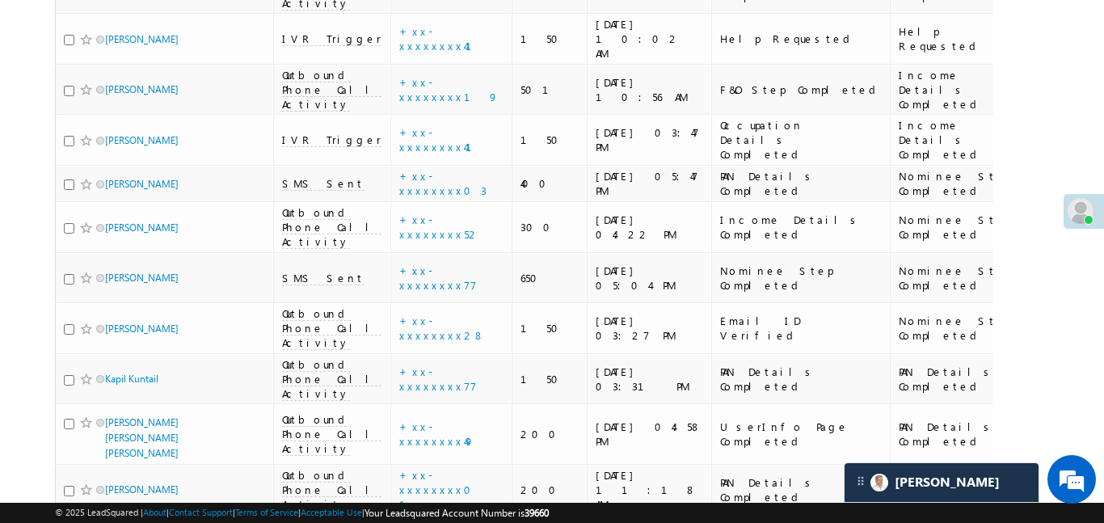
drag, startPoint x: 946, startPoint y: 236, endPoint x: 1083, endPoint y: 240, distance: 137.4
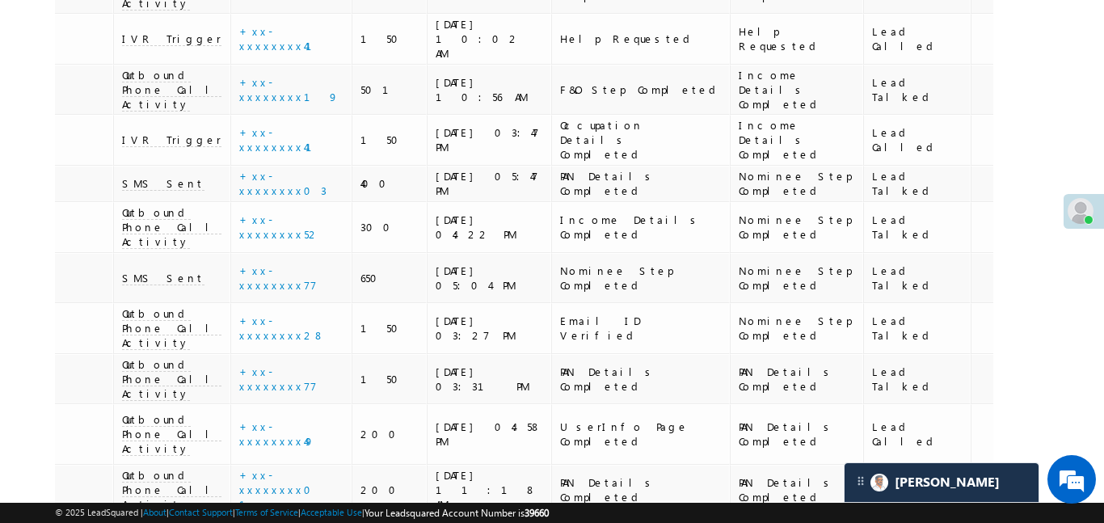
drag, startPoint x: 920, startPoint y: 137, endPoint x: 880, endPoint y: 176, distance: 56.6
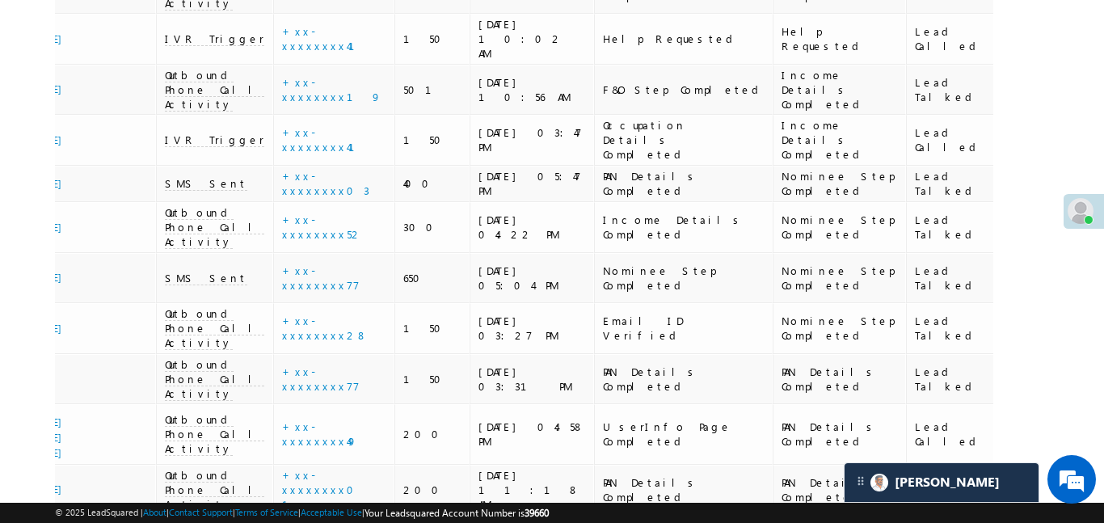
scroll to position [0, 0]
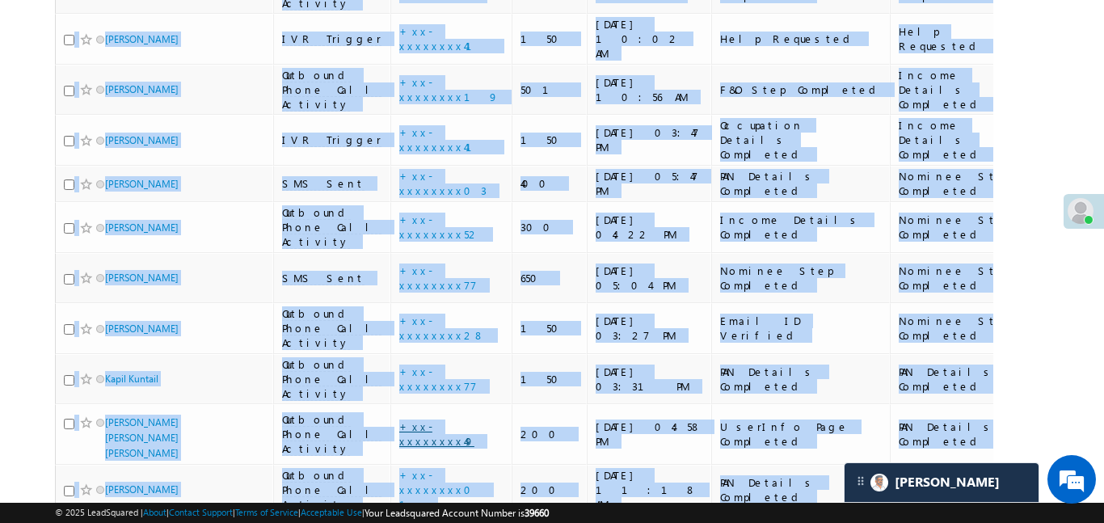
drag, startPoint x: 848, startPoint y: 230, endPoint x: 385, endPoint y: 85, distance: 485.1
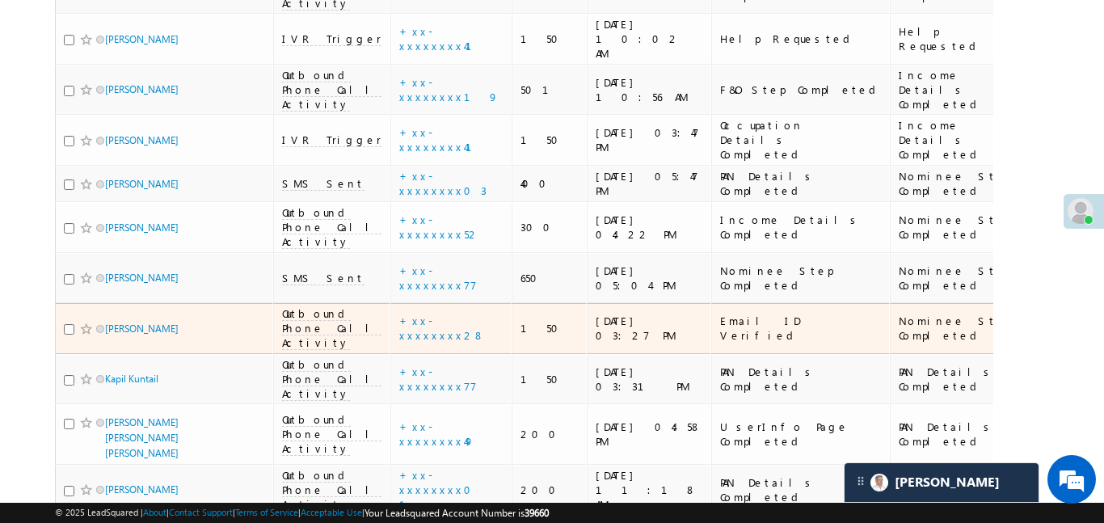
scroll to position [5124, 0]
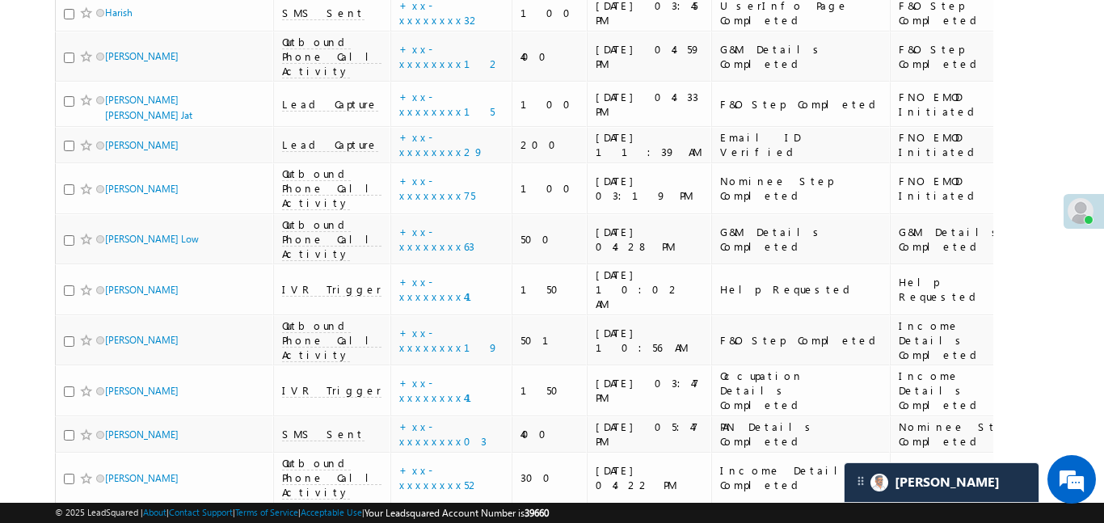
click at [406, 514] on link "+xx-xxxxxxxx77" at bounding box center [438, 528] width 78 height 28
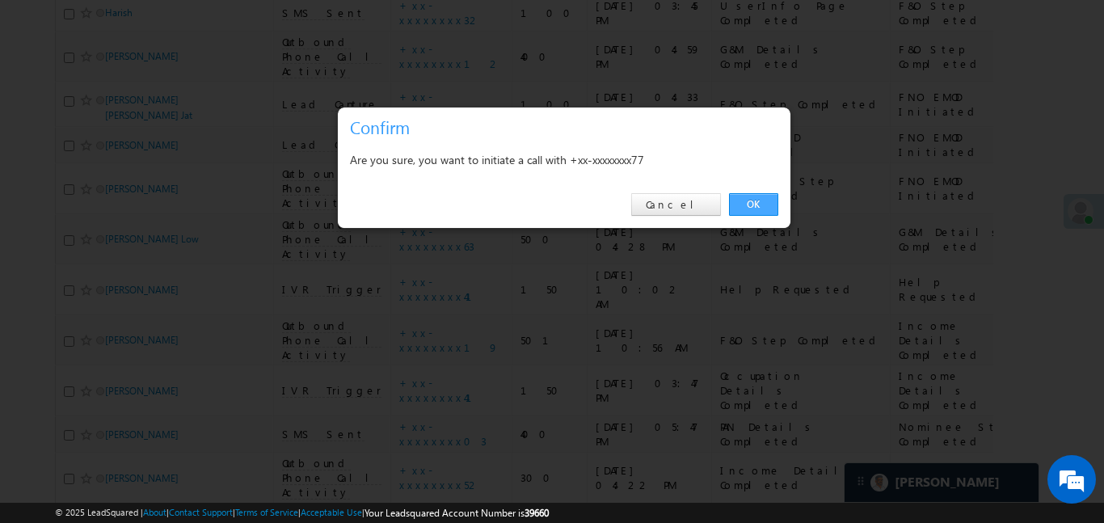
click at [759, 204] on link "OK" at bounding box center [753, 204] width 49 height 23
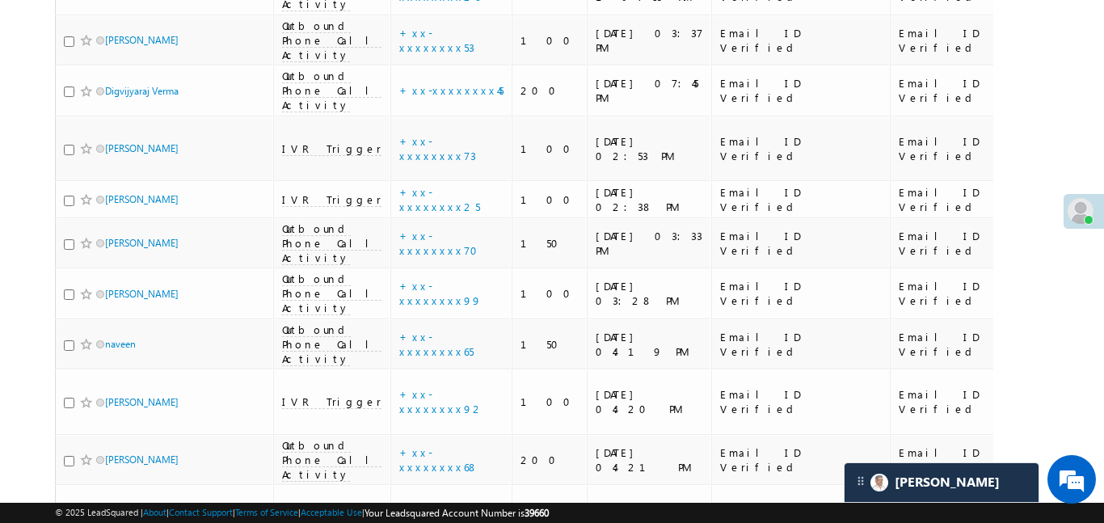
scroll to position [3784, 0]
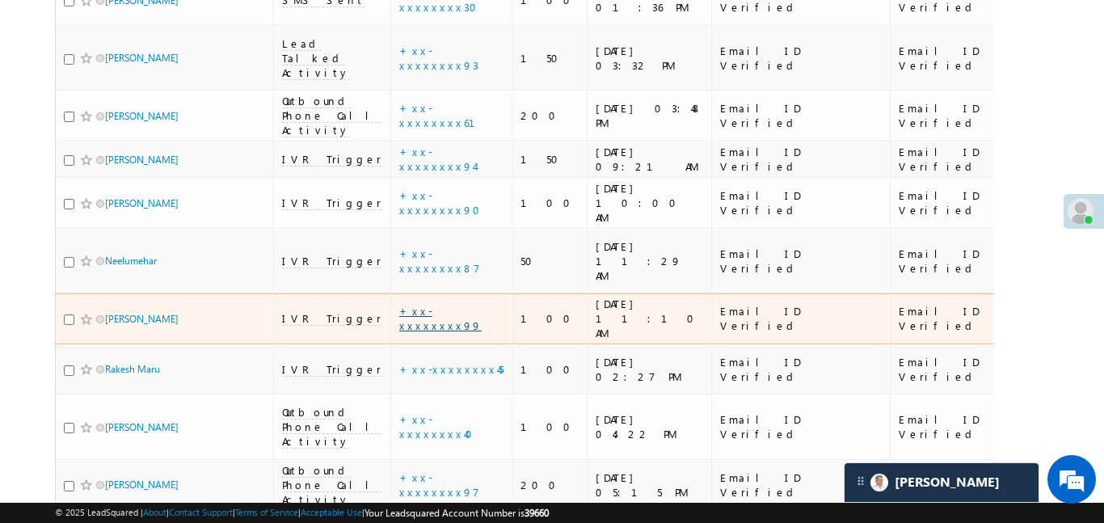
click at [399, 304] on link "+xx-xxxxxxxx99" at bounding box center [440, 318] width 82 height 28
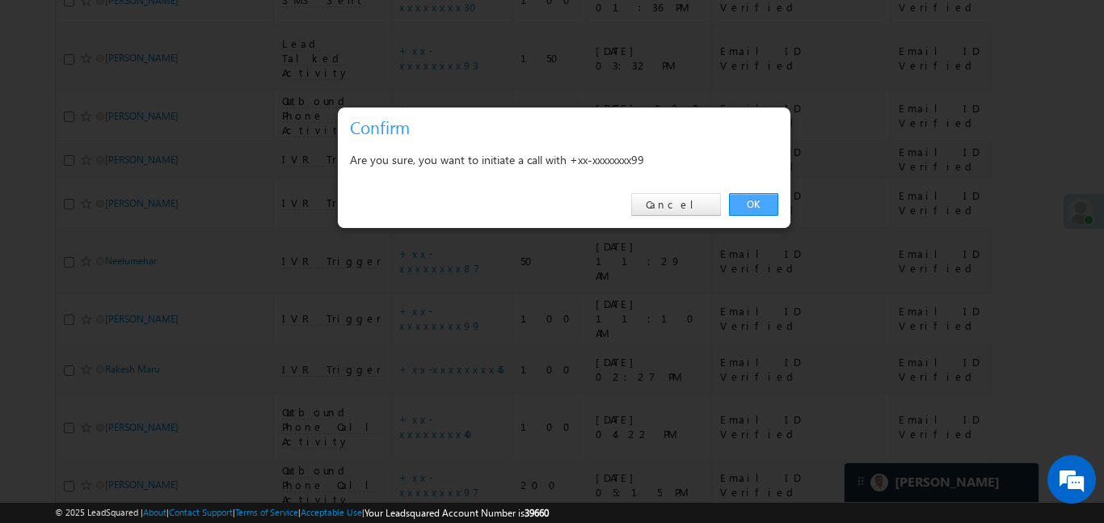
click at [736, 196] on link "OK" at bounding box center [753, 204] width 49 height 23
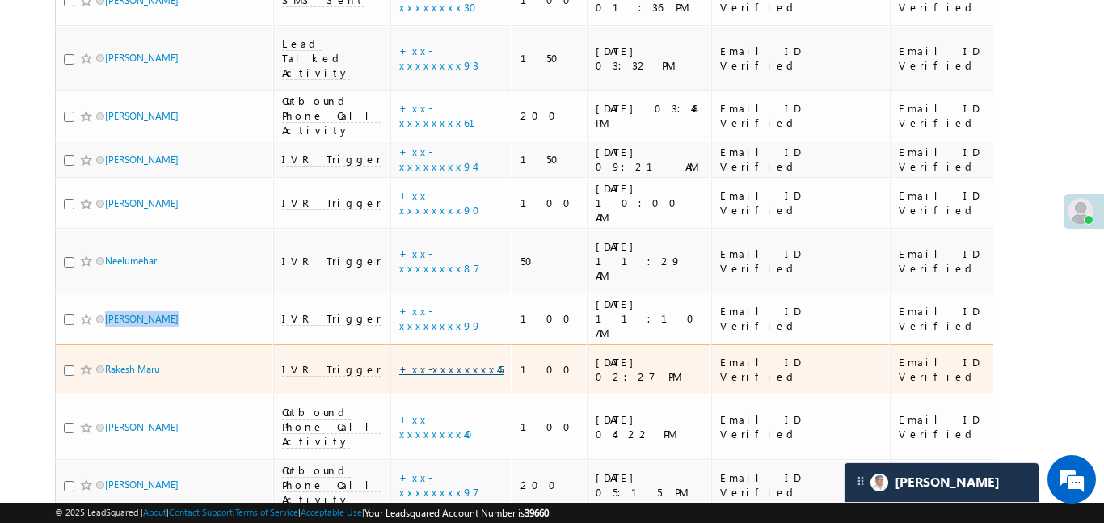
click at [399, 362] on link "+xx-xxxxxxxx45" at bounding box center [451, 369] width 104 height 14
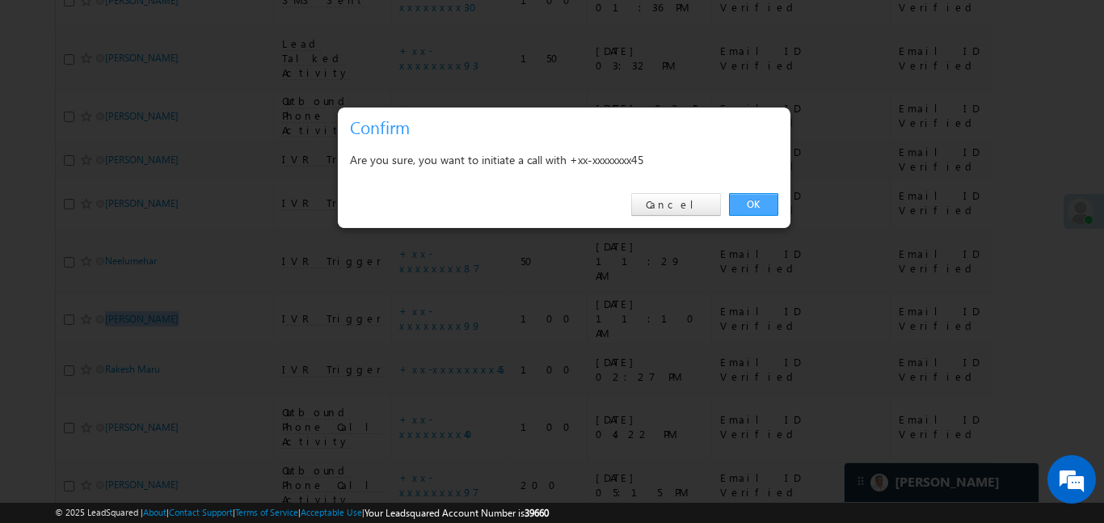
click at [745, 204] on link "OK" at bounding box center [753, 204] width 49 height 23
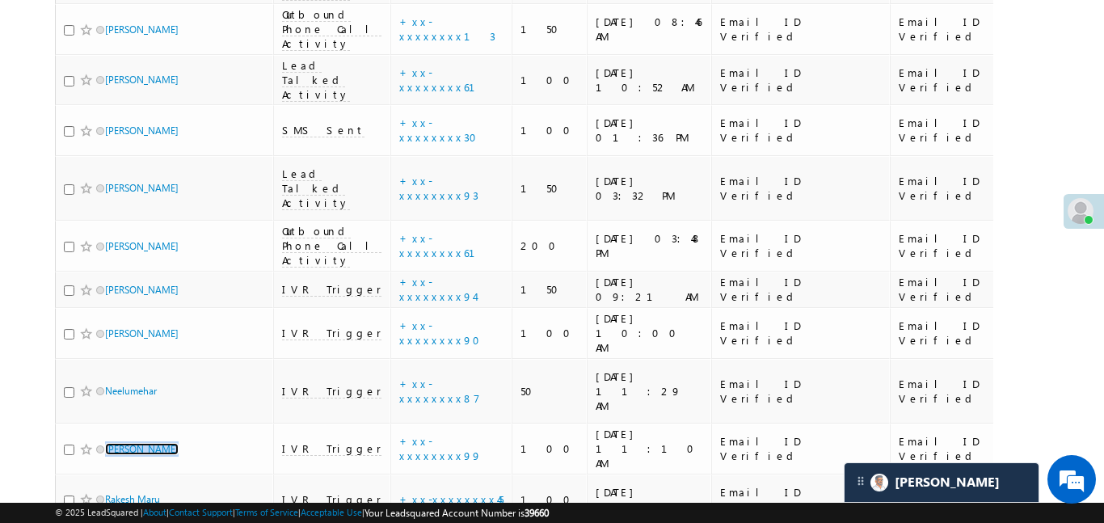
scroll to position [3625, 0]
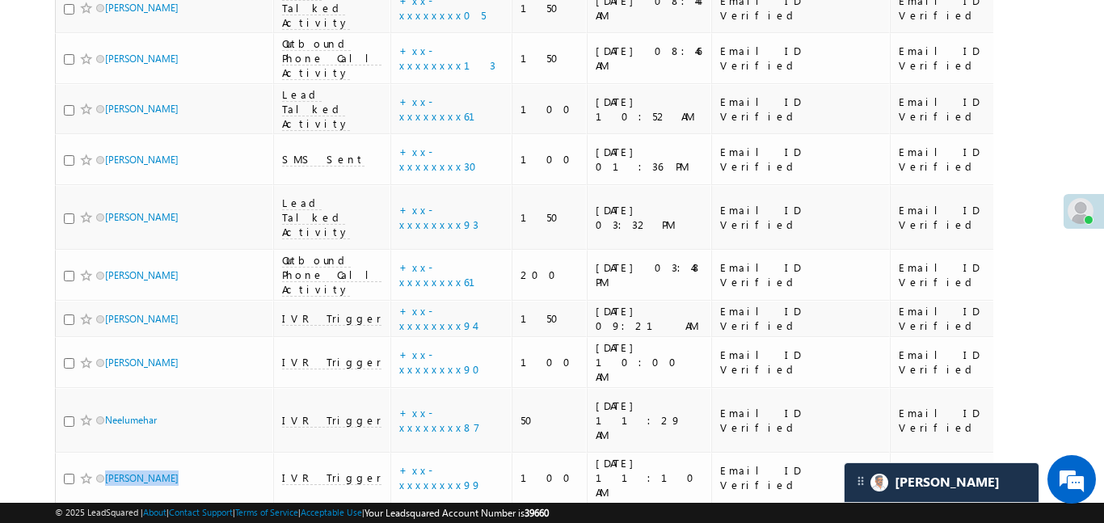
click at [410, 521] on link "+xx-xxxxxxxx45" at bounding box center [451, 528] width 104 height 14
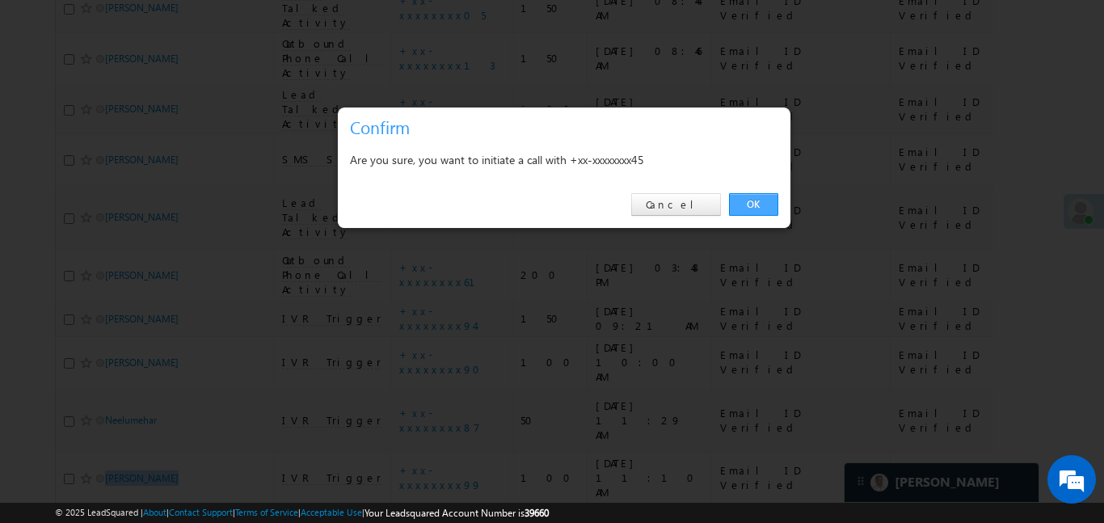
click at [757, 209] on link "OK" at bounding box center [753, 204] width 49 height 23
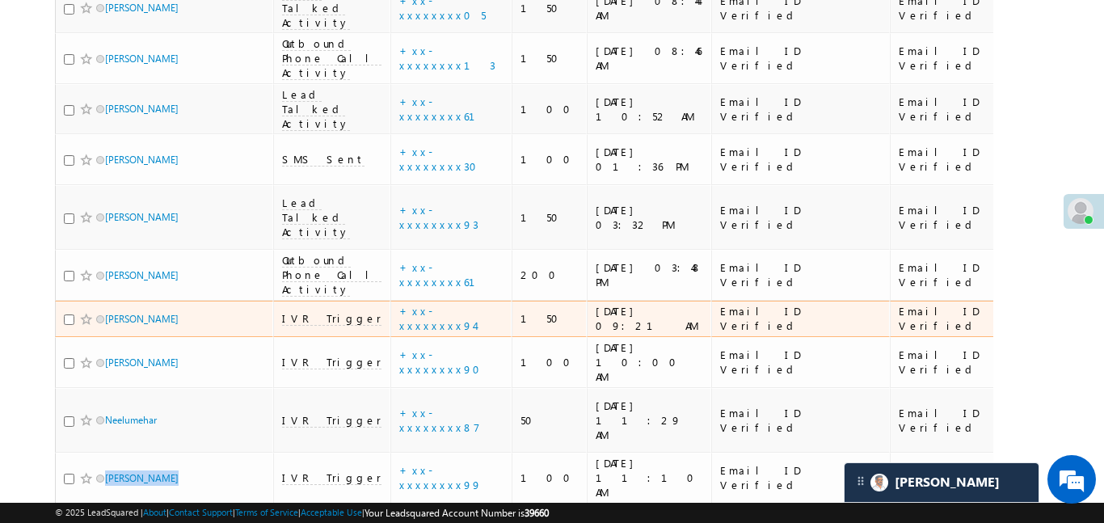
scroll to position [3132, 0]
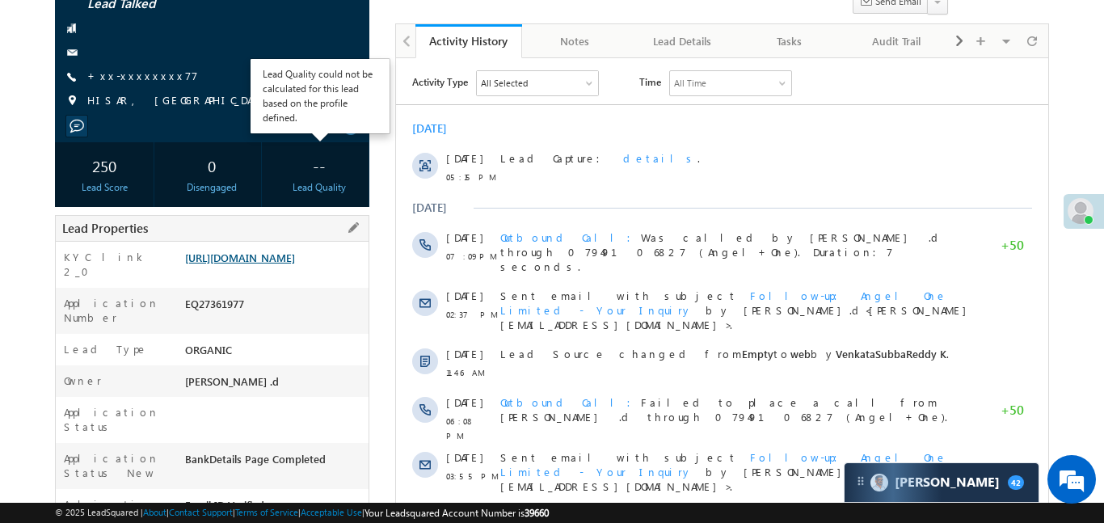
scroll to position [167, 0]
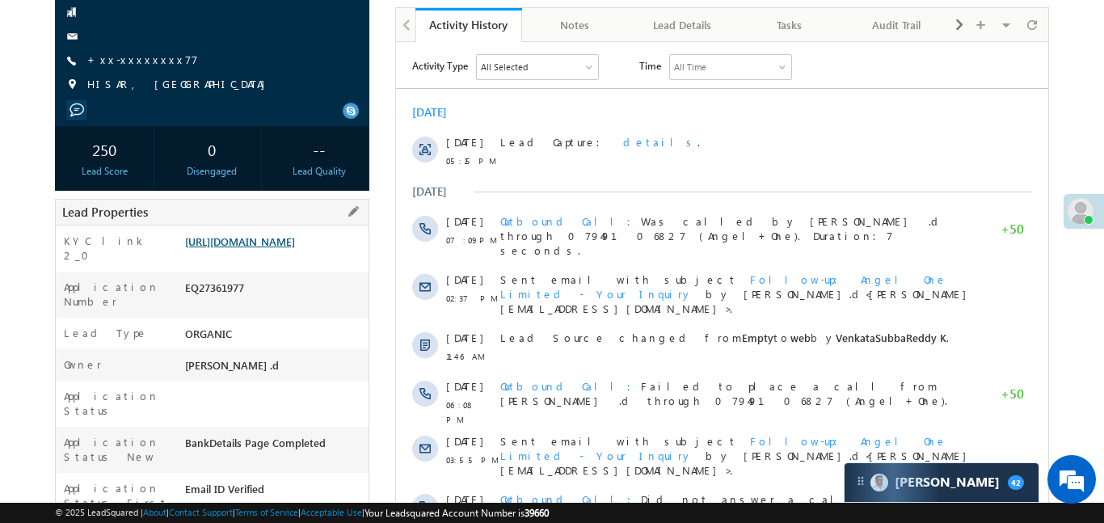
click at [295, 246] on link "[URL][DOMAIN_NAME]" at bounding box center [240, 241] width 110 height 14
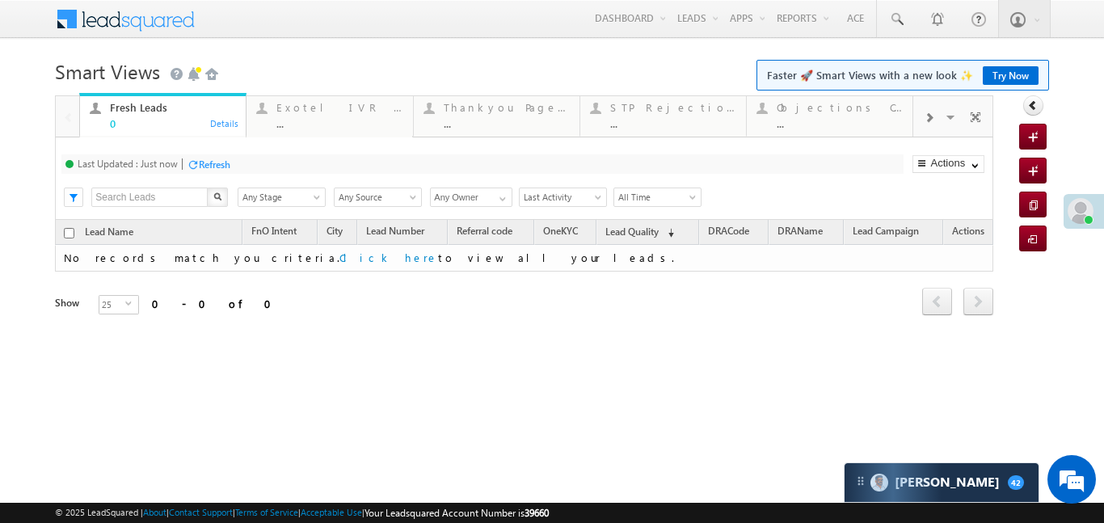
click at [925, 129] on div at bounding box center [928, 117] width 31 height 36
click at [916, 118] on div at bounding box center [928, 117] width 31 height 36
click at [853, 114] on div "Coded Today ..." at bounding box center [840, 114] width 126 height 32
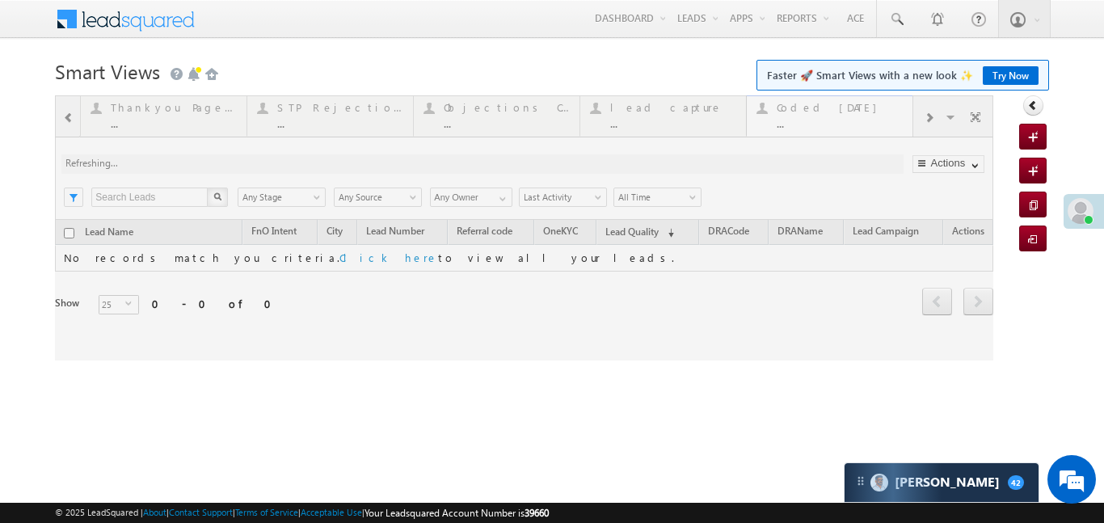
click at [853, 114] on div at bounding box center [524, 227] width 938 height 265
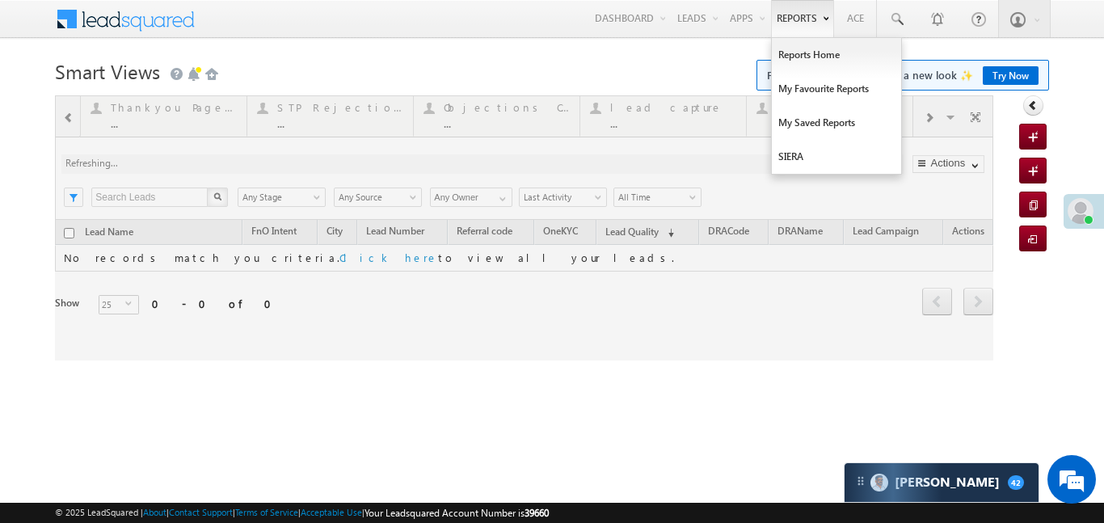
drag, startPoint x: 853, startPoint y: 114, endPoint x: 812, endPoint y: 12, distance: 109.9
click at [853, 112] on div at bounding box center [524, 227] width 938 height 265
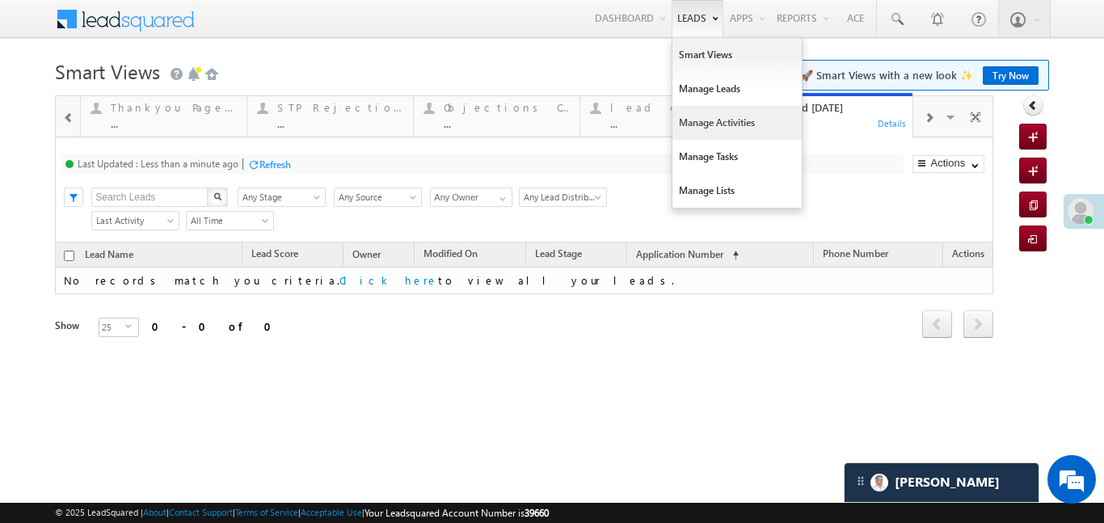
click at [704, 127] on link "Manage Activities" at bounding box center [736, 123] width 129 height 34
click at [706, 125] on link "Manage Activities" at bounding box center [736, 123] width 129 height 34
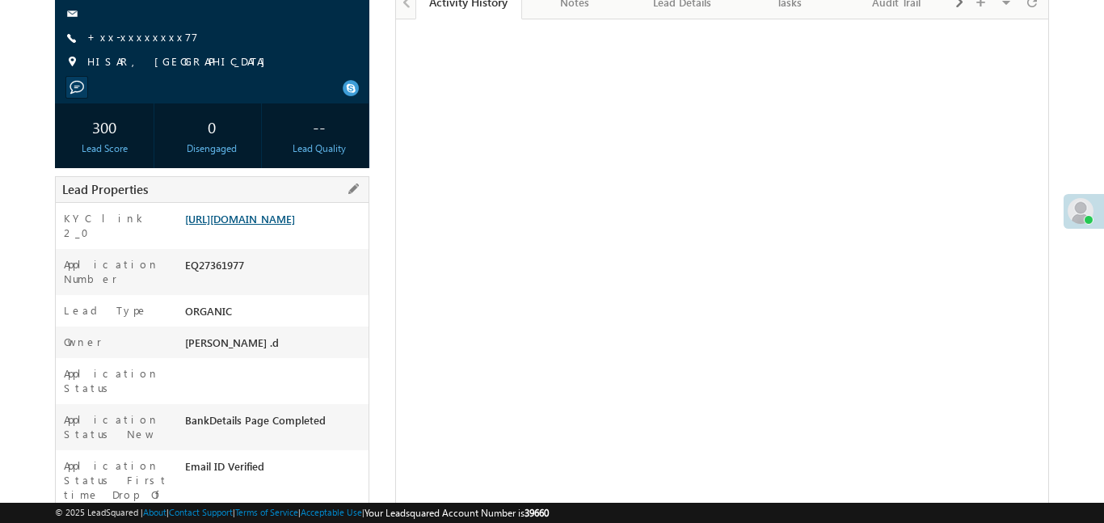
scroll to position [224, 0]
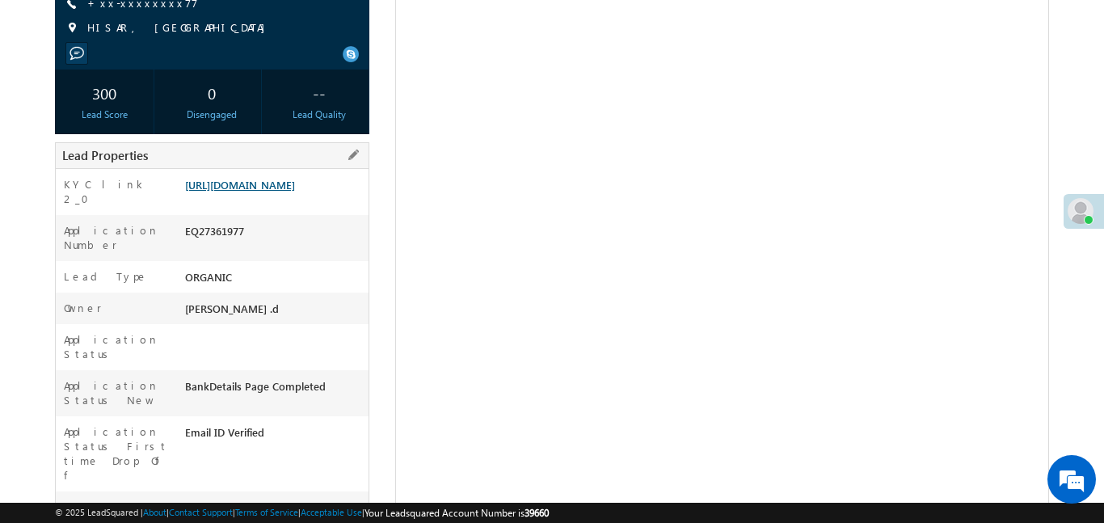
click at [295, 192] on link "[URL][DOMAIN_NAME]" at bounding box center [240, 185] width 110 height 14
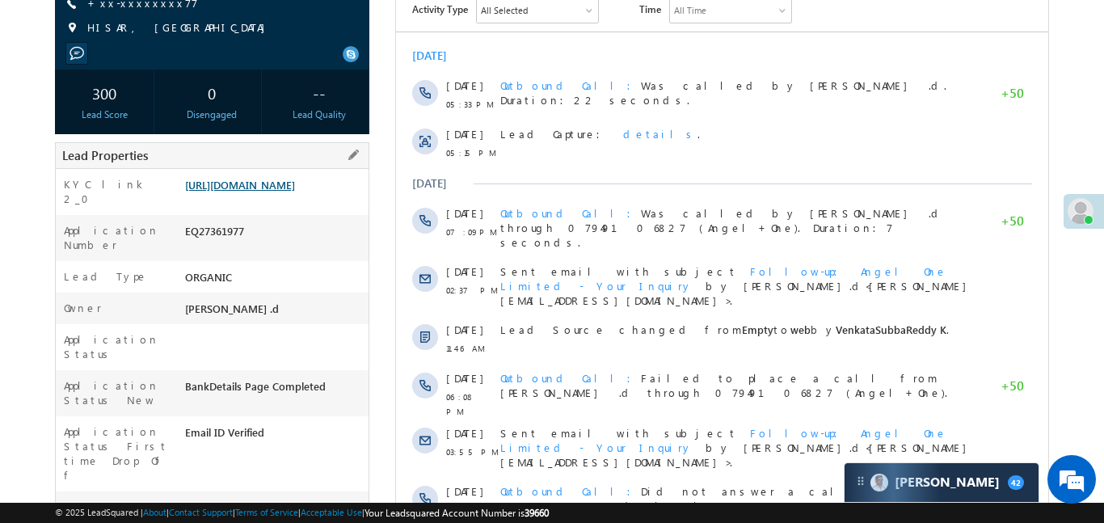
scroll to position [0, 0]
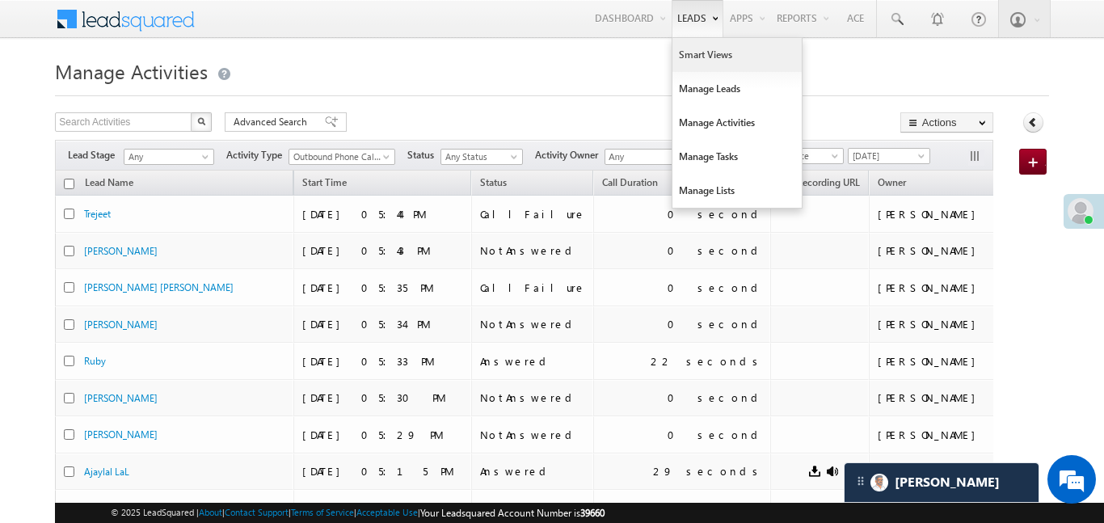
click at [703, 62] on link "Smart Views" at bounding box center [736, 55] width 129 height 34
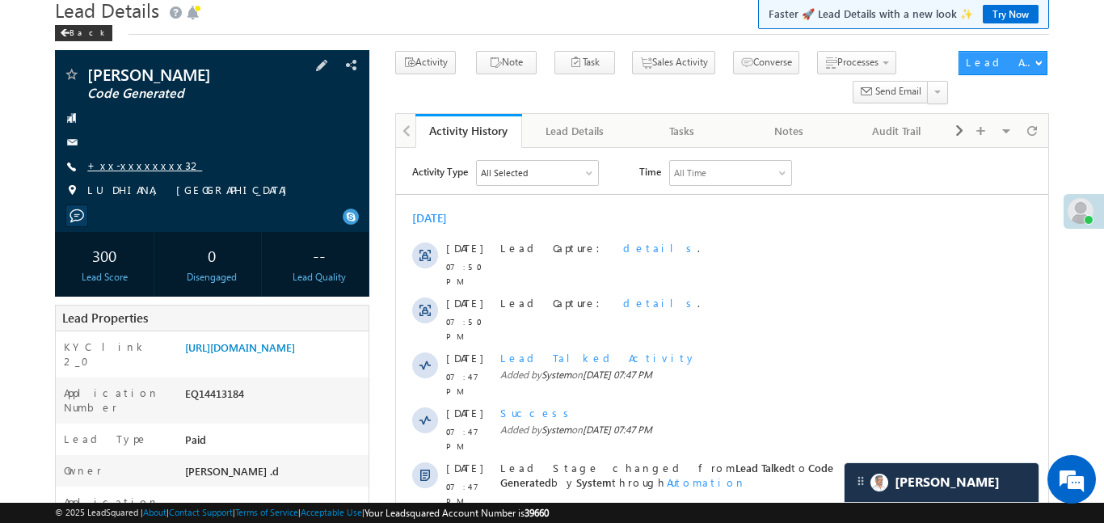
click at [146, 171] on link "+xx-xxxxxxxx32" at bounding box center [144, 165] width 115 height 14
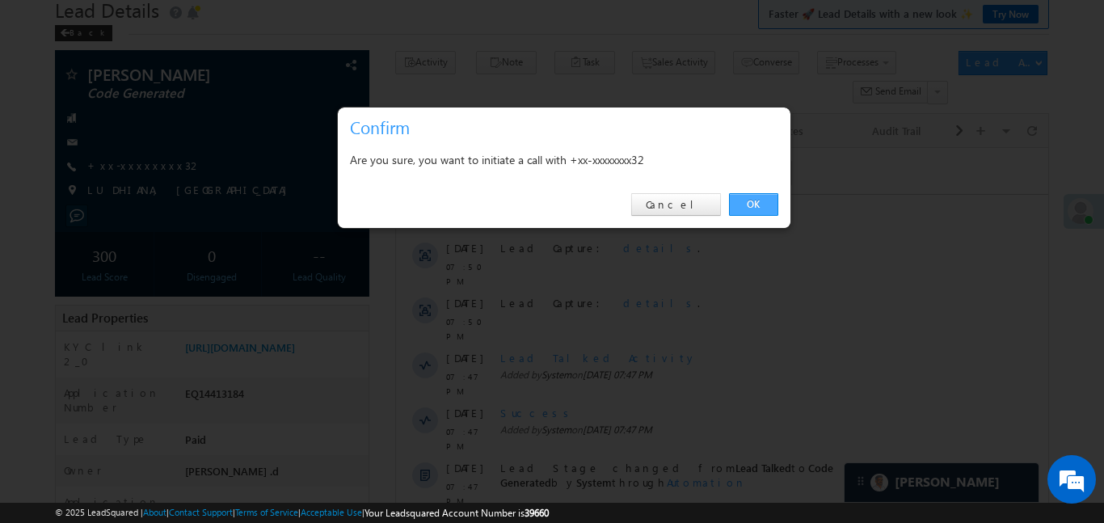
click at [769, 200] on link "OK" at bounding box center [753, 204] width 49 height 23
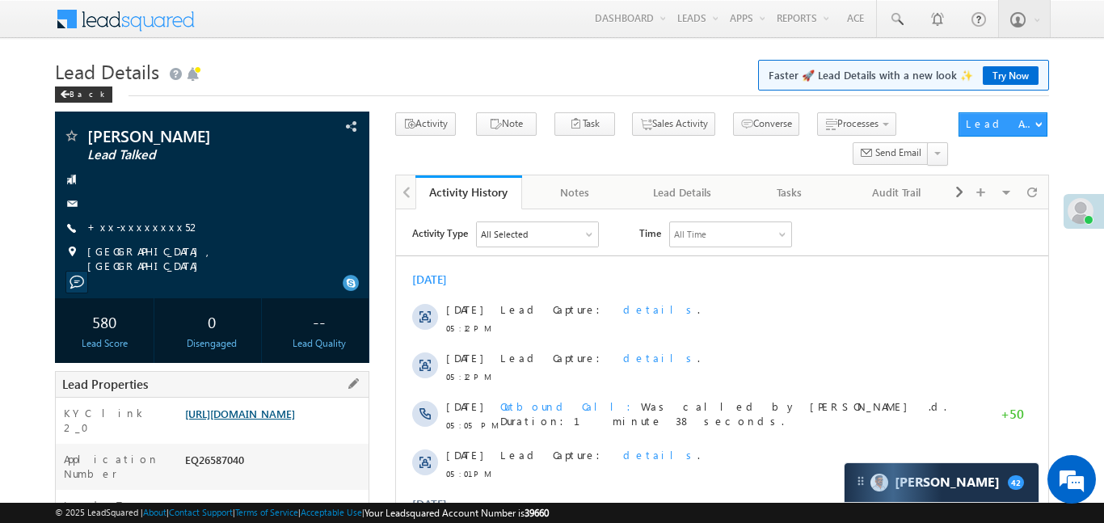
click at [274, 408] on link "[URL][DOMAIN_NAME]" at bounding box center [240, 414] width 110 height 14
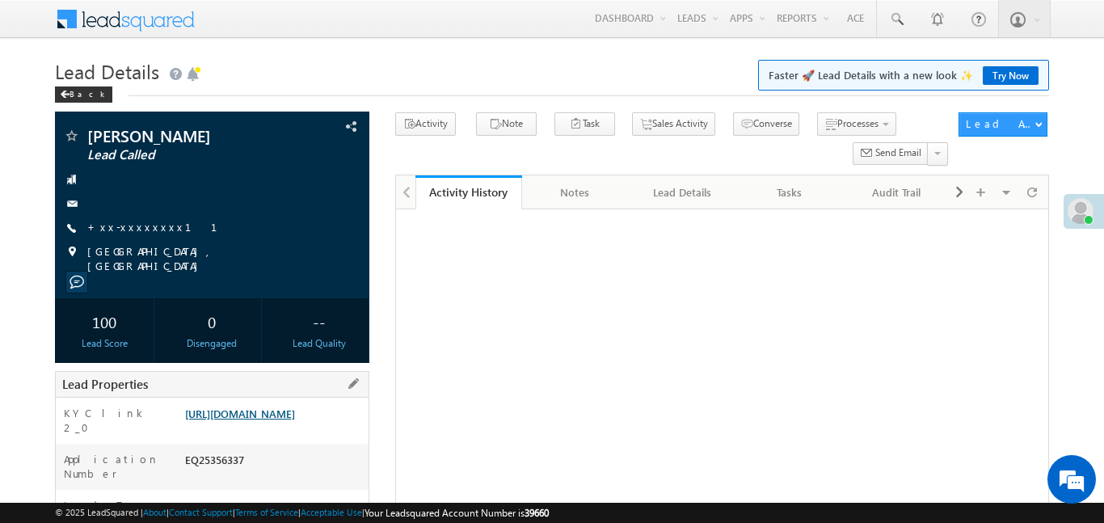
click at [295, 407] on link "[URL][DOMAIN_NAME]" at bounding box center [240, 414] width 110 height 14
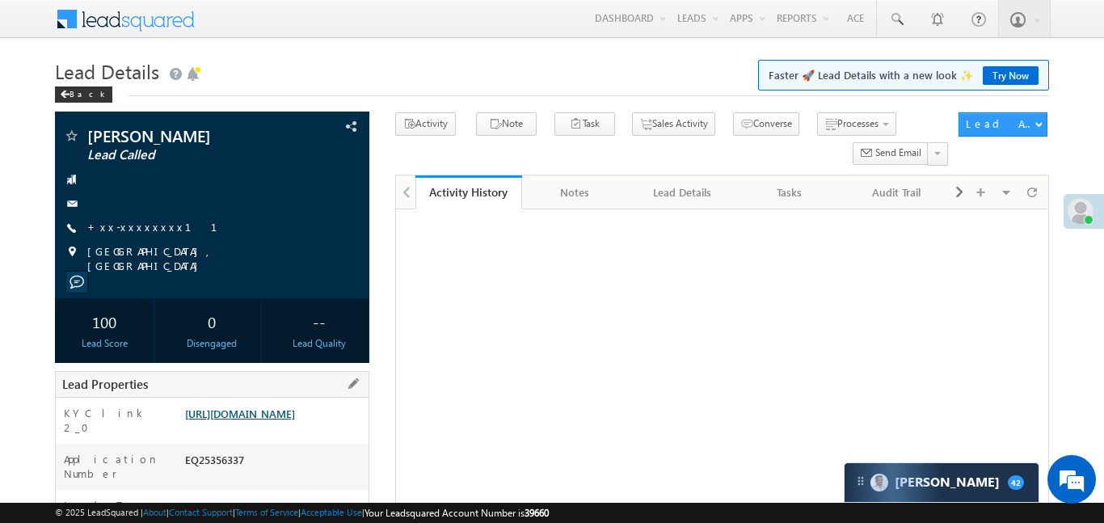
scroll to position [158, 0]
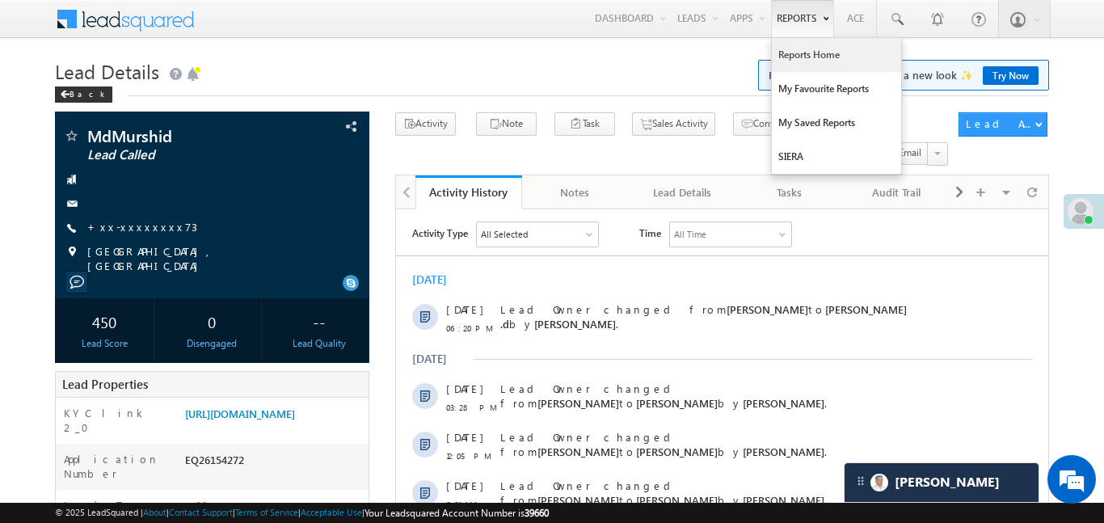
click at [820, 69] on link "Reports Home" at bounding box center [836, 55] width 129 height 34
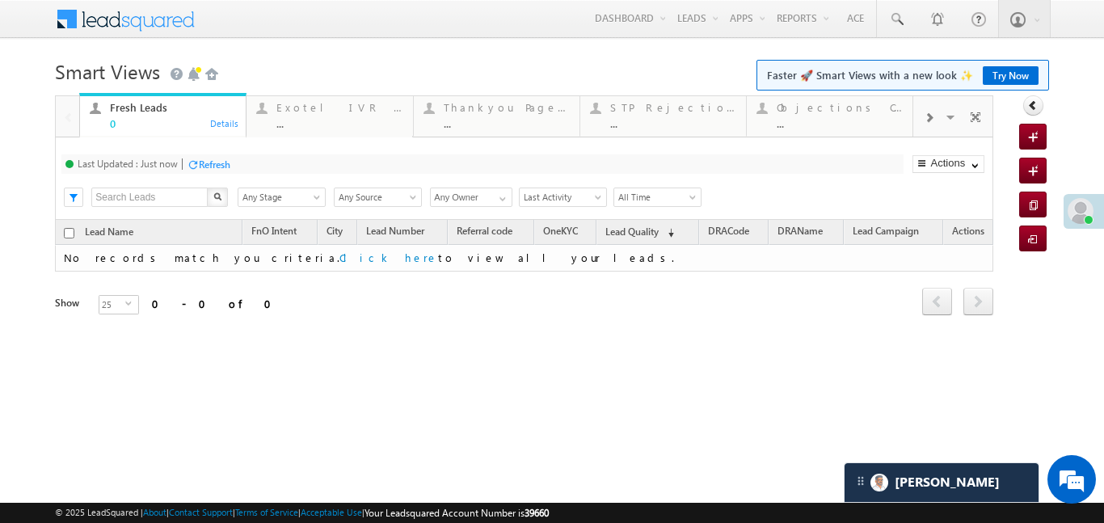
click at [937, 124] on div at bounding box center [928, 117] width 31 height 36
click at [817, 112] on div "Coded Today" at bounding box center [840, 107] width 126 height 13
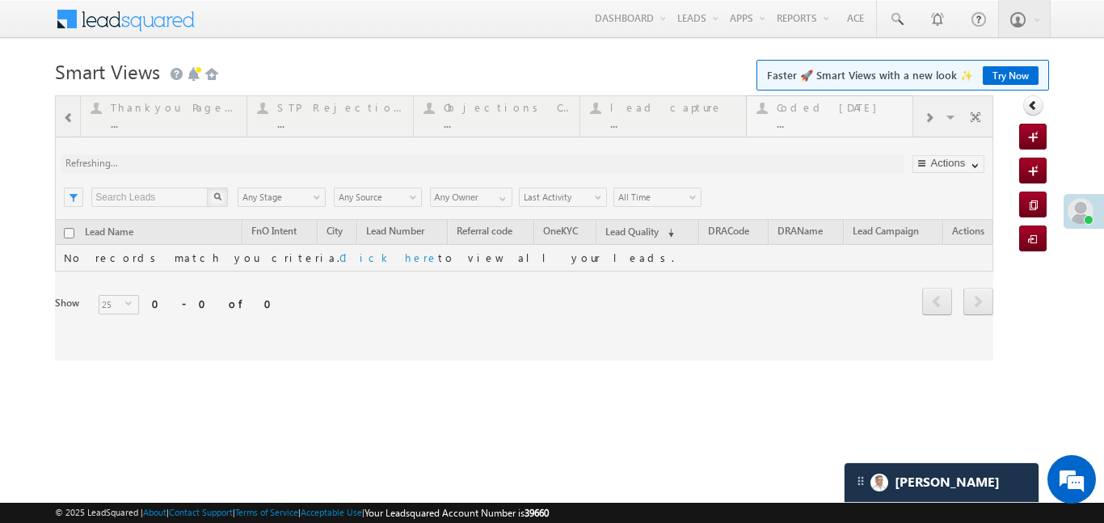
click at [817, 112] on div at bounding box center [524, 227] width 938 height 265
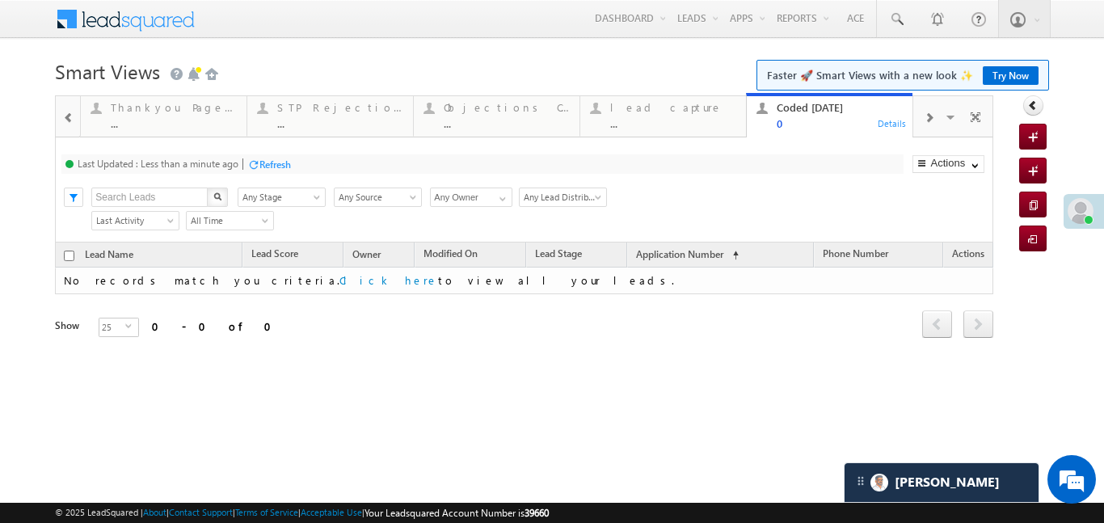
click at [59, 118] on div at bounding box center [68, 117] width 21 height 36
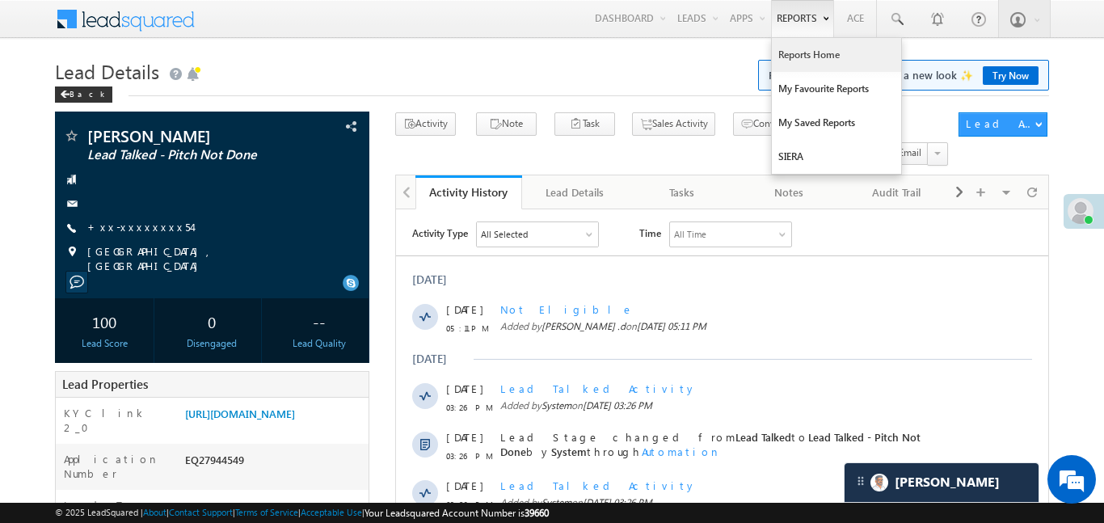
click at [781, 54] on link "Reports Home" at bounding box center [836, 55] width 129 height 34
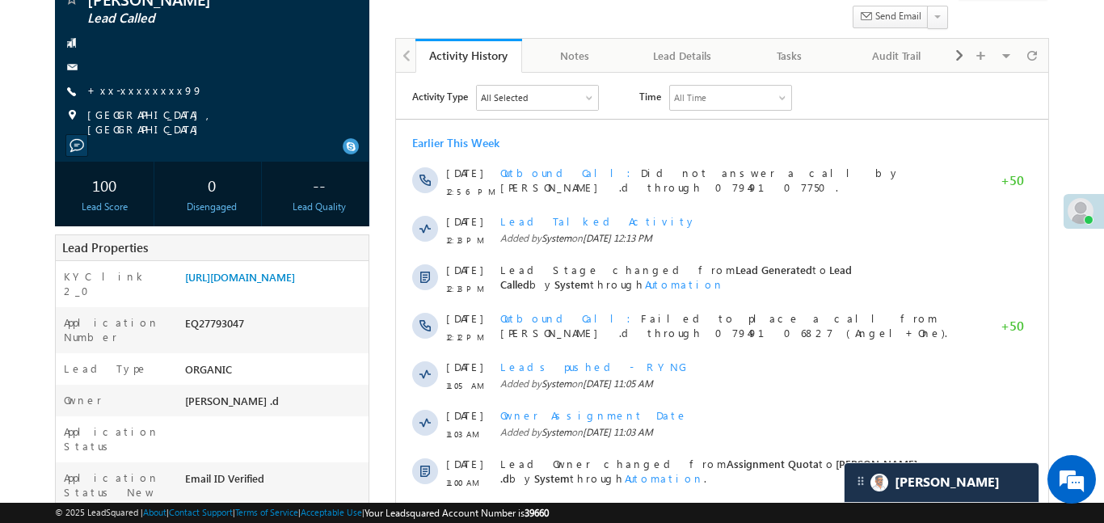
scroll to position [150, 0]
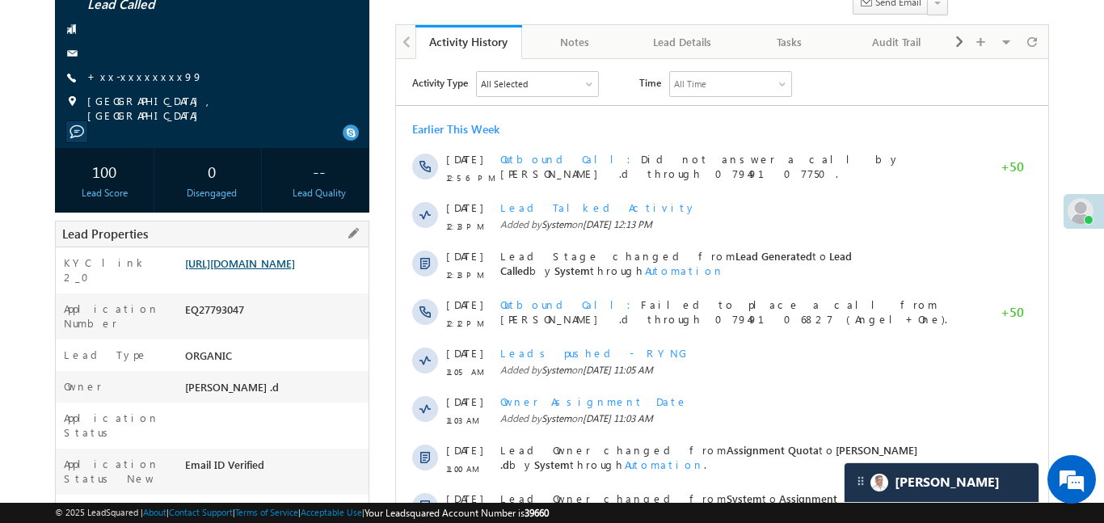
click at [295, 270] on link "[URL][DOMAIN_NAME]" at bounding box center [240, 263] width 110 height 14
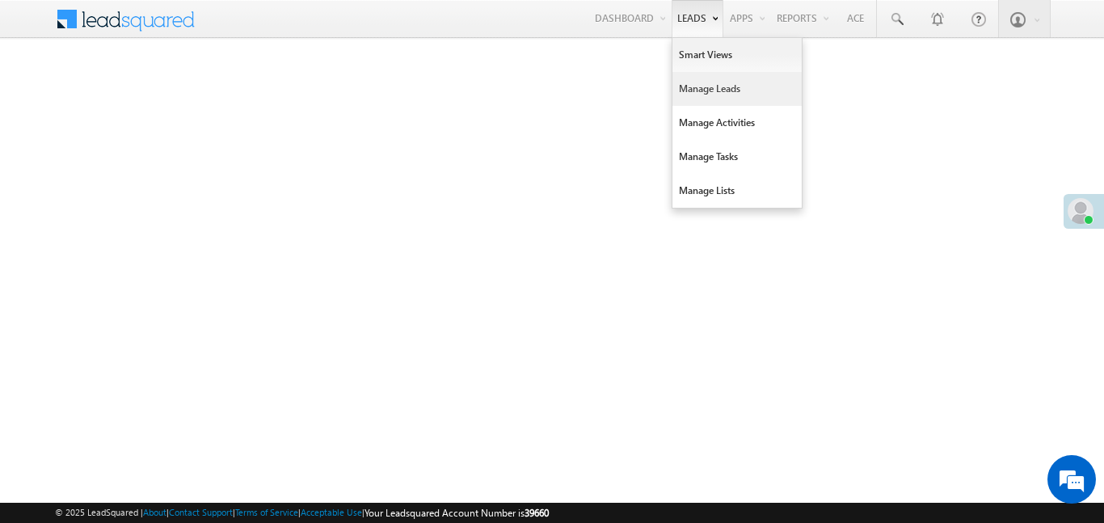
click at [711, 95] on link "Manage Leads" at bounding box center [736, 89] width 129 height 34
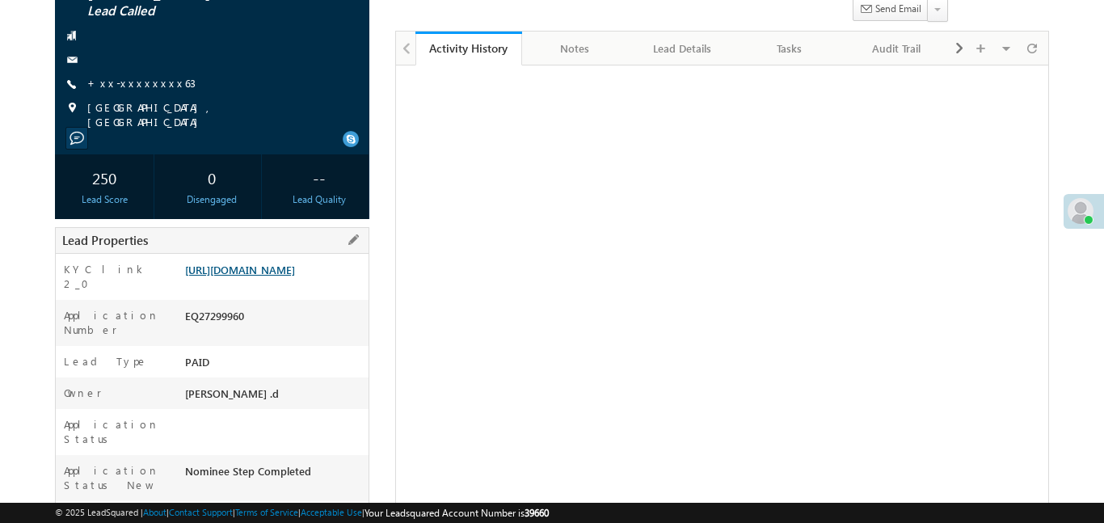
click at [295, 276] on link "[URL][DOMAIN_NAME]" at bounding box center [240, 270] width 110 height 14
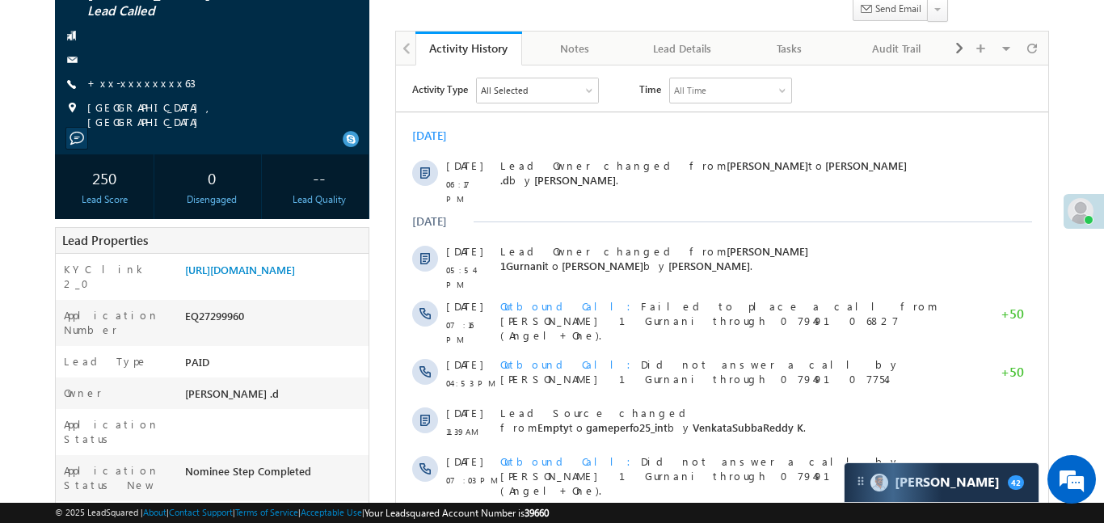
click at [156, 90] on span "+xx-xxxxxxxx63" at bounding box center [141, 84] width 108 height 16
click at [144, 82] on link "+xx-xxxxxxxx63" at bounding box center [141, 83] width 108 height 14
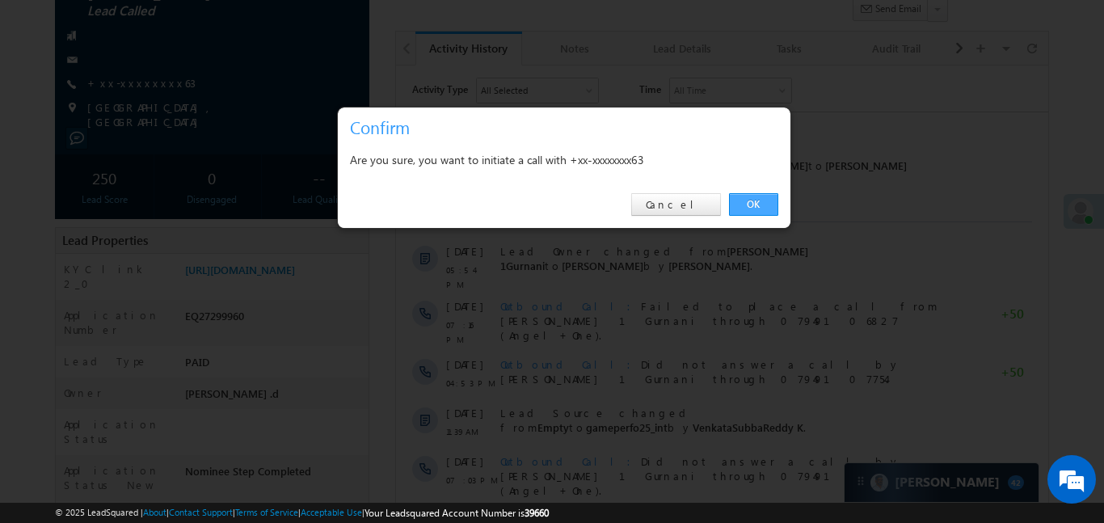
click at [746, 200] on link "OK" at bounding box center [753, 204] width 49 height 23
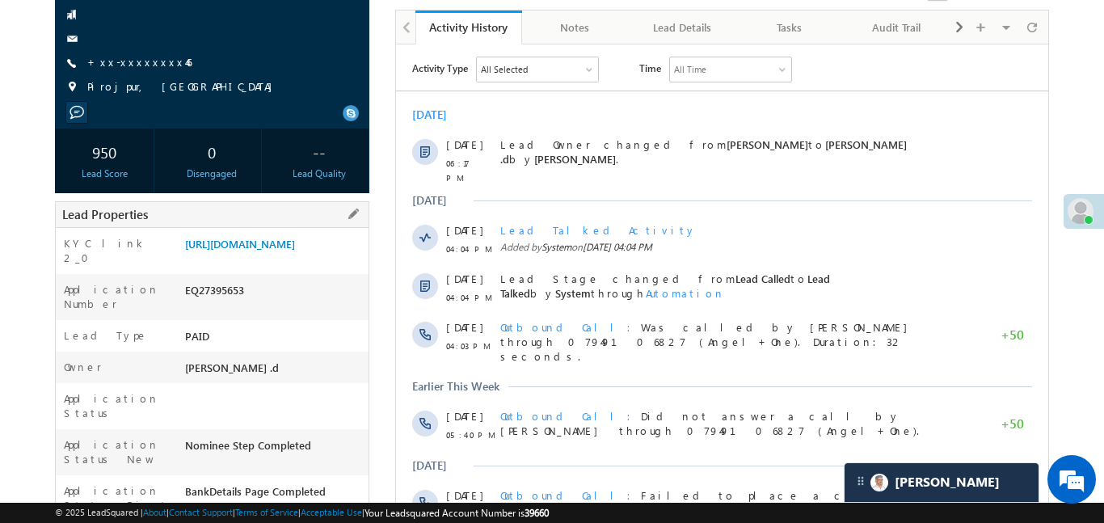
scroll to position [171, 0]
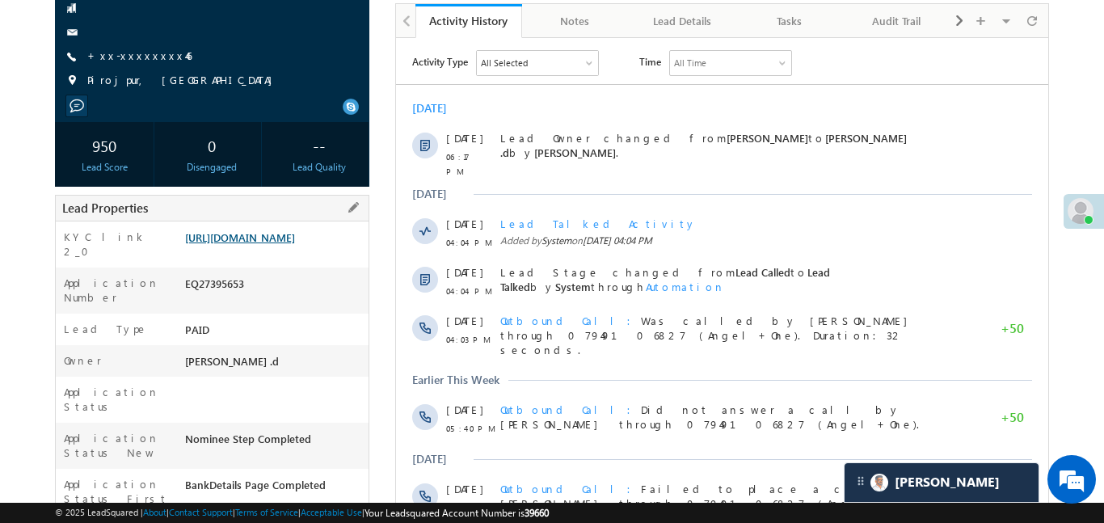
click at [295, 238] on link "[URL][DOMAIN_NAME]" at bounding box center [240, 237] width 110 height 14
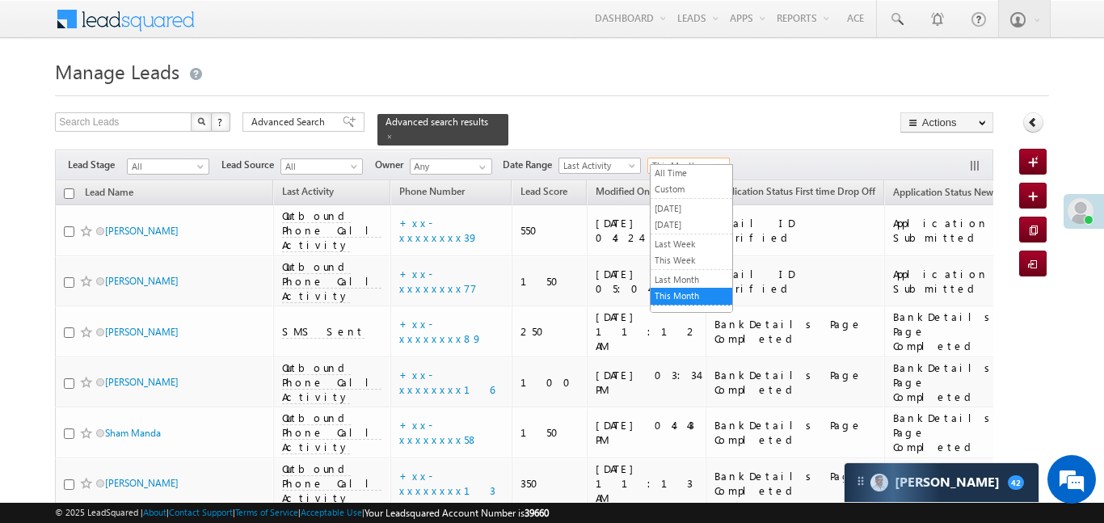
click at [688, 159] on span "This Month" at bounding box center [686, 165] width 77 height 15
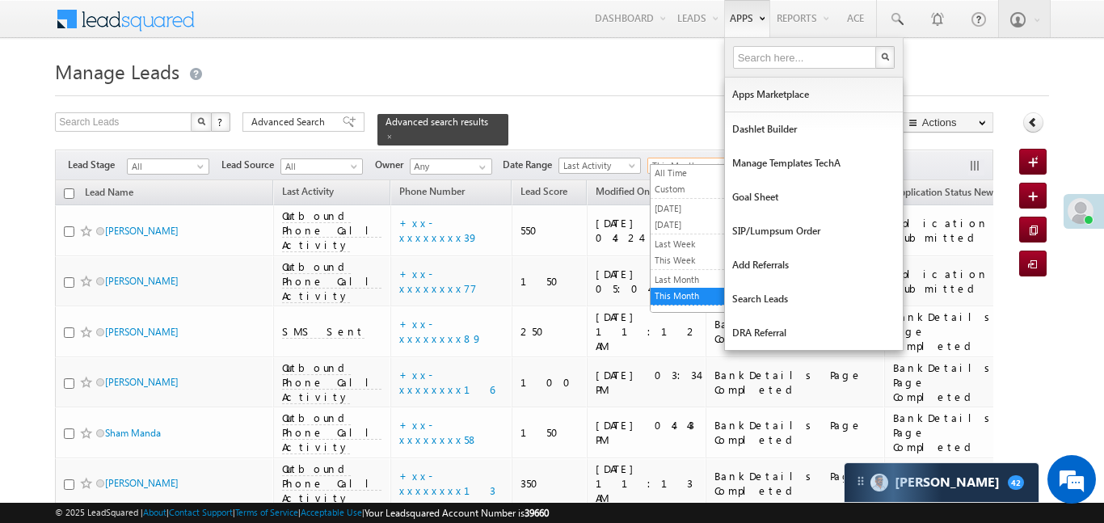
click at [668, 219] on link "[DATE]" at bounding box center [692, 224] width 82 height 15
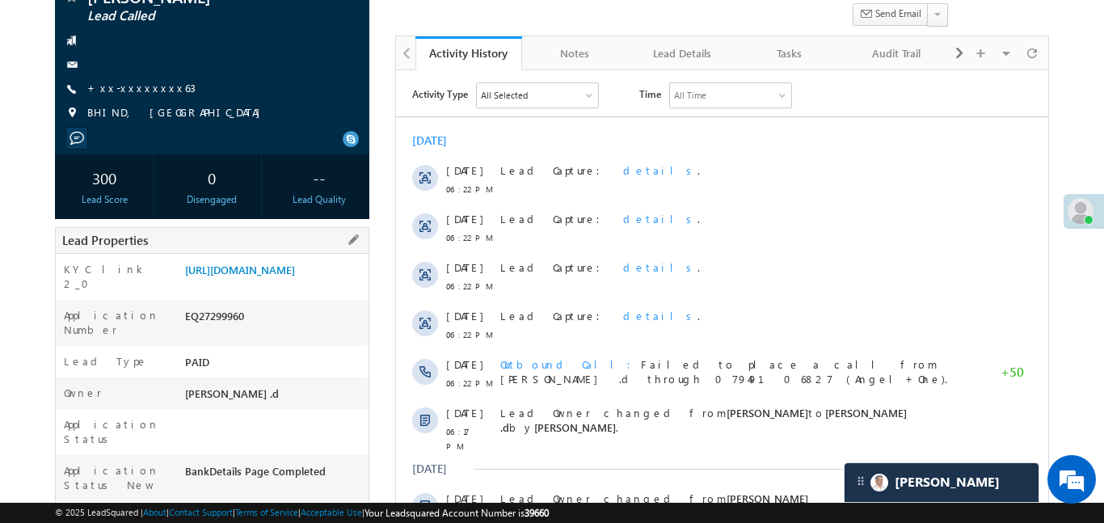
scroll to position [151, 0]
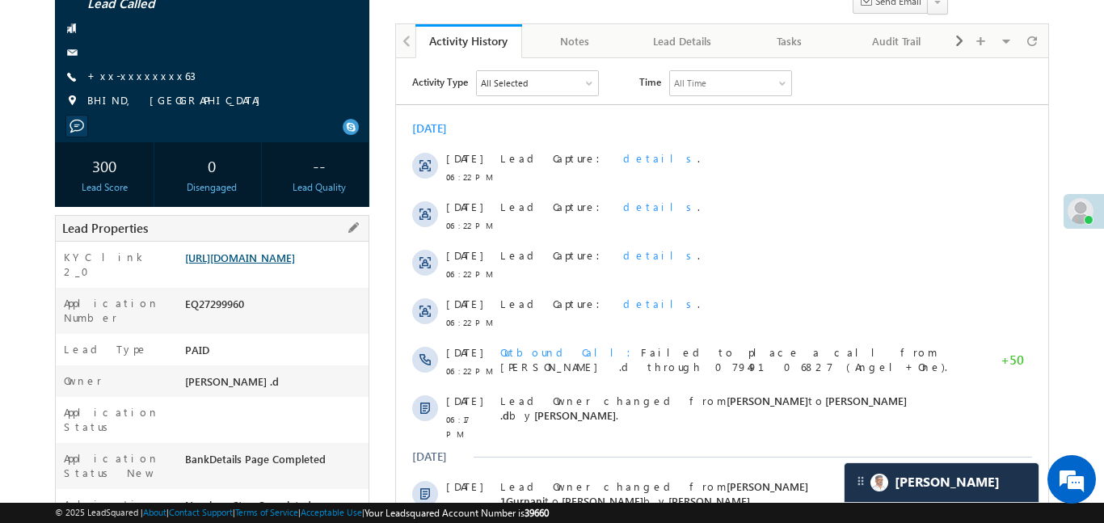
click at [295, 264] on link "[URL][DOMAIN_NAME]" at bounding box center [240, 258] width 110 height 14
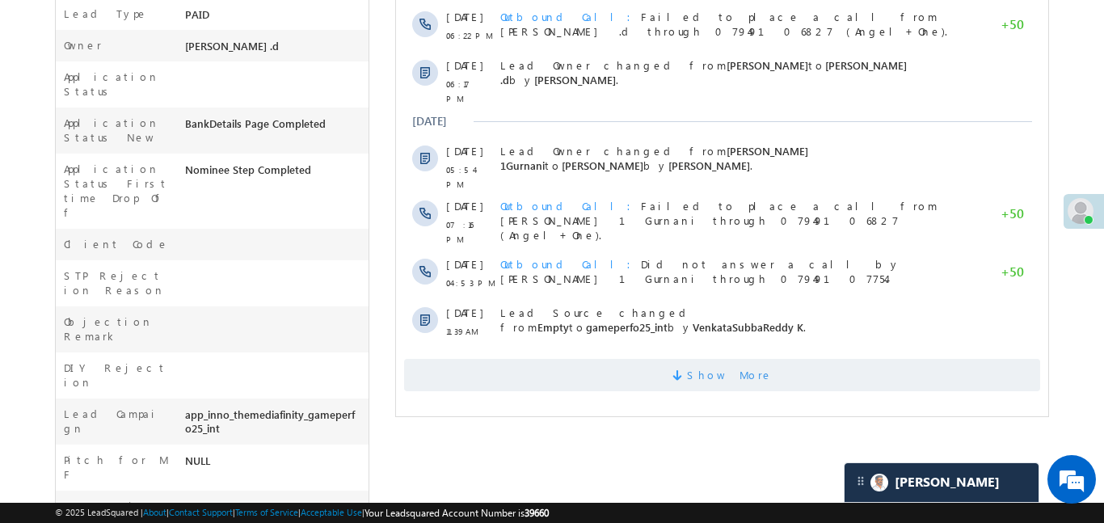
scroll to position [509, 0]
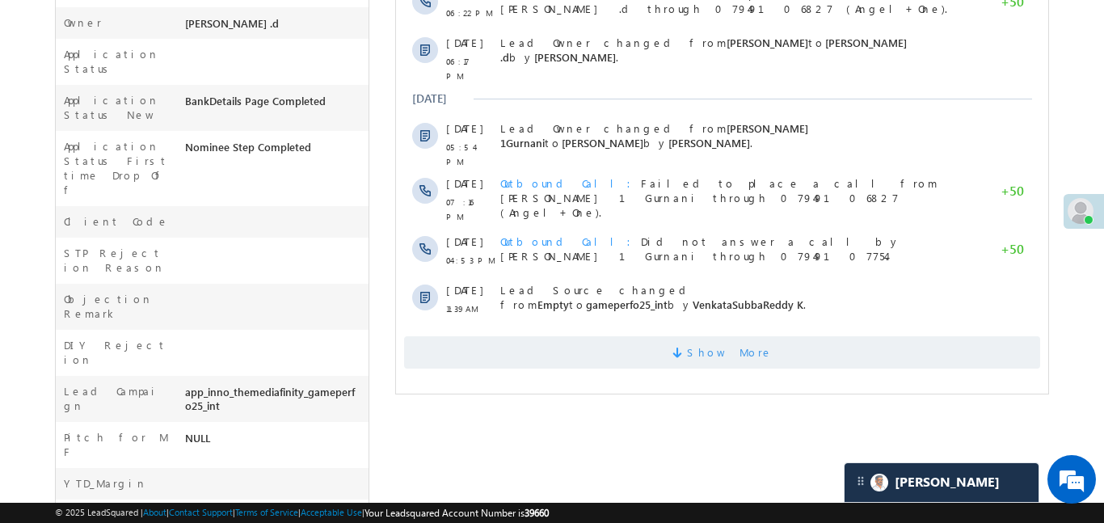
click at [752, 336] on span "Show More" at bounding box center [729, 352] width 86 height 32
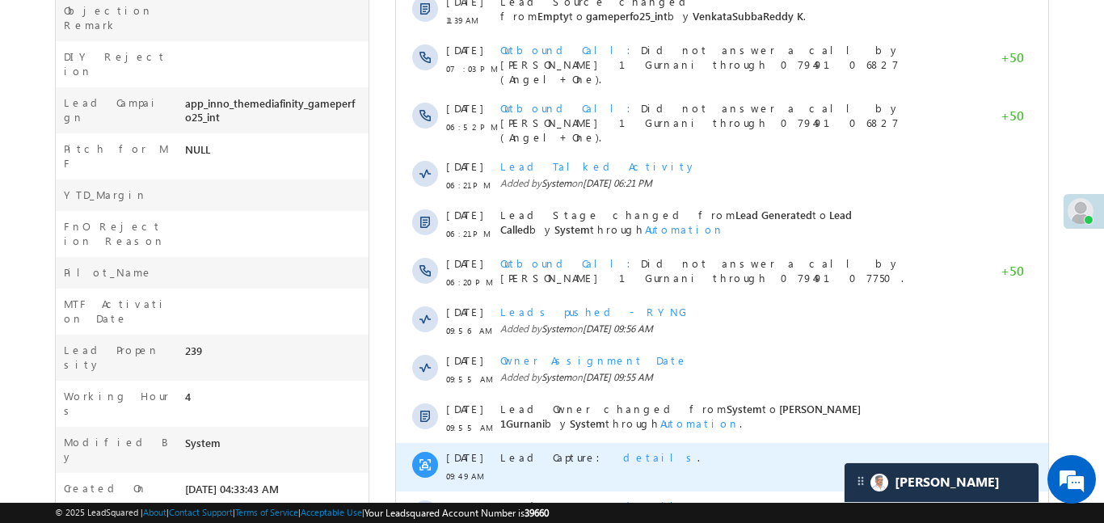
scroll to position [865, 0]
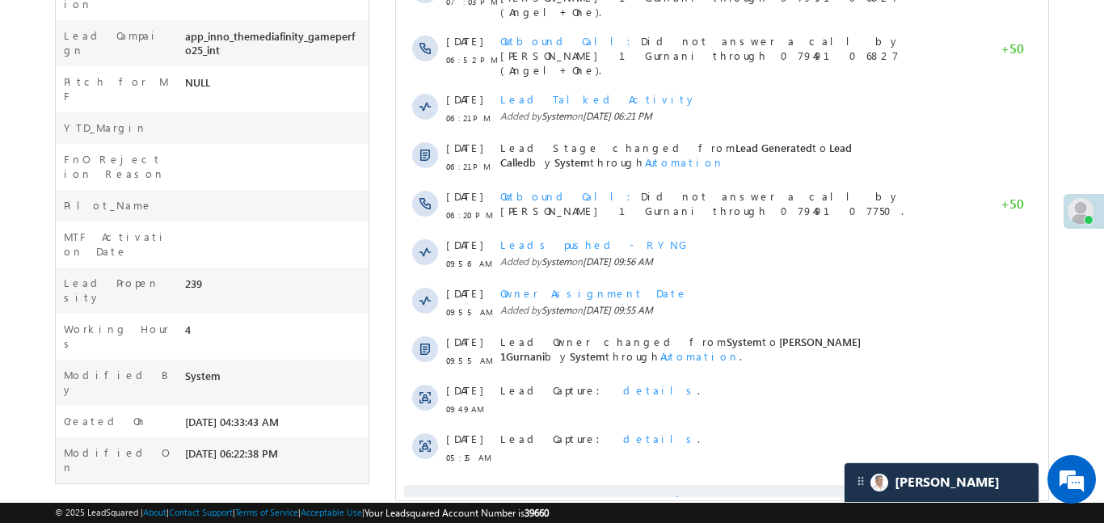
click at [730, 485] on span "Show More" at bounding box center [729, 501] width 86 height 32
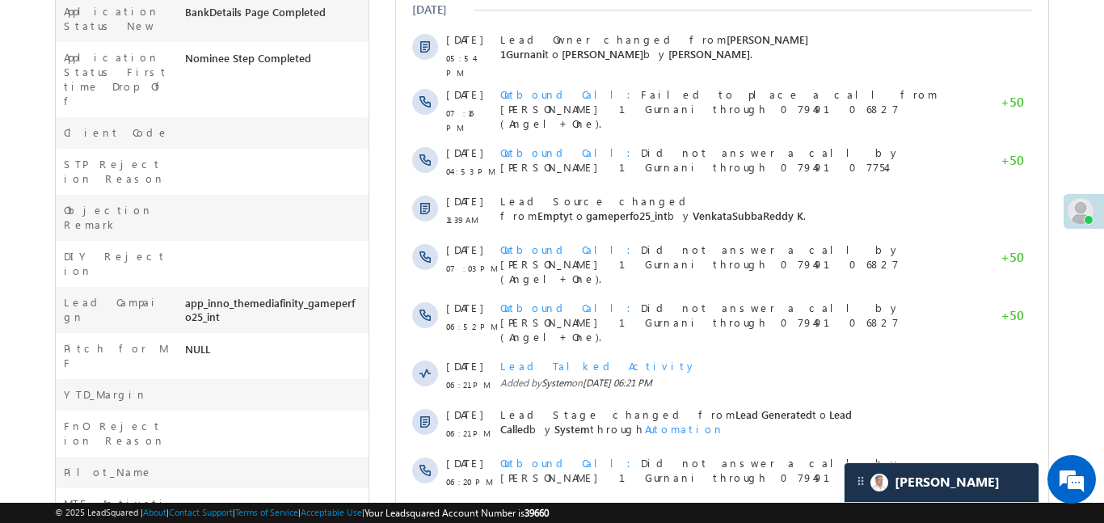
scroll to position [375, 0]
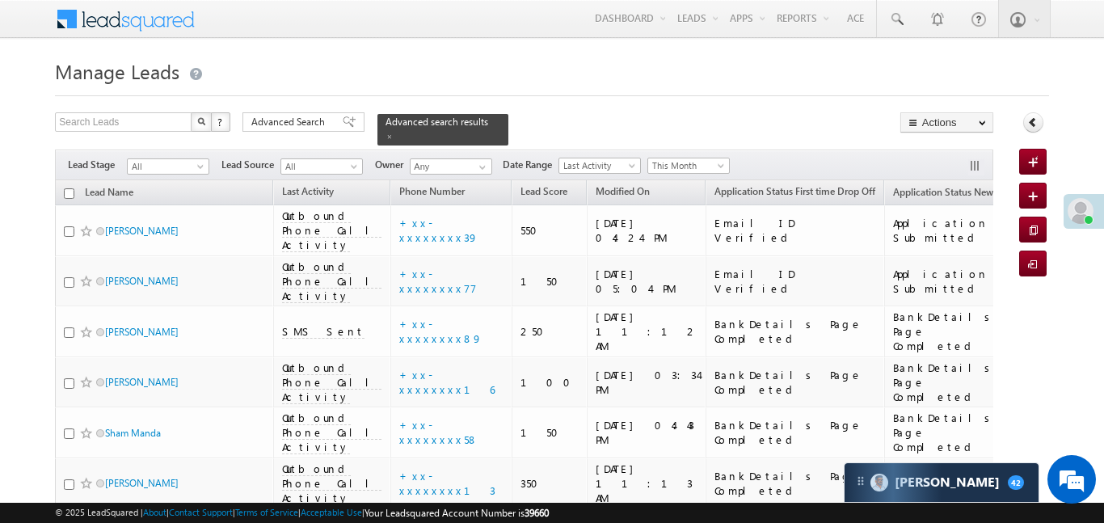
click at [688, 158] on span "This Month" at bounding box center [686, 165] width 77 height 15
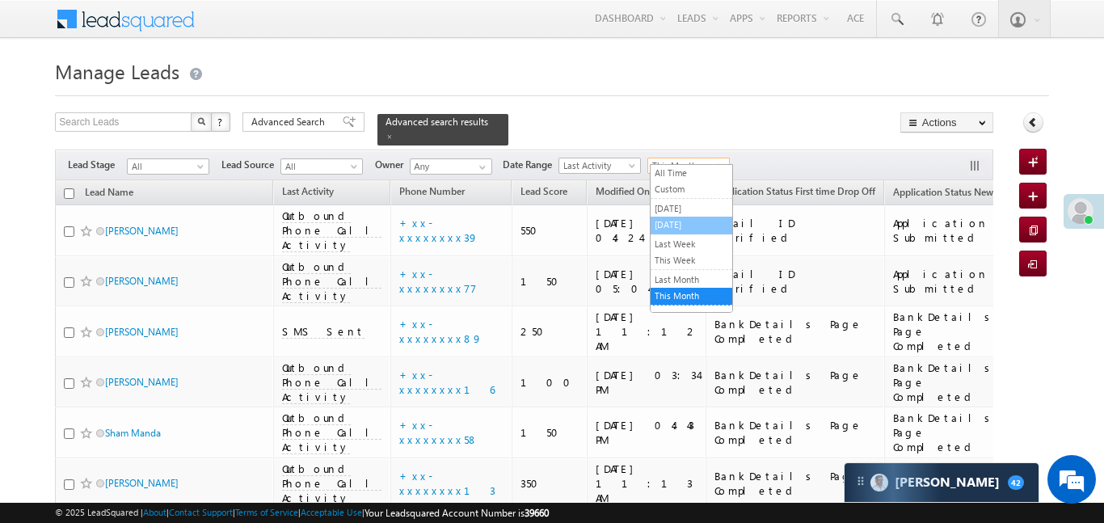
click at [692, 217] on link "[DATE]" at bounding box center [692, 224] width 82 height 15
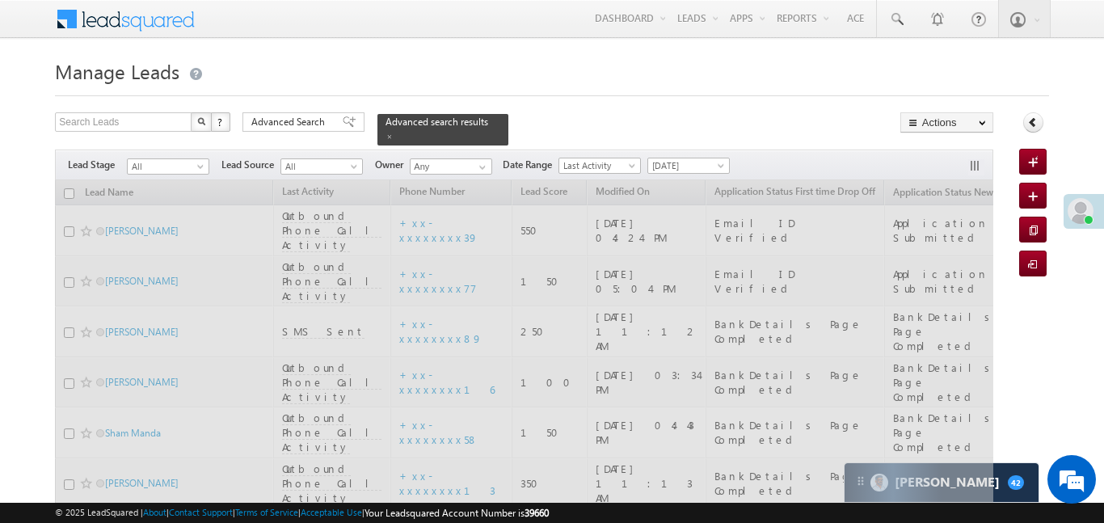
click at [394, 133] on span at bounding box center [389, 137] width 8 height 8
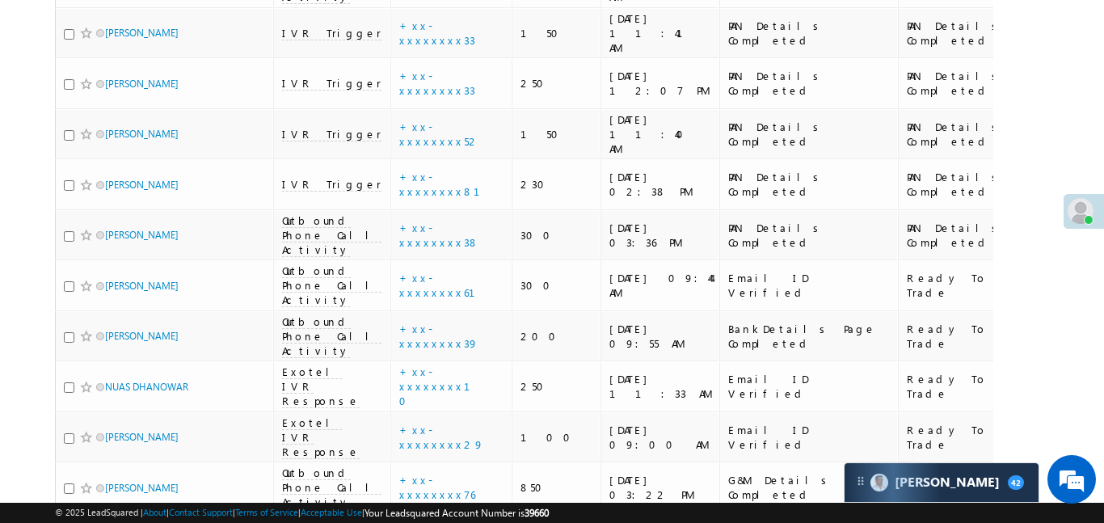
scroll to position [8821, 0]
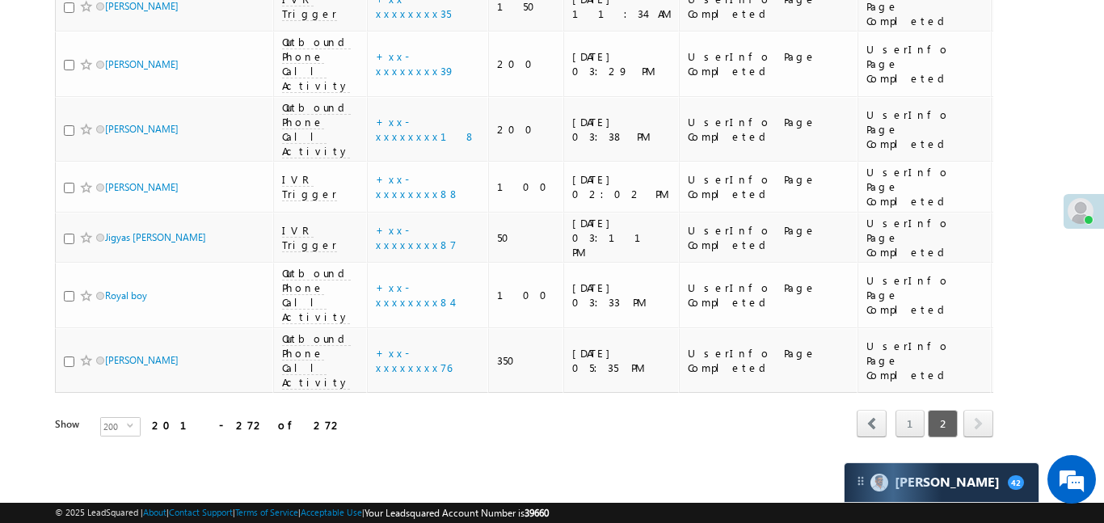
scroll to position [3014, 0]
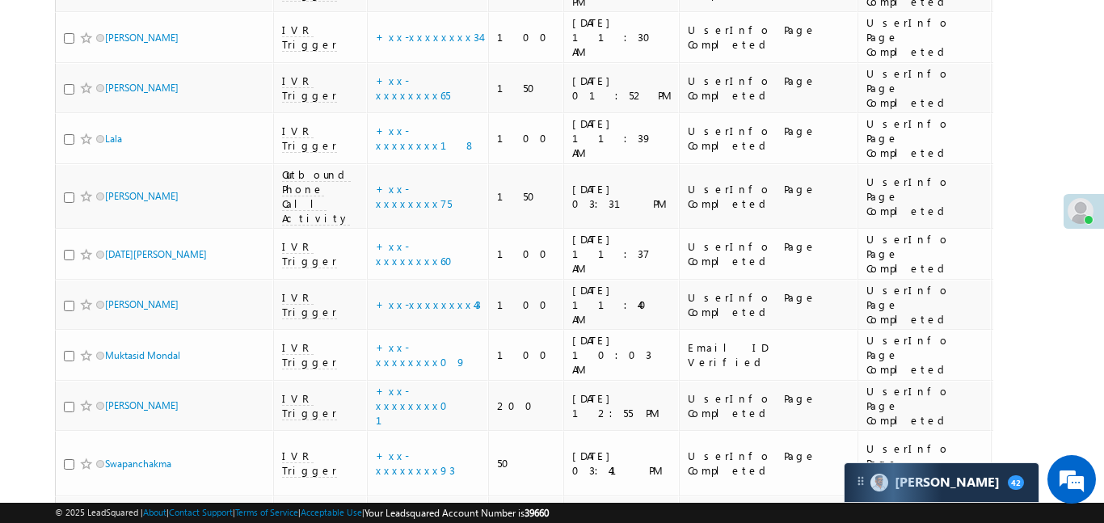
copy div
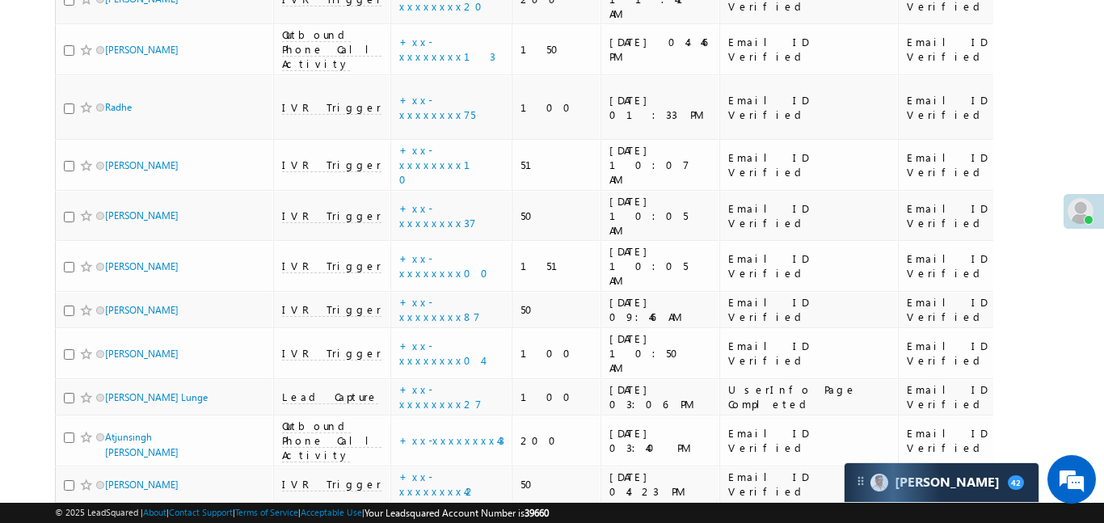
scroll to position [701, 0]
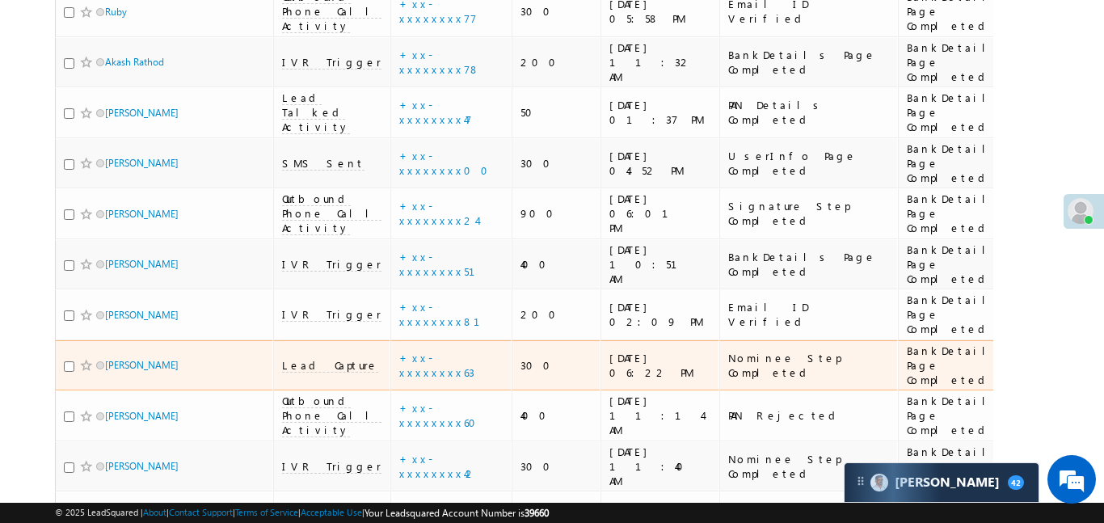
click at [297, 358] on span "Lead Capture" at bounding box center [330, 365] width 96 height 15
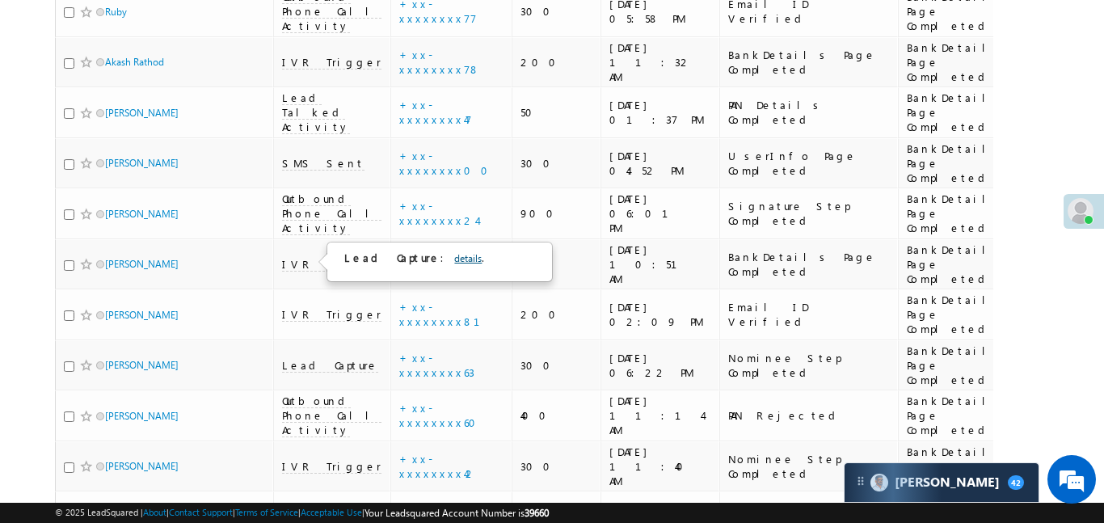
click at [454, 258] on link "details" at bounding box center [467, 258] width 27 height 12
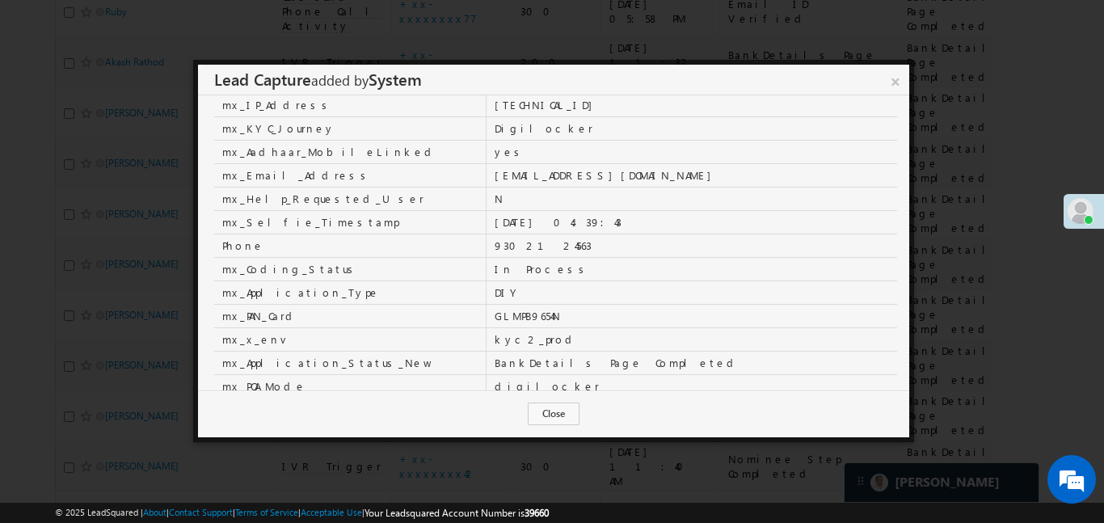
scroll to position [64, 0]
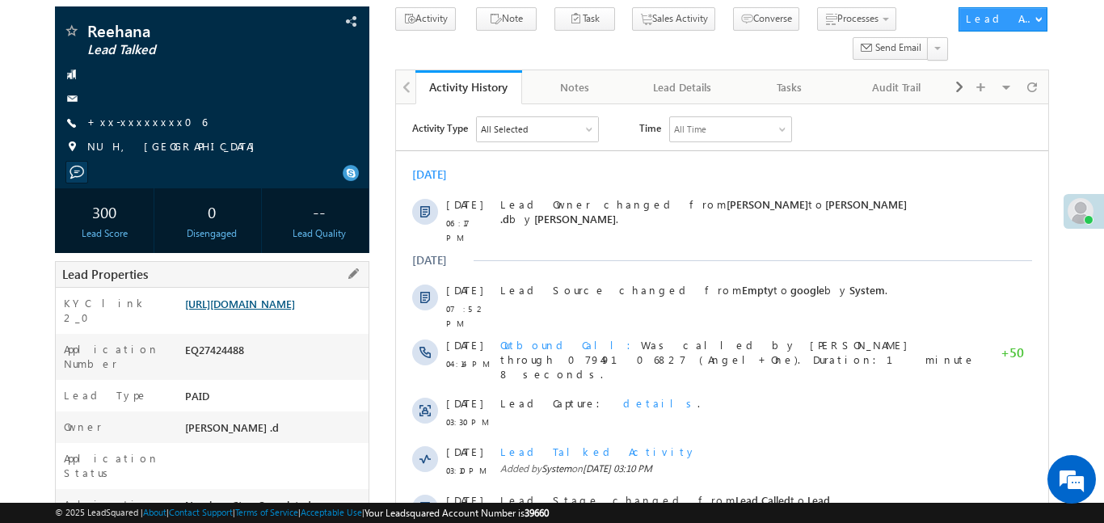
click at [276, 310] on link "[URL][DOMAIN_NAME]" at bounding box center [240, 304] width 110 height 14
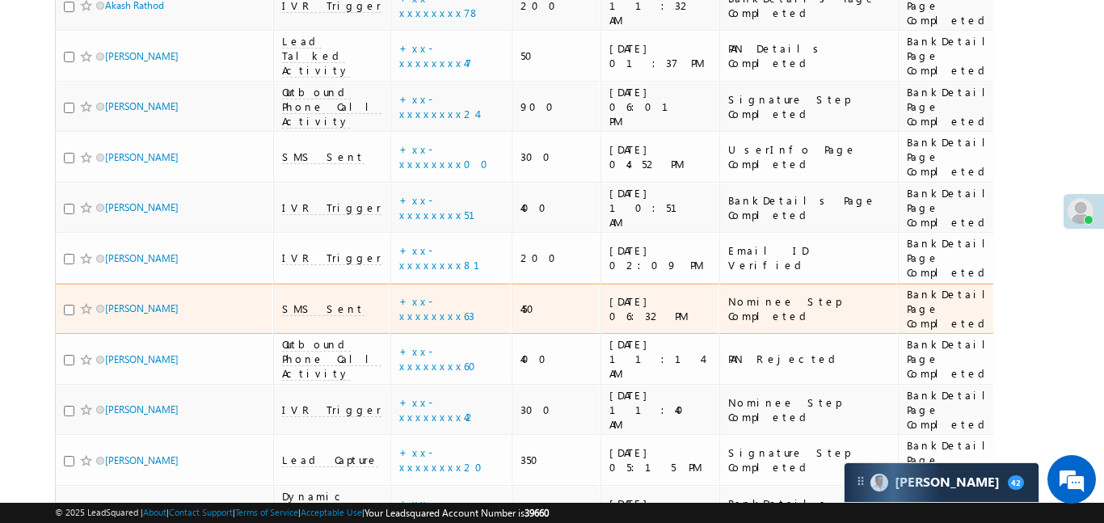
scroll to position [804, 0]
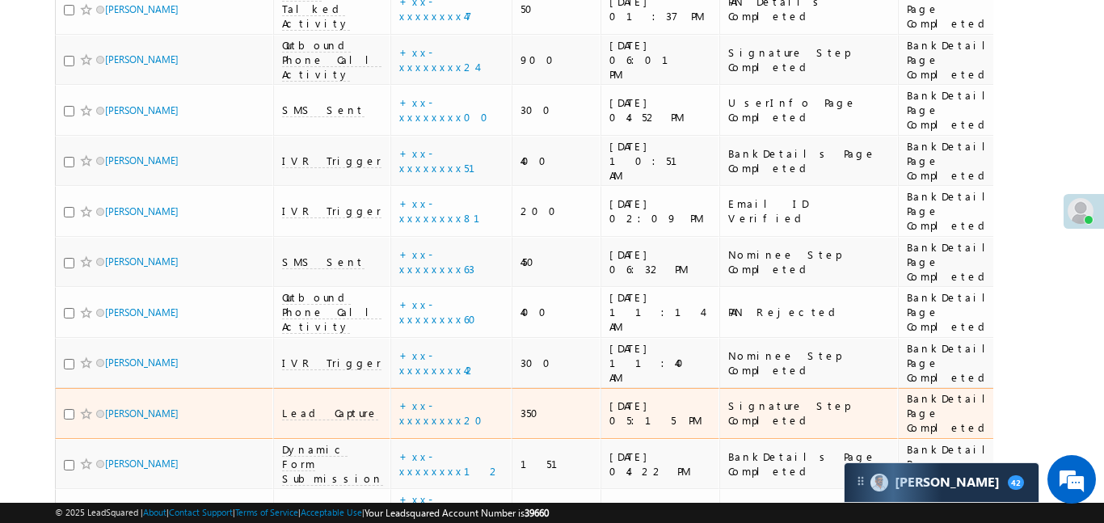
click at [295, 406] on span "Lead Capture" at bounding box center [330, 413] width 96 height 15
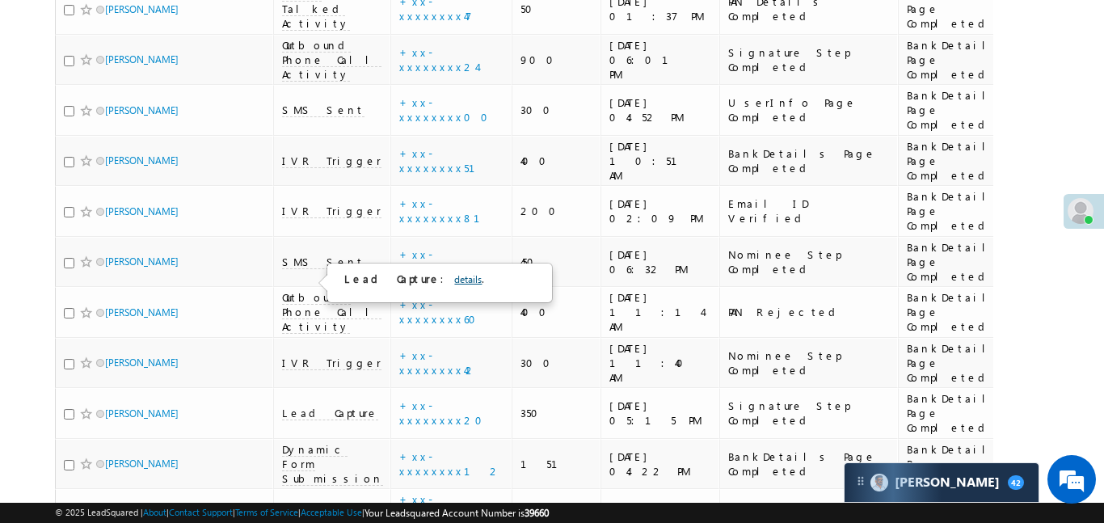
click at [454, 280] on link "details" at bounding box center [467, 279] width 27 height 12
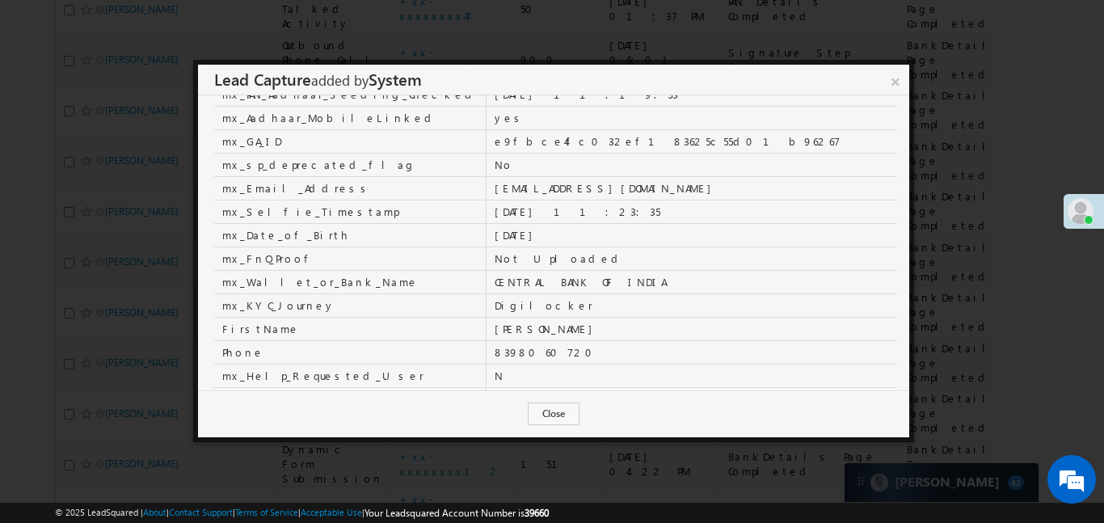
scroll to position [293, 0]
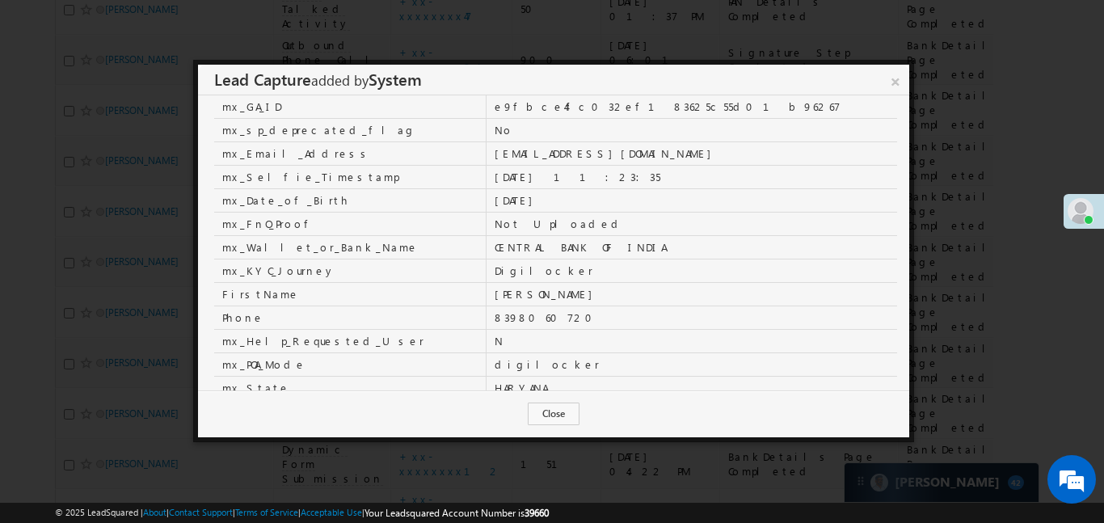
click at [908, 78] on link "×" at bounding box center [895, 79] width 27 height 28
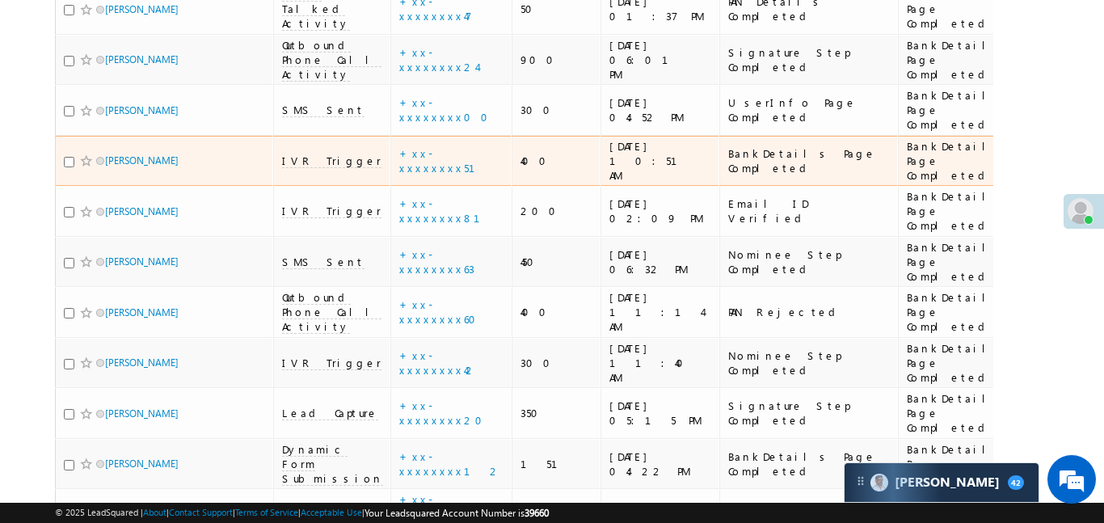
click at [907, 139] on div "BankDetails Page Completed" at bounding box center [965, 161] width 117 height 44
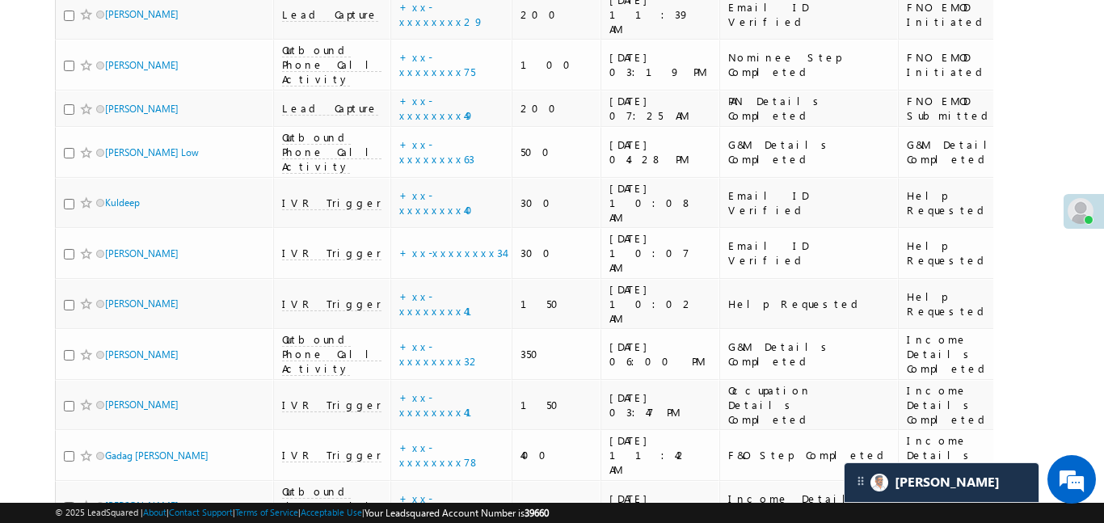
scroll to position [8821, 0]
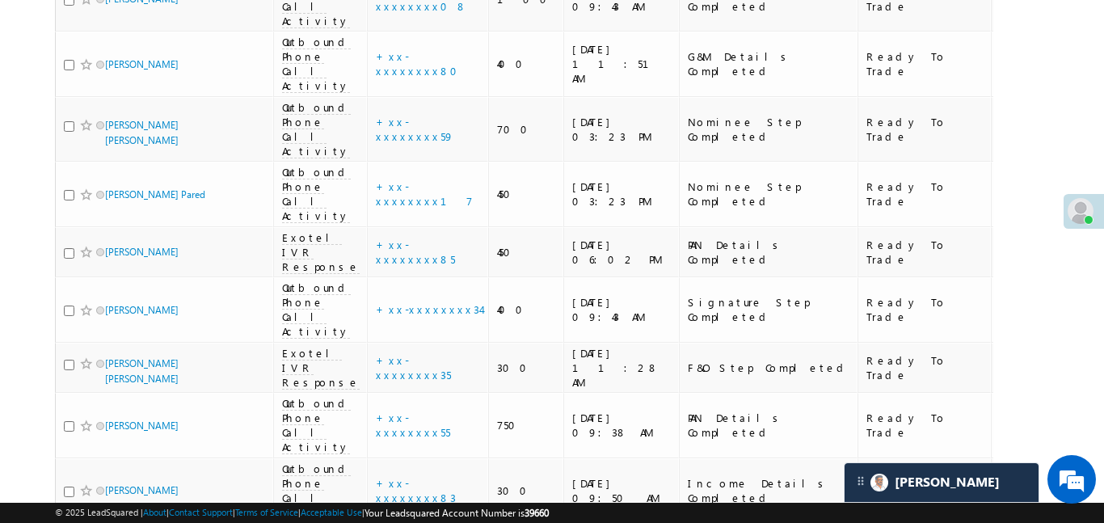
scroll to position [0, 0]
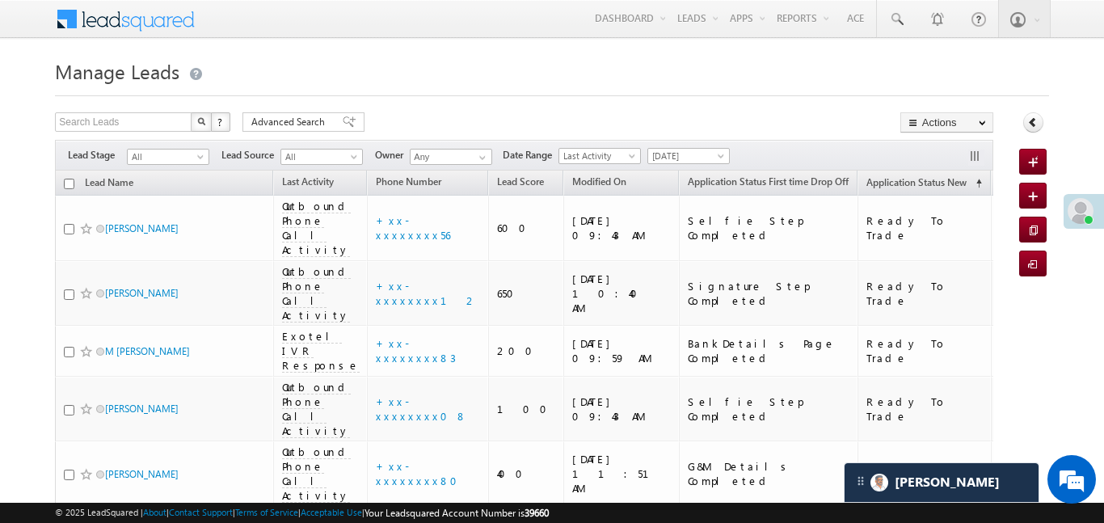
drag, startPoint x: 249, startPoint y: 134, endPoint x: 272, endPoint y: 128, distance: 23.3
click at [251, 133] on div "Lead Source" at bounding box center [276, 129] width 119 height 26
click at [282, 126] on span "Advanced Search" at bounding box center [290, 122] width 78 height 15
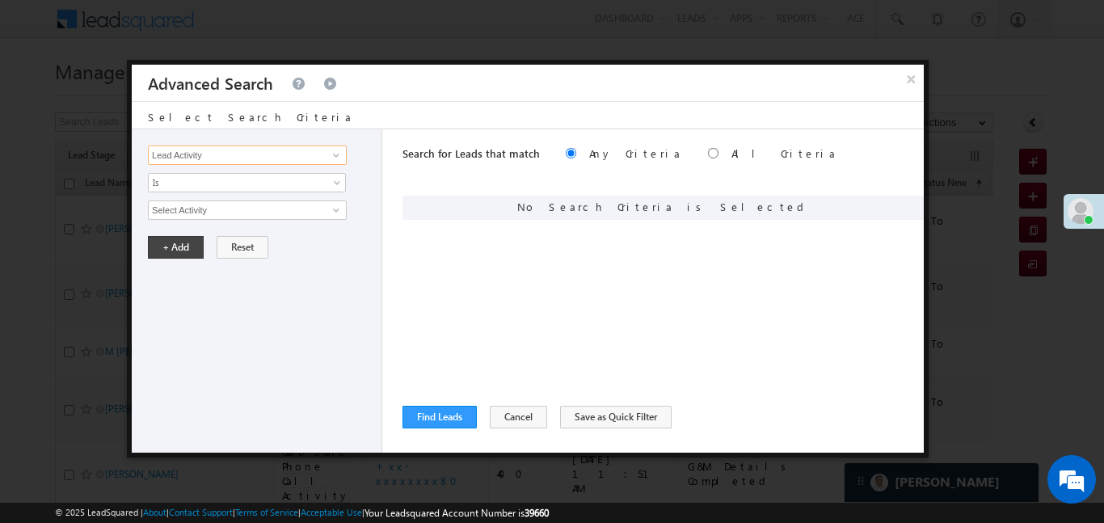
click at [264, 156] on input "Lead Activity" at bounding box center [247, 154] width 199 height 19
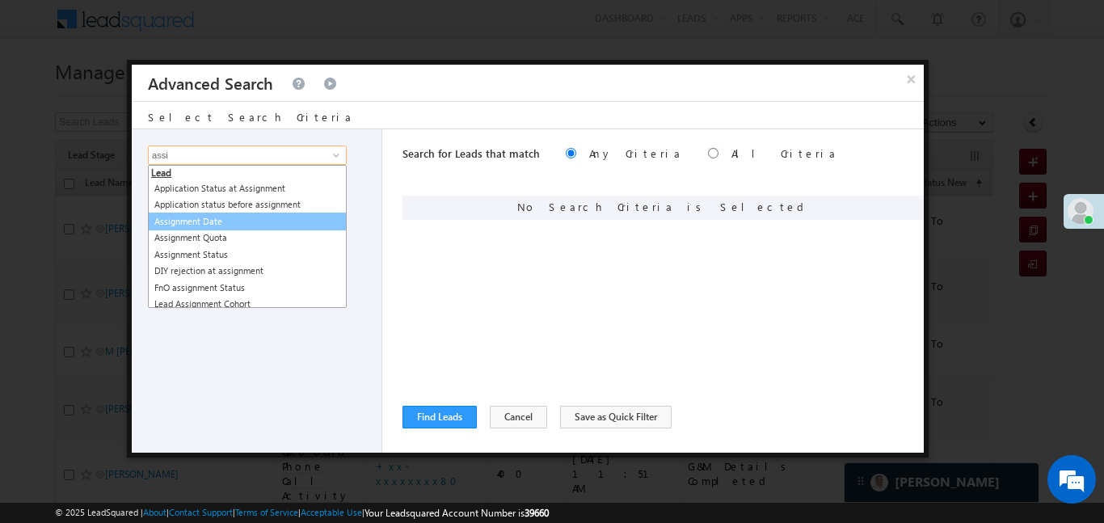
click at [194, 226] on link "Assignment Date" at bounding box center [247, 222] width 199 height 19
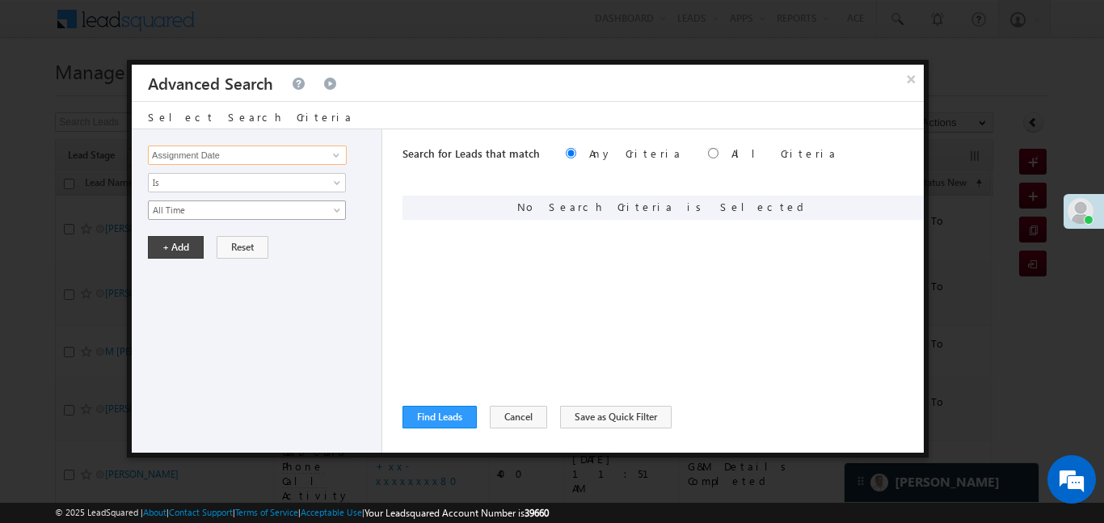
type input "Assignment Date"
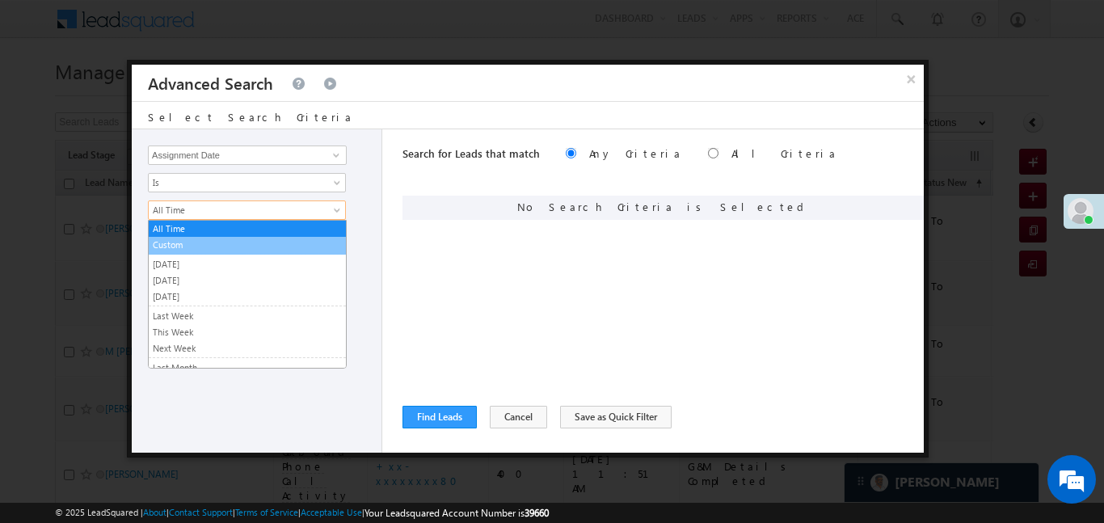
click at [205, 246] on link "Custom" at bounding box center [247, 245] width 197 height 15
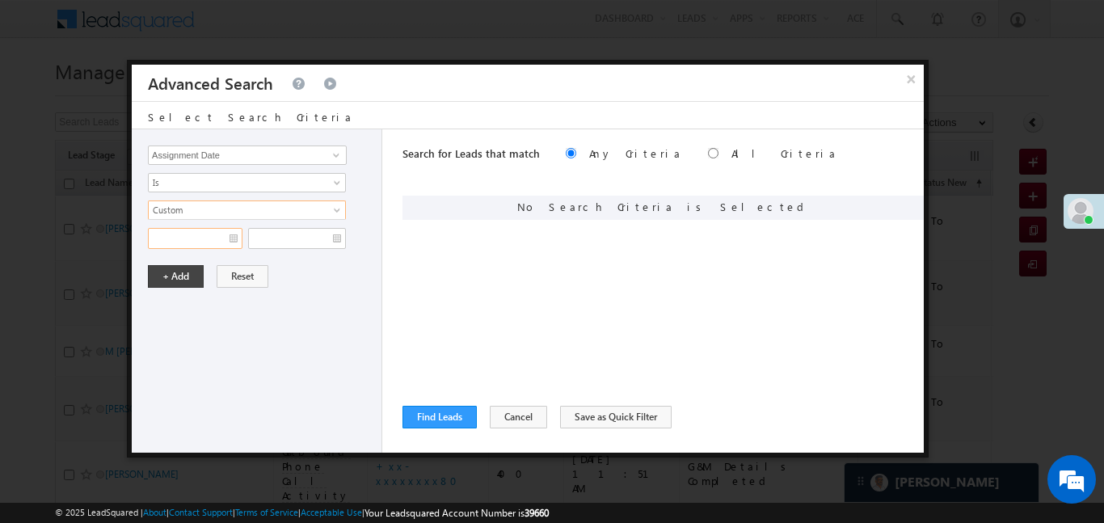
click at [193, 241] on input "text" at bounding box center [195, 238] width 95 height 21
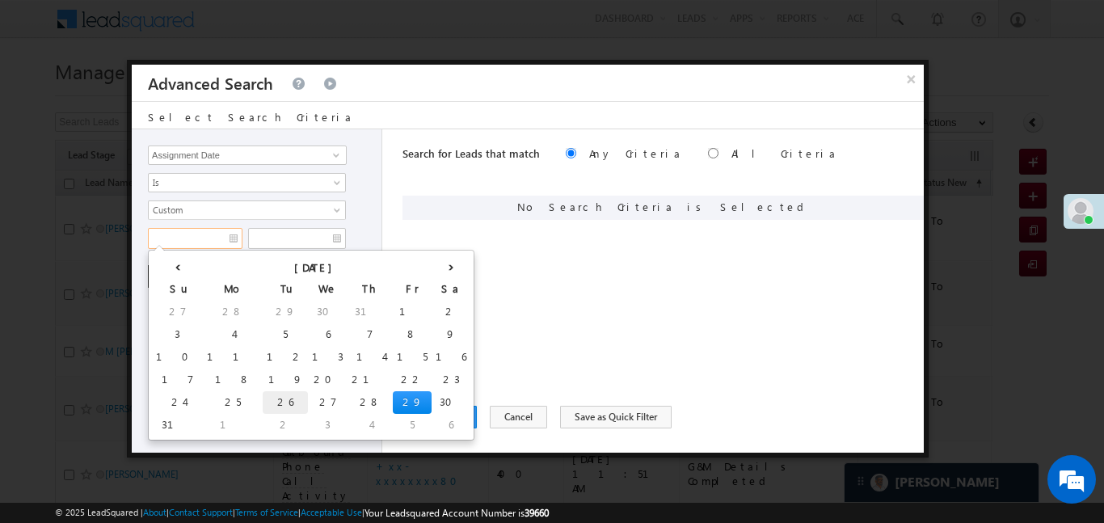
click at [263, 394] on td "26" at bounding box center [285, 402] width 45 height 23
type input "26/08/25"
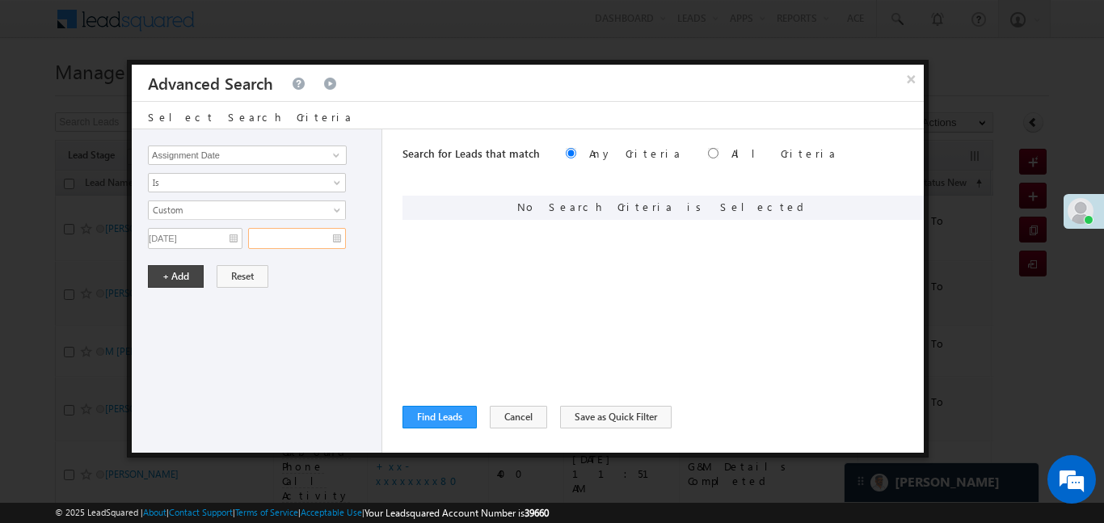
click at [301, 241] on input "text" at bounding box center [297, 238] width 98 height 21
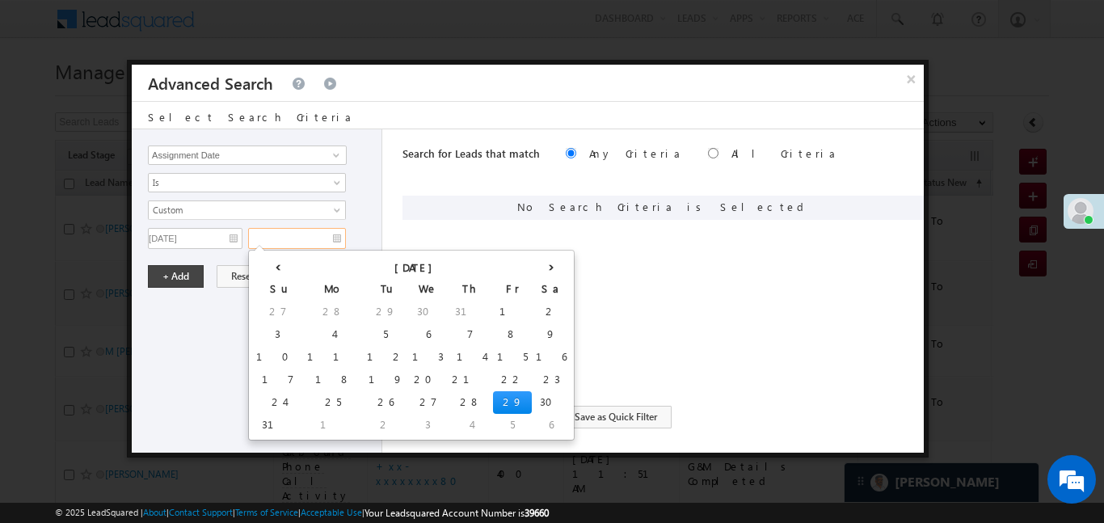
drag, startPoint x: 389, startPoint y: 401, endPoint x: 95, endPoint y: 311, distance: 307.5
click at [493, 401] on td "29" at bounding box center [512, 402] width 39 height 23
type input "29/08/25"
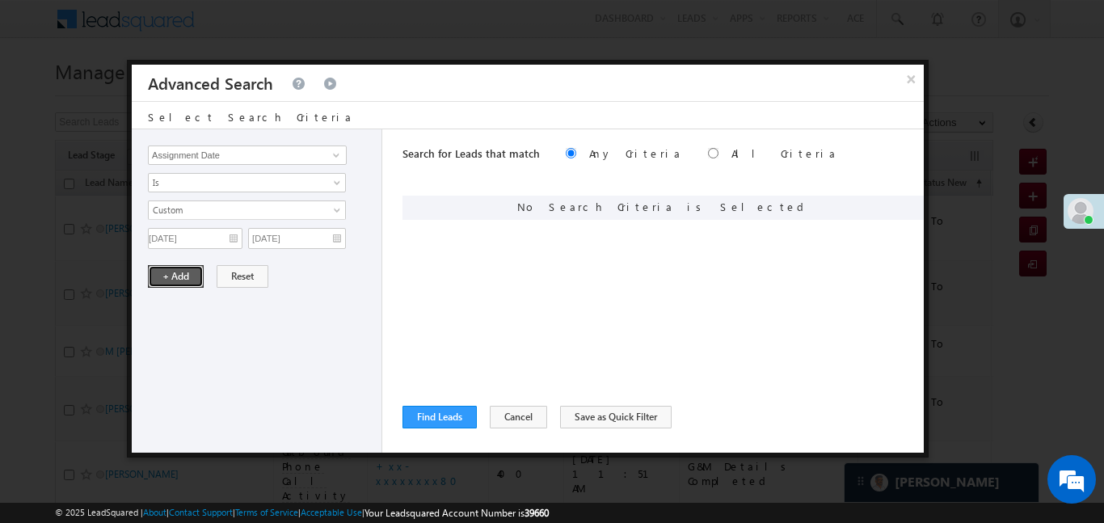
click at [166, 283] on button "+ Add" at bounding box center [176, 276] width 56 height 23
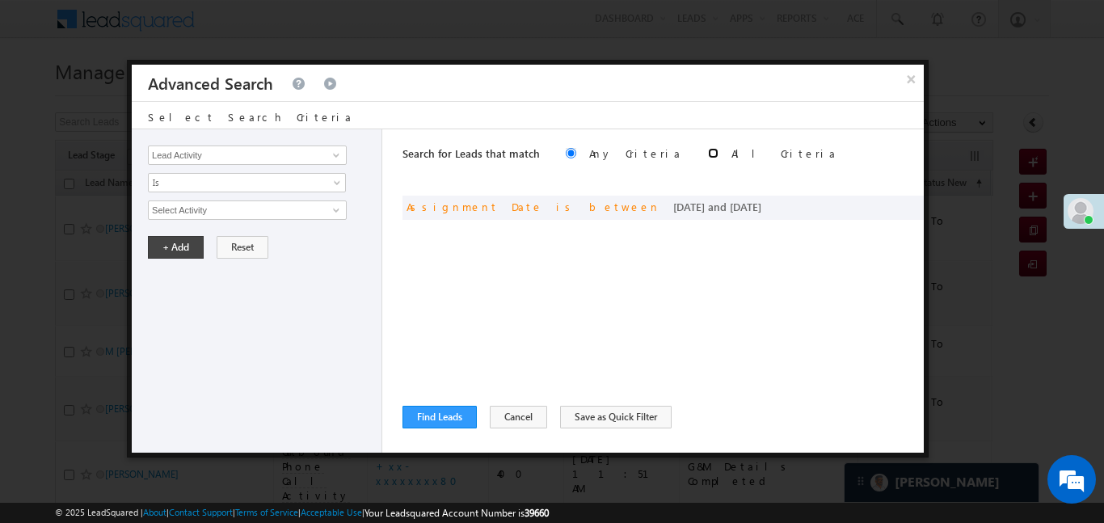
click at [708, 155] on input "radio" at bounding box center [713, 153] width 11 height 11
radio input "true"
click at [416, 409] on button "Find Leads" at bounding box center [439, 417] width 74 height 23
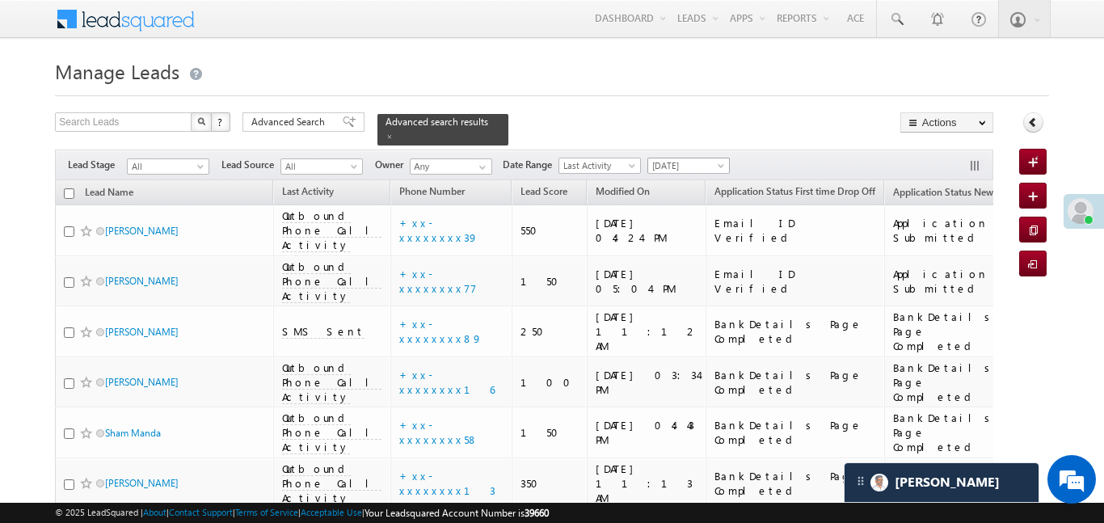
click at [693, 158] on span "[DATE]" at bounding box center [686, 165] width 77 height 15
click at [685, 158] on span "[DATE]" at bounding box center [686, 165] width 77 height 15
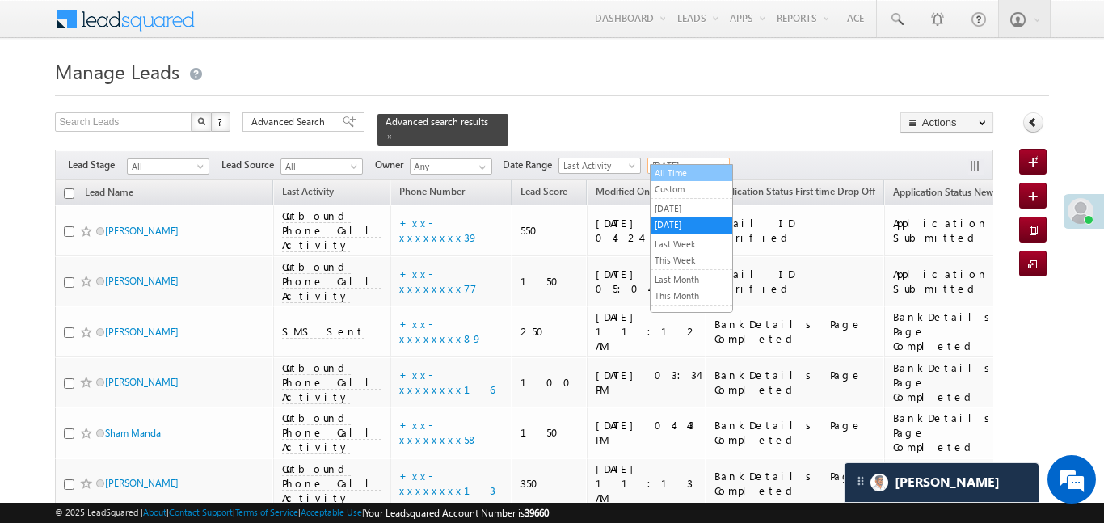
click at [685, 175] on link "All Time" at bounding box center [692, 173] width 82 height 15
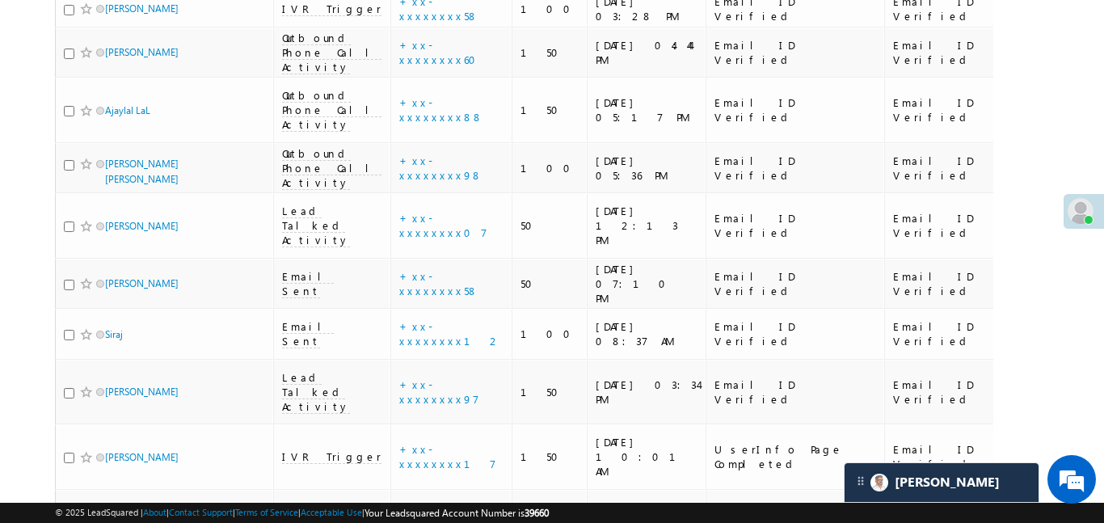
scroll to position [752, 0]
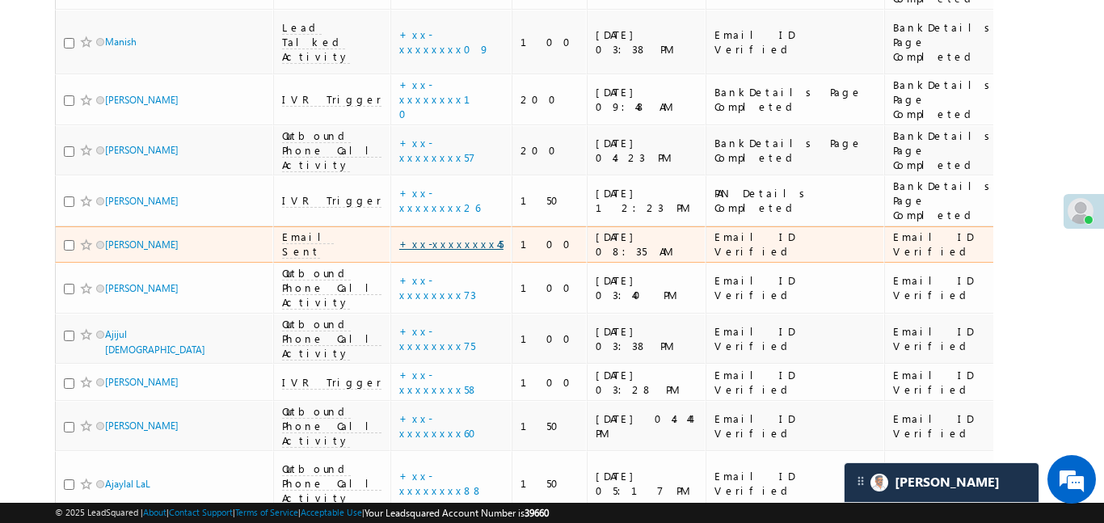
click at [399, 237] on link "+xx-xxxxxxxx45" at bounding box center [451, 244] width 104 height 14
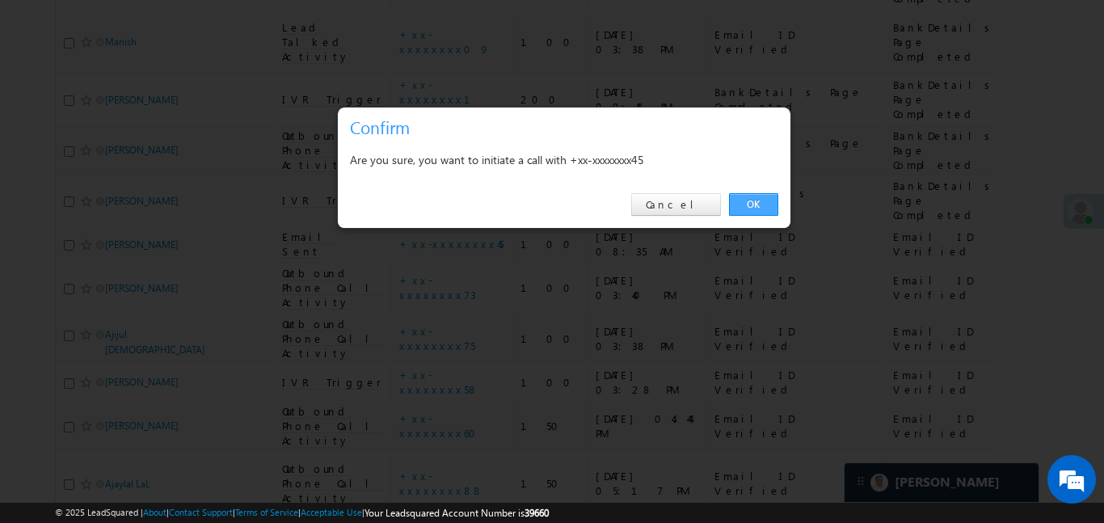
drag, startPoint x: 786, startPoint y: 203, endPoint x: 768, endPoint y: 204, distance: 18.7
click at [782, 204] on div "OK Cancel" at bounding box center [564, 205] width 453 height 46
click at [768, 204] on link "OK" at bounding box center [753, 204] width 49 height 23
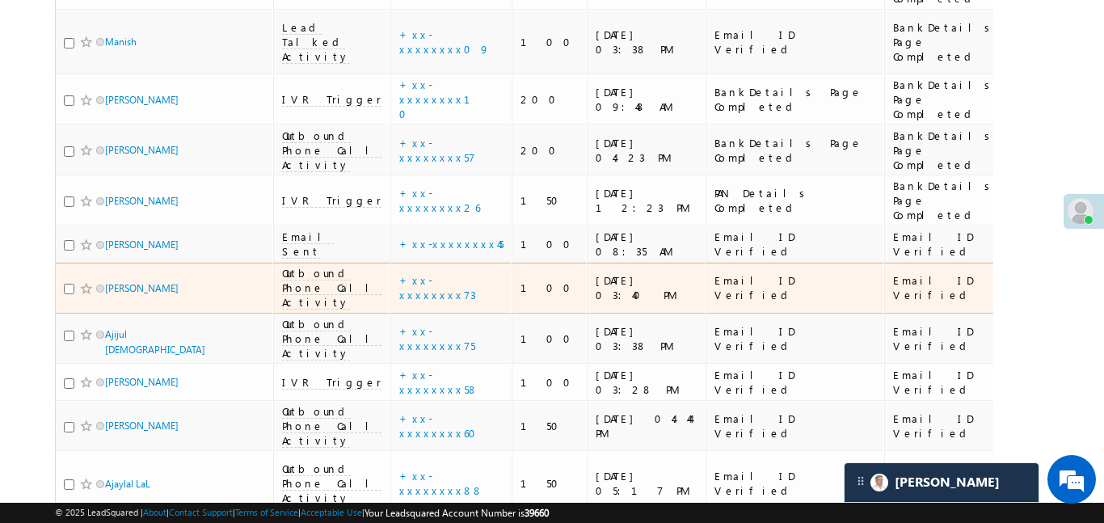
scroll to position [795, 0]
click at [399, 273] on link "+xx-xxxxxxxx73" at bounding box center [437, 287] width 77 height 28
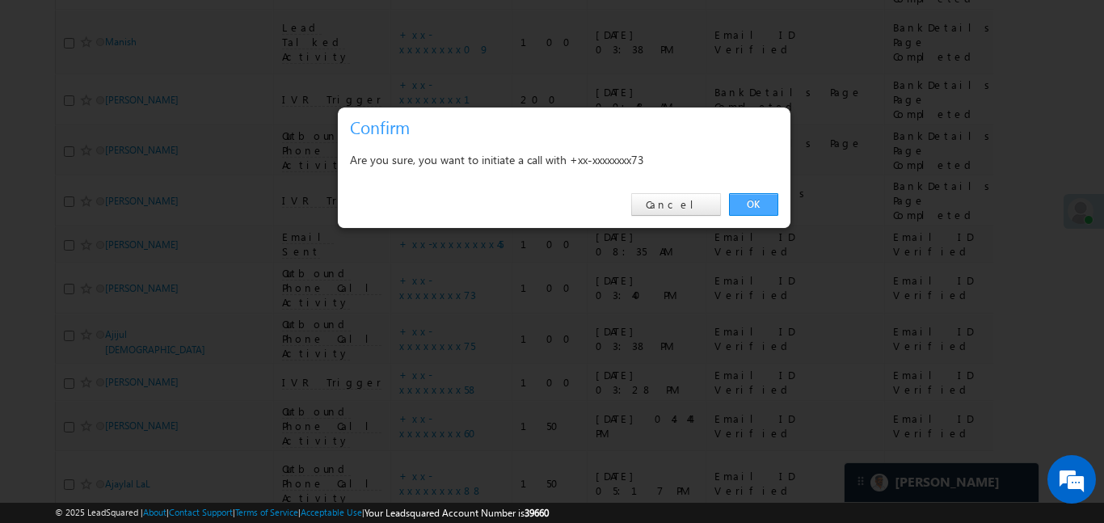
click at [762, 197] on link "OK" at bounding box center [753, 204] width 49 height 23
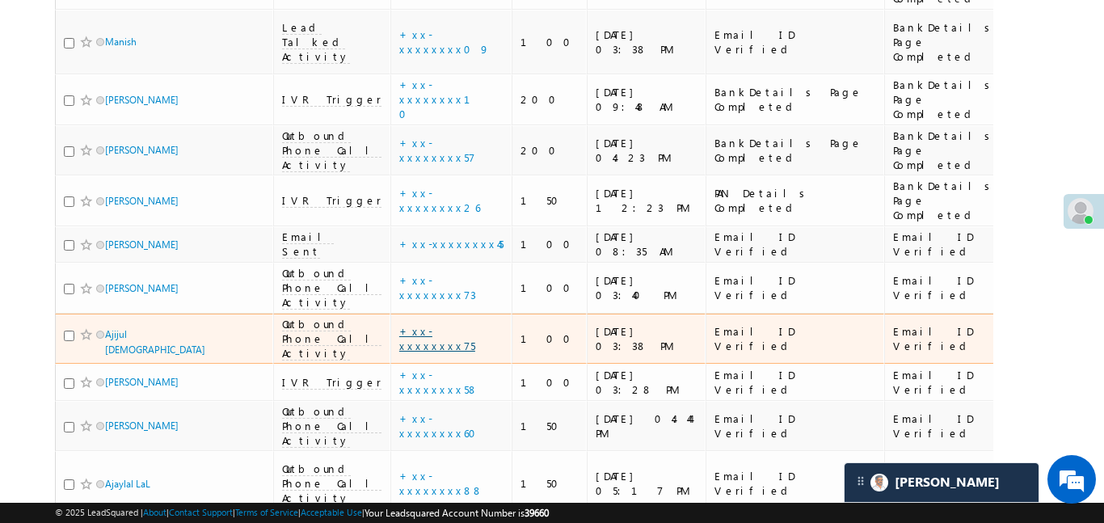
click at [403, 324] on link "+xx-xxxxxxxx75" at bounding box center [437, 338] width 76 height 28
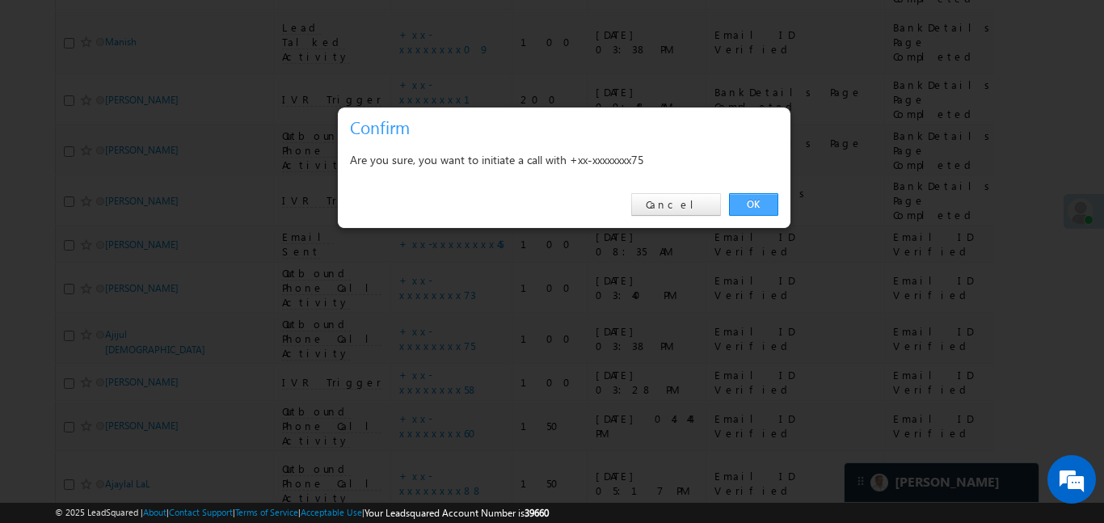
click at [758, 200] on link "OK" at bounding box center [753, 204] width 49 height 23
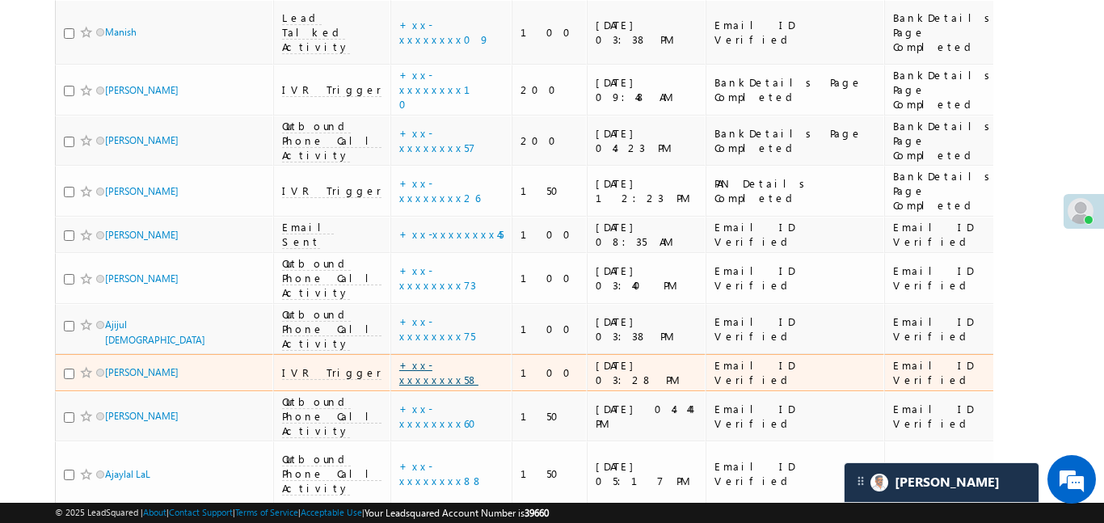
scroll to position [820, 0]
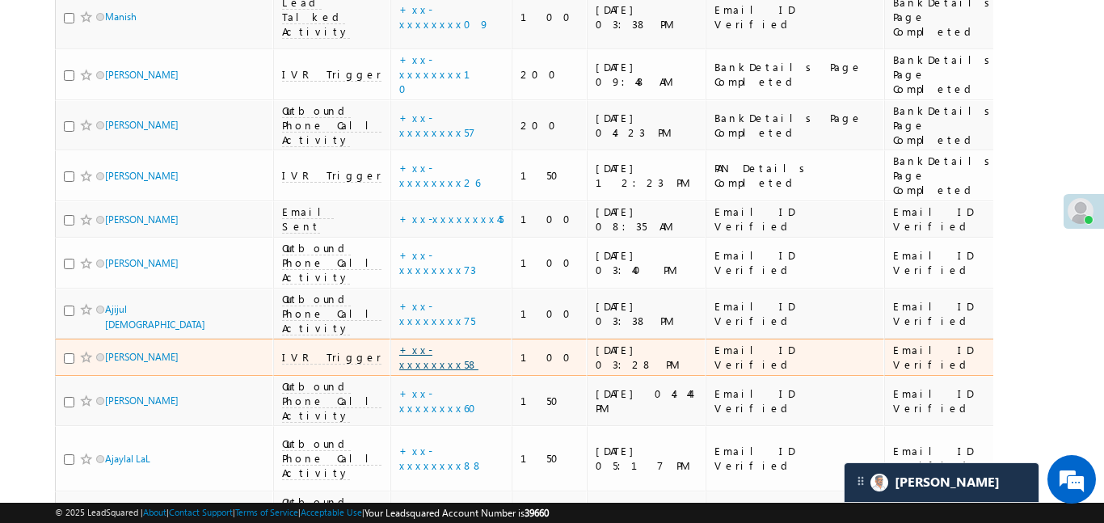
click at [399, 343] on link "+xx-xxxxxxxx58" at bounding box center [438, 357] width 79 height 28
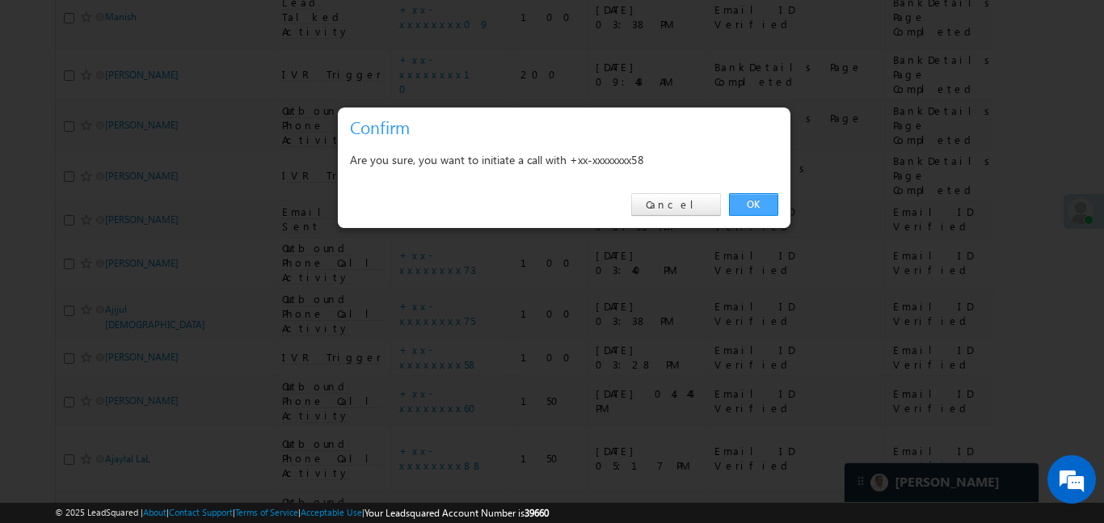
click at [755, 210] on link "OK" at bounding box center [753, 204] width 49 height 23
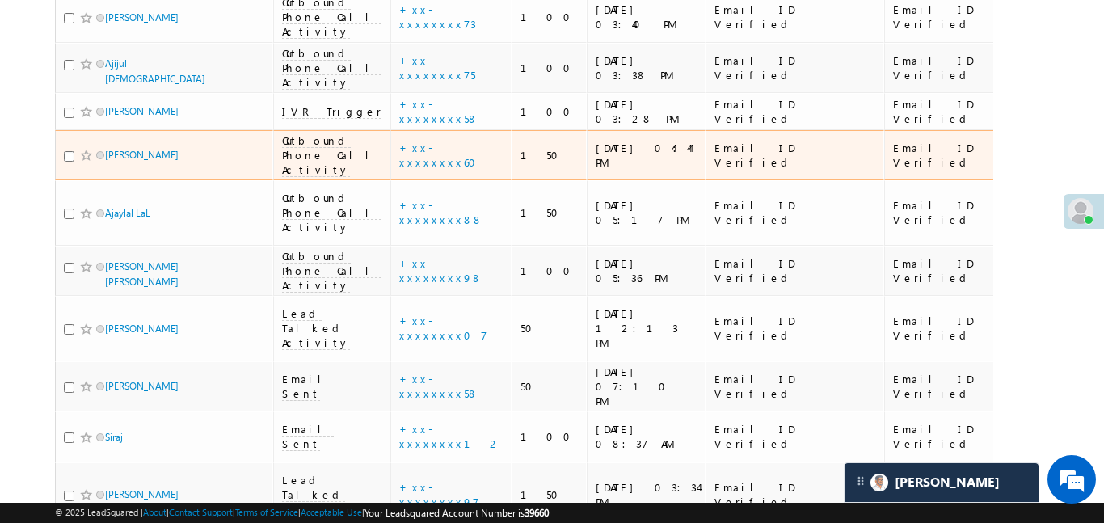
scroll to position [1172, 0]
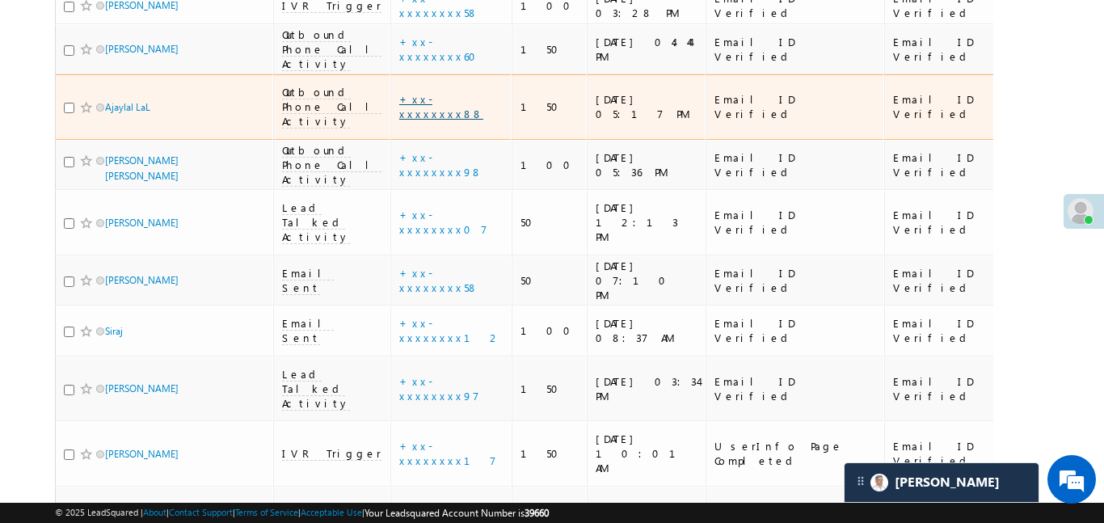
click at [401, 92] on link "+xx-xxxxxxxx88" at bounding box center [441, 106] width 84 height 28
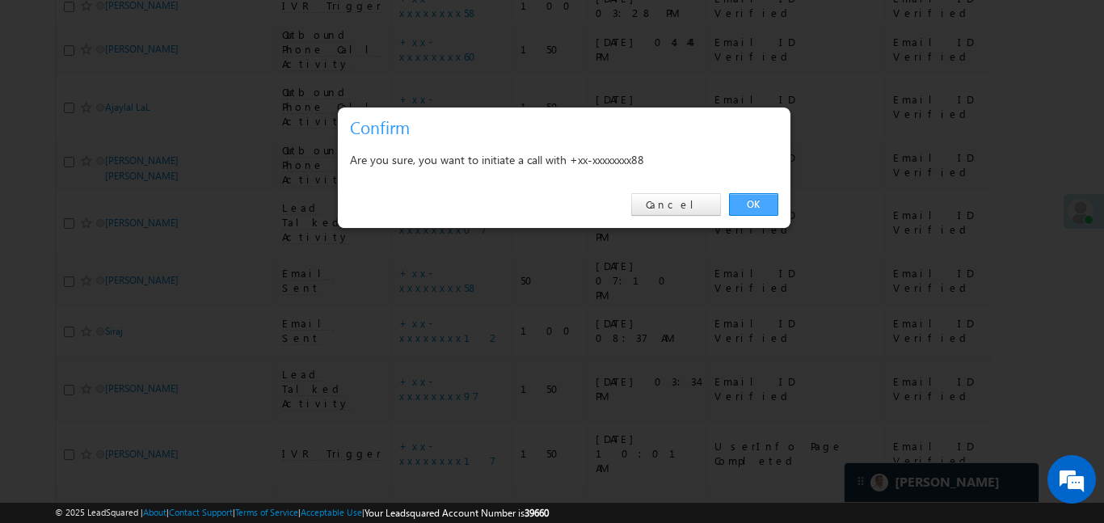
click at [758, 201] on link "OK" at bounding box center [753, 204] width 49 height 23
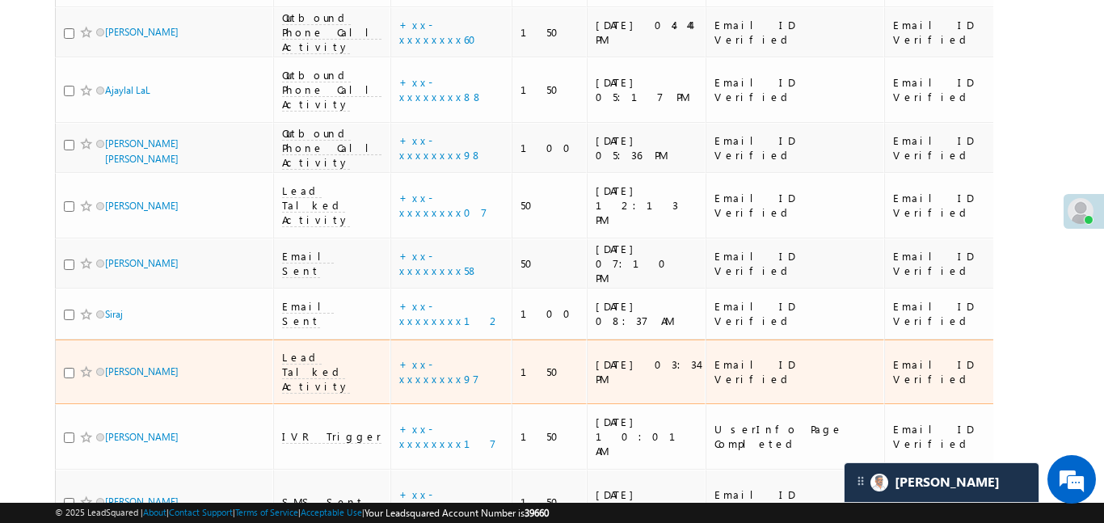
scroll to position [1197, 0]
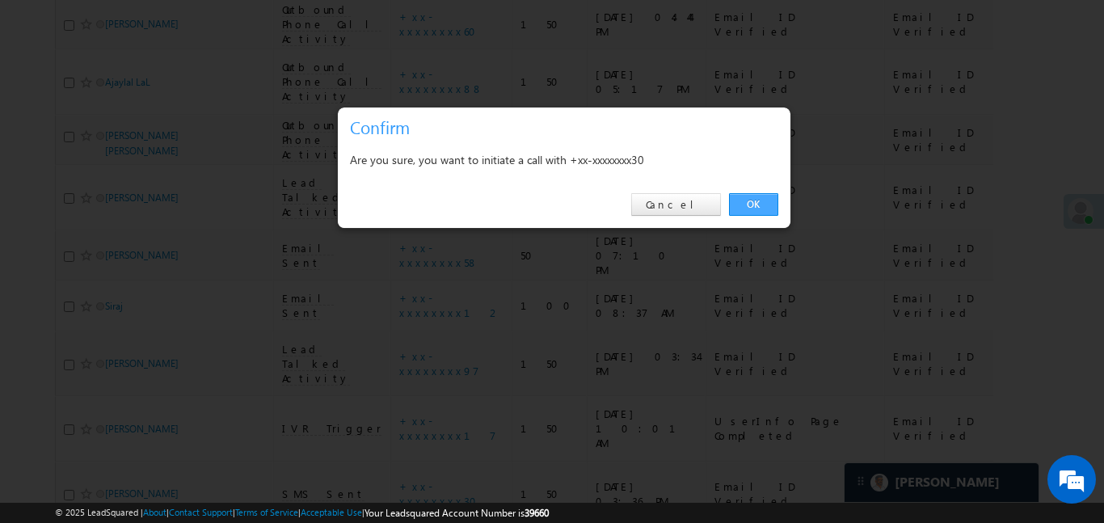
click at [750, 196] on link "OK" at bounding box center [753, 204] width 49 height 23
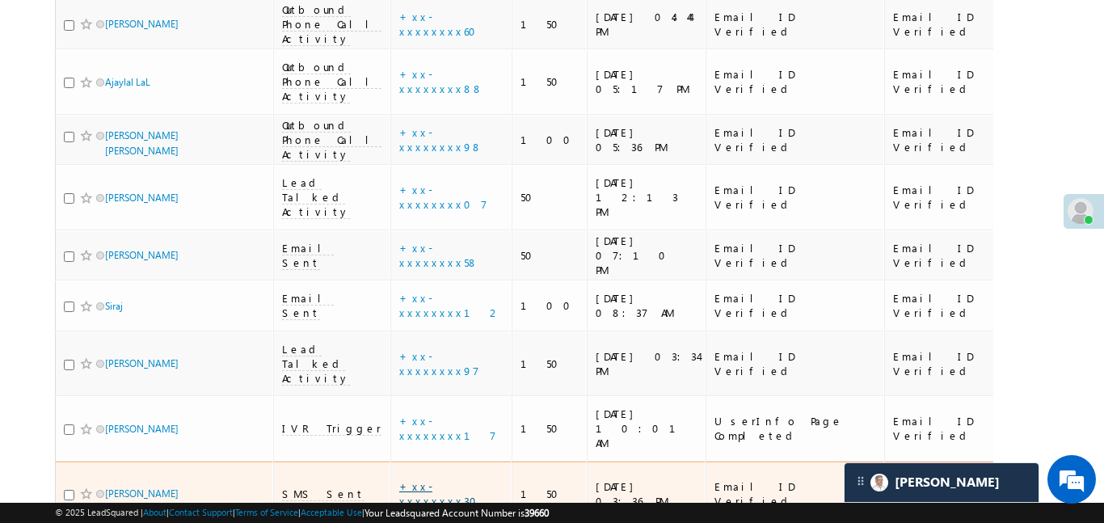
click at [399, 479] on link "+xx-xxxxxxxx30" at bounding box center [442, 493] width 87 height 28
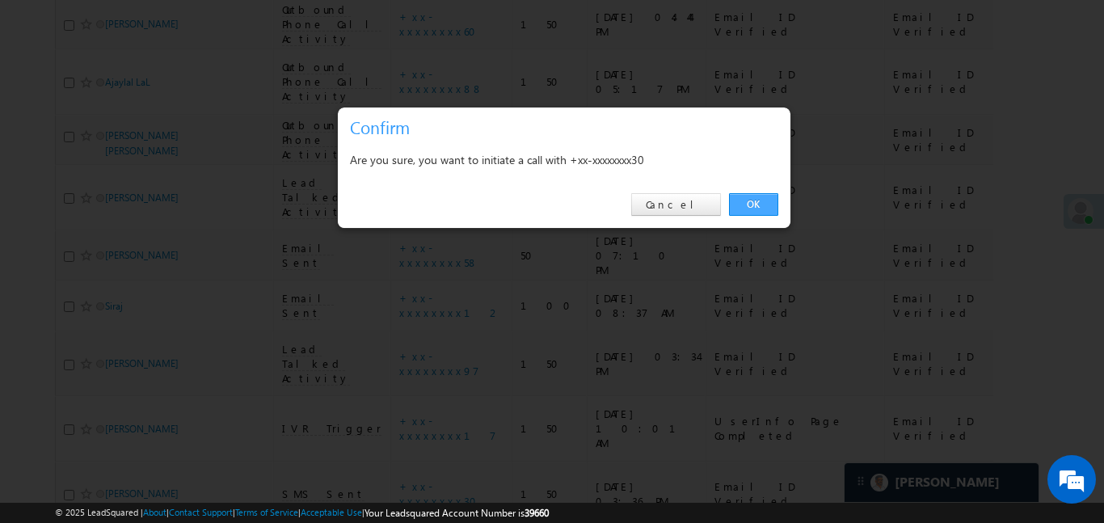
click at [767, 207] on link "OK" at bounding box center [753, 204] width 49 height 23
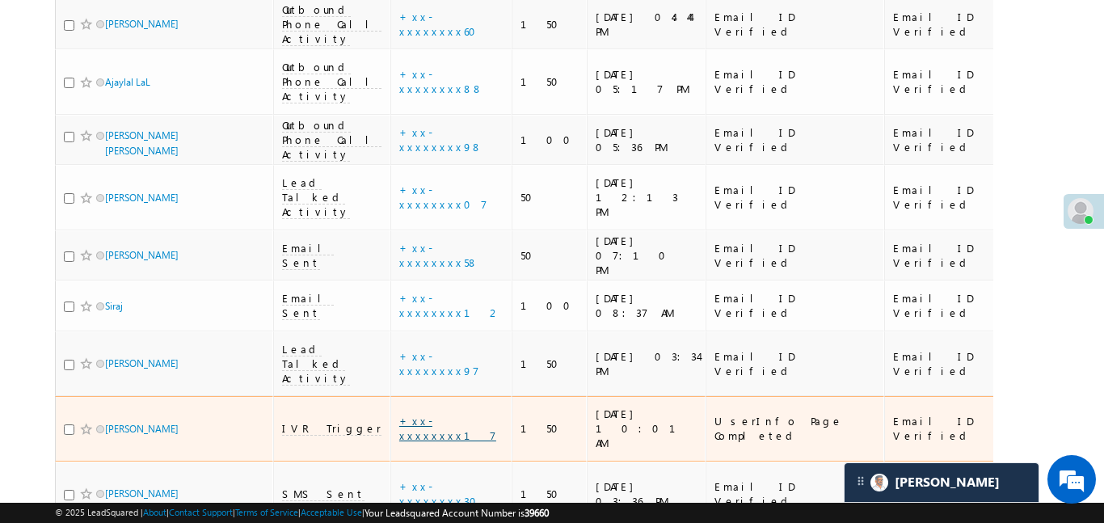
click at [399, 414] on link "+xx-xxxxxxxx17" at bounding box center [447, 428] width 97 height 28
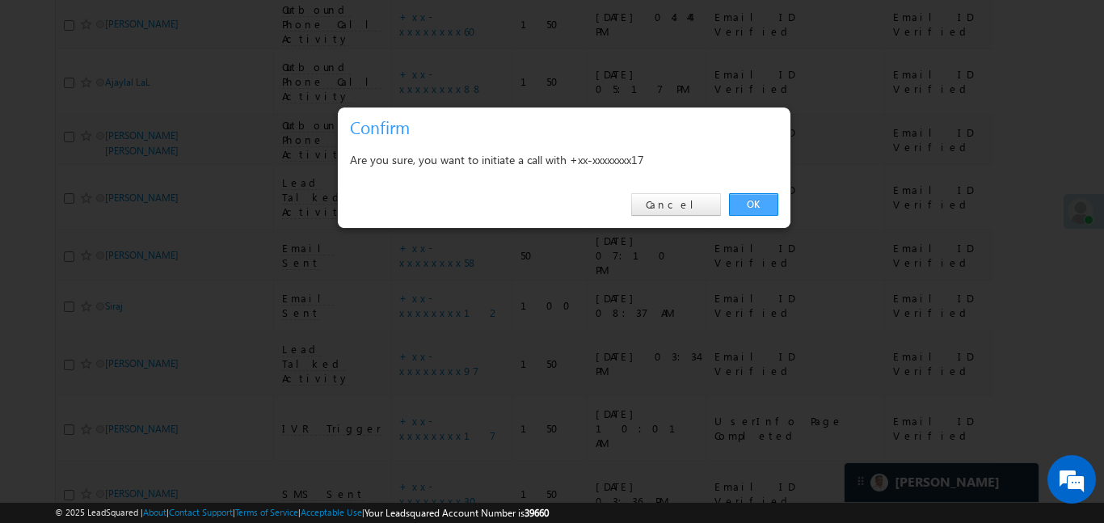
click at [730, 209] on link "OK" at bounding box center [753, 204] width 49 height 23
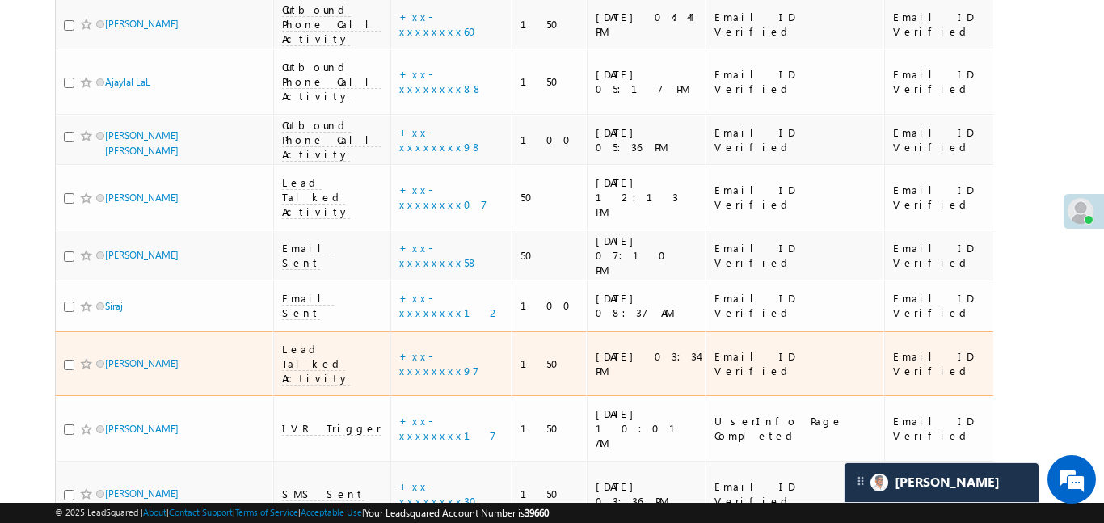
click at [390, 331] on td "+xx-xxxxxxxx97" at bounding box center [450, 363] width 121 height 65
click at [399, 349] on link "+xx-xxxxxxxx97" at bounding box center [439, 363] width 80 height 28
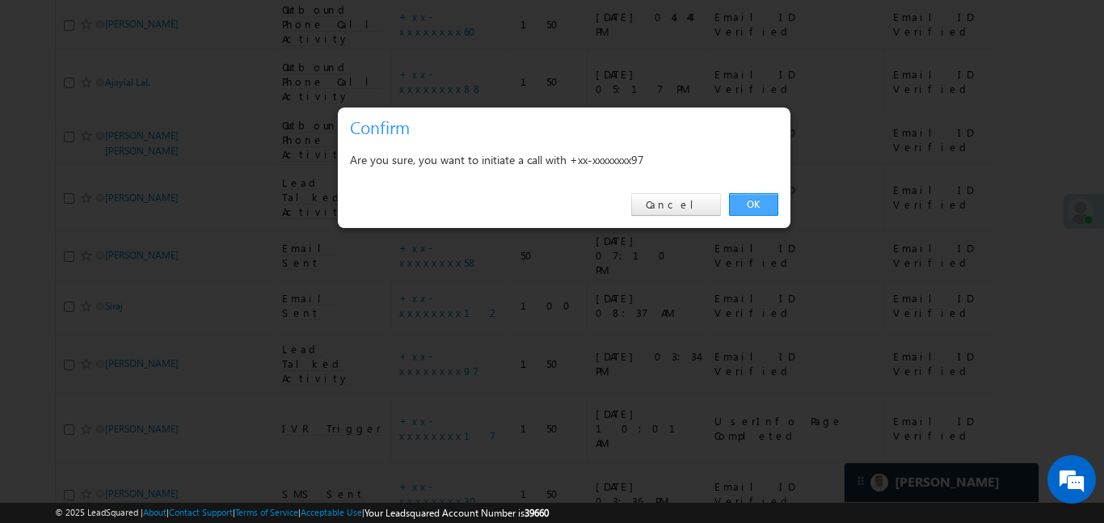
click at [743, 208] on link "OK" at bounding box center [753, 204] width 49 height 23
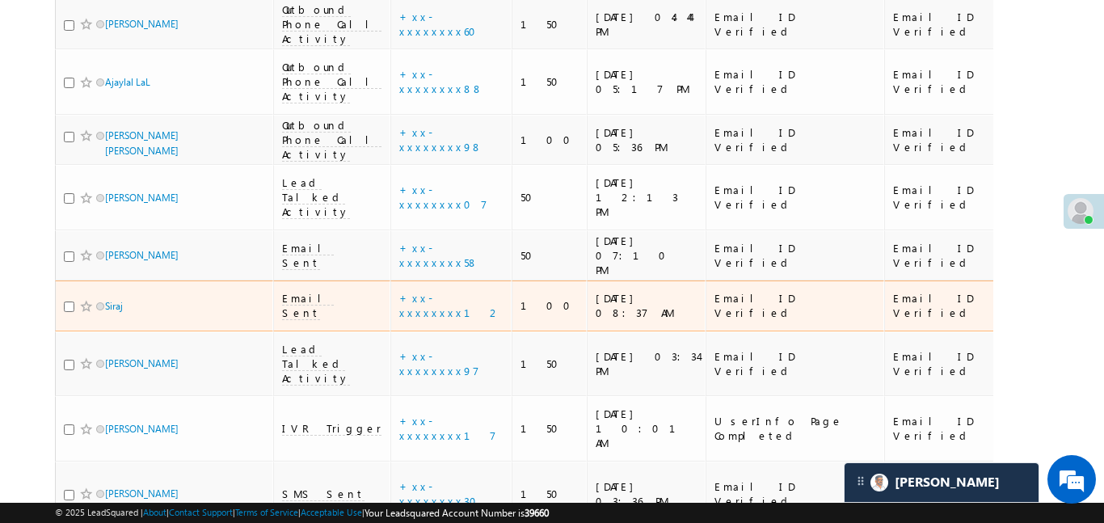
click at [414, 291] on div "+xx-xxxxxxxx12" at bounding box center [451, 305] width 105 height 29
click at [411, 291] on link "+xx-xxxxxxxx12" at bounding box center [450, 305] width 102 height 28
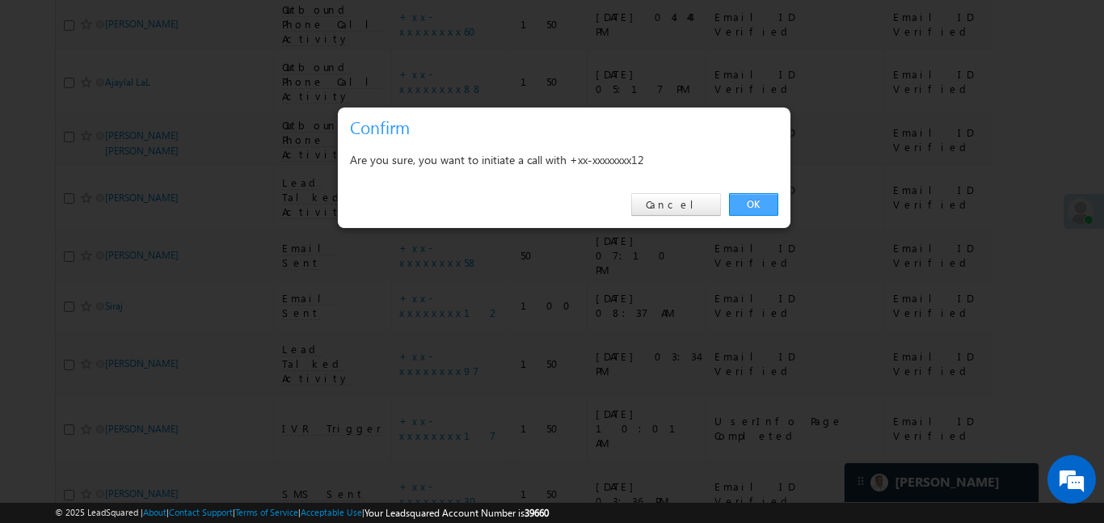
click at [755, 202] on link "OK" at bounding box center [753, 204] width 49 height 23
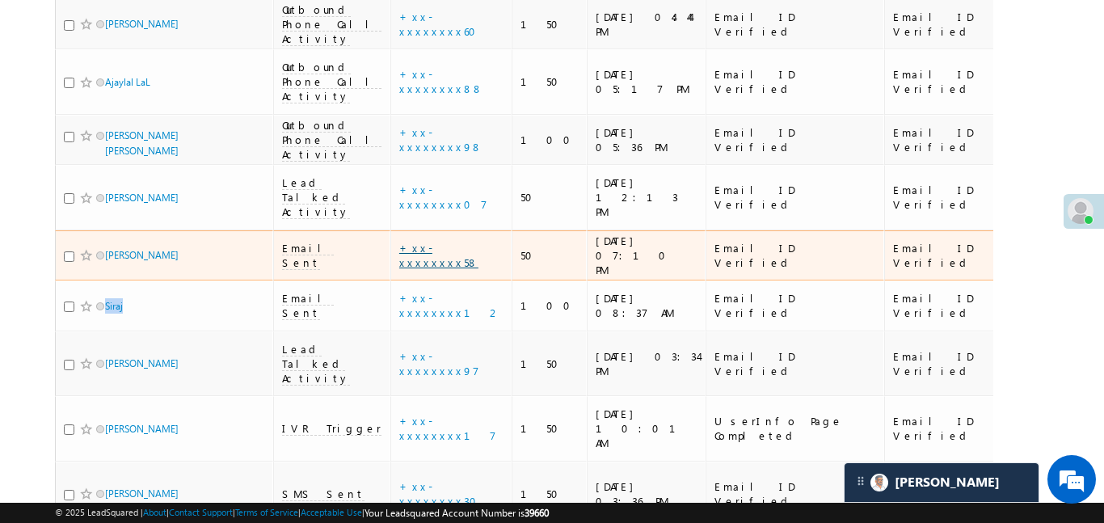
click at [402, 241] on link "+xx-xxxxxxxx58" at bounding box center [438, 255] width 79 height 28
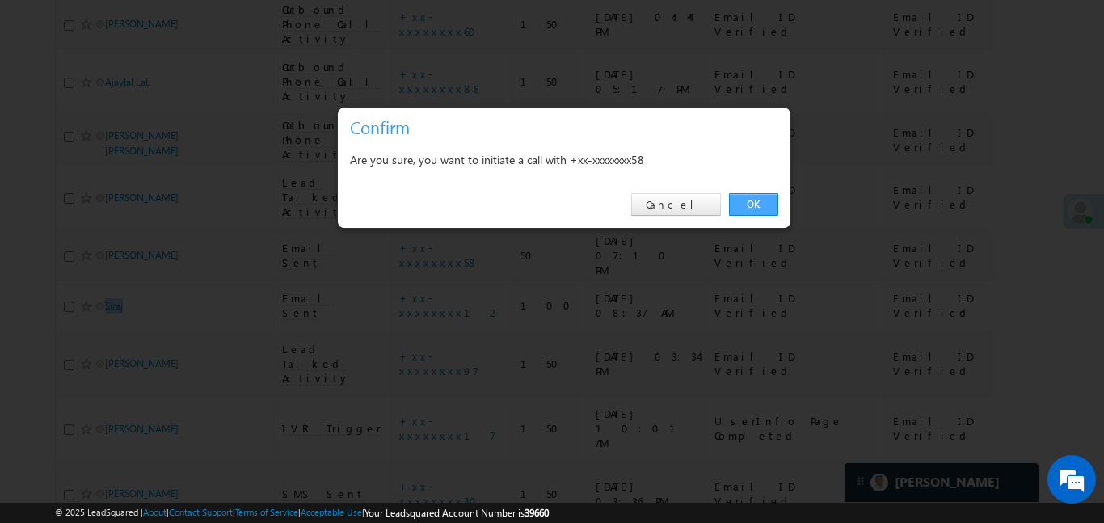
click at [756, 196] on link "OK" at bounding box center [753, 204] width 49 height 23
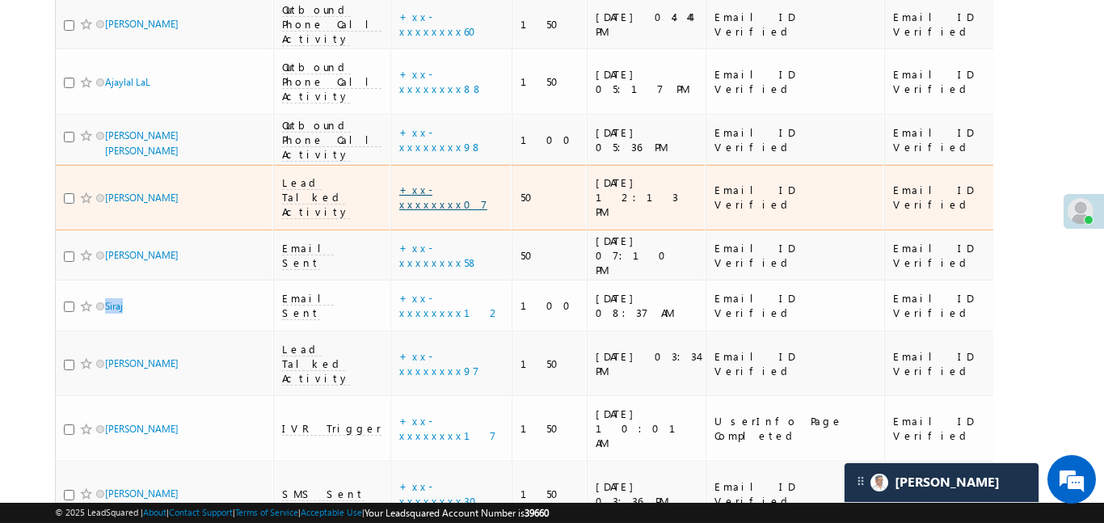
click at [402, 183] on link "+xx-xxxxxxxx07" at bounding box center [443, 197] width 88 height 28
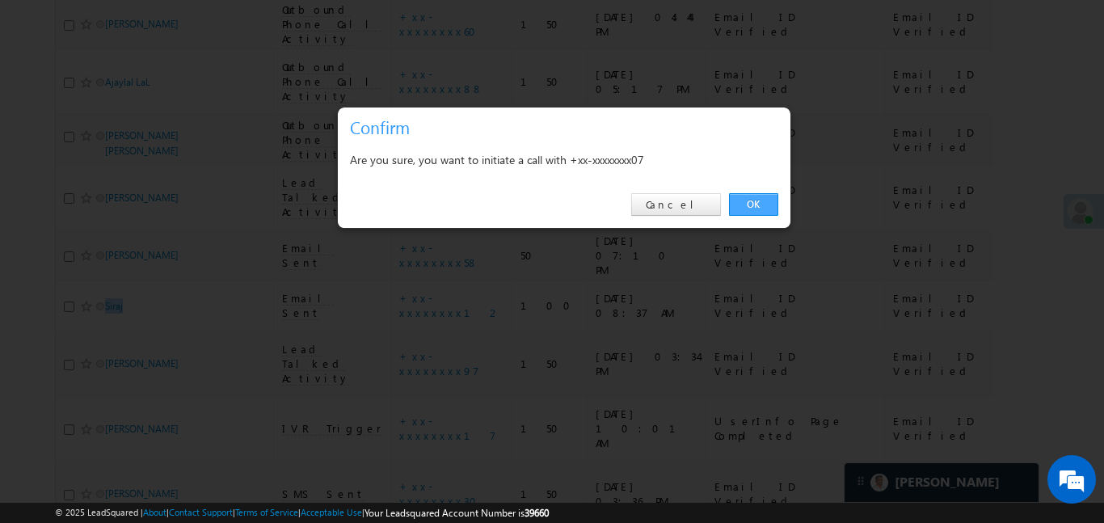
click at [767, 209] on link "OK" at bounding box center [753, 204] width 49 height 23
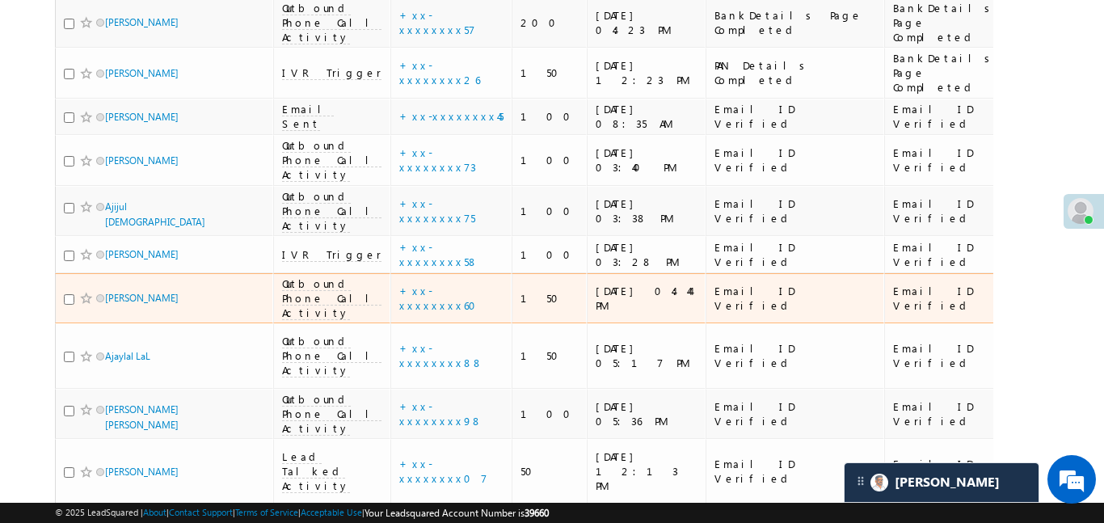
scroll to position [934, 0]
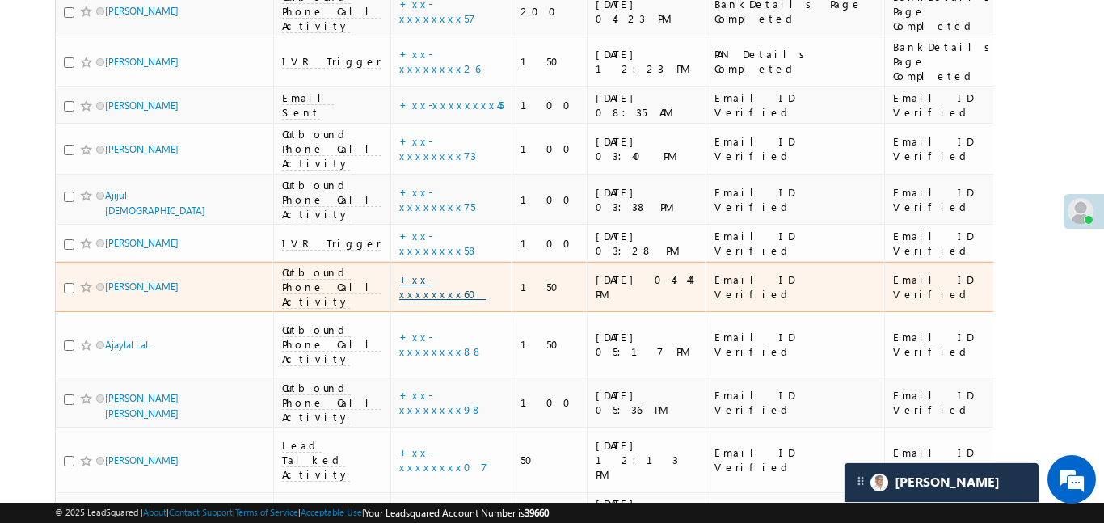
click at [414, 272] on link "+xx-xxxxxxxx60" at bounding box center [442, 286] width 86 height 28
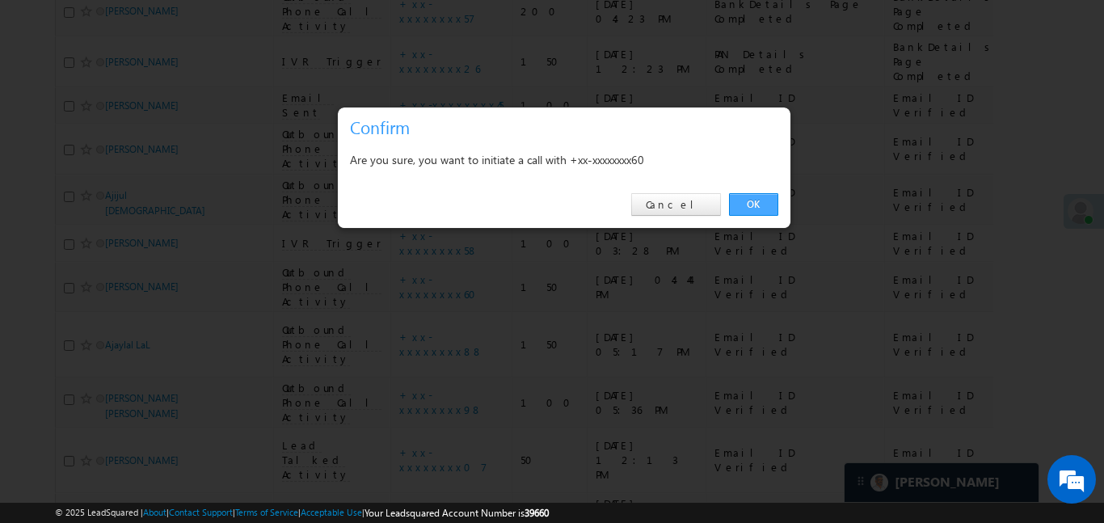
click at [762, 204] on link "OK" at bounding box center [753, 204] width 49 height 23
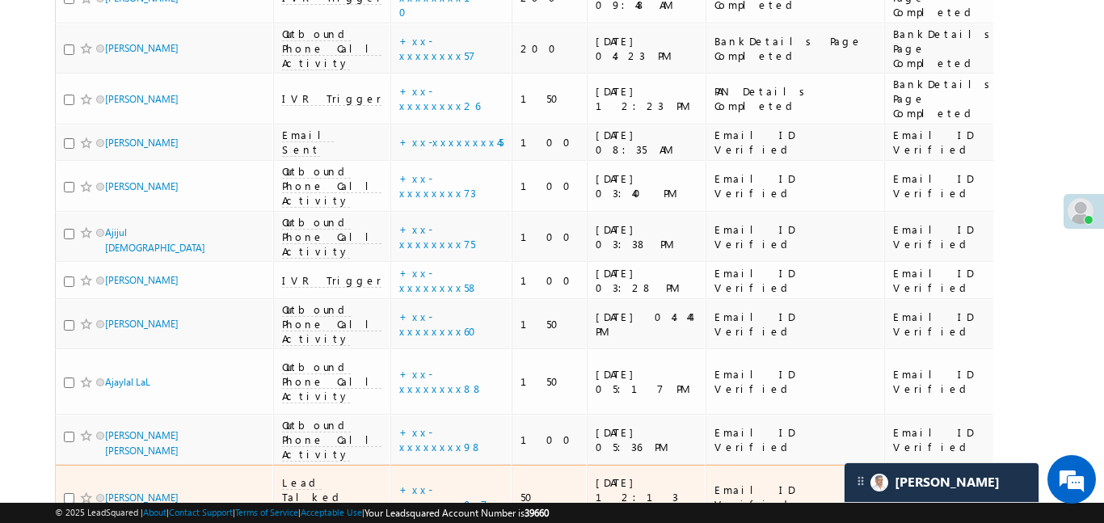
scroll to position [895, 0]
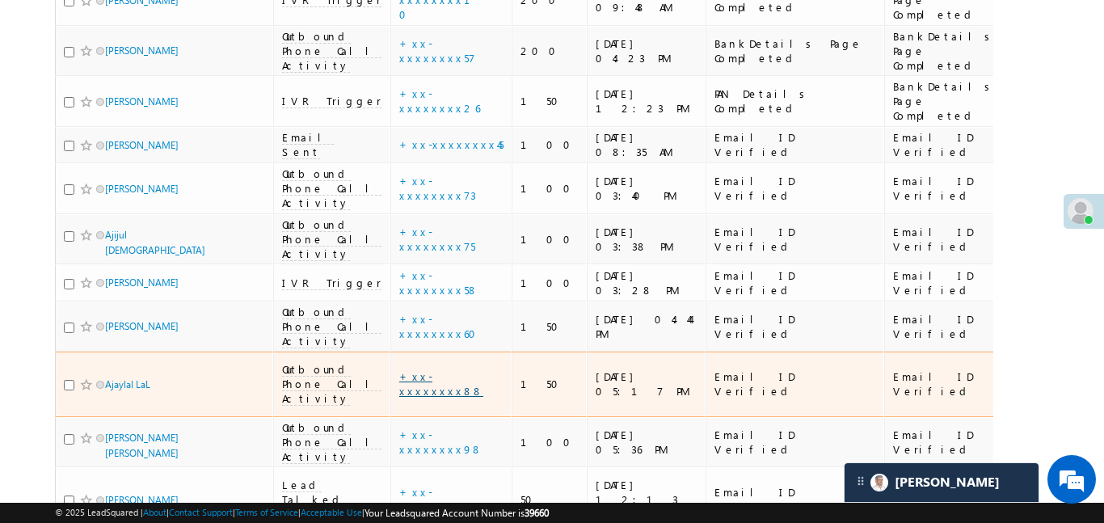
click at [417, 369] on link "+xx-xxxxxxxx88" at bounding box center [441, 383] width 84 height 28
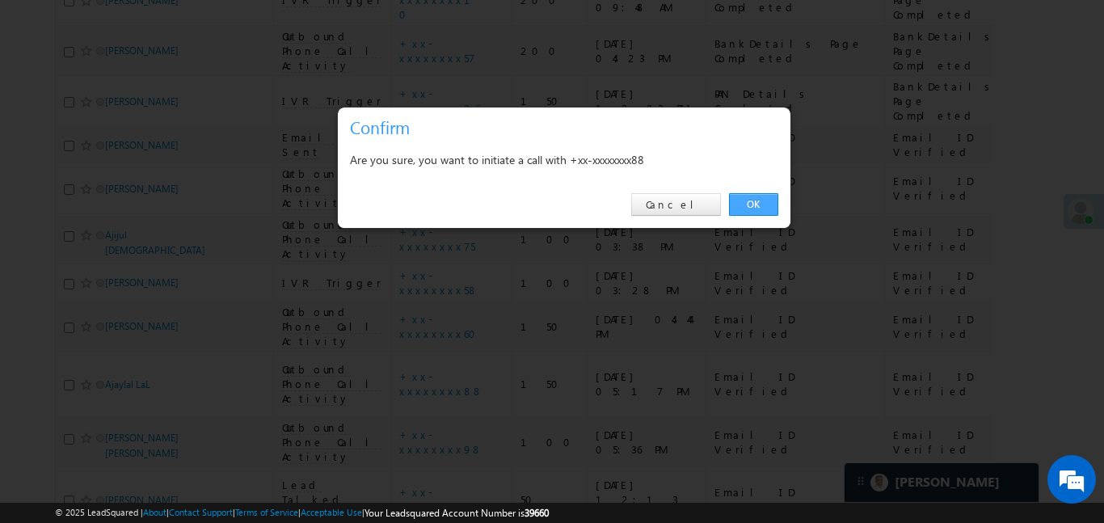
click at [741, 209] on link "OK" at bounding box center [753, 204] width 49 height 23
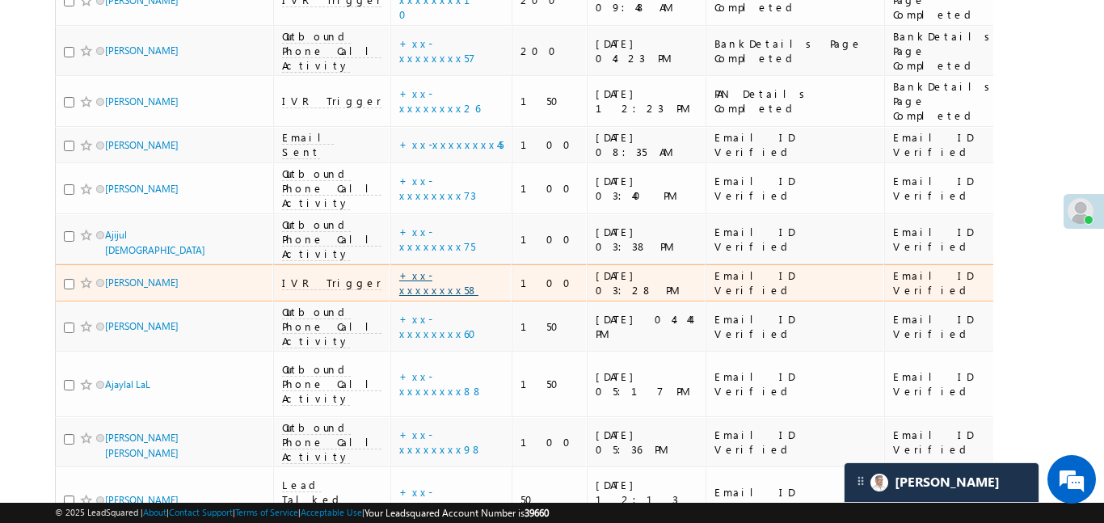
click at [399, 268] on link "+xx-xxxxxxxx58" at bounding box center [438, 282] width 79 height 28
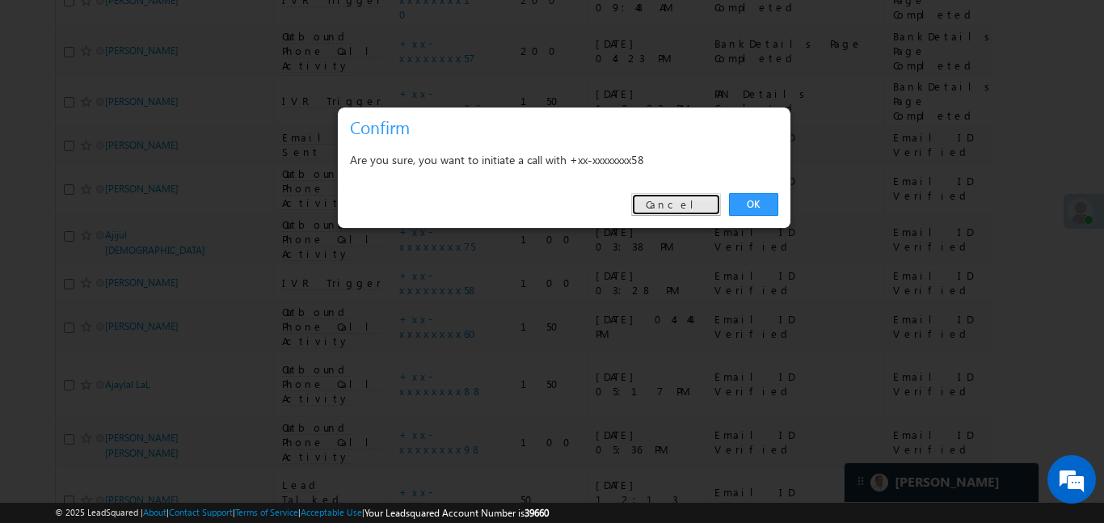
click at [698, 208] on link "Cancel" at bounding box center [676, 204] width 90 height 23
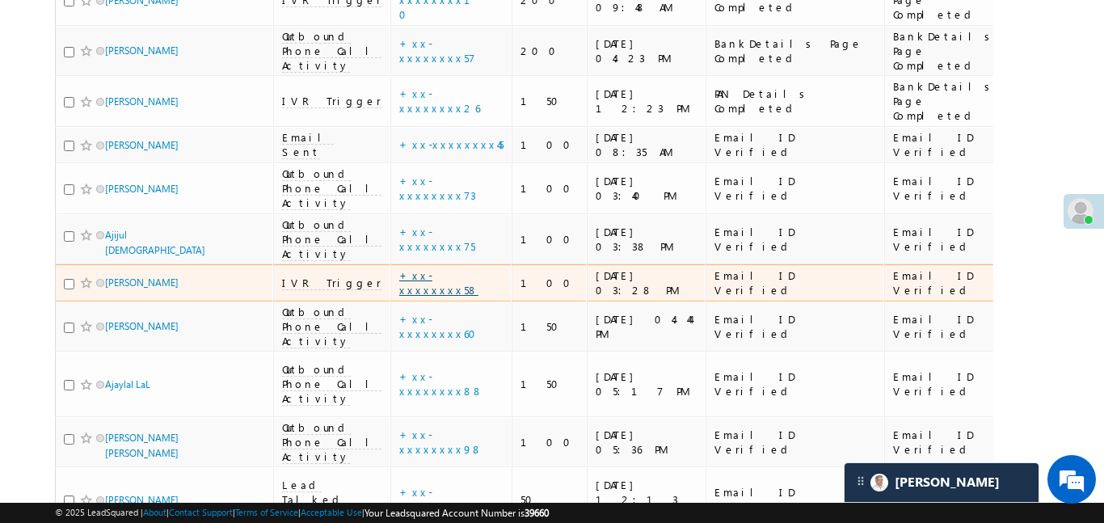
click at [399, 268] on link "+xx-xxxxxxxx58" at bounding box center [438, 282] width 79 height 28
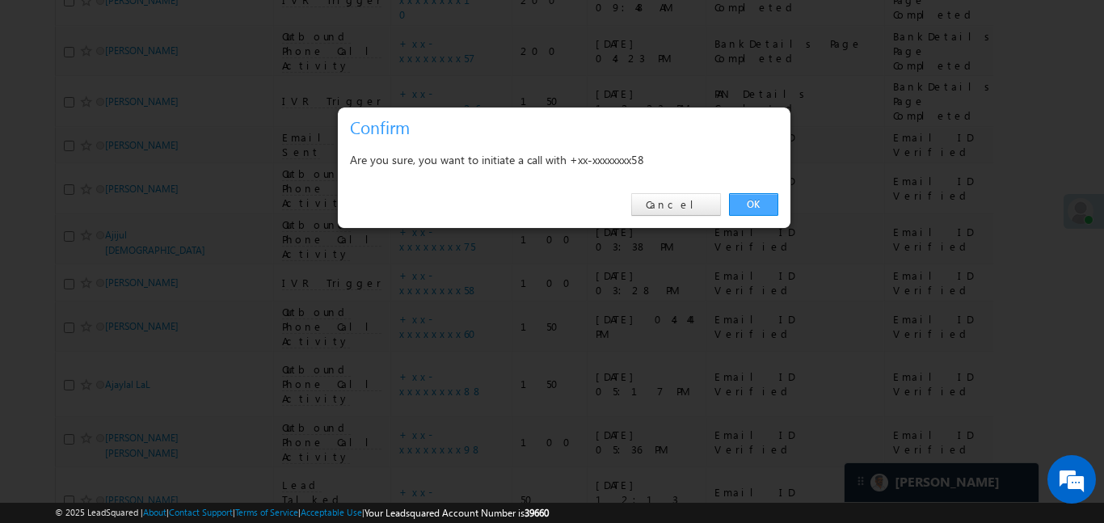
click at [763, 204] on link "OK" at bounding box center [753, 204] width 49 height 23
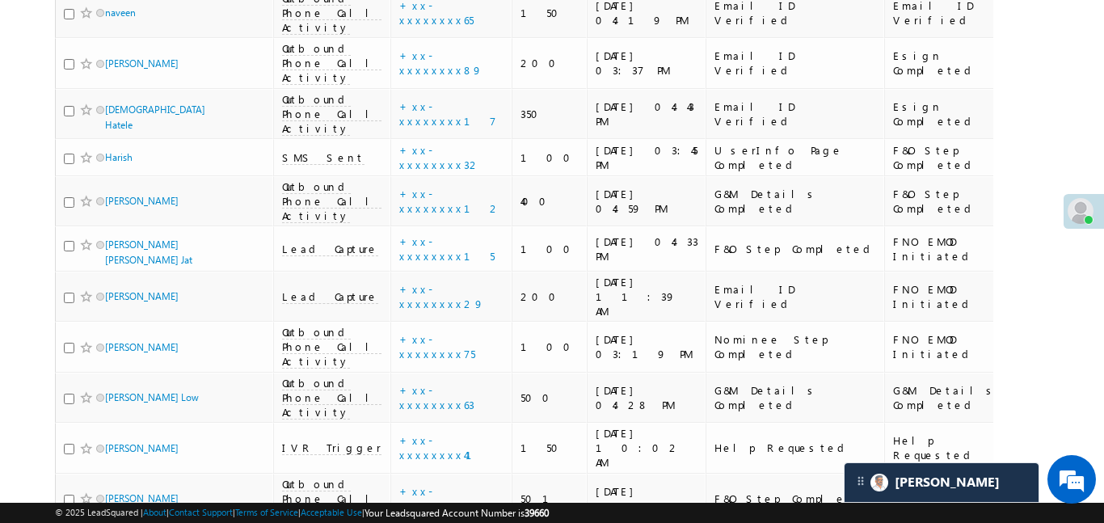
scroll to position [4979, 0]
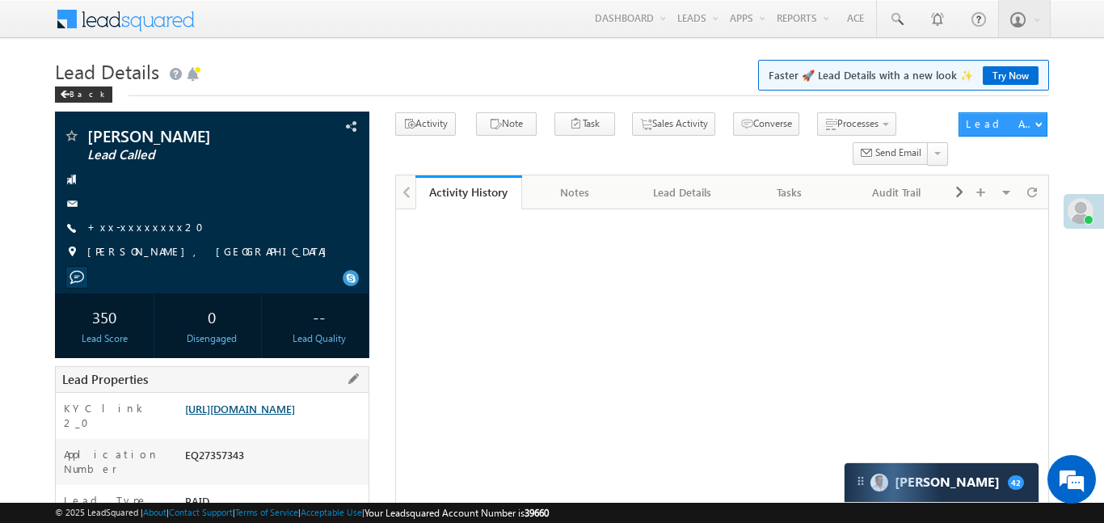
click at [295, 402] on link "[URL][DOMAIN_NAME]" at bounding box center [240, 409] width 110 height 14
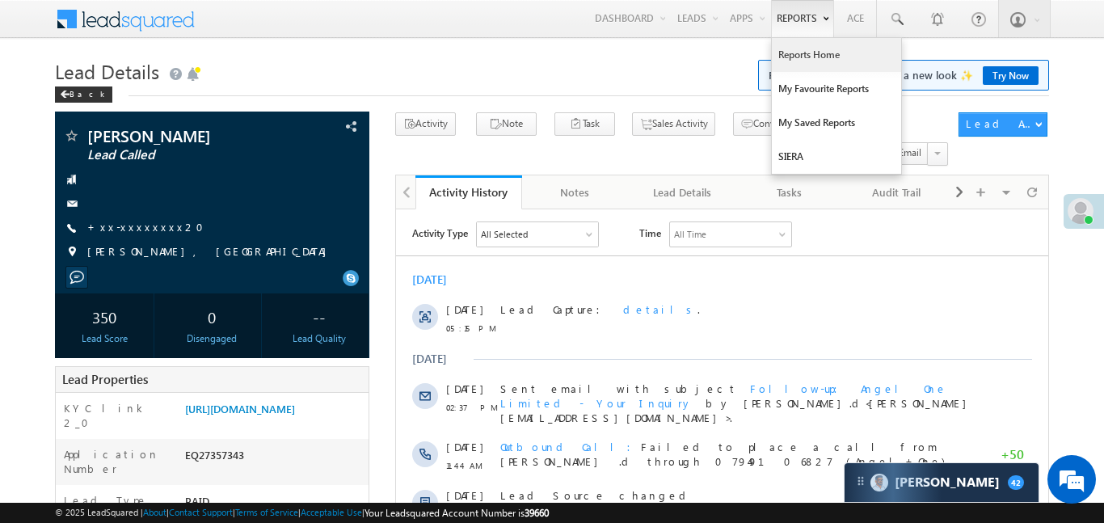
click at [801, 60] on link "Reports Home" at bounding box center [836, 55] width 129 height 34
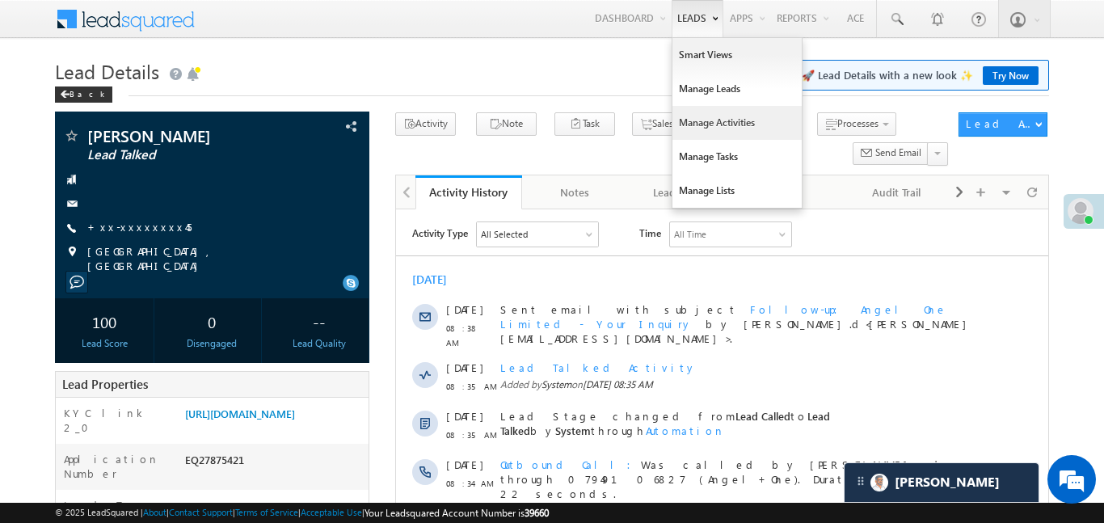
click at [729, 133] on link "Manage Activities" at bounding box center [736, 123] width 129 height 34
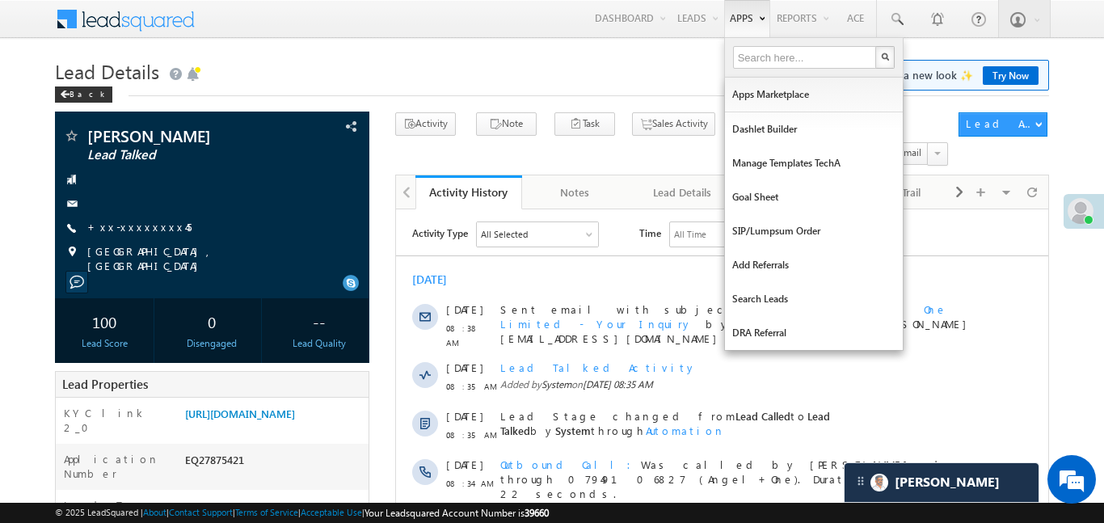
drag, startPoint x: 729, startPoint y: 133, endPoint x: 737, endPoint y: 12, distance: 120.7
click at [0, 0] on link "Manage Activities" at bounding box center [0, 0] width 0 height 0
